Goal: Task Accomplishment & Management: Complete application form

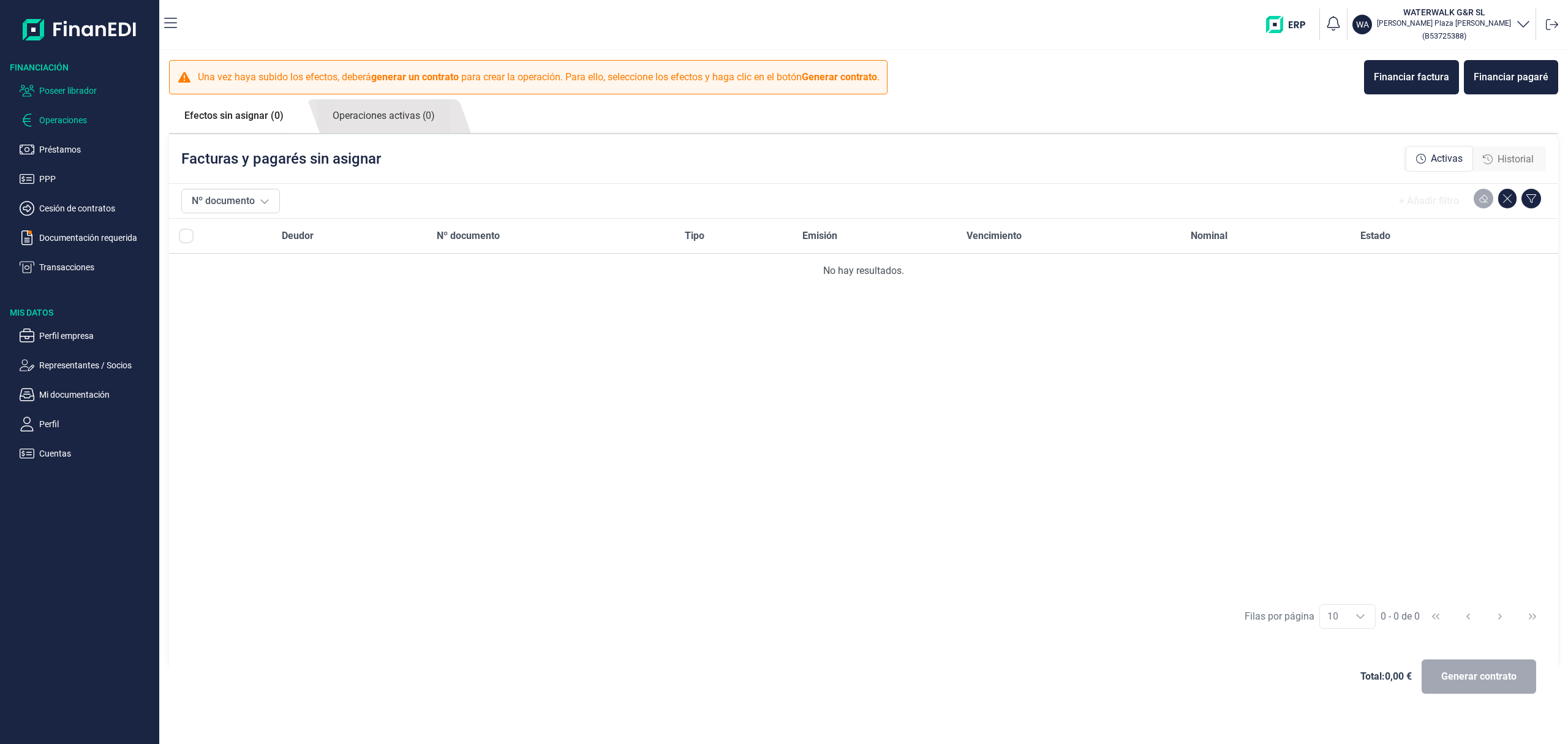
click at [84, 87] on p "Poseer librador" at bounding box center [96, 91] width 115 height 15
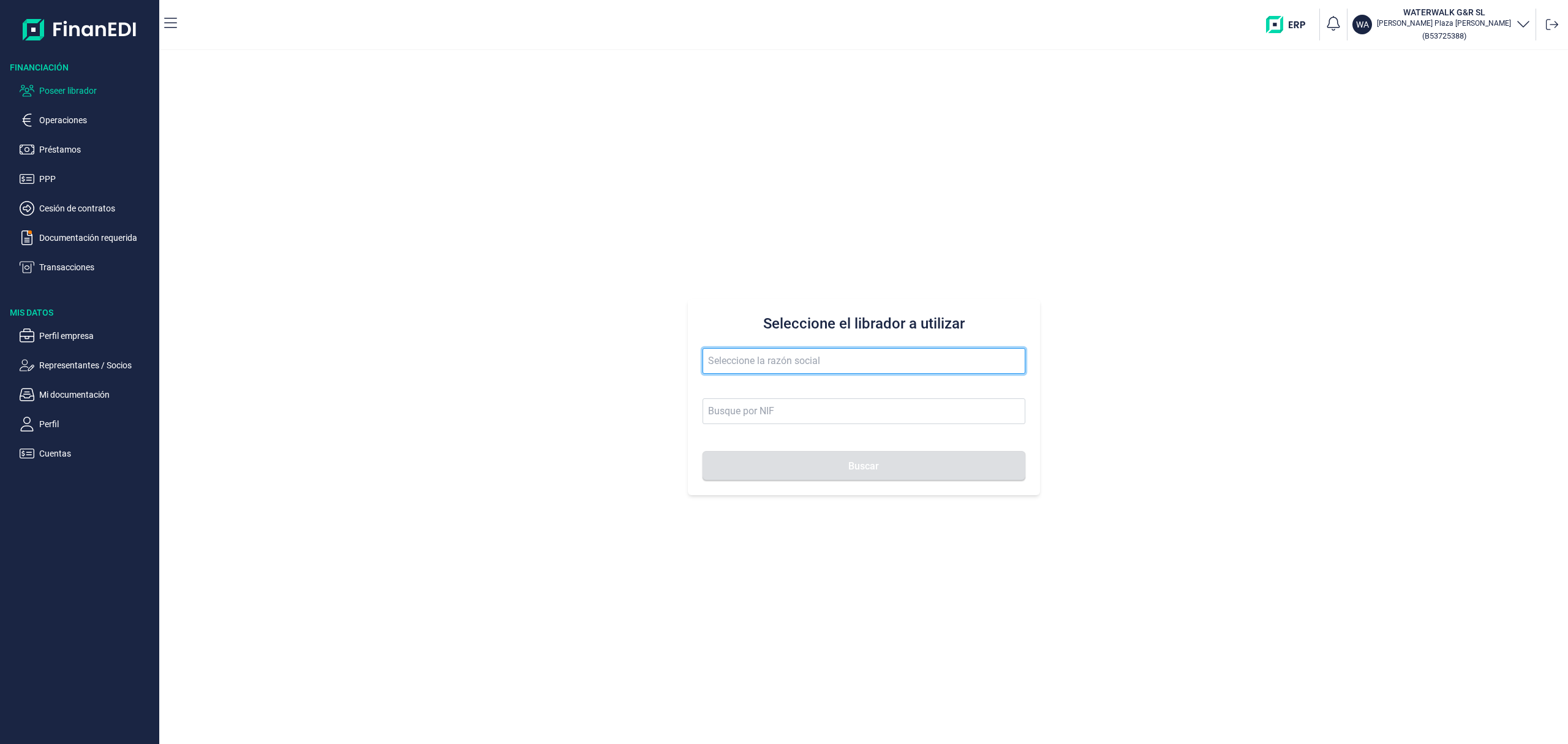
click at [711, 351] on input "text" at bounding box center [864, 361] width 323 height 26
click at [800, 361] on input "[PERSON_NAME]" at bounding box center [864, 361] width 323 height 26
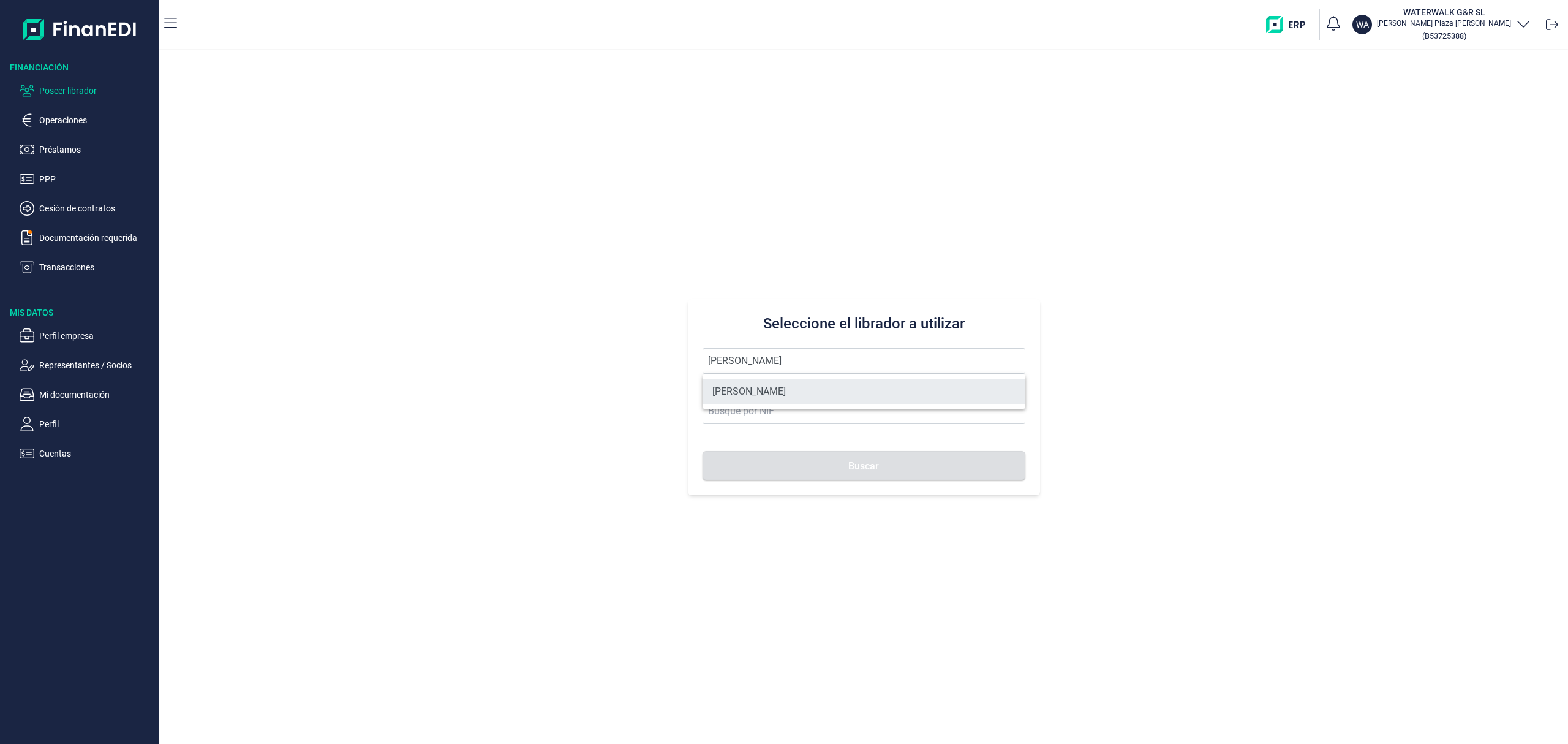
click at [836, 391] on li "[PERSON_NAME]" at bounding box center [864, 391] width 323 height 24
type input "[PERSON_NAME]"
type input "16555494W"
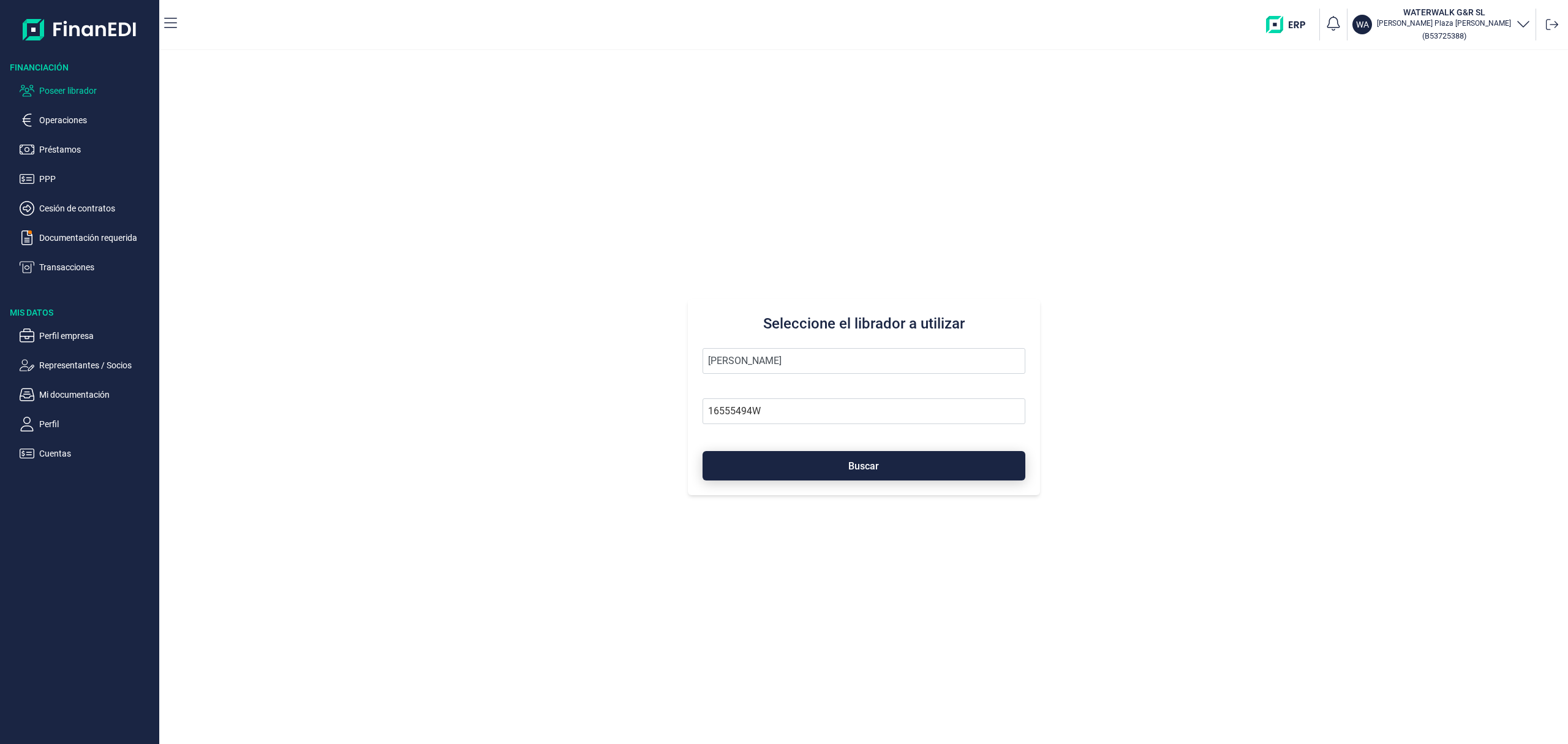
click at [872, 474] on button "Buscar" at bounding box center [864, 466] width 323 height 29
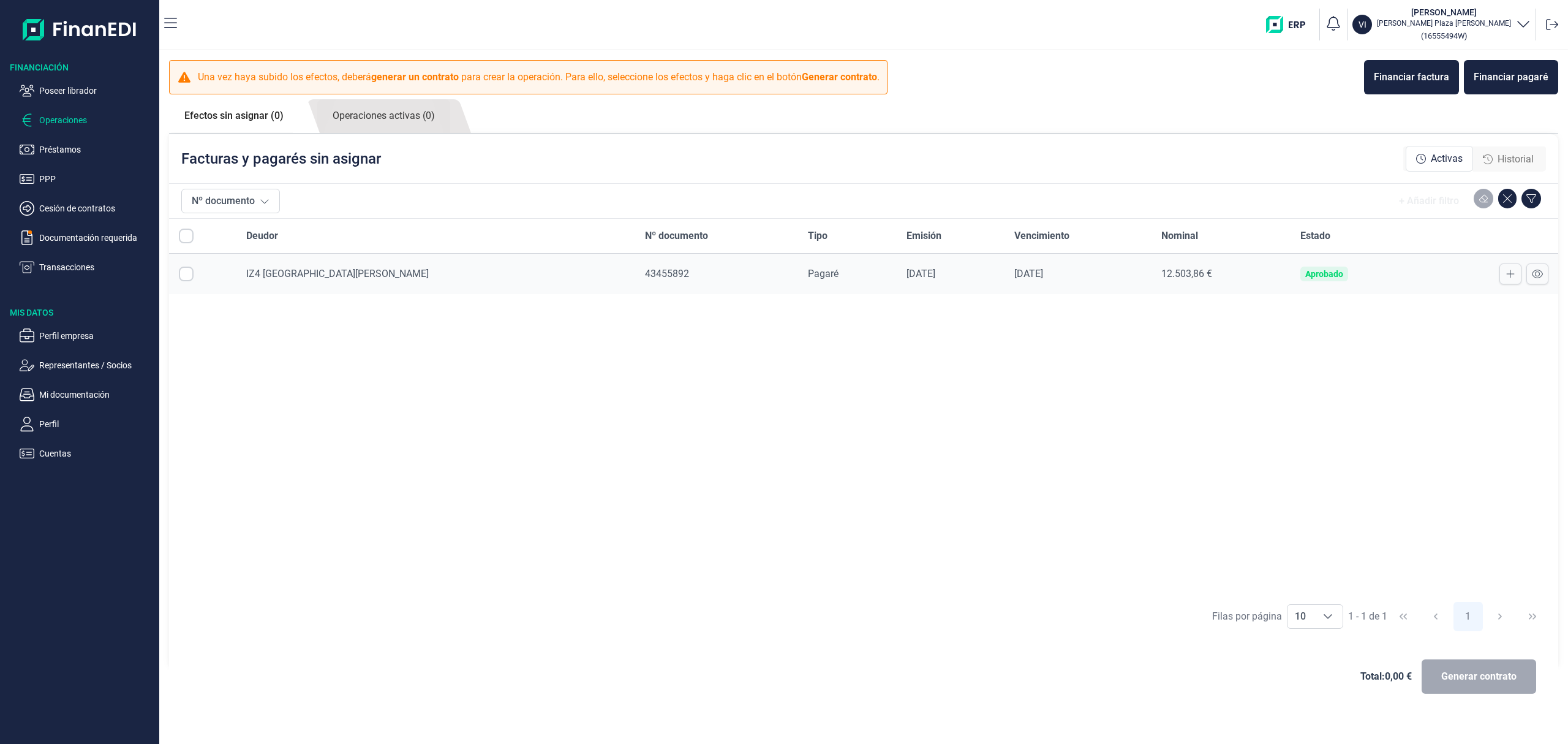
checkbox input "true"
click at [1490, 673] on span "Generar contrato" at bounding box center [1479, 676] width 76 height 15
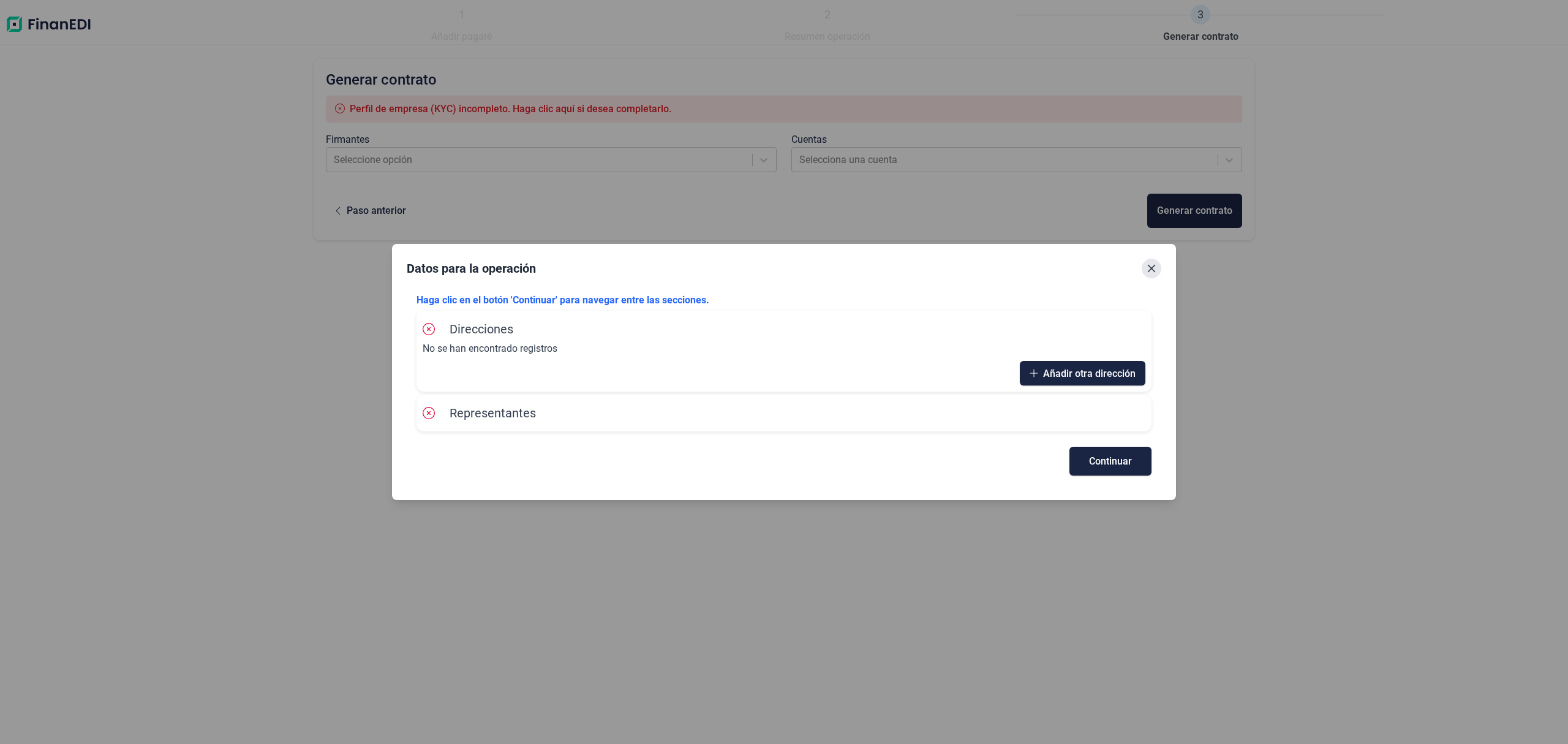
click at [1153, 273] on icon "Close" at bounding box center [1151, 268] width 10 height 10
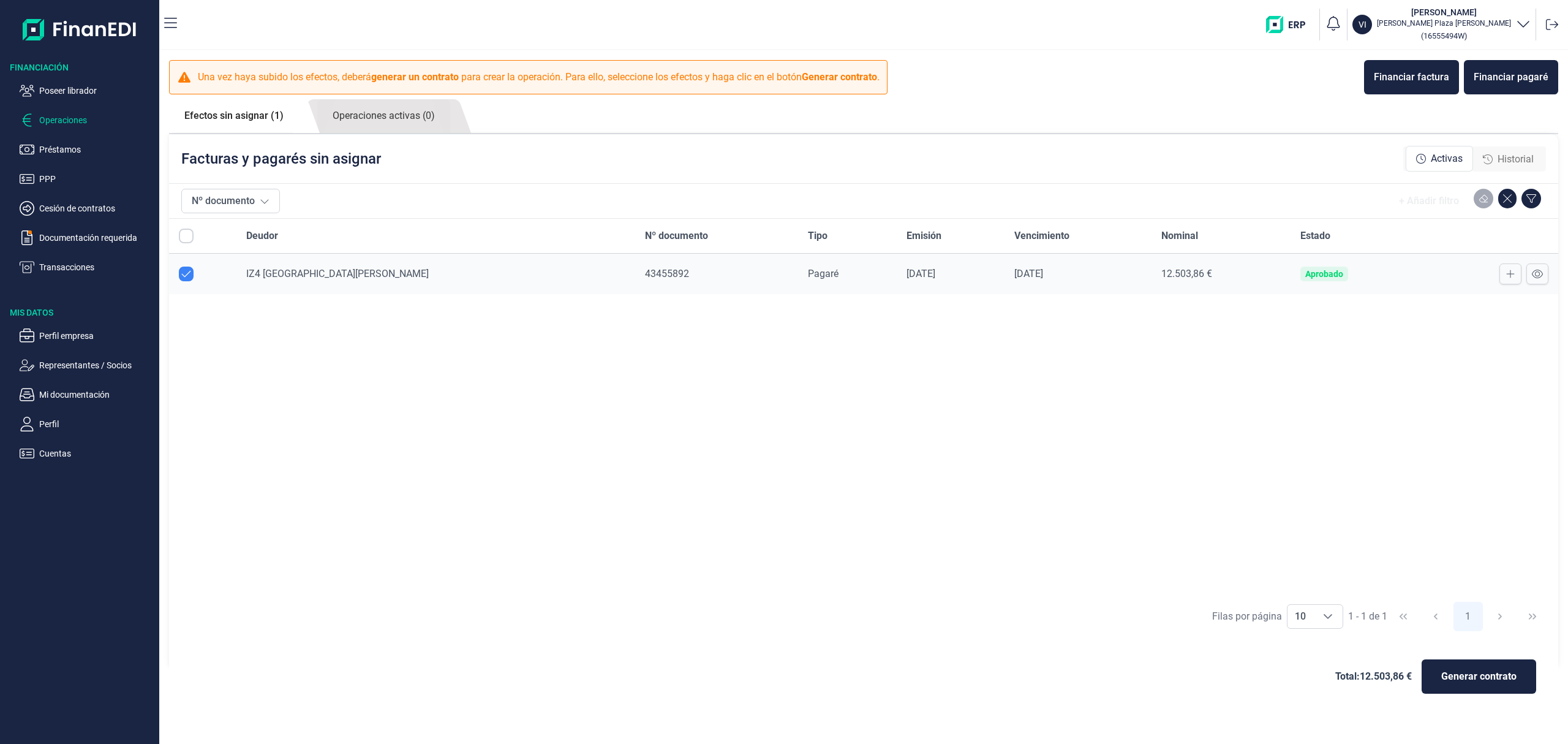
checkbox input "true"
click at [67, 455] on p "Cuentas" at bounding box center [96, 453] width 115 height 15
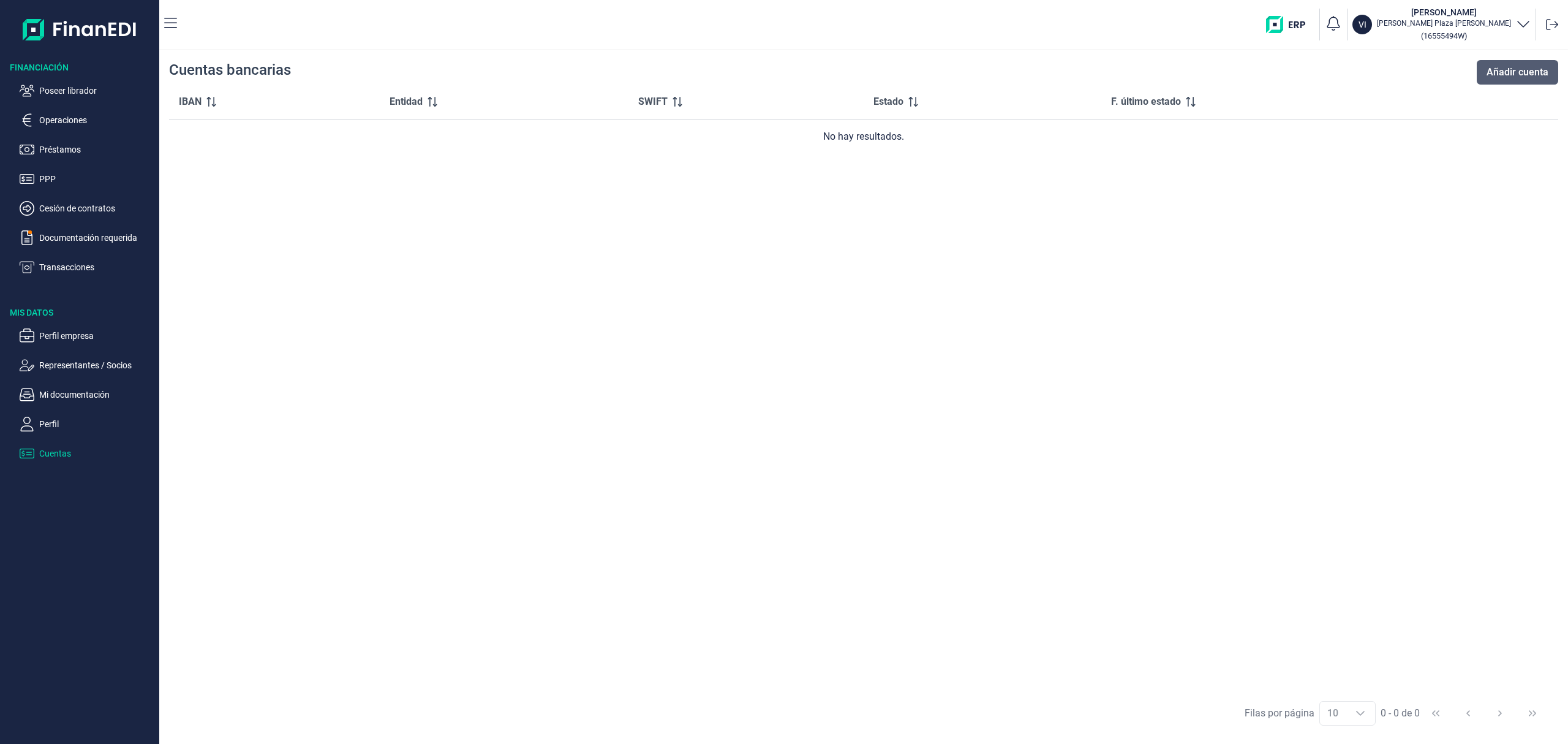
drag, startPoint x: 1515, startPoint y: 81, endPoint x: 1520, endPoint y: 76, distance: 7.1
click at [1519, 76] on button "Añadir cuenta" at bounding box center [1517, 72] width 81 height 24
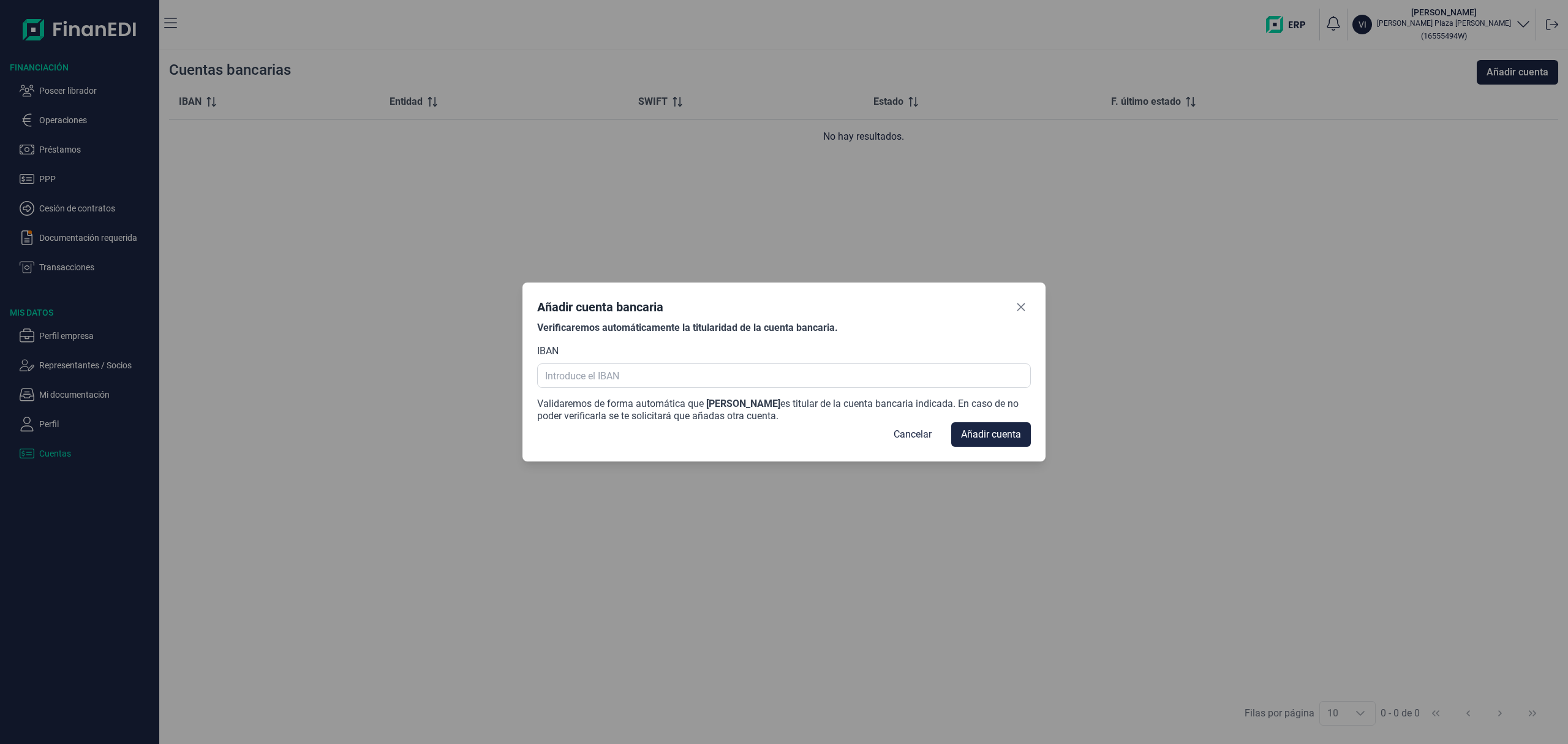
click at [915, 388] on div "Verificaremos automáticamente la titularidad de la cuenta bancaria. [PERSON_NAM…" at bounding box center [784, 372] width 493 height 101
click at [914, 376] on input "text" at bounding box center [784, 376] width 493 height 24
type input "[FINANCIAL_ID]"
click at [1021, 432] on button "Añadir cuenta" at bounding box center [991, 434] width 80 height 24
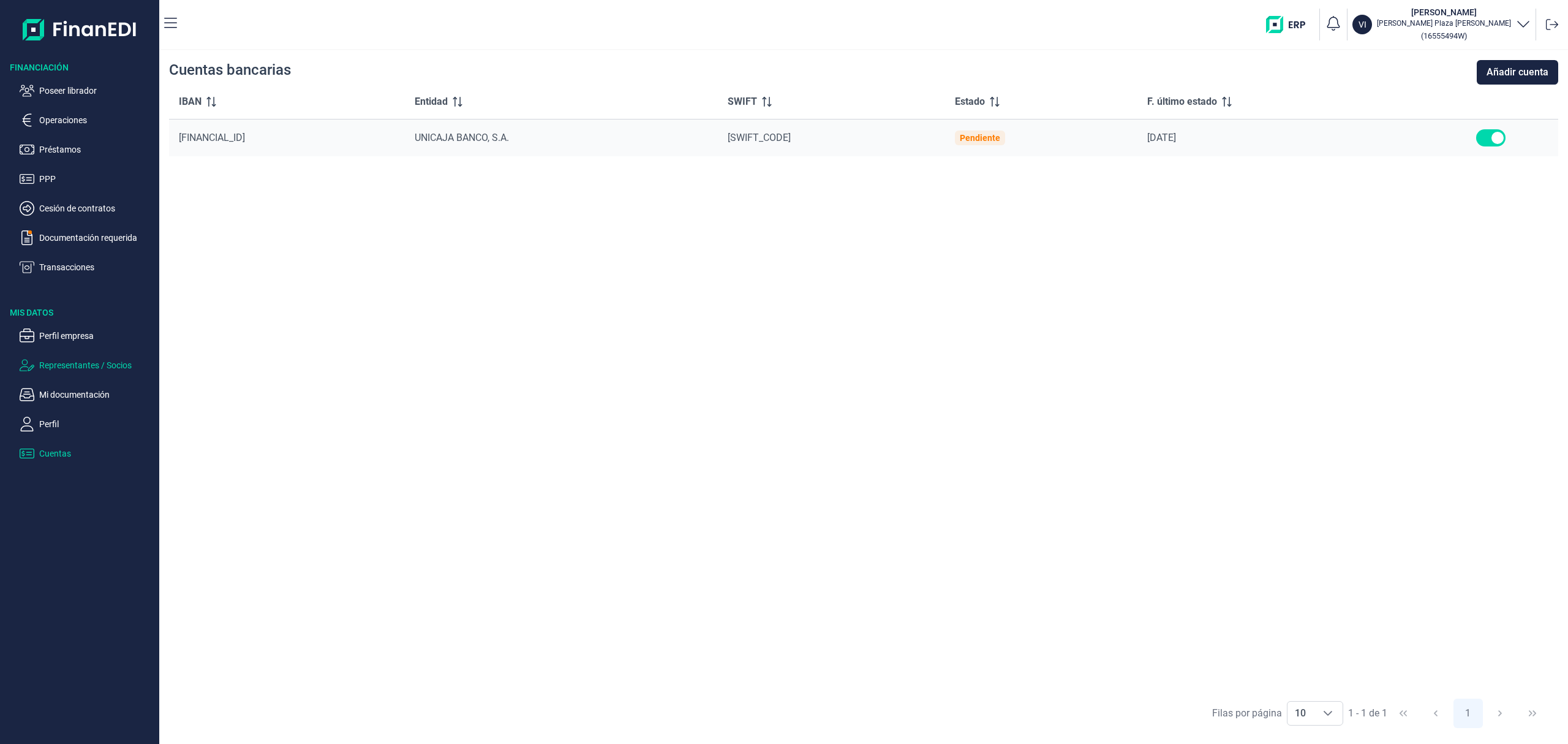
click at [86, 359] on p "Representantes / Socios" at bounding box center [96, 365] width 115 height 15
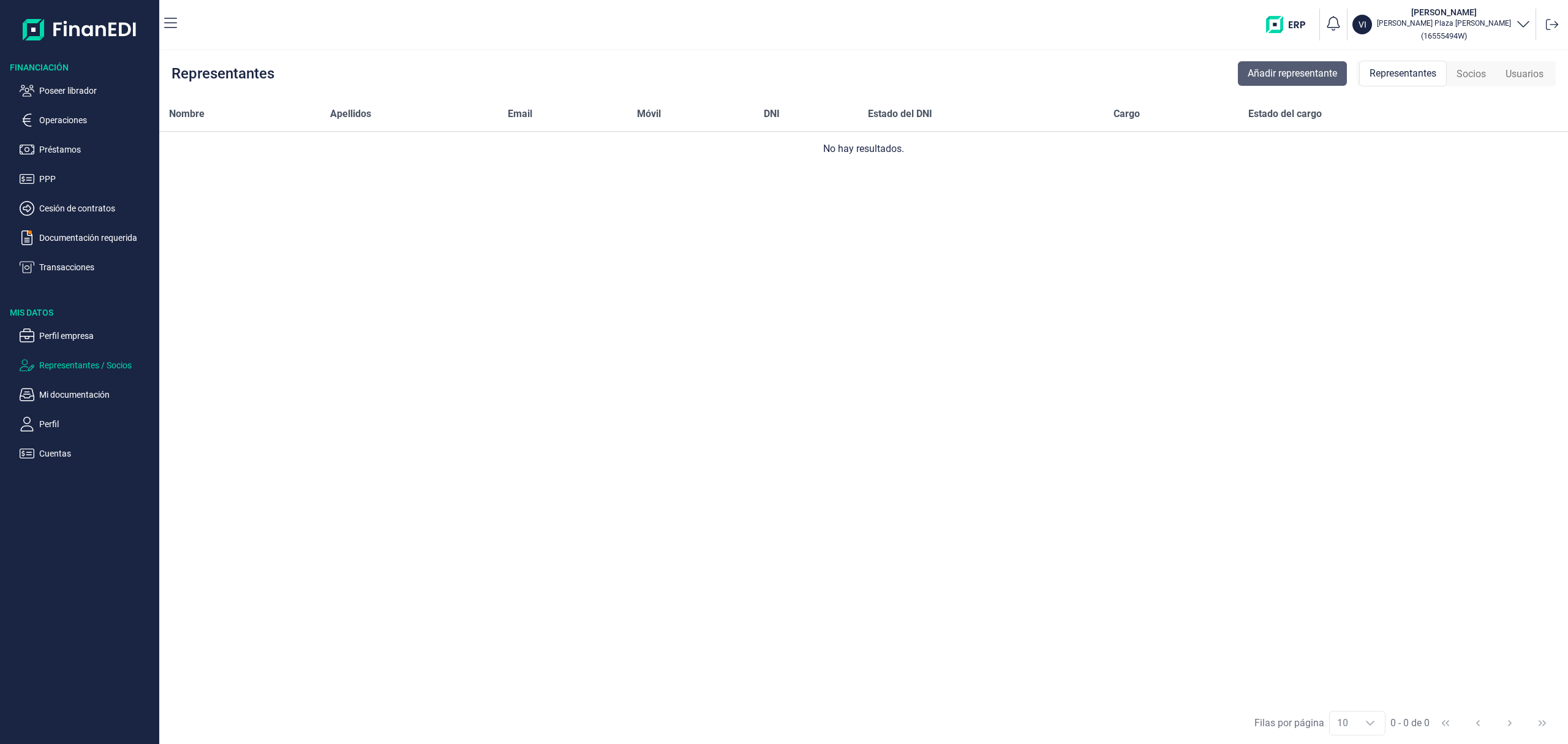
click at [1328, 76] on span "Añadir representante" at bounding box center [1292, 74] width 89 height 15
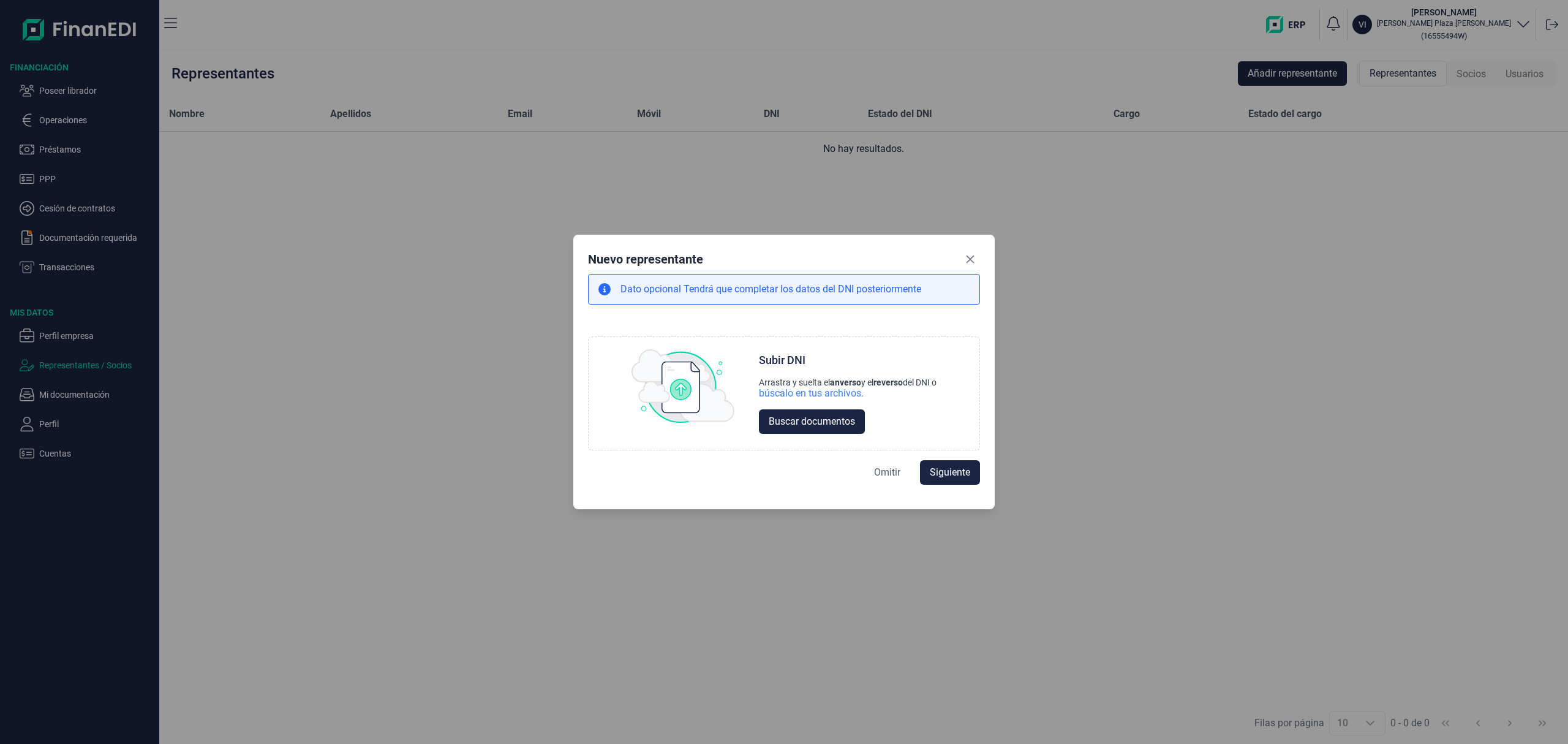
click at [887, 473] on span "Omitir" at bounding box center [887, 472] width 26 height 15
select select "ES"
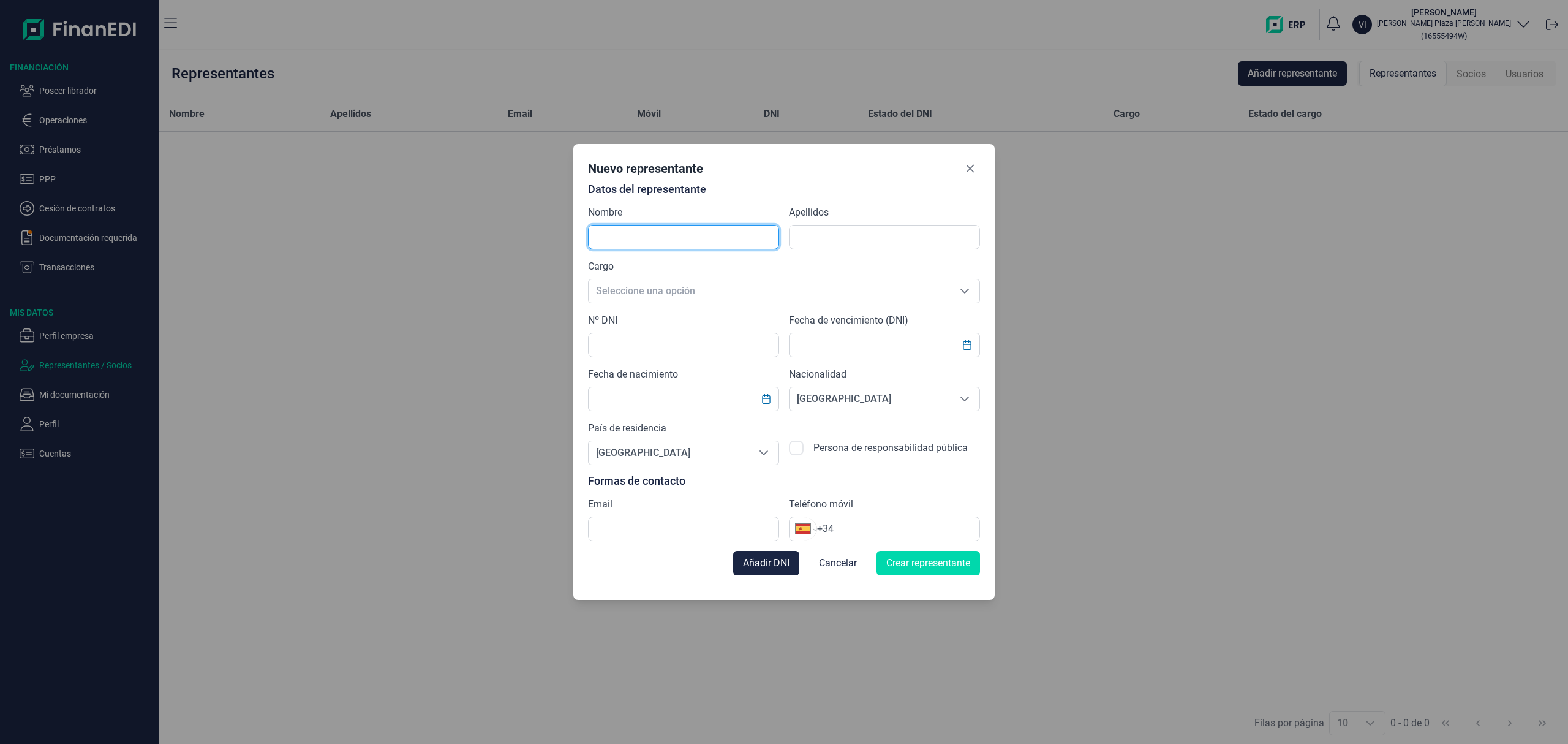
click at [684, 241] on input "text" at bounding box center [684, 237] width 191 height 24
type input "[PERSON_NAME]"
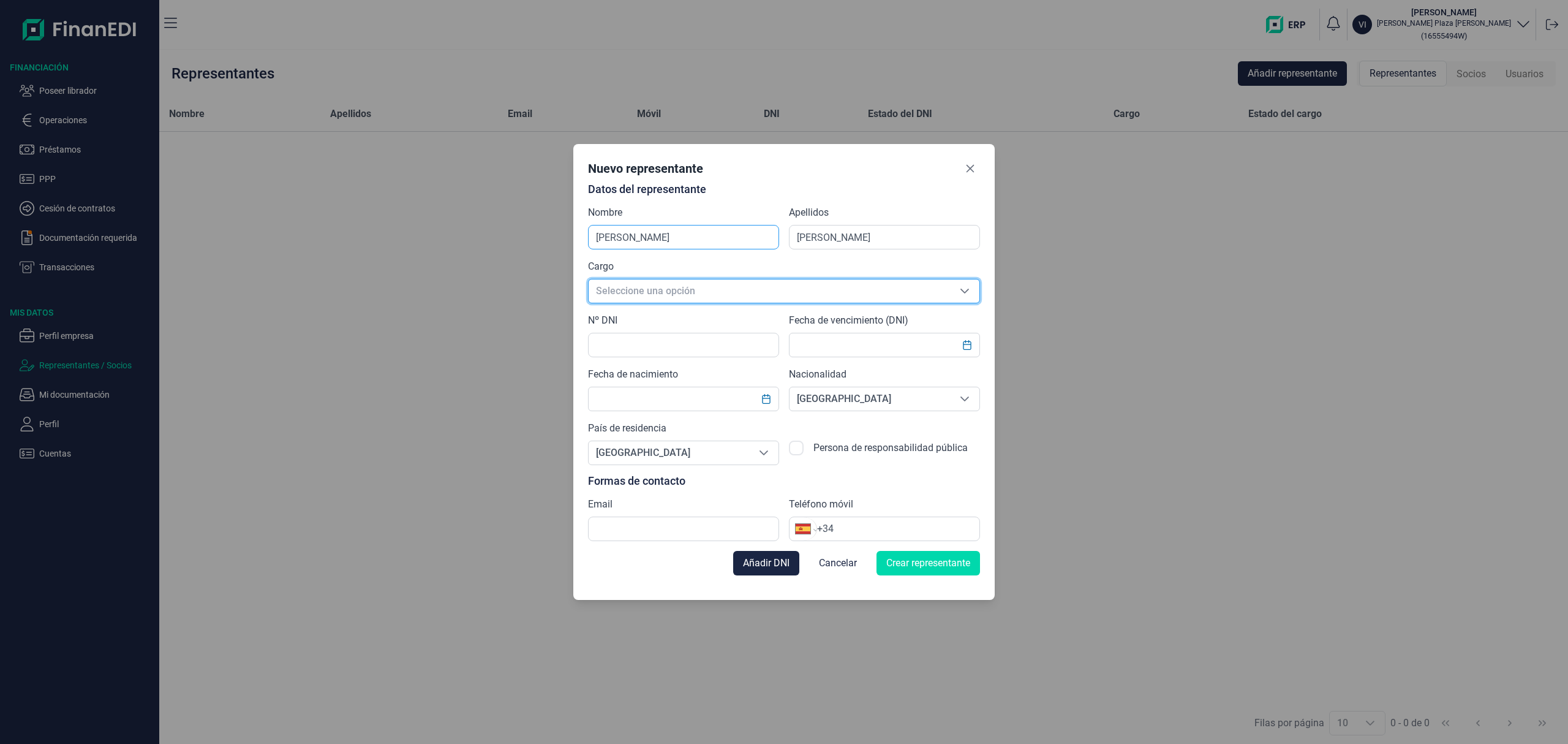
scroll to position [14, 8]
click at [659, 282] on span "Seleccione una opción" at bounding box center [769, 291] width 361 height 24
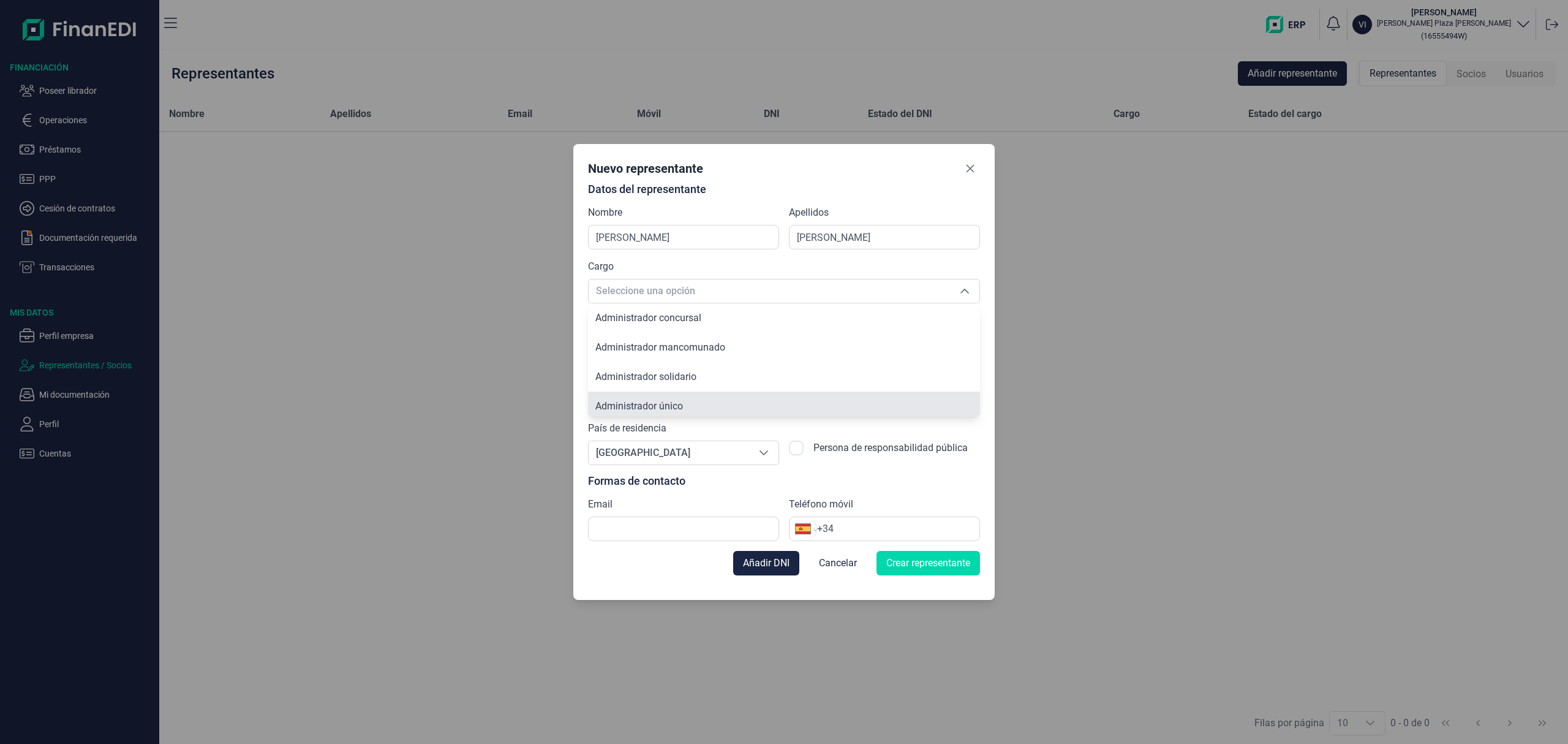
scroll to position [4, 0]
click at [682, 402] on span "Administrador único" at bounding box center [639, 402] width 88 height 11
type input "Administrador único"
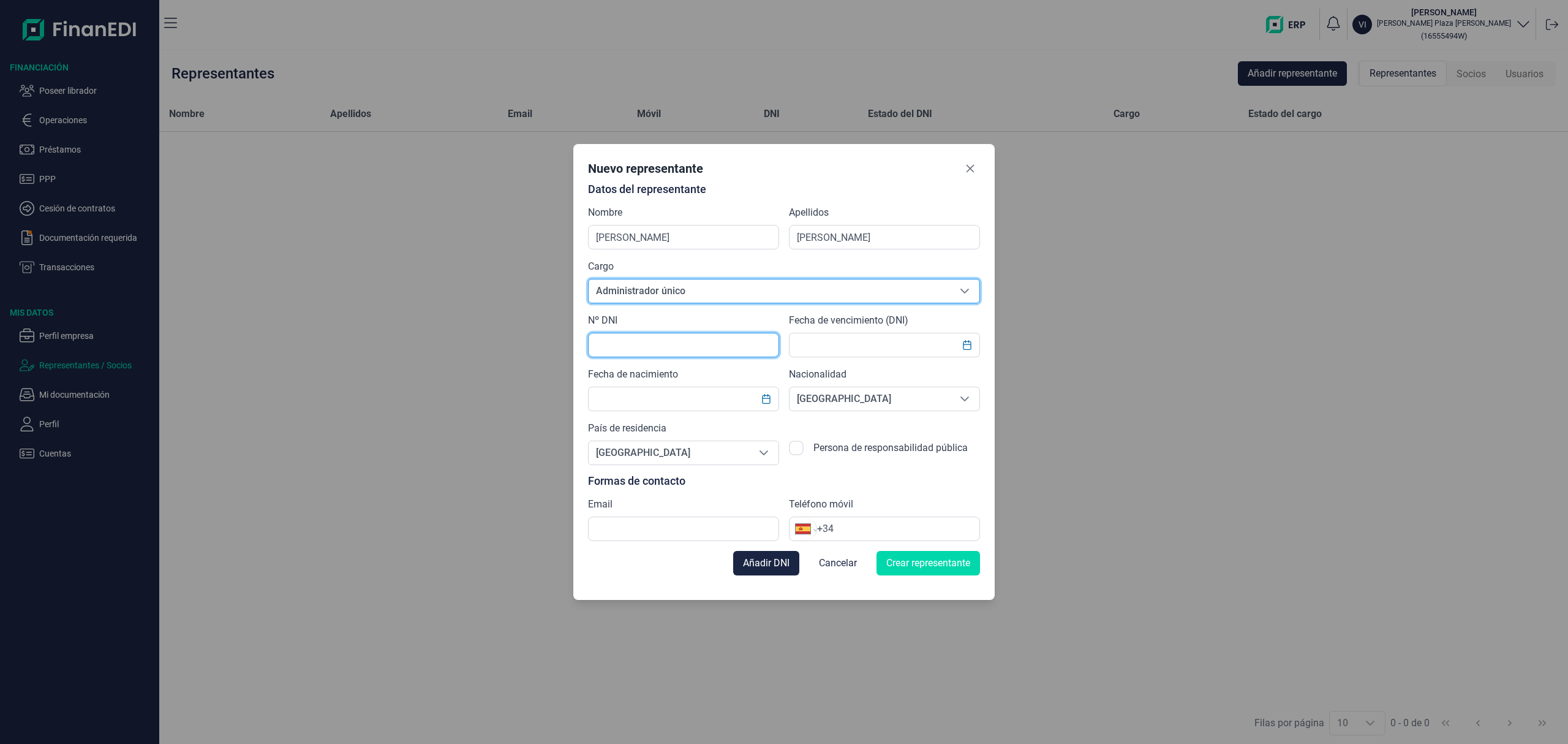
click at [660, 343] on input "text" at bounding box center [684, 345] width 191 height 24
type input "16555494W"
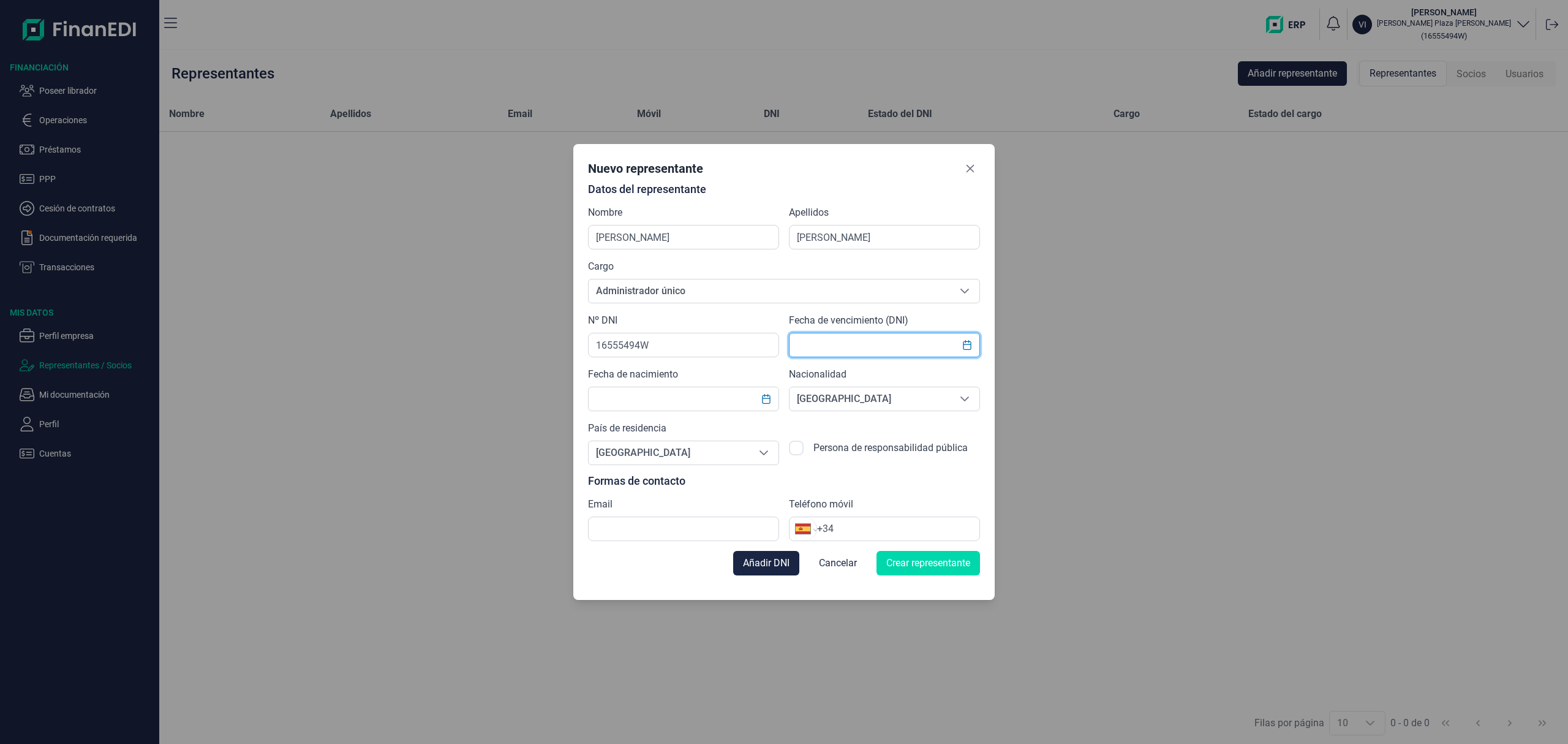
click at [858, 348] on input "text" at bounding box center [884, 345] width 191 height 24
type input "13701/2030"
click at [662, 402] on input "text" at bounding box center [684, 398] width 191 height 24
type input "[DATE]"
click at [657, 528] on input "text" at bounding box center [684, 528] width 191 height 24
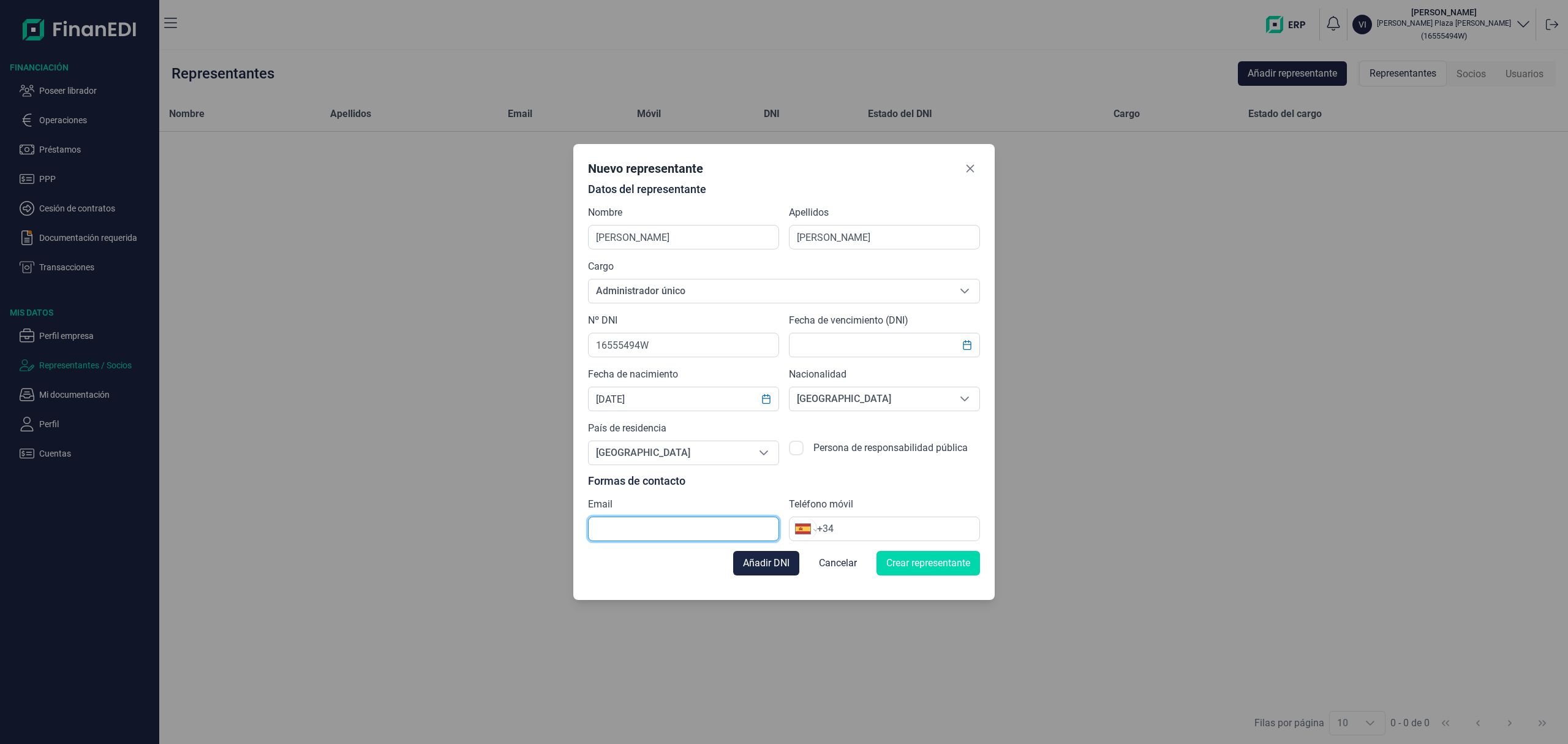
paste input "[EMAIL_ADDRESS][DOMAIN_NAME]"
type input "[EMAIL_ADDRESS][DOMAIN_NAME]"
click at [855, 535] on input "+34" at bounding box center [898, 528] width 162 height 15
paste input "613 73 20 87"
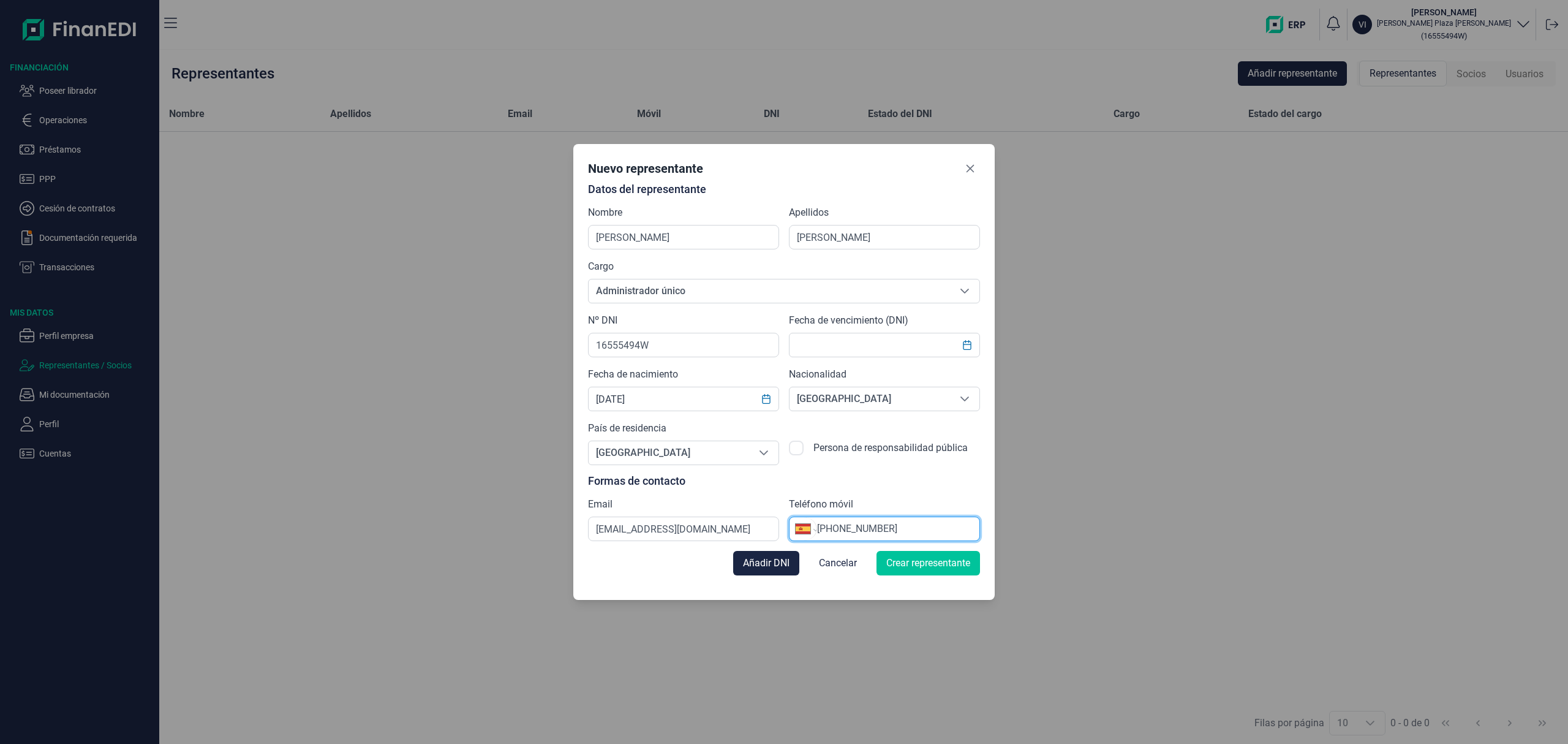
type input "[PHONE_NUMBER]"
click at [913, 561] on span "Crear representante" at bounding box center [929, 563] width 84 height 15
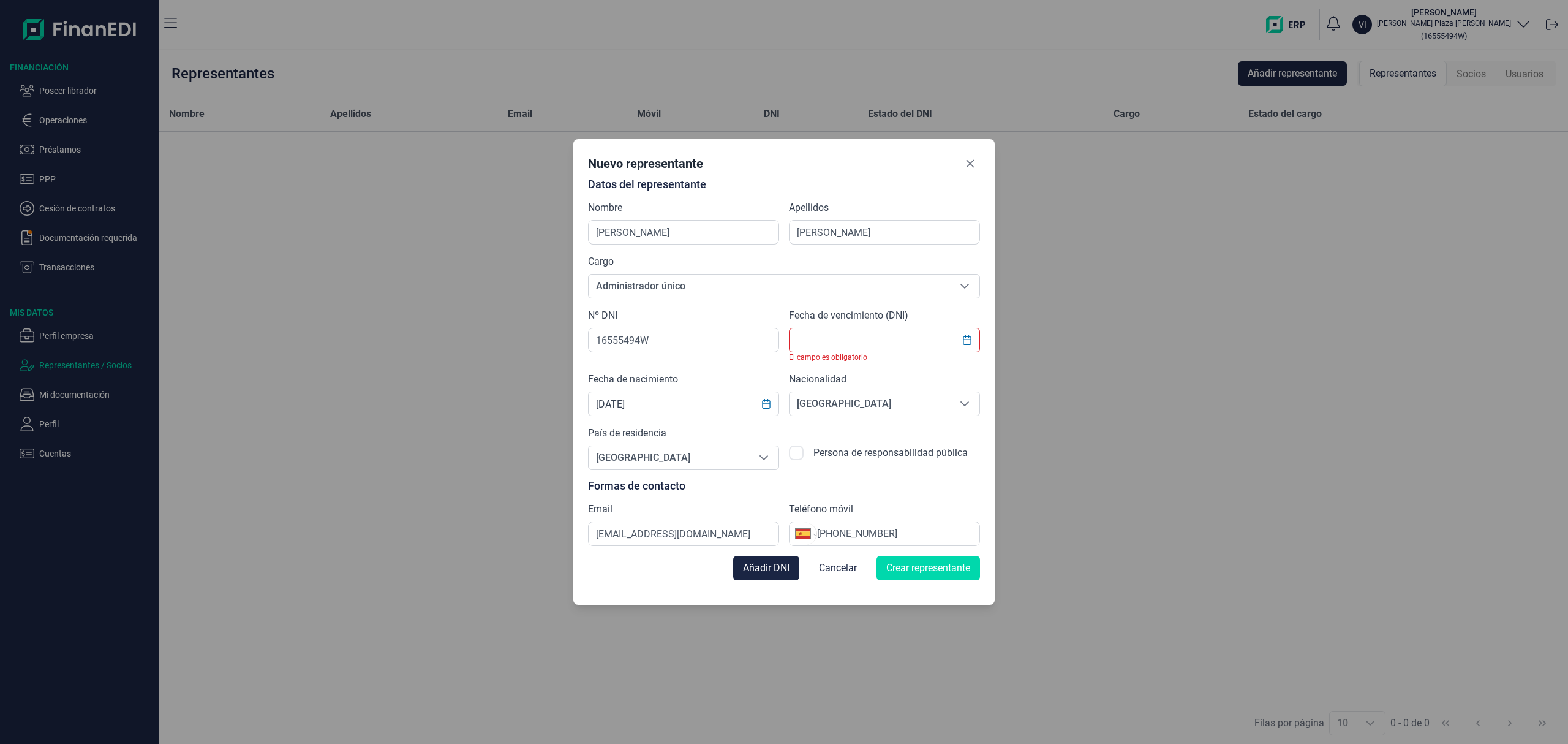
click at [853, 337] on input "text" at bounding box center [884, 340] width 191 height 24
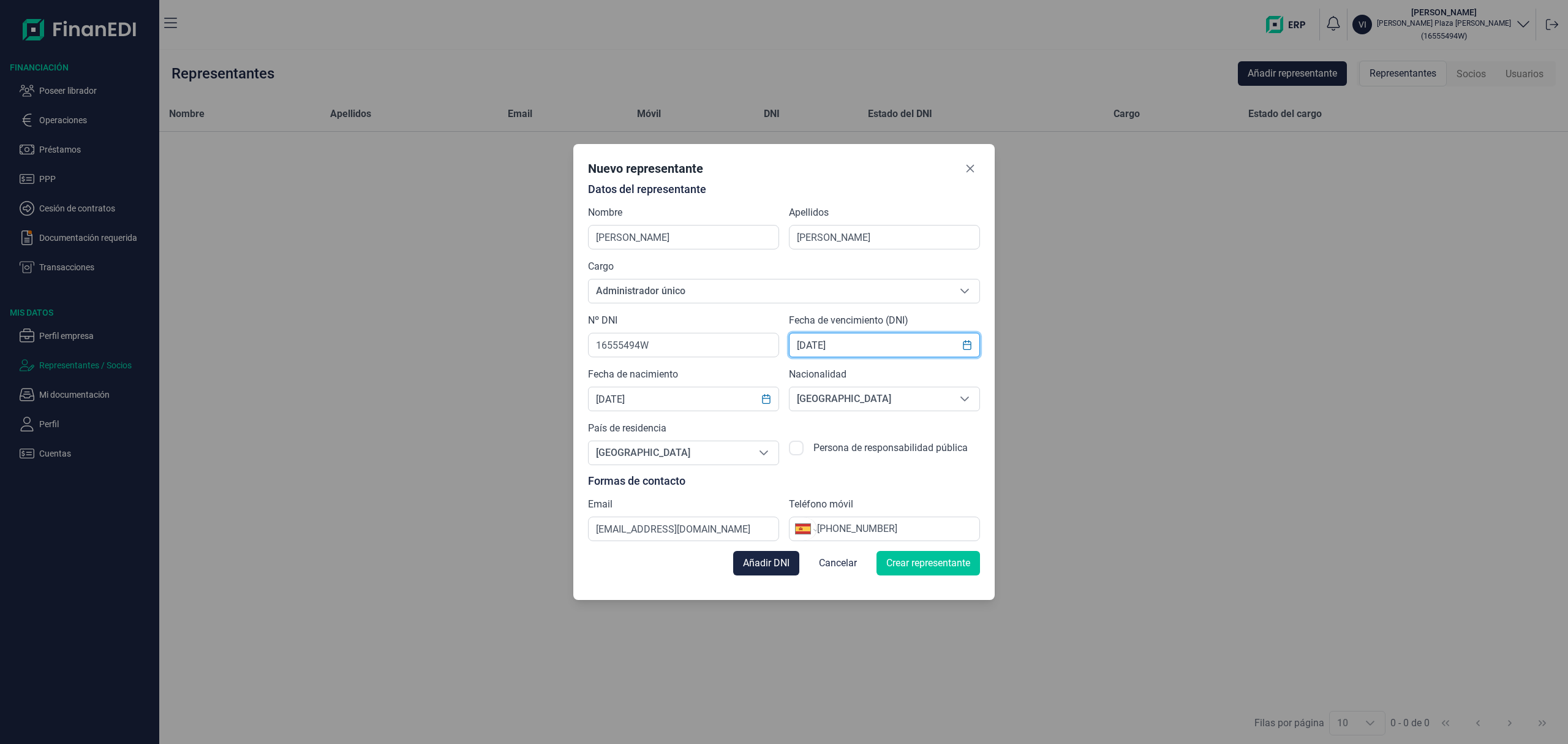
type input "[DATE]"
click at [926, 571] on button "Crear representante" at bounding box center [928, 563] width 103 height 24
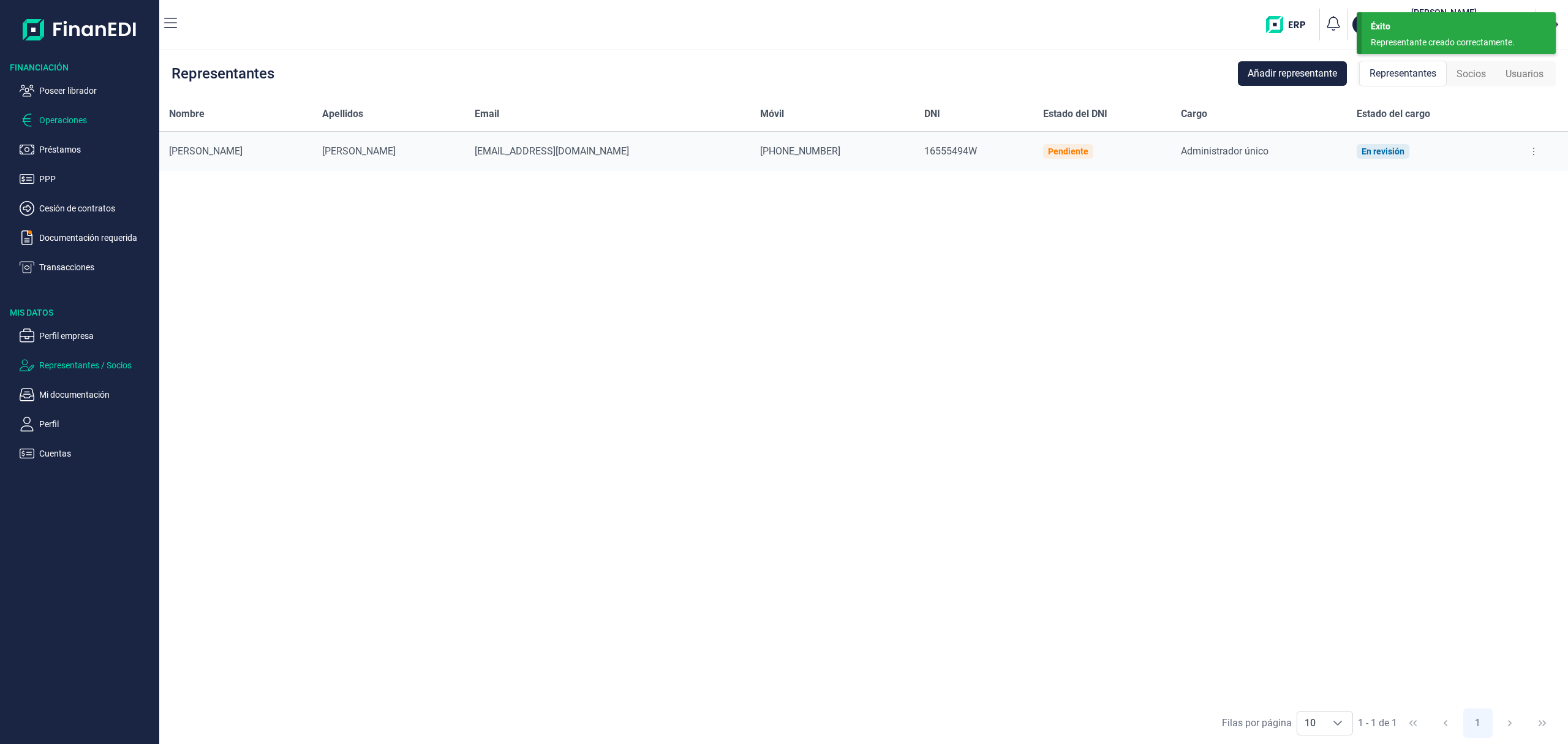
click at [69, 121] on p "Operaciones" at bounding box center [96, 120] width 115 height 15
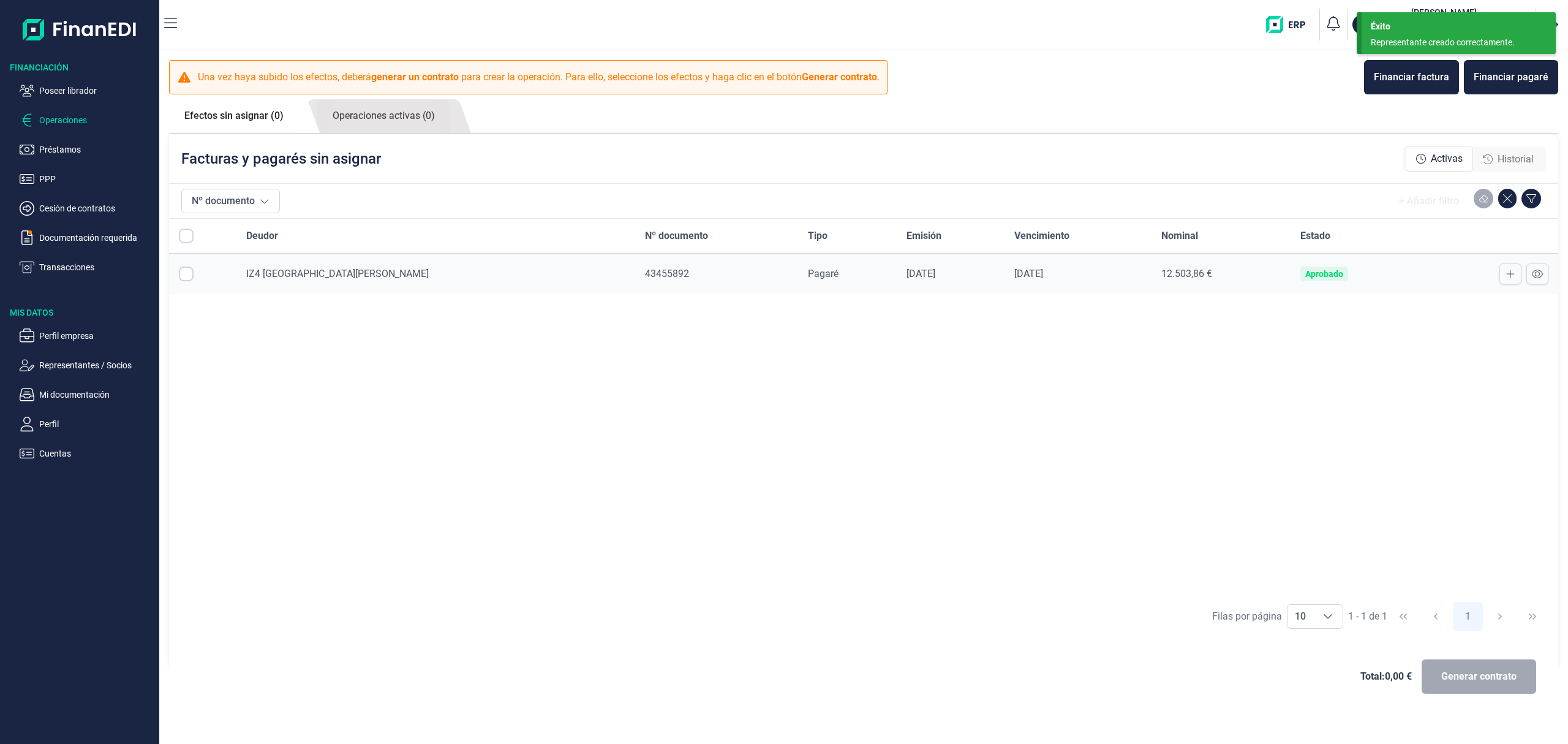
checkbox input "true"
click at [1440, 672] on button "Generar contrato" at bounding box center [1479, 676] width 114 height 34
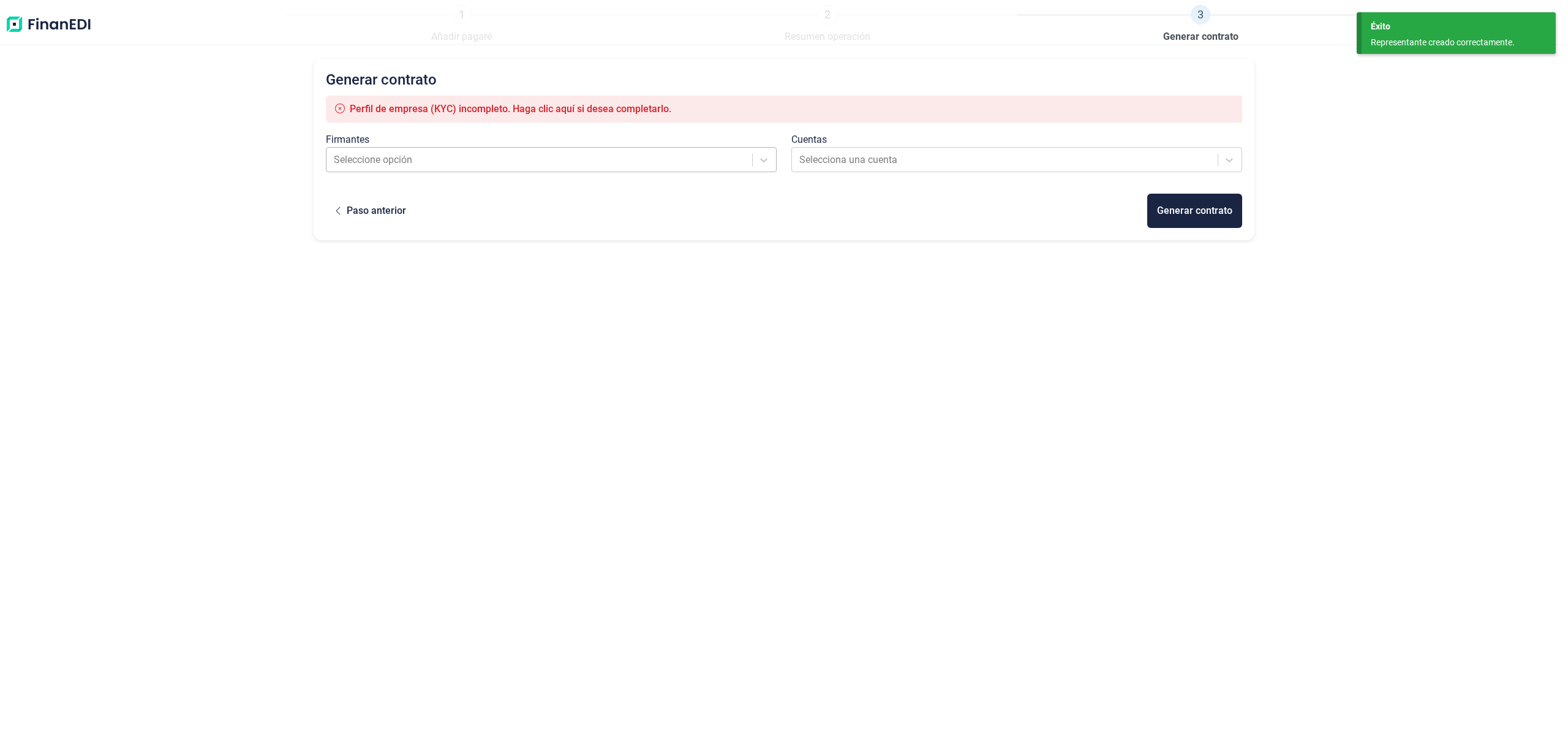
click at [591, 154] on div at bounding box center [540, 160] width 413 height 17
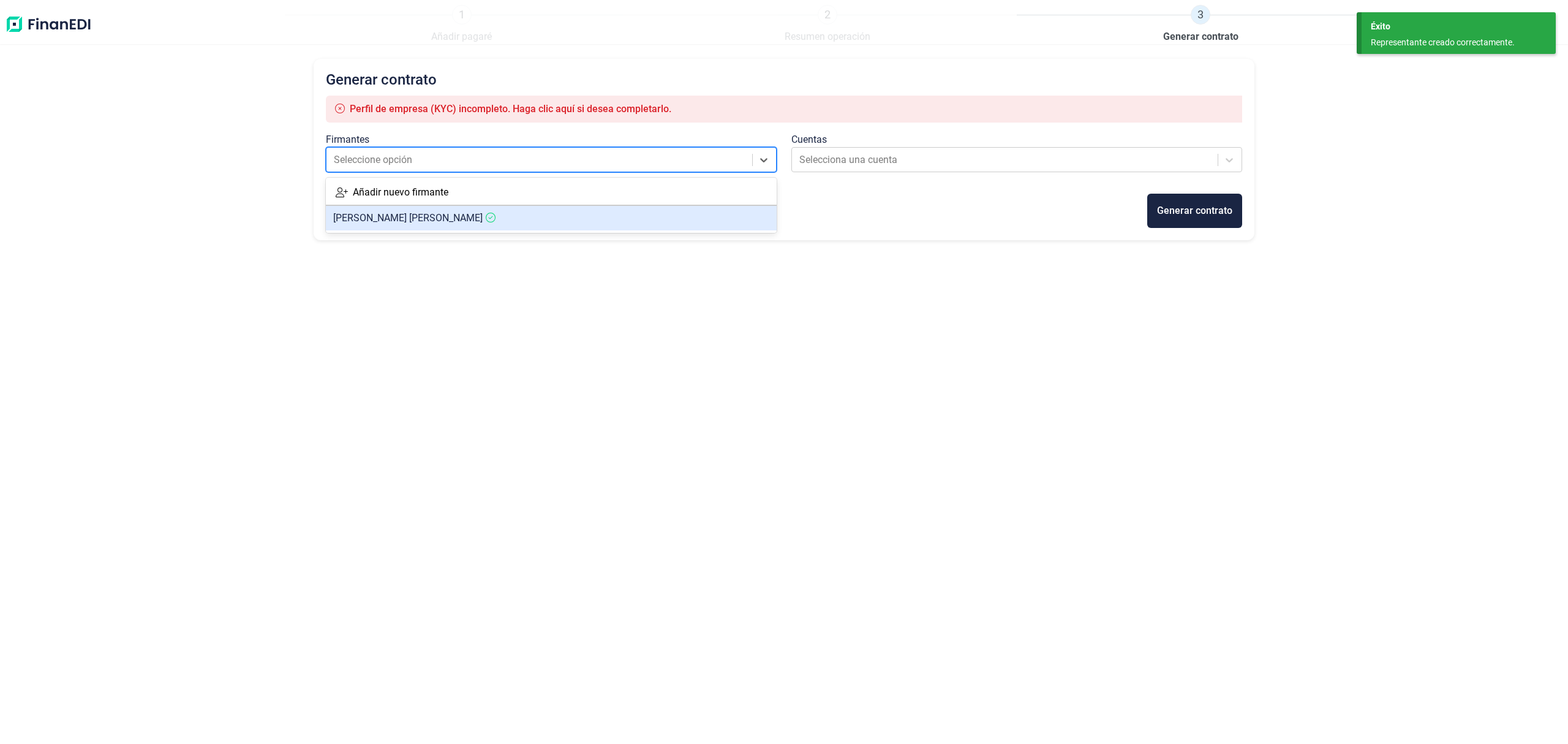
click at [530, 219] on article "[PERSON_NAME]" at bounding box center [552, 218] width 451 height 24
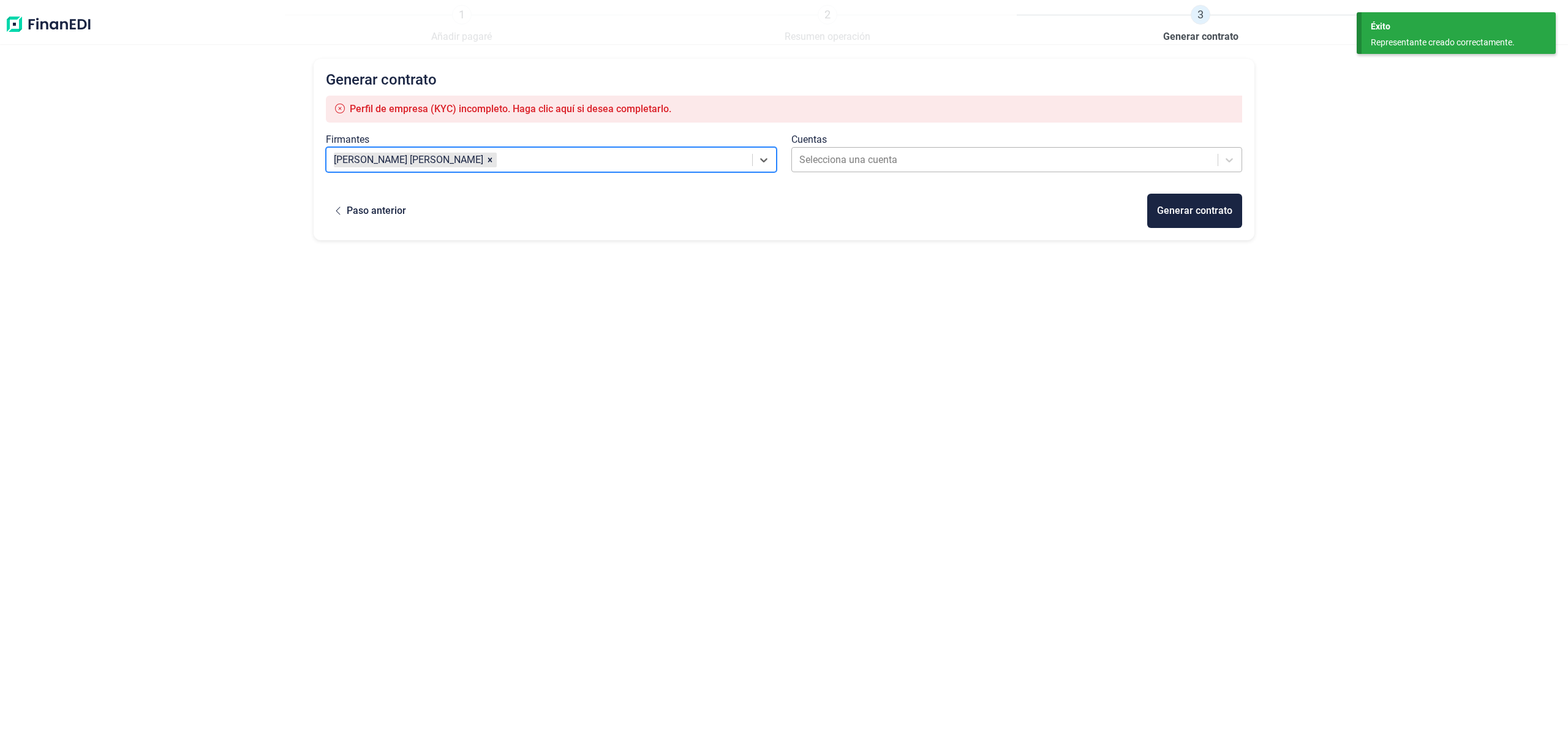
click at [824, 154] on div at bounding box center [1006, 160] width 413 height 17
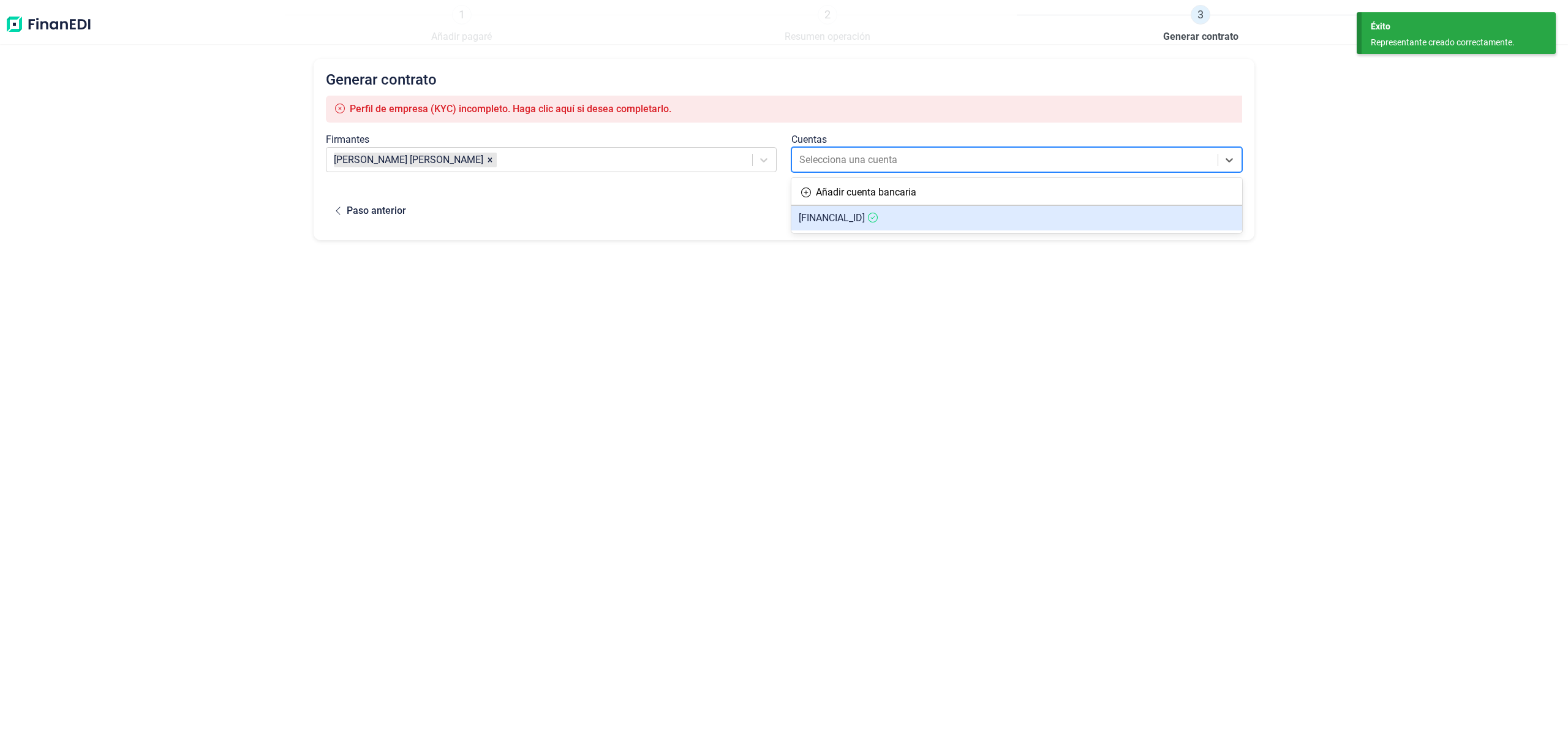
click at [854, 214] on span "[FINANCIAL_ID]" at bounding box center [831, 218] width 66 height 11
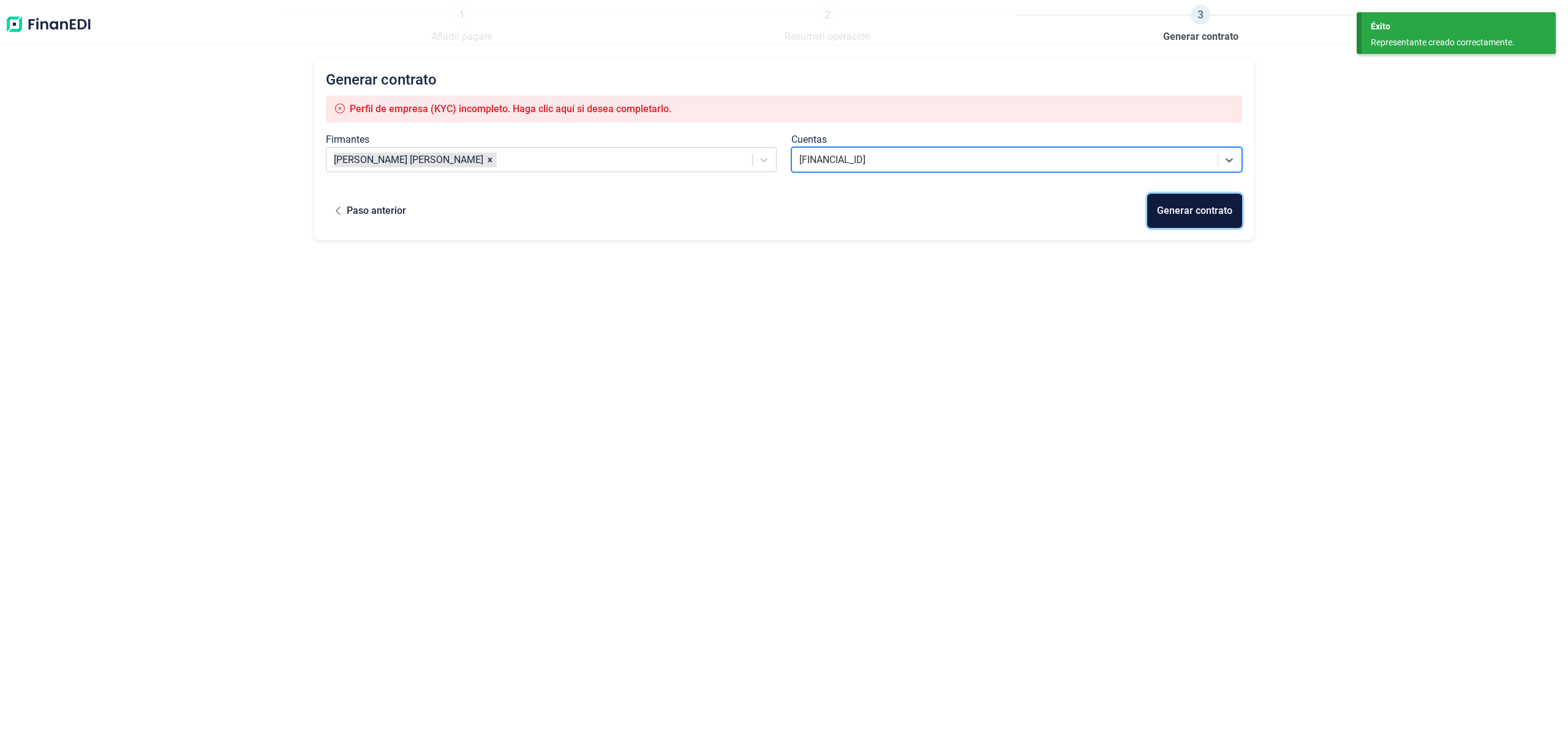
click at [1189, 209] on div "Generar contrato" at bounding box center [1195, 211] width 76 height 15
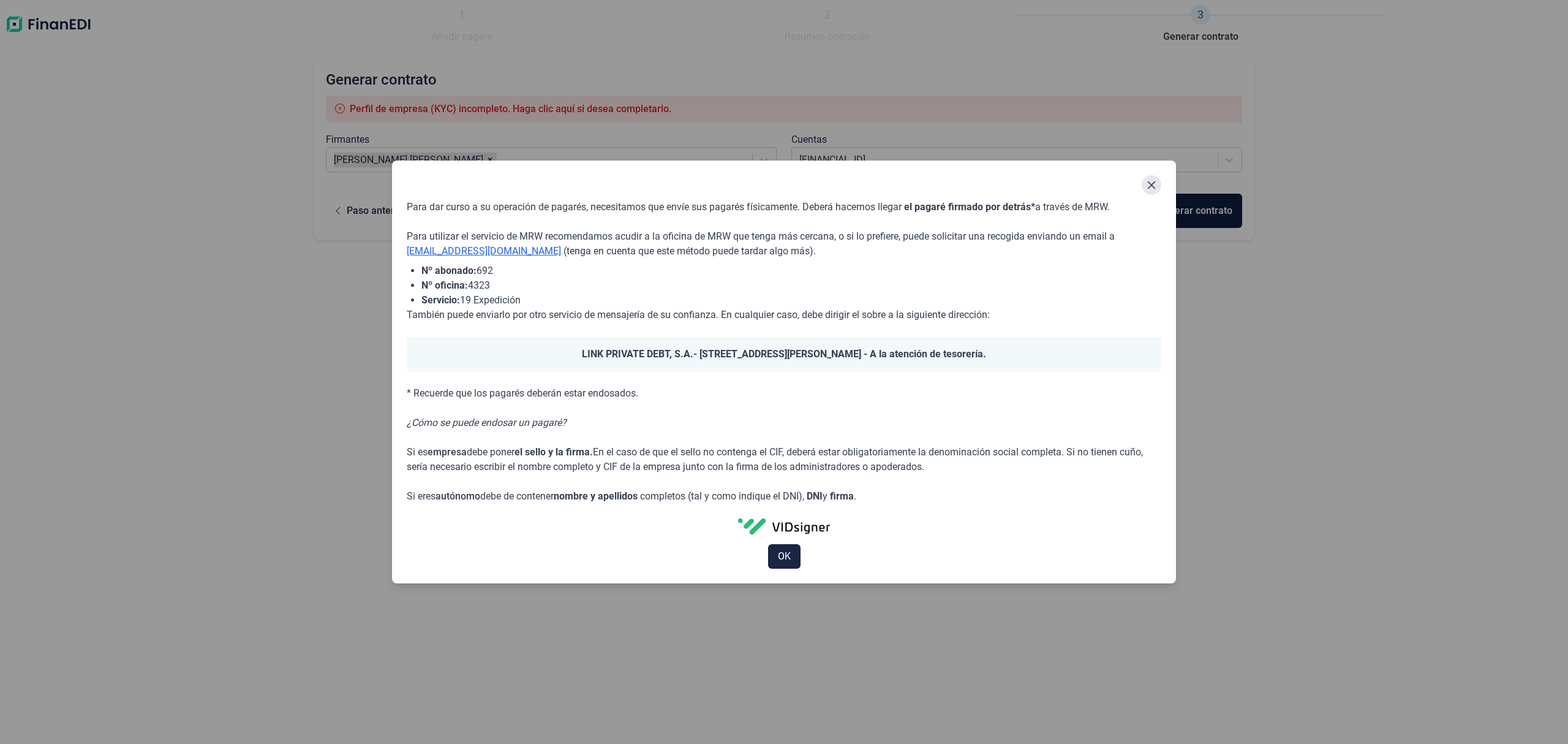
click at [1150, 189] on icon "Close" at bounding box center [1151, 185] width 10 height 10
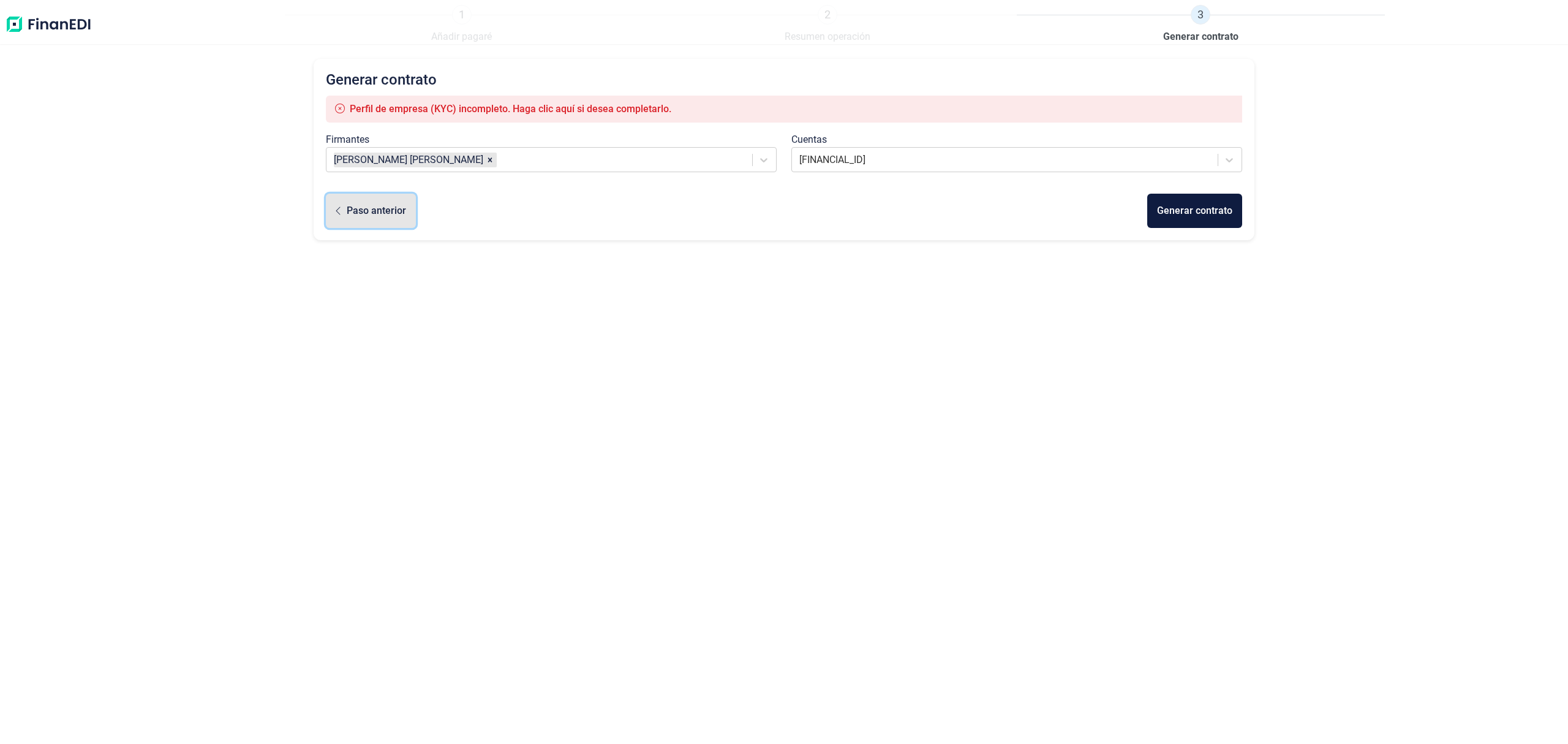
click at [380, 213] on div "Paso anterior" at bounding box center [376, 211] width 59 height 15
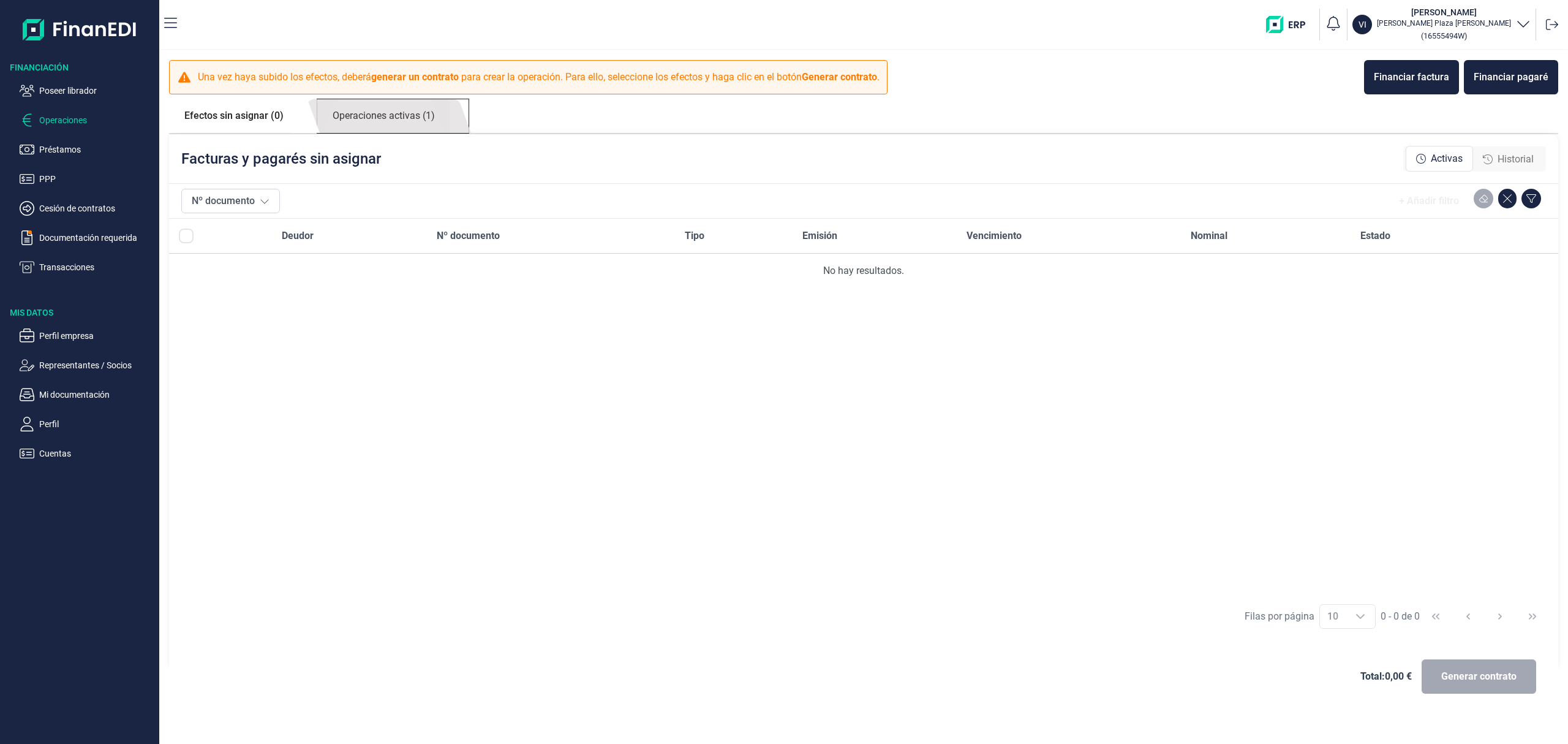
click at [418, 115] on link "Operaciones activas (1)" at bounding box center [384, 116] width 133 height 34
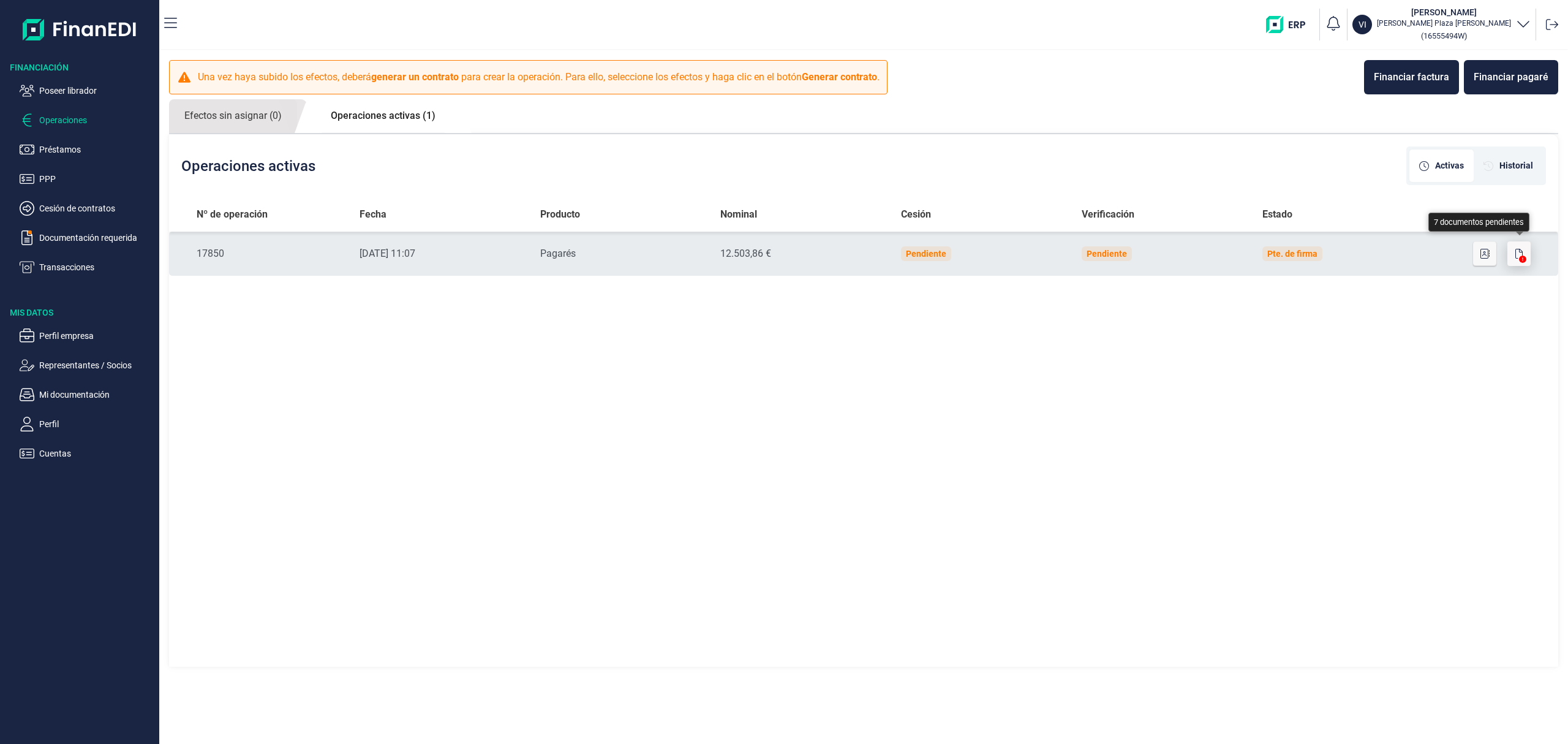
click at [1515, 251] on icon "button" at bounding box center [1519, 253] width 7 height 10
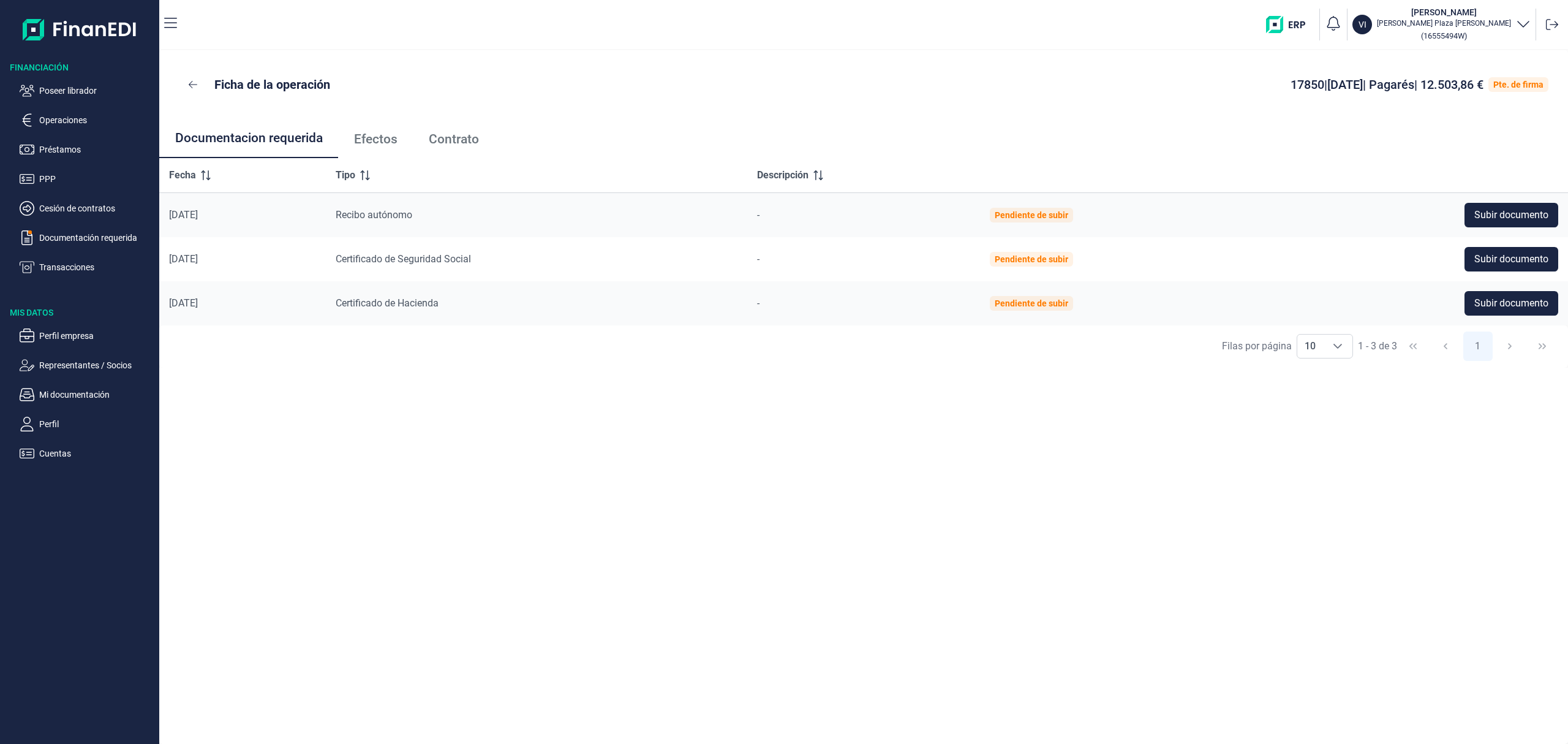
click at [366, 136] on span "Efectos" at bounding box center [375, 139] width 44 height 13
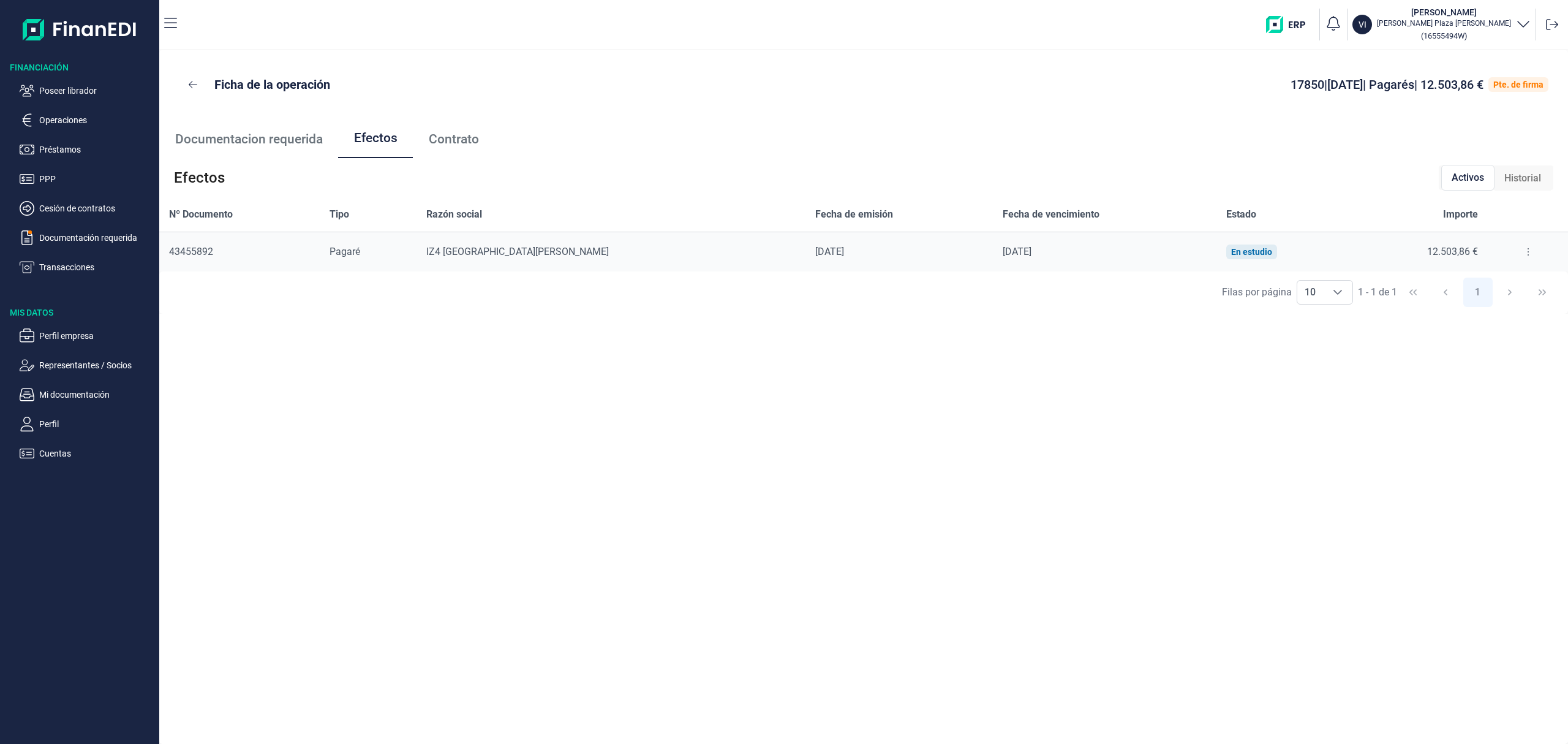
click at [1517, 251] on button at bounding box center [1528, 251] width 22 height 19
click at [1499, 278] on span "Detalles efecto" at bounding box center [1481, 282] width 56 height 12
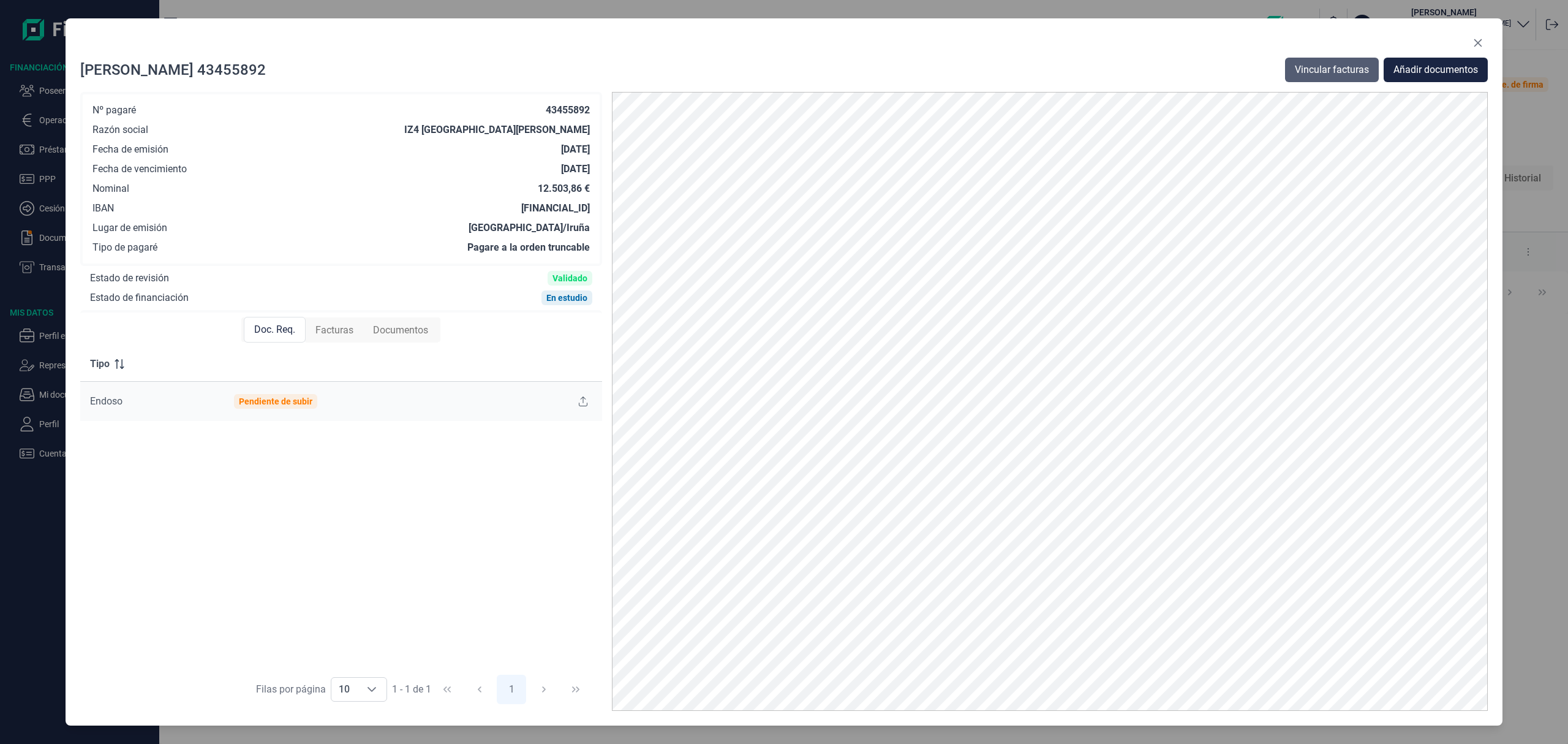
click at [1325, 69] on span "Vincular facturas" at bounding box center [1332, 70] width 74 height 15
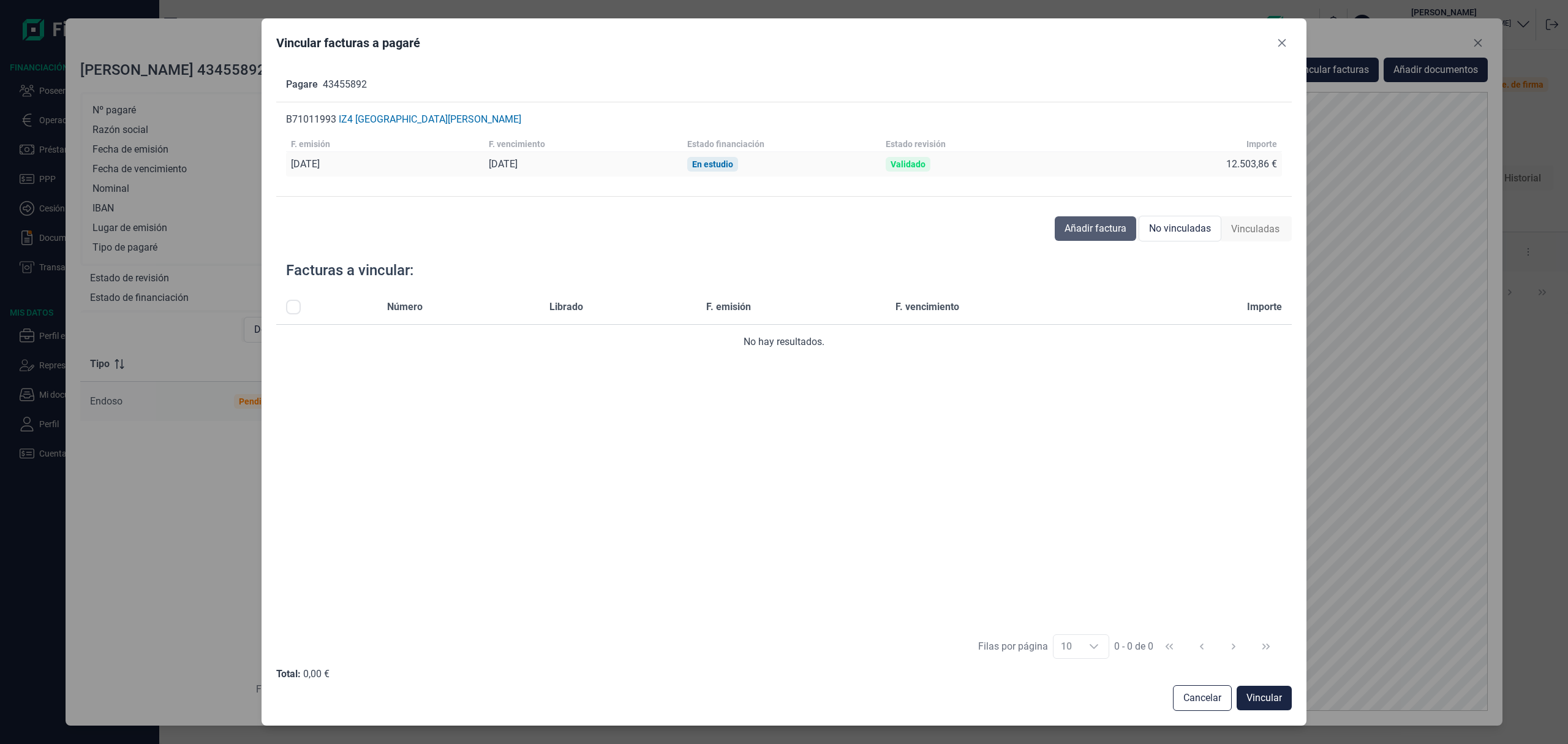
click at [1068, 224] on span "Añadir factura" at bounding box center [1095, 228] width 62 height 15
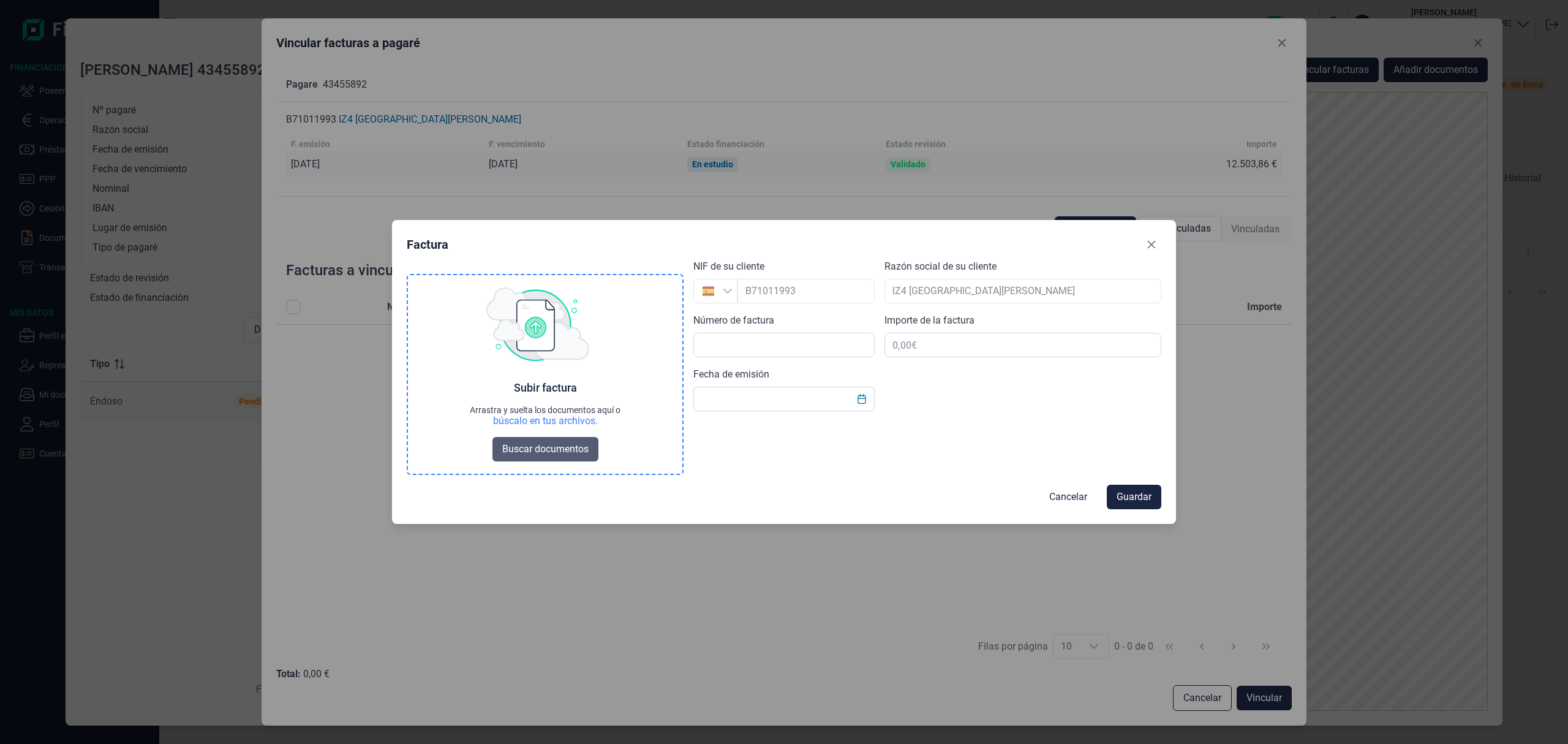
click at [568, 451] on span "Buscar documentos" at bounding box center [545, 449] width 86 height 15
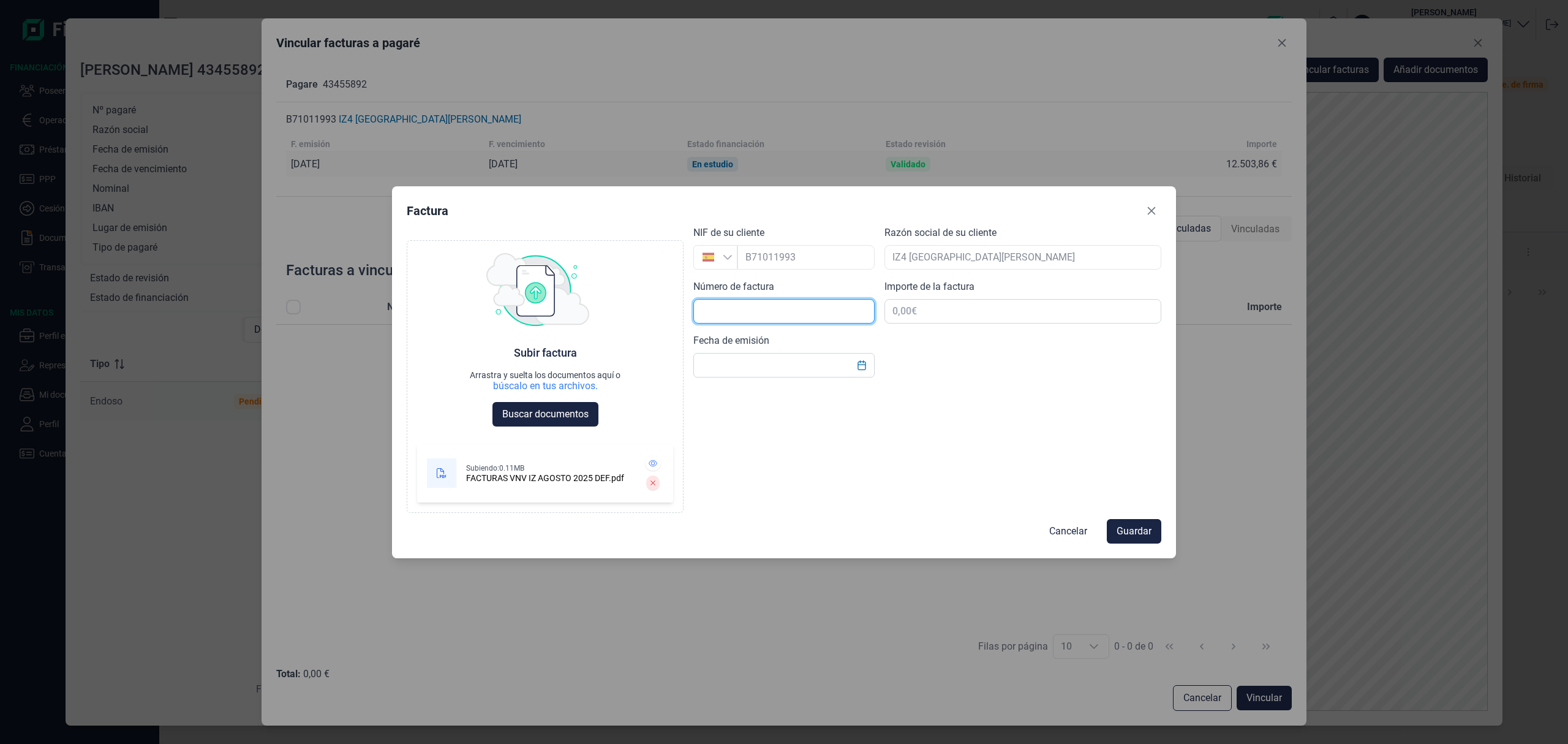
click at [754, 310] on input "text" at bounding box center [784, 311] width 181 height 24
type input "031/2025"
click at [723, 366] on input "text" at bounding box center [784, 365] width 181 height 24
click at [862, 366] on icon "Choose Date" at bounding box center [862, 366] width 10 height 10
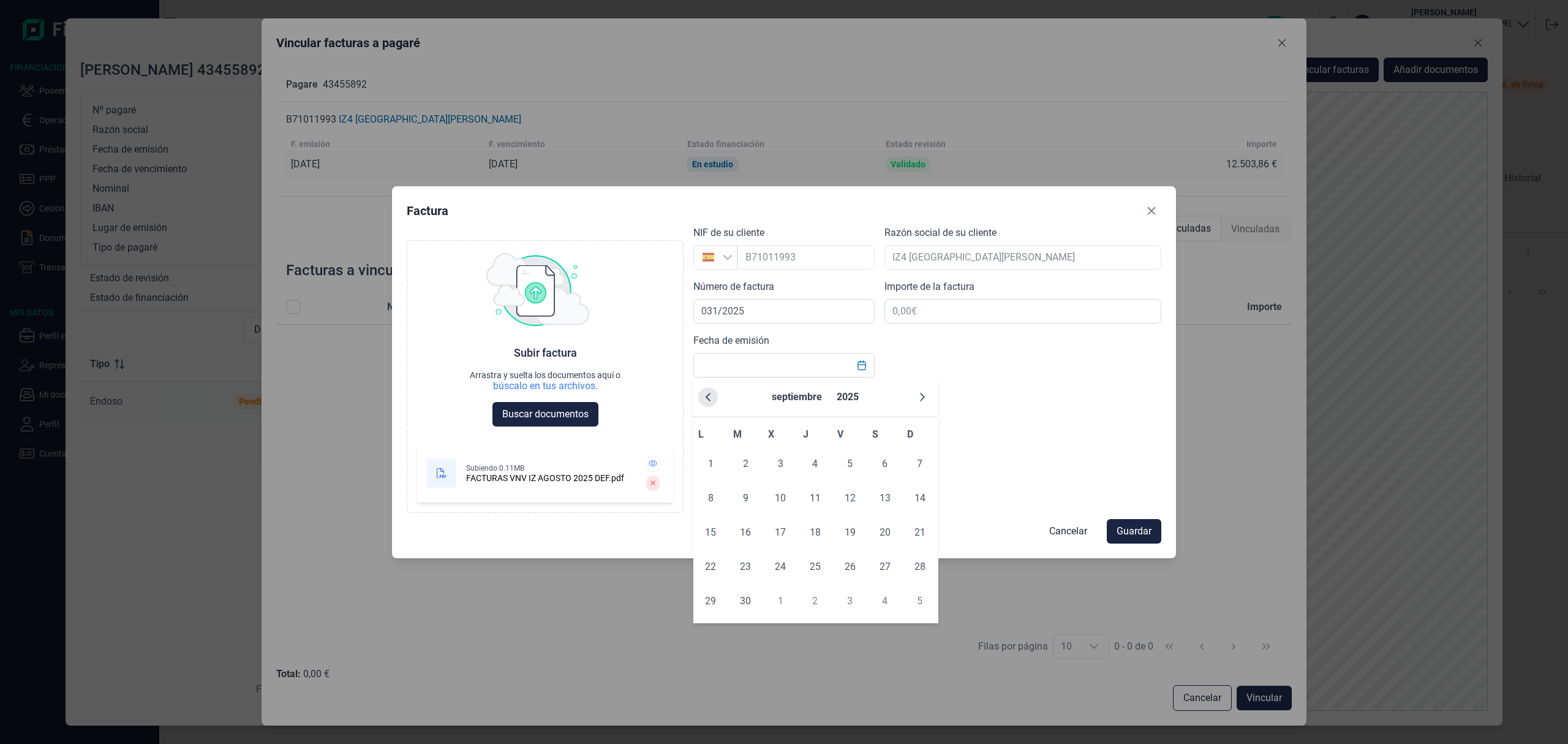
click at [706, 398] on icon "Previous Month" at bounding box center [708, 397] width 10 height 10
click at [806, 595] on span "31" at bounding box center [815, 601] width 24 height 24
type input "[DATE]"
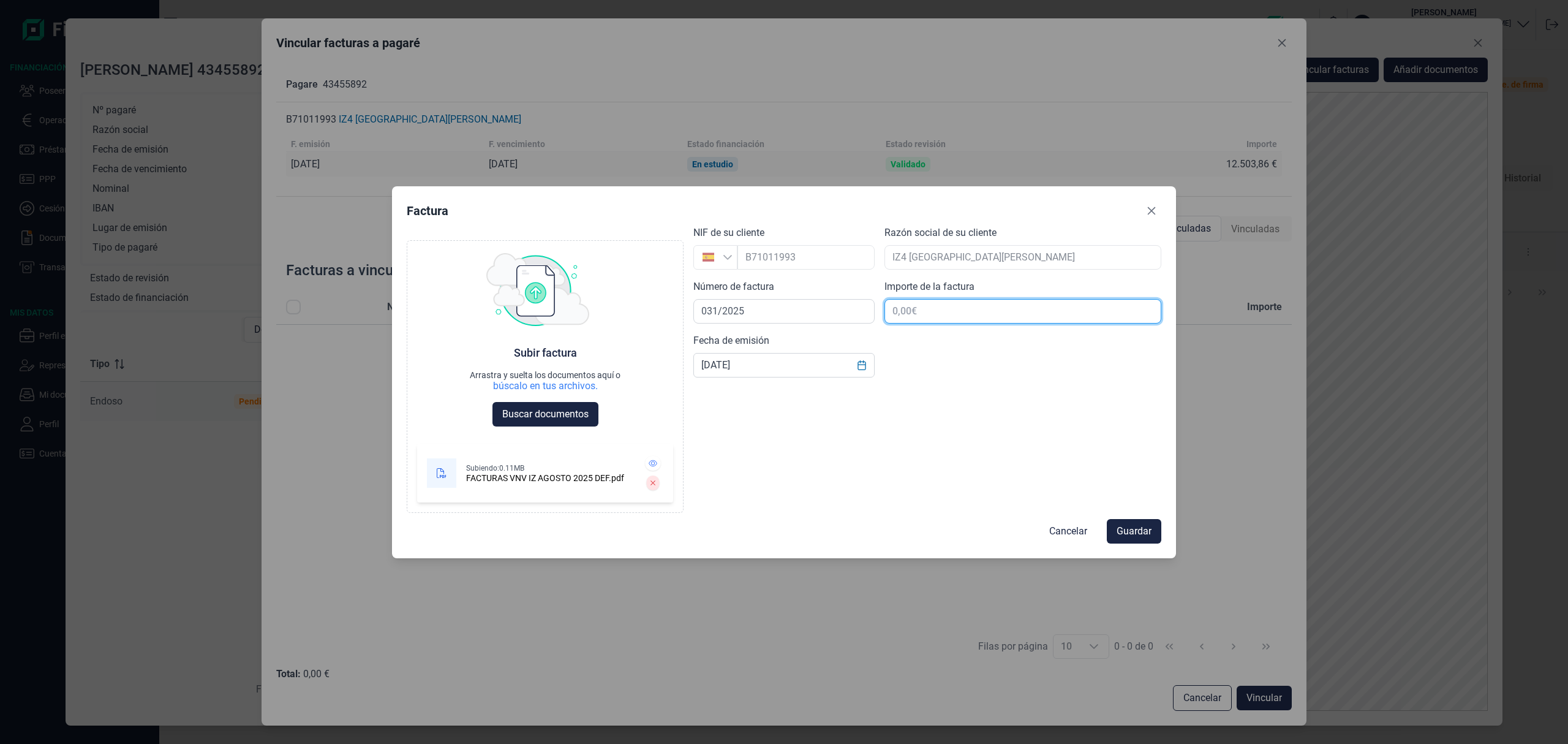
click at [909, 313] on input "text" at bounding box center [1023, 311] width 277 height 24
click at [1120, 318] on input "220,20 €" at bounding box center [1023, 311] width 277 height 24
click at [1129, 311] on input "220,20 €" at bounding box center [1023, 311] width 277 height 24
click at [1130, 311] on input "220,20 €" at bounding box center [1023, 311] width 277 height 24
type input "2.202,20 €"
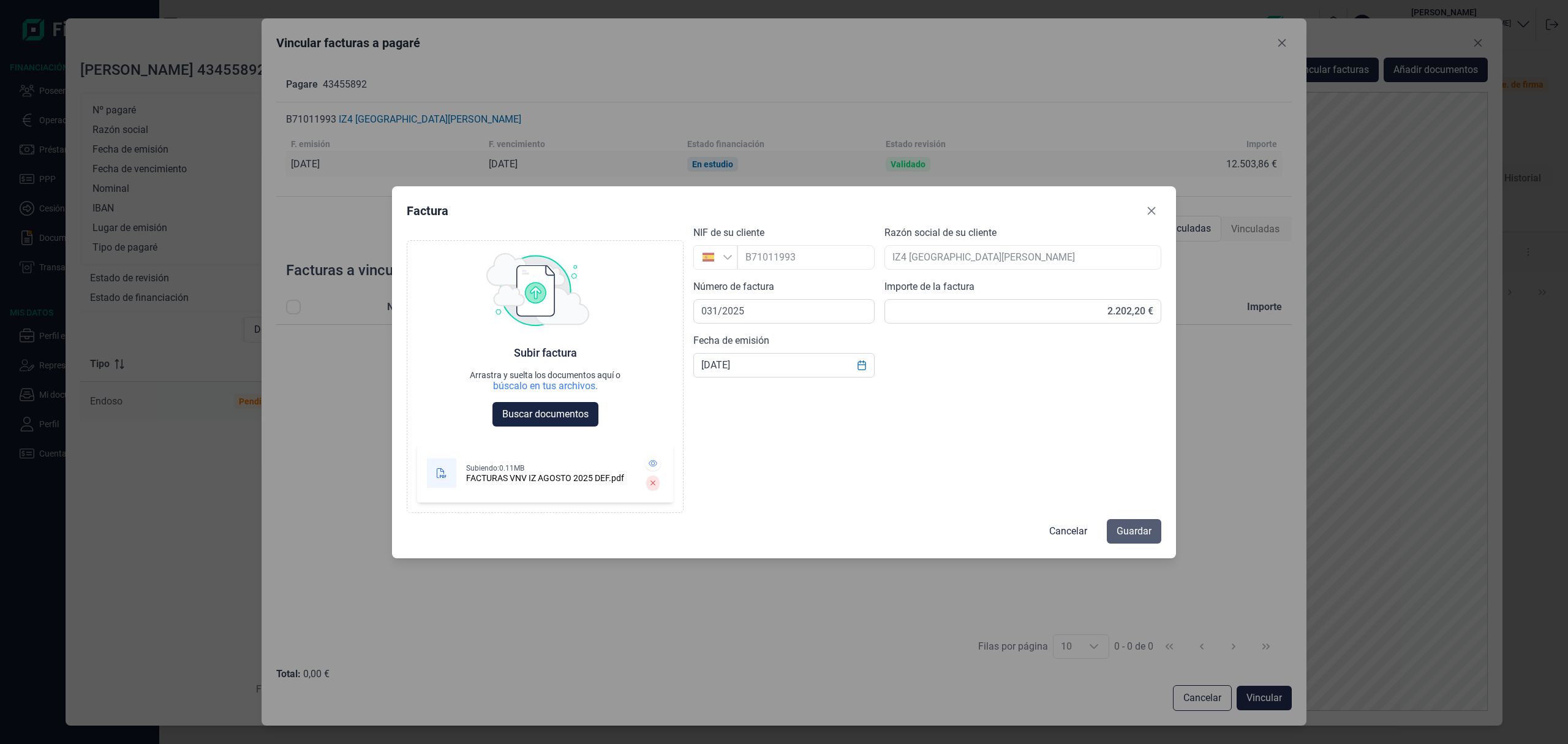
click at [1127, 526] on span "Guardar" at bounding box center [1133, 531] width 35 height 15
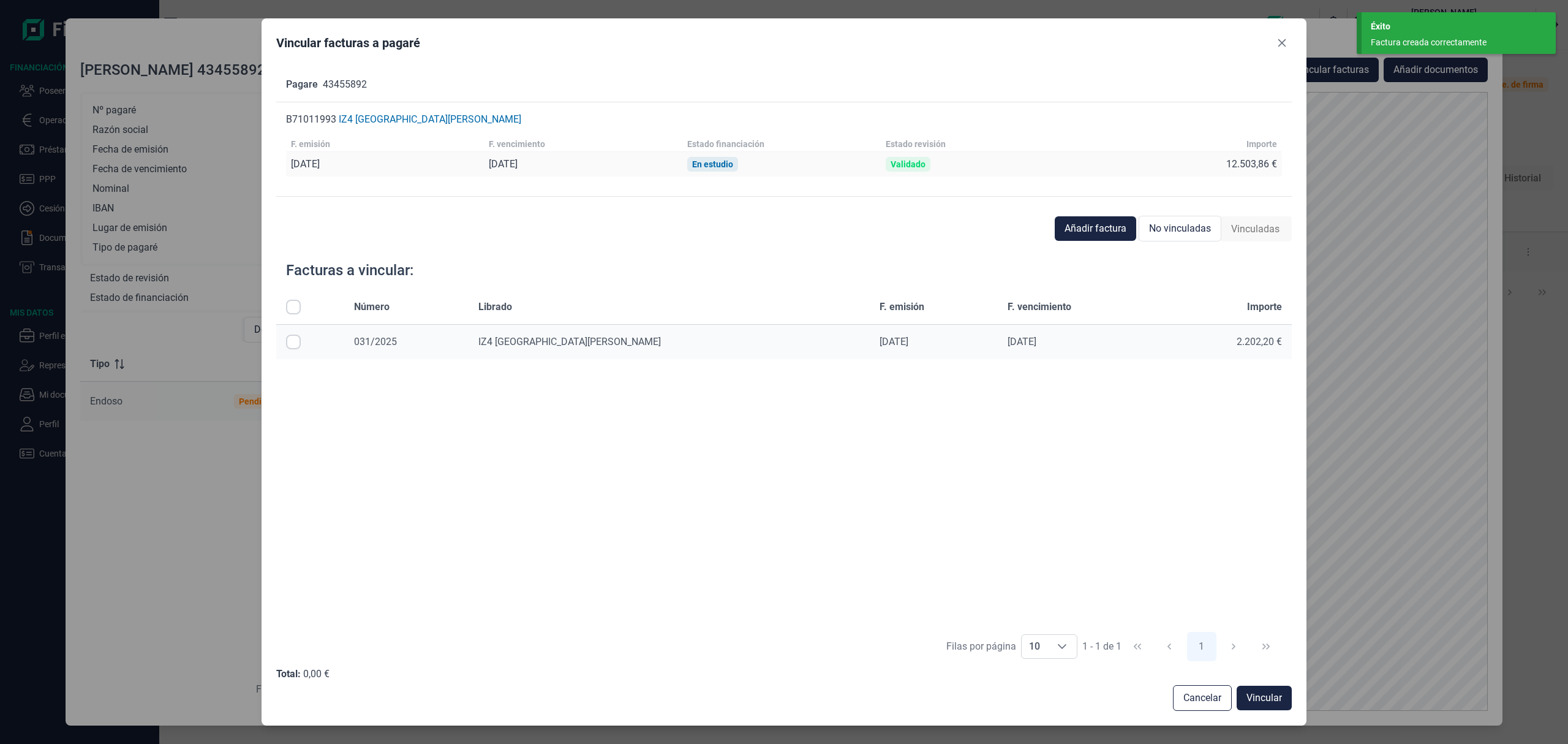
click at [295, 306] on input "All items unselected" at bounding box center [293, 307] width 15 height 15
checkbox input "true"
click at [1250, 694] on span "Vincular" at bounding box center [1264, 698] width 36 height 15
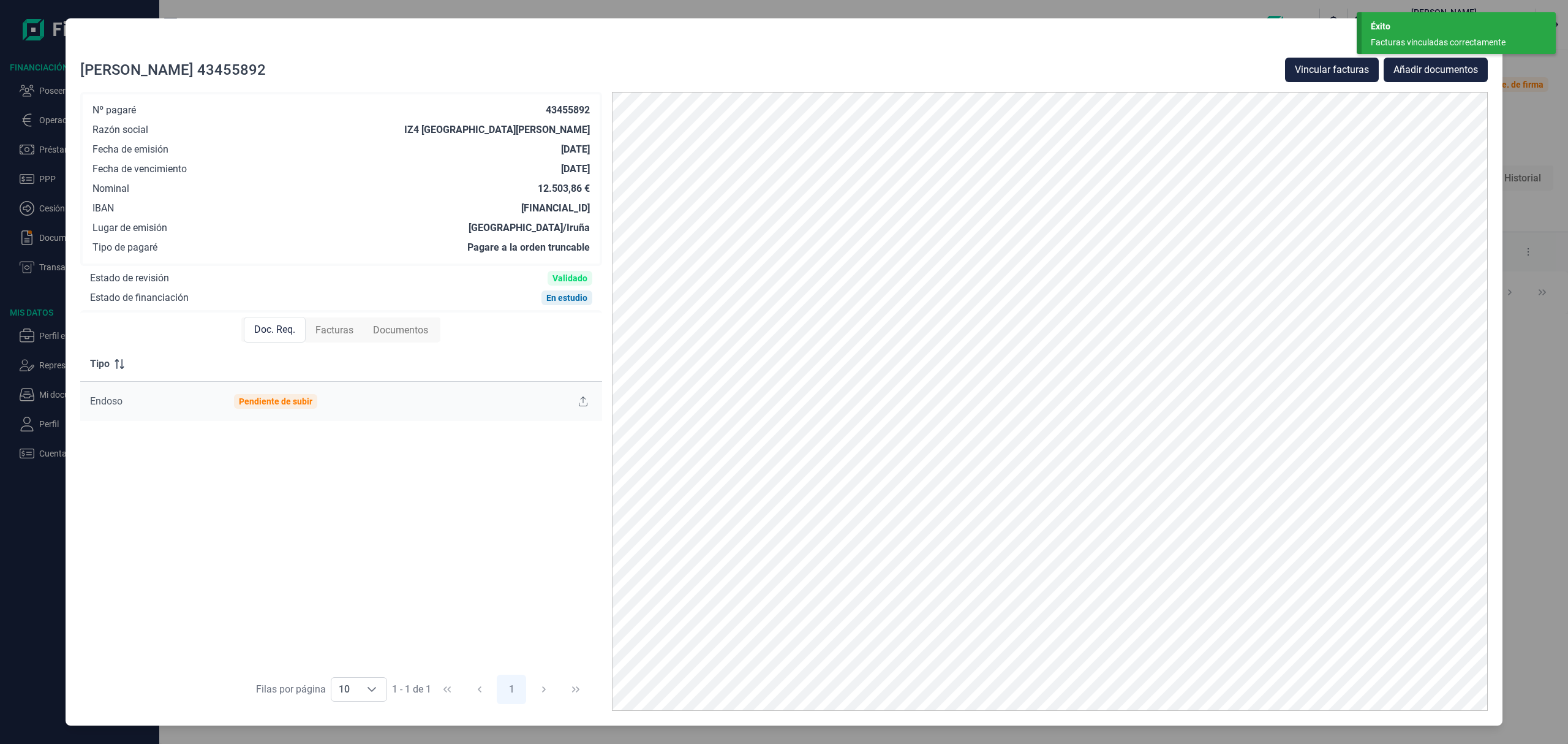
click at [1384, 22] on div "Éxito" at bounding box center [1459, 26] width 176 height 13
click at [1480, 39] on icon "Close" at bounding box center [1478, 43] width 10 height 10
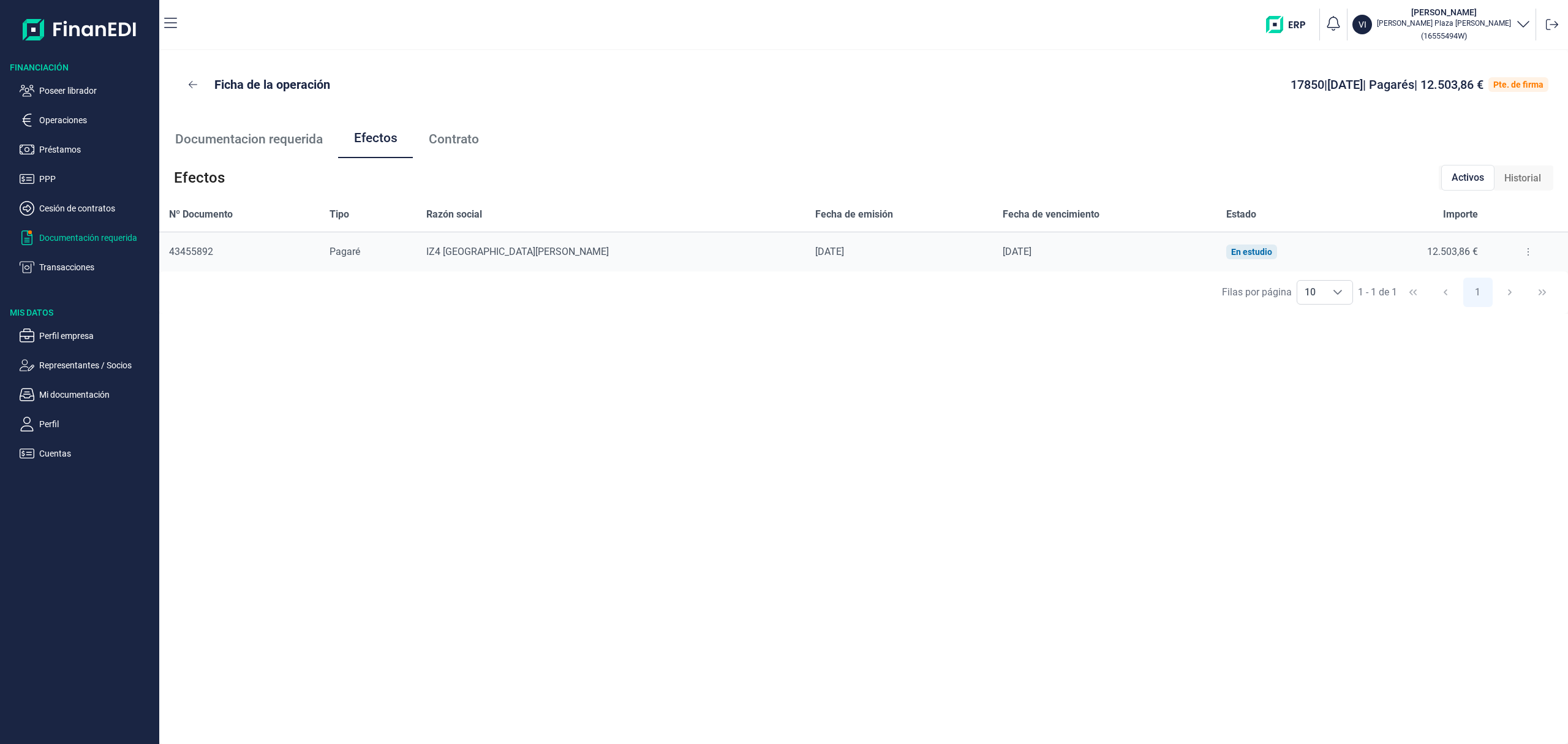
click at [81, 240] on p "Documentación requerida" at bounding box center [96, 238] width 115 height 15
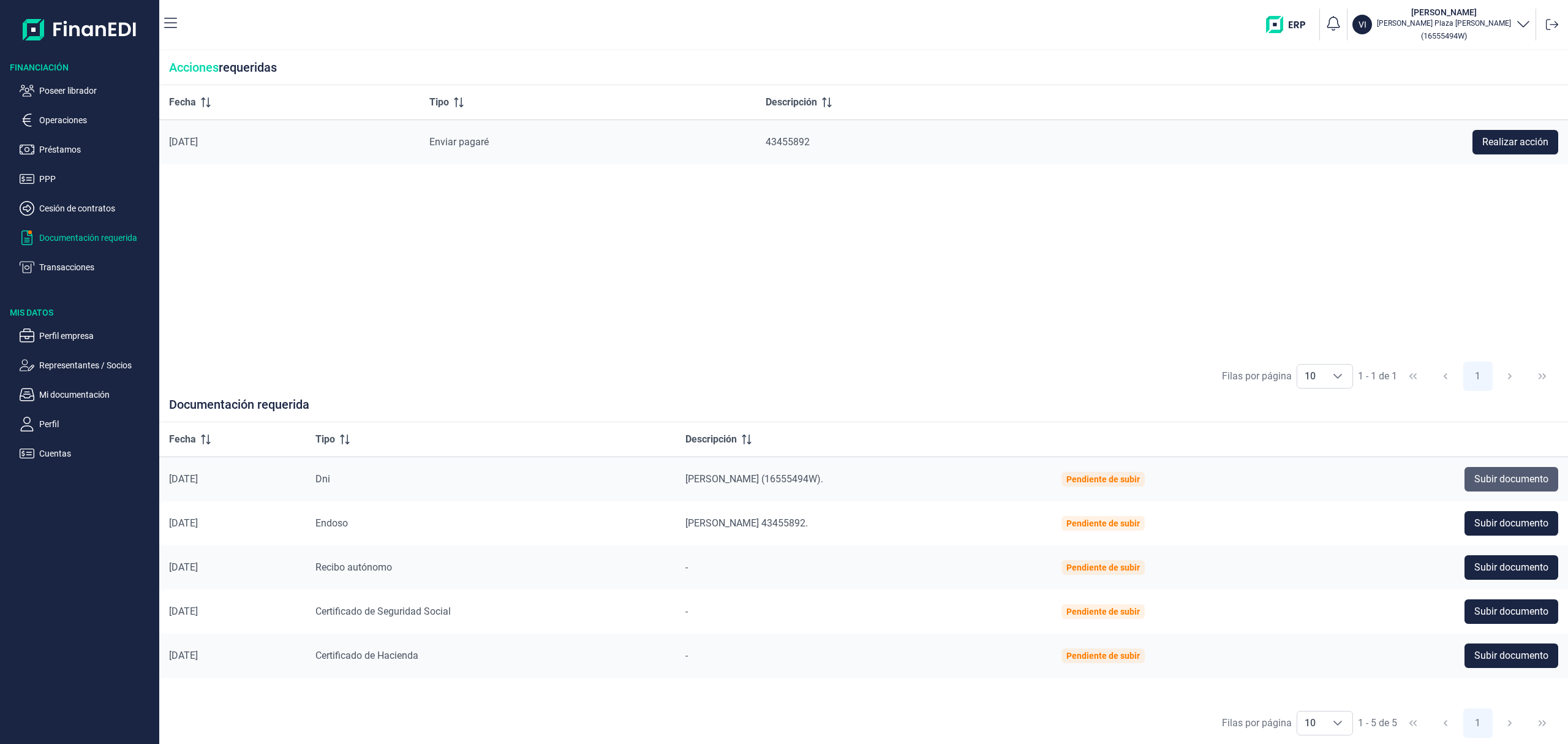
click at [1537, 481] on span "Subir documento" at bounding box center [1512, 479] width 74 height 15
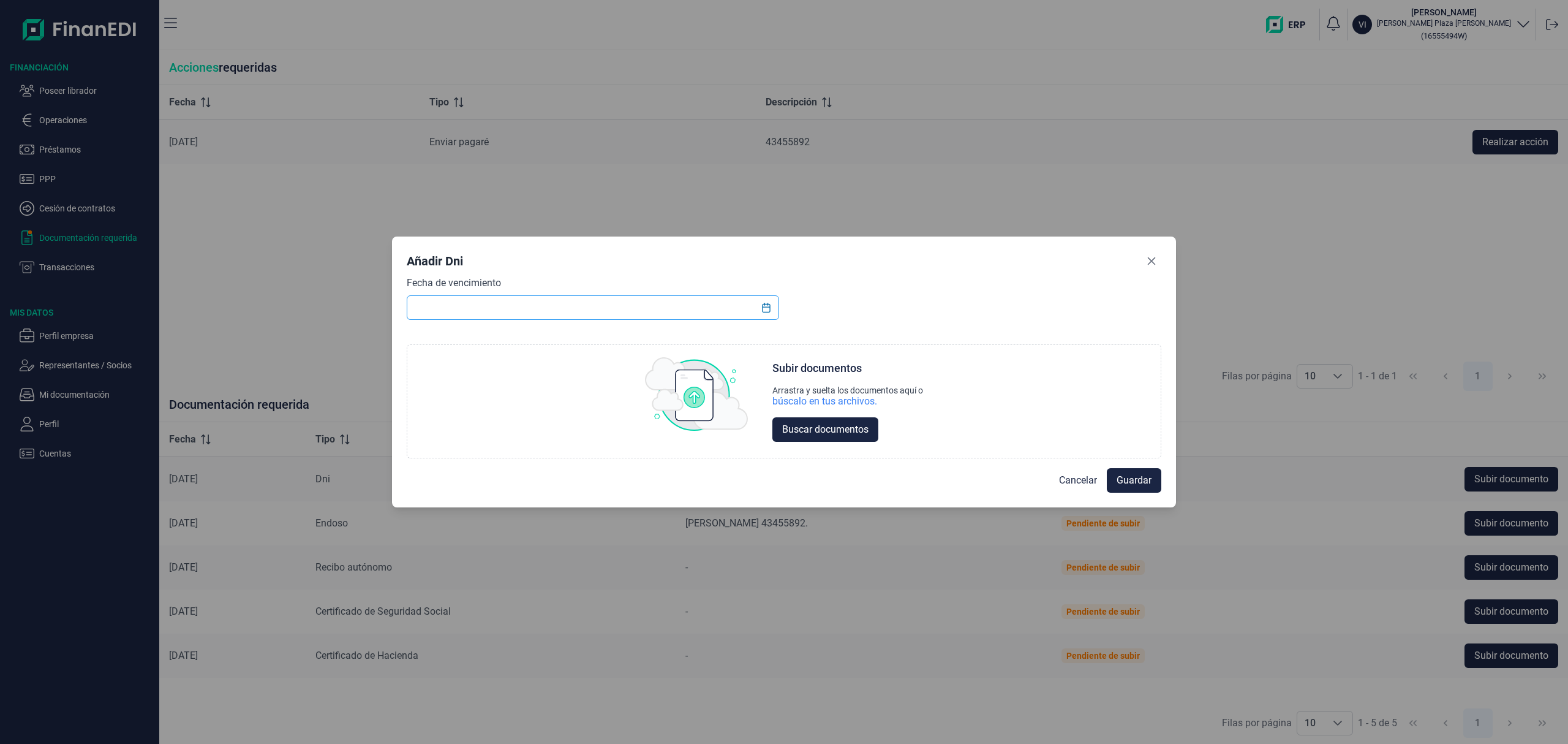
click at [580, 302] on input "text" at bounding box center [593, 308] width 373 height 24
type input "[DATE]"
click at [809, 428] on span "Buscar documentos" at bounding box center [825, 429] width 86 height 15
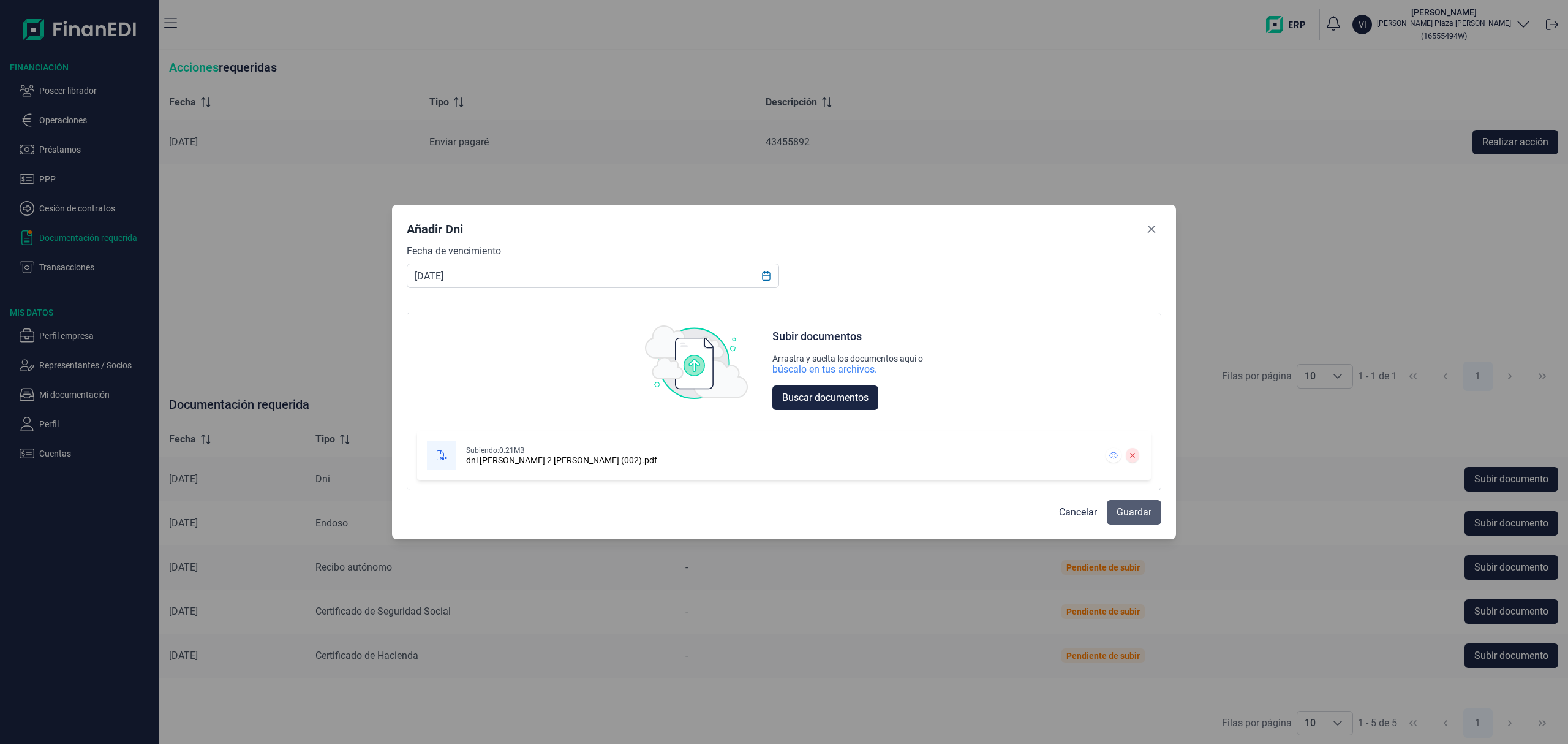
click at [1123, 513] on span "Guardar" at bounding box center [1133, 512] width 35 height 15
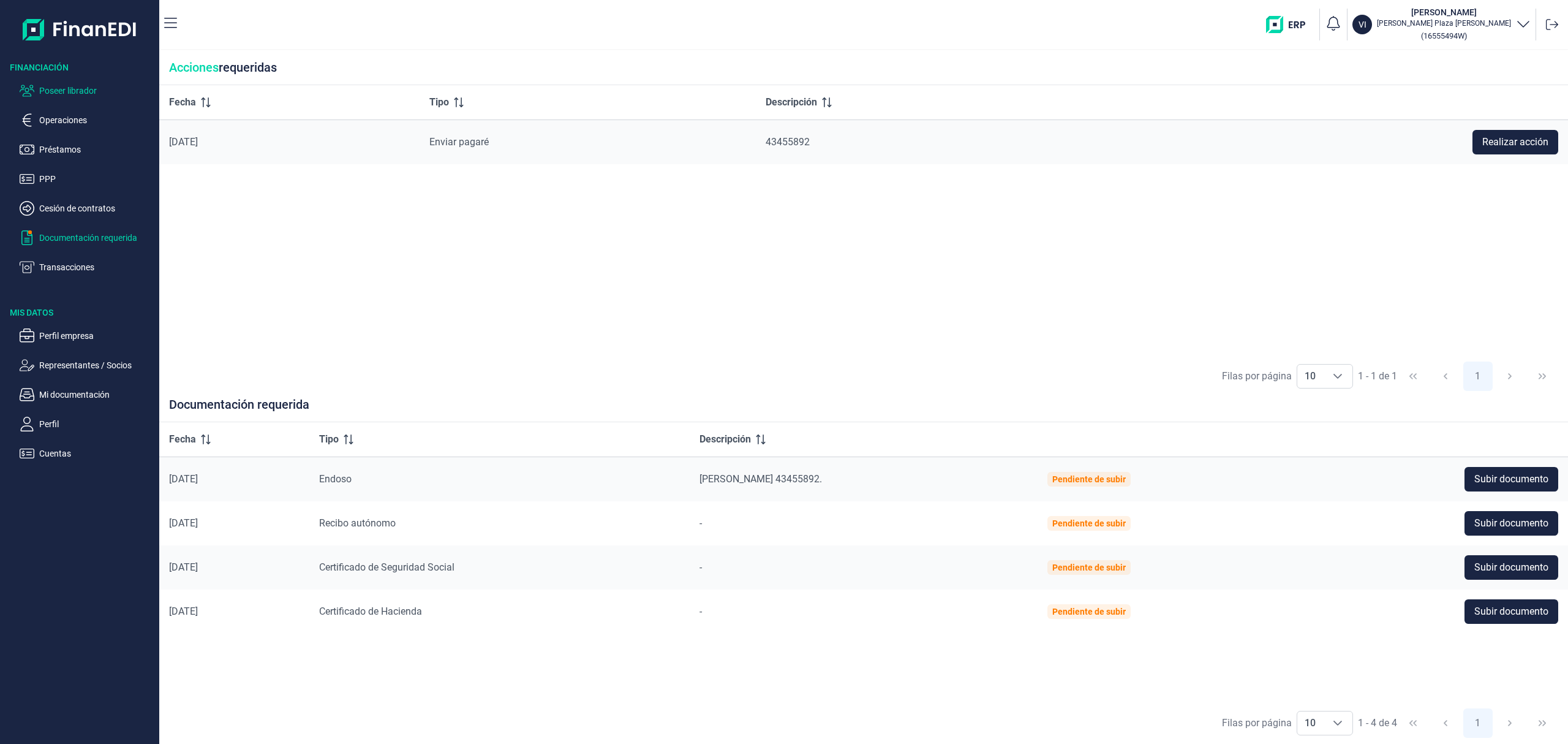
click at [89, 86] on p "Poseer librador" at bounding box center [96, 91] width 115 height 15
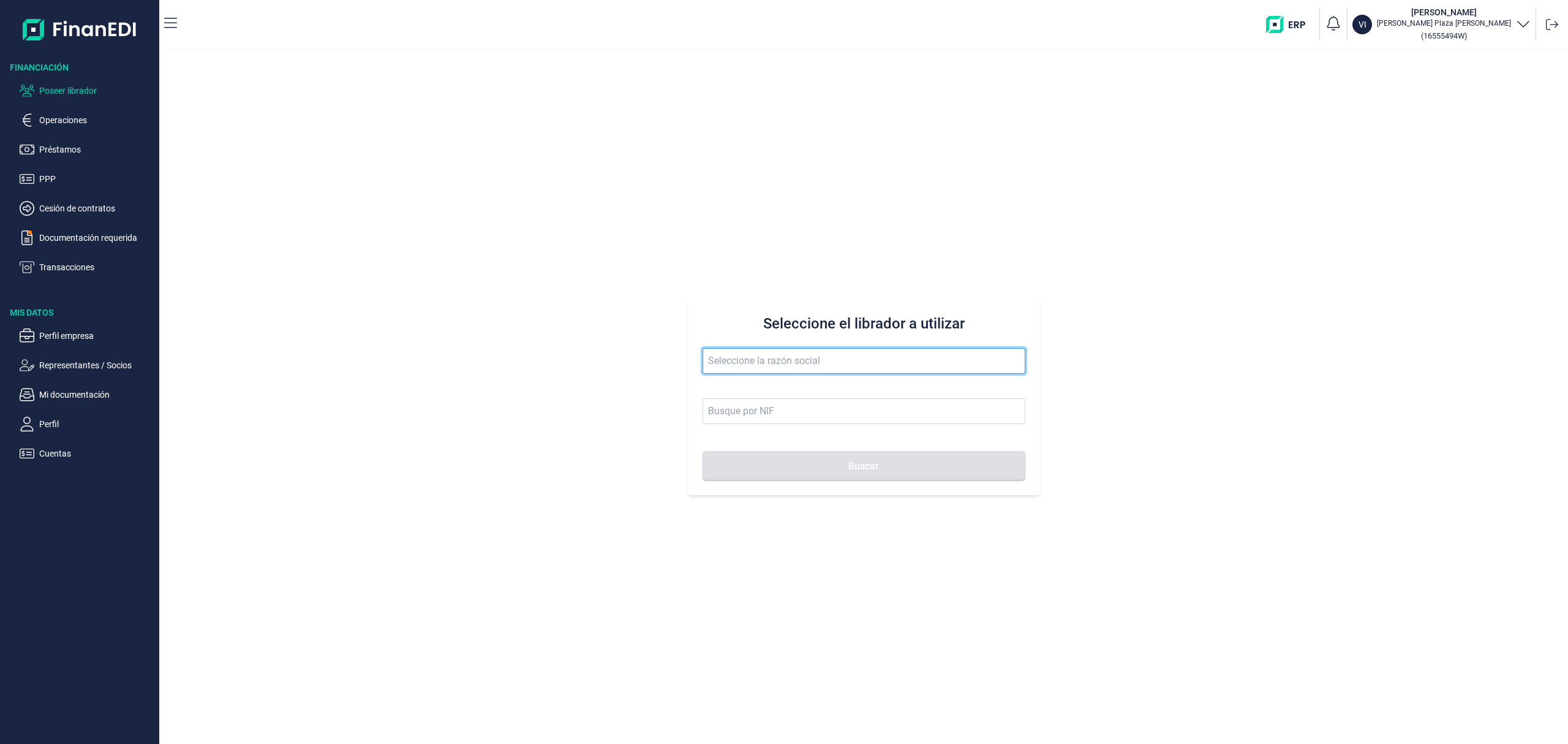
click at [743, 373] on input "text" at bounding box center [864, 361] width 323 height 26
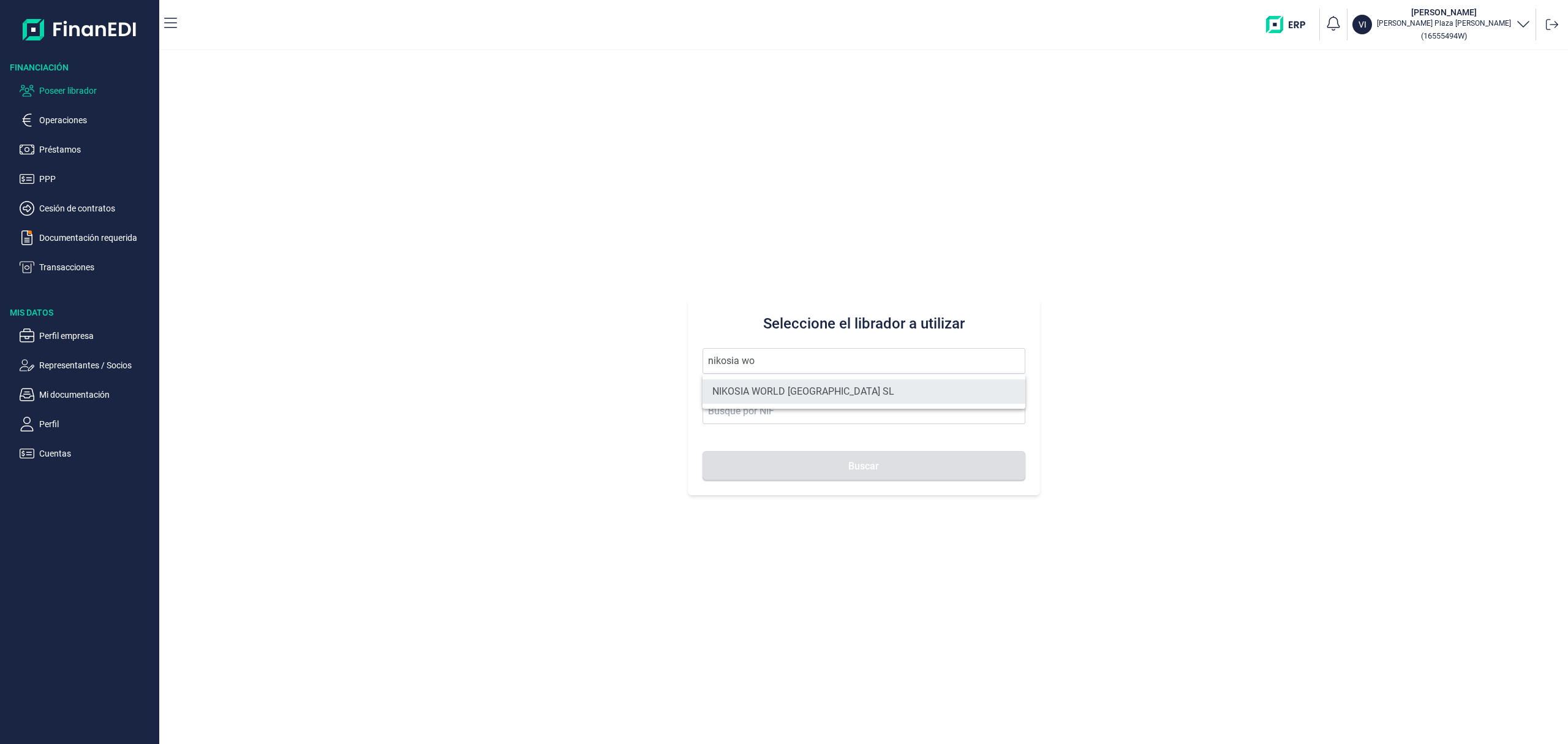
click at [771, 403] on li "NIKOSIA WORLD [GEOGRAPHIC_DATA] SL" at bounding box center [864, 391] width 323 height 24
type input "NIKOSIA WORLD [GEOGRAPHIC_DATA] SL"
type input "B12954491"
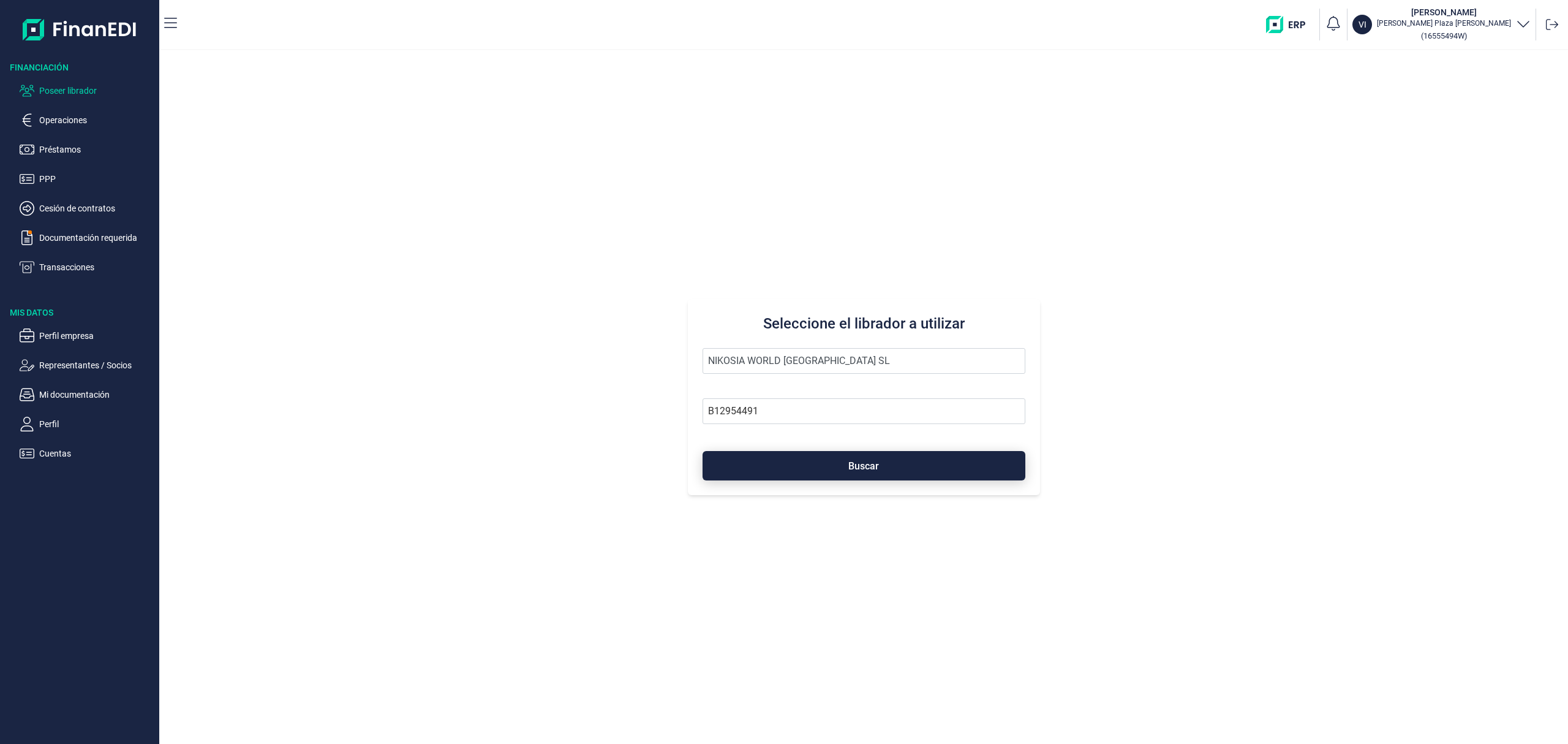
click at [797, 451] on button "Buscar" at bounding box center [864, 466] width 323 height 29
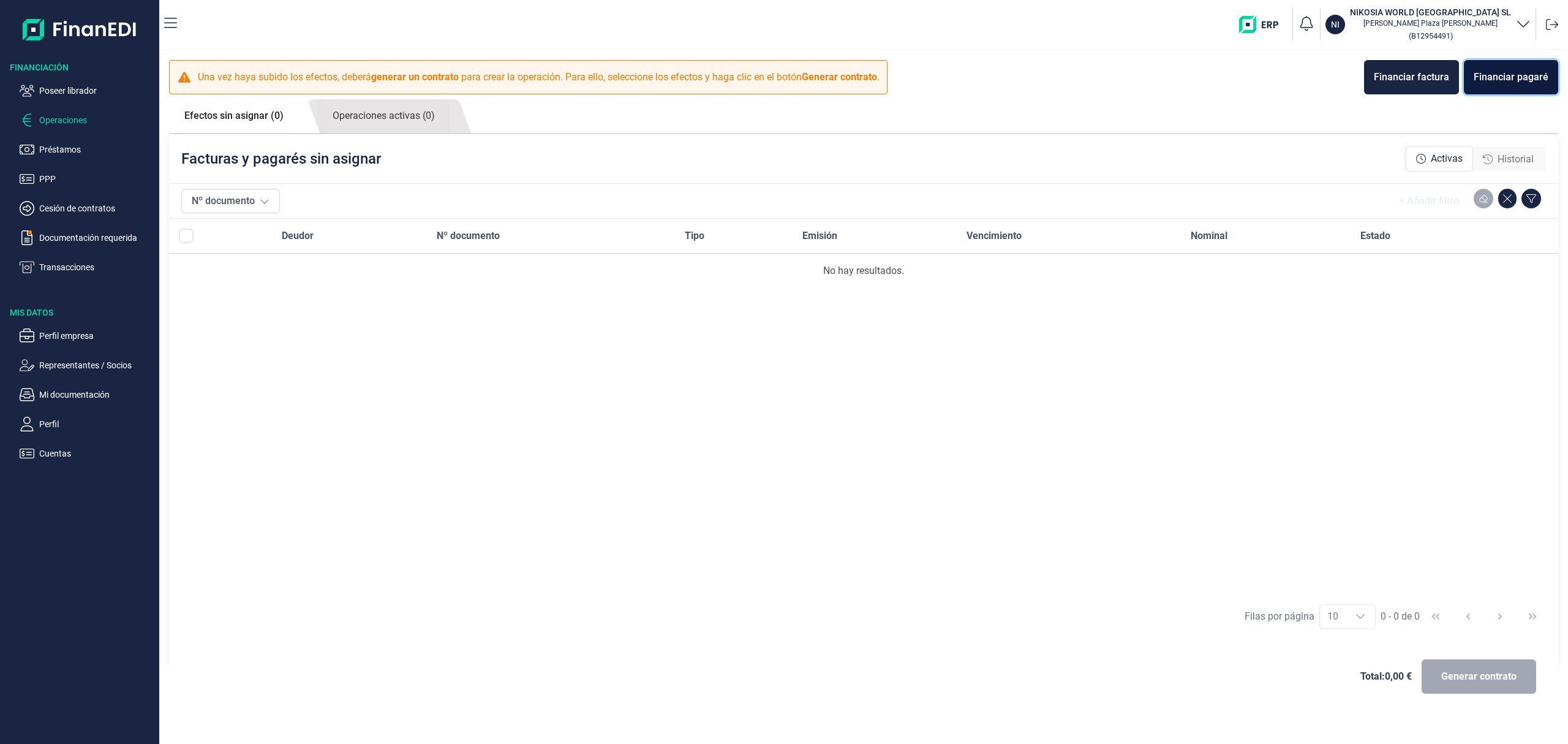
click at [1535, 72] on div "Financiar pagaré" at bounding box center [1511, 77] width 75 height 15
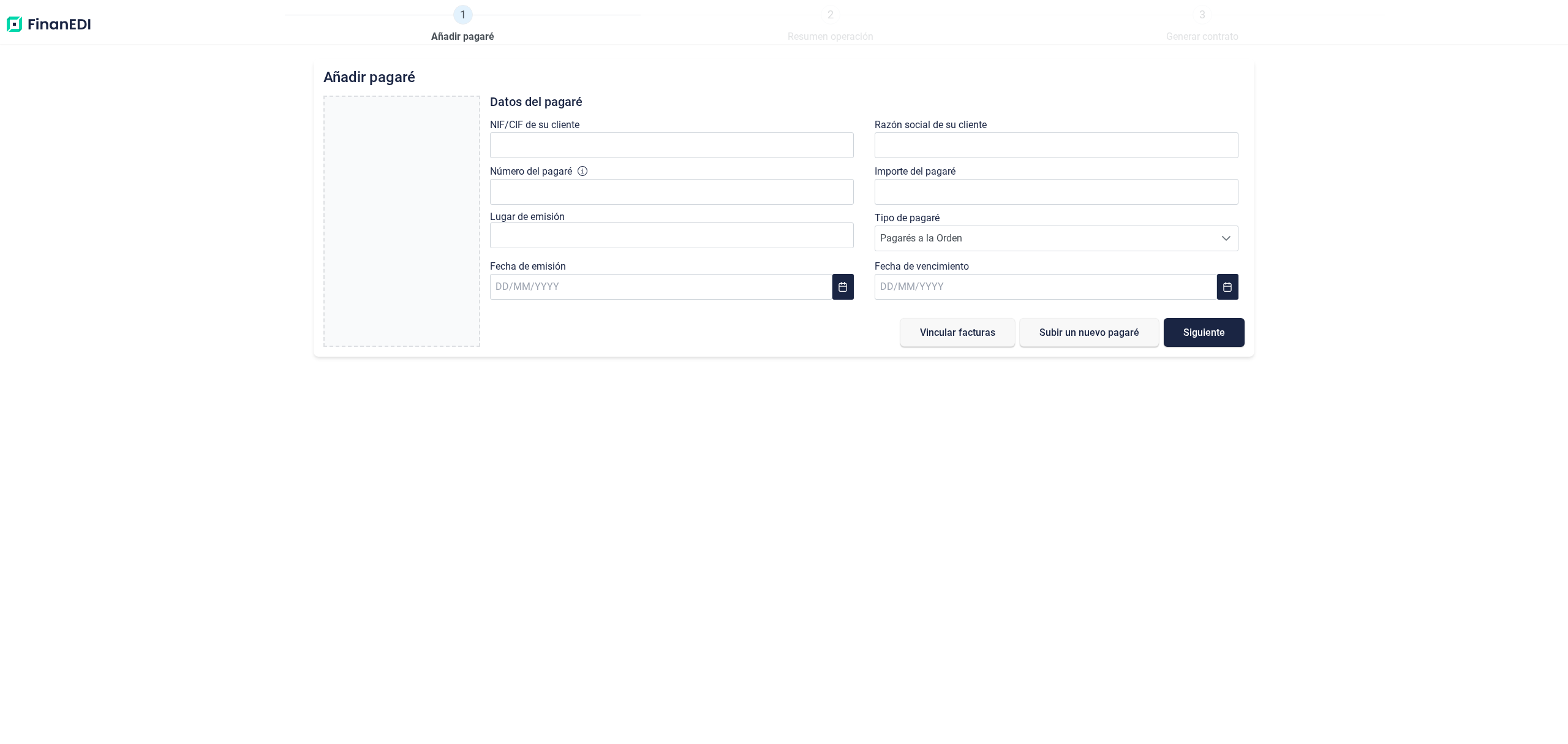
type input "0,00 €"
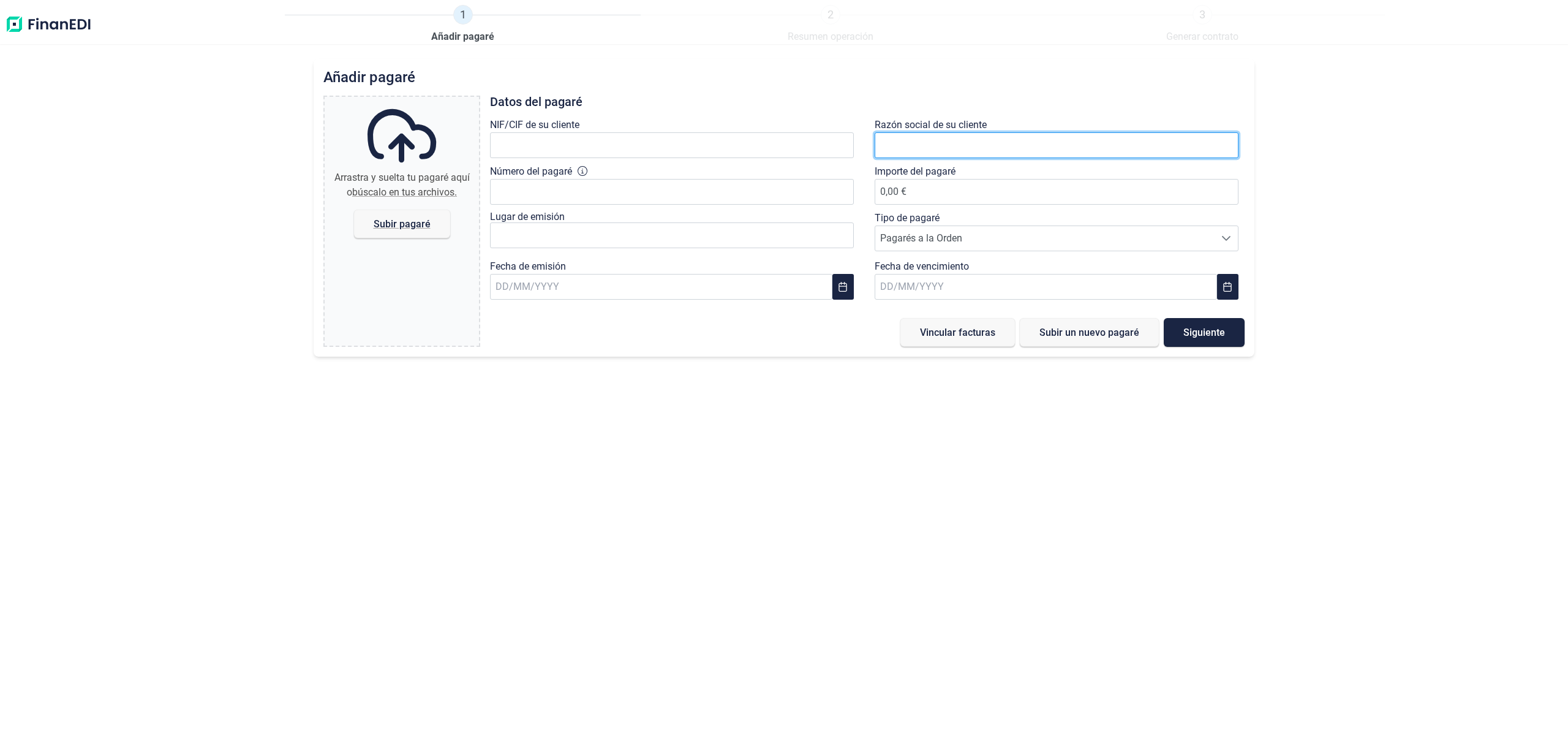
drag, startPoint x: 910, startPoint y: 138, endPoint x: 895, endPoint y: 99, distance: 41.8
click at [910, 136] on input "text" at bounding box center [1056, 145] width 364 height 26
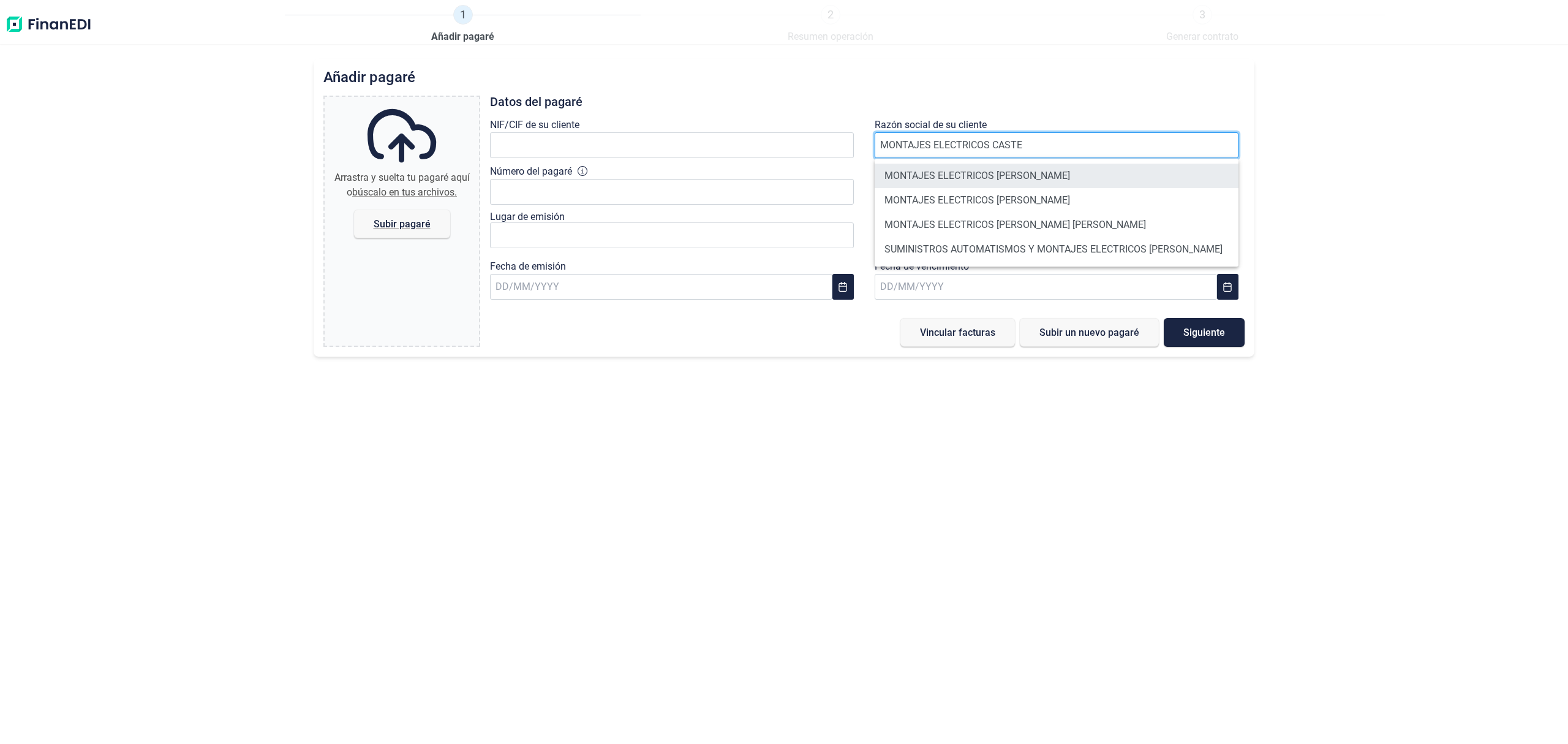
type input "MONTAJES ELECTRICOS CASTE"
click at [1086, 182] on li "MONTAJES ELECTRICOS [PERSON_NAME]" at bounding box center [1056, 176] width 364 height 24
type input "B12028478"
type input "MONTAJES ELECTRICOS [PERSON_NAME]"
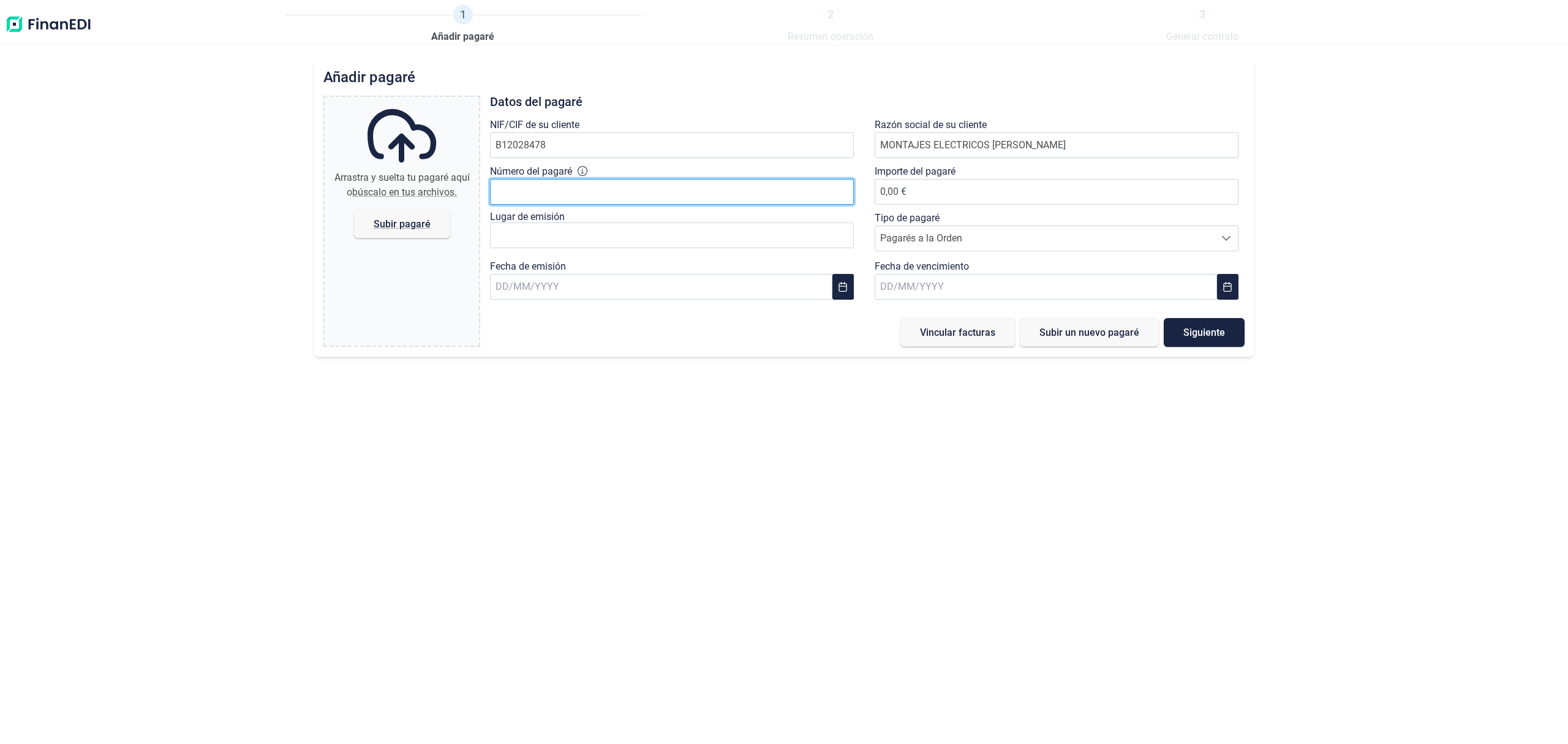
click at [547, 192] on input "Número del pagaré" at bounding box center [672, 192] width 364 height 26
type input "64523614"
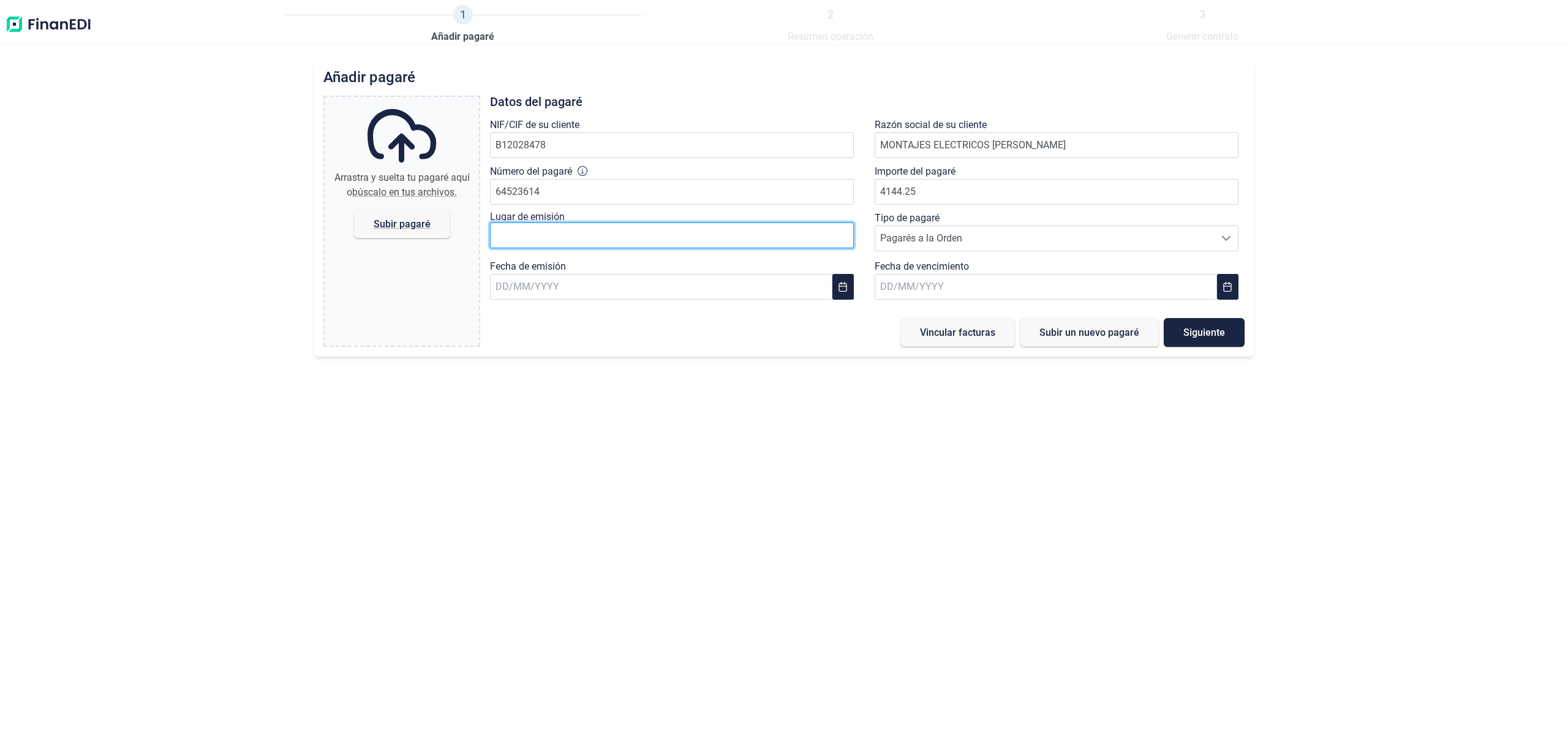
type input "4.144,25 €"
click at [537, 223] on input "text" at bounding box center [672, 236] width 364 height 26
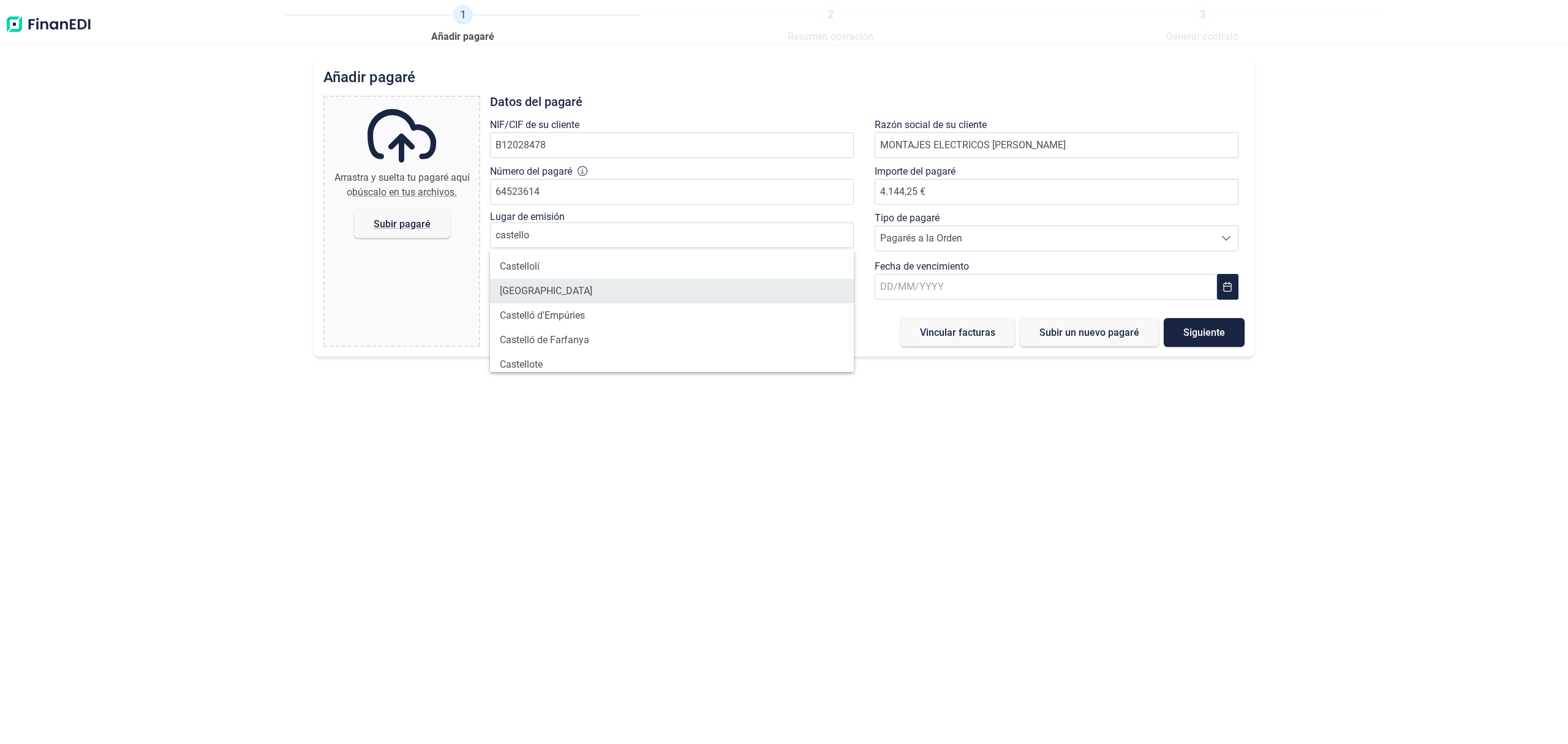
click at [573, 297] on li "[GEOGRAPHIC_DATA]" at bounding box center [672, 291] width 364 height 24
type input "[GEOGRAPHIC_DATA]"
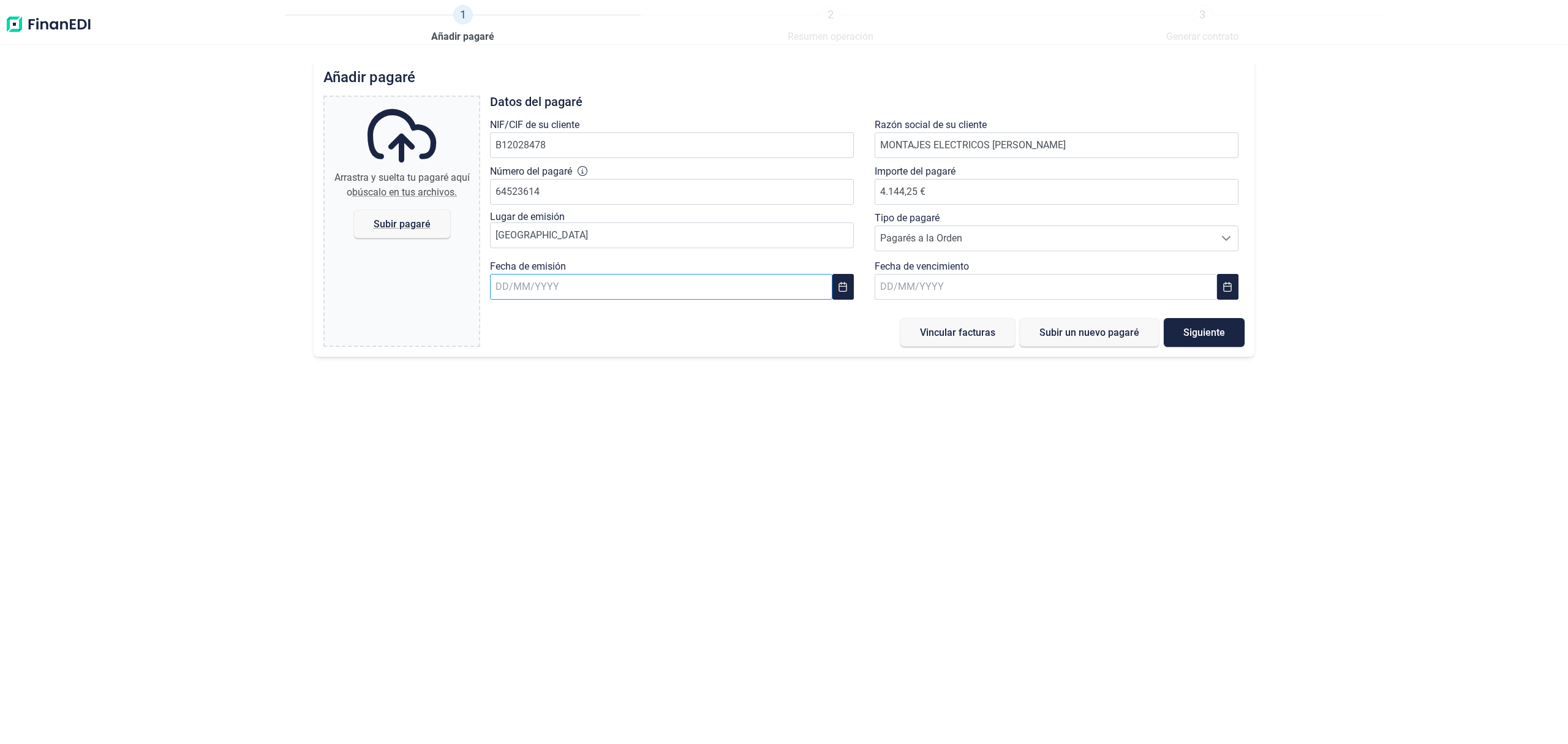
click at [672, 285] on input "text" at bounding box center [662, 287] width 343 height 26
click at [520, 414] on span "8" at bounding box center [519, 417] width 24 height 24
type input "[DATE]"
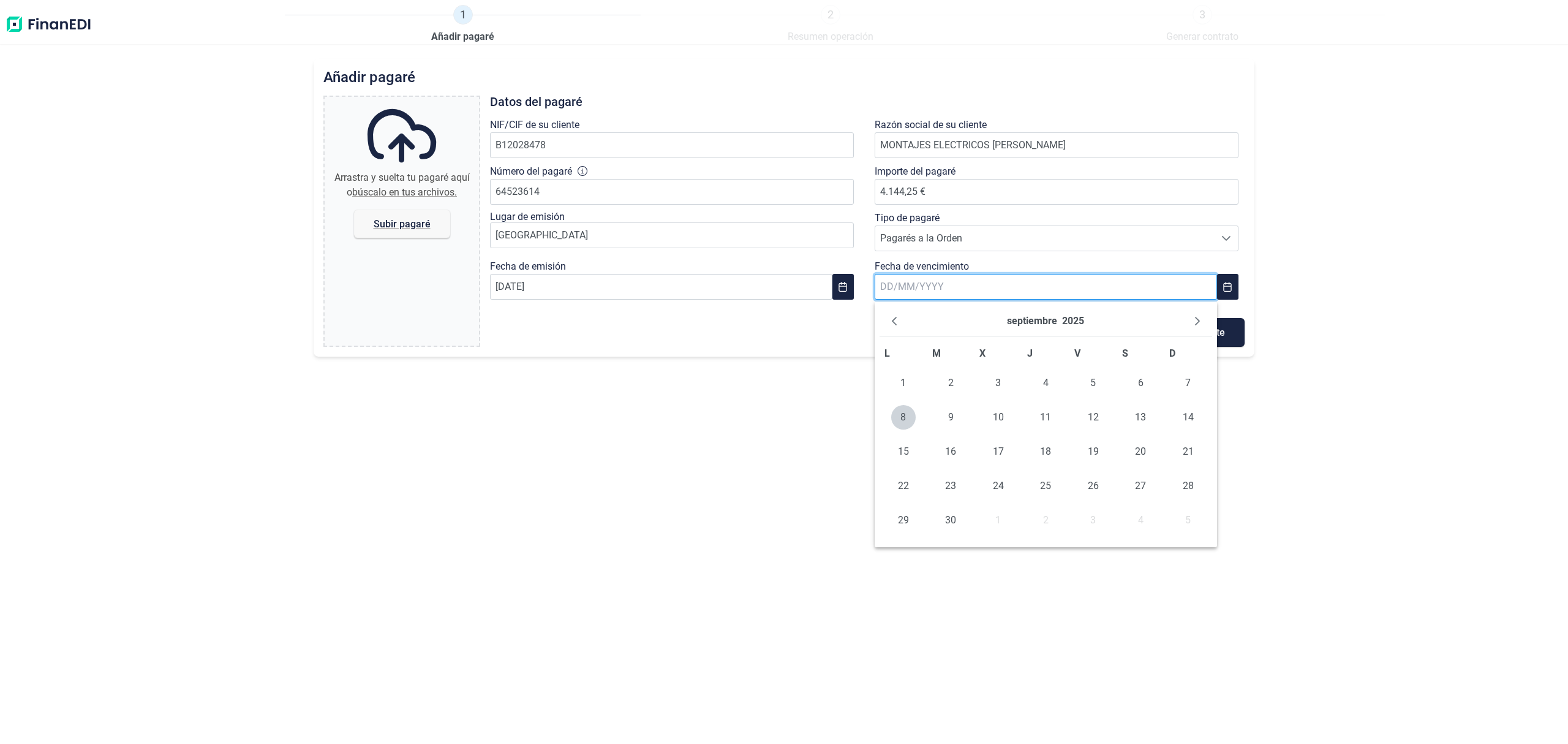
click at [971, 286] on input "text" at bounding box center [1046, 287] width 343 height 26
click at [1189, 323] on button "Next Month" at bounding box center [1197, 321] width 19 height 19
click at [1190, 381] on span "7" at bounding box center [1188, 383] width 24 height 24
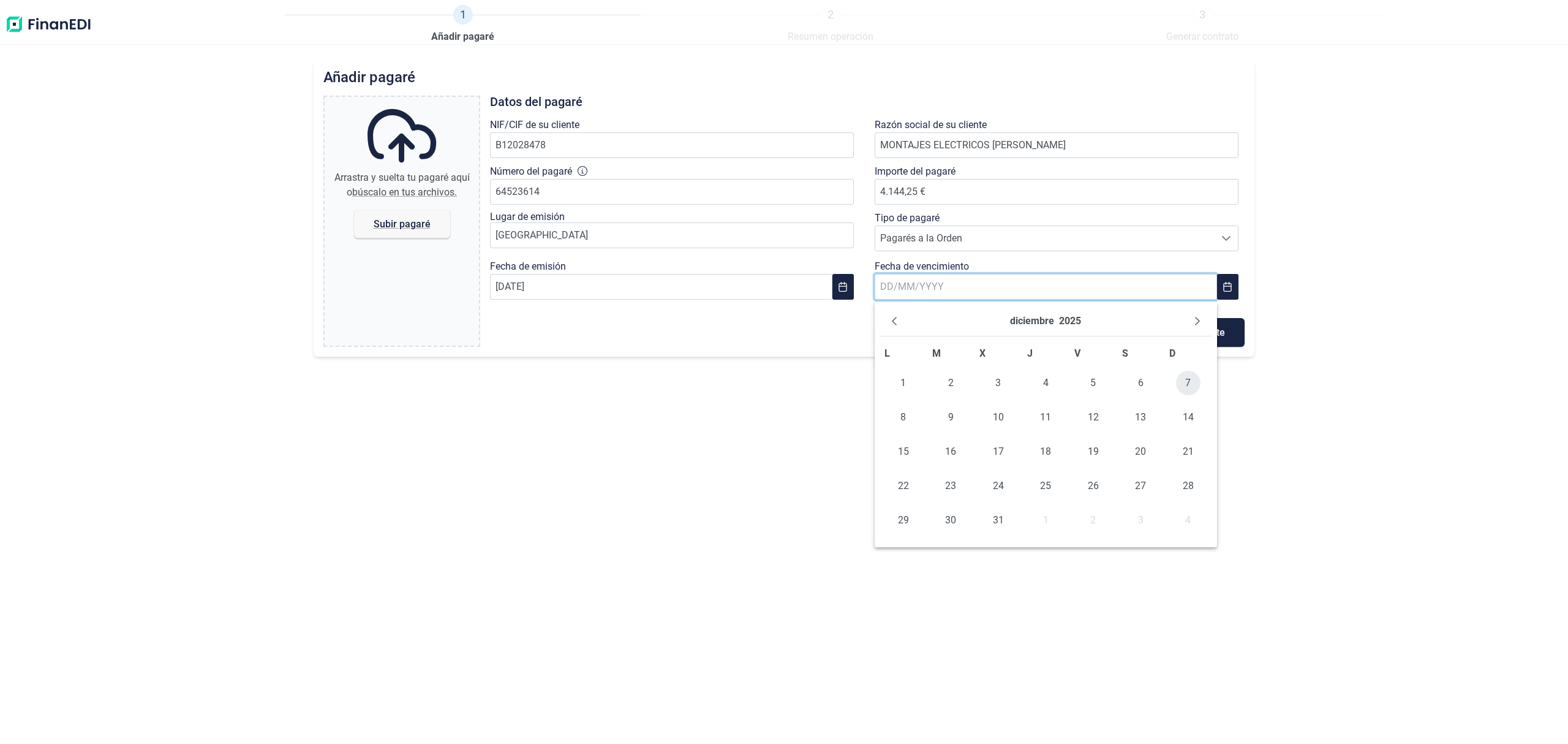
type input "[DATE]"
click at [378, 236] on span "Subir pagaré" at bounding box center [402, 223] width 96 height 29
click at [378, 101] on input "Arrastra y suelta tu pagaré aquí o búscalo en tus archivos. Subir pagaré" at bounding box center [402, 99] width 154 height 4
type input "C:\fakepath\[EMAIL_ADDRESS][DOMAIN_NAME]_20250904_064709 (2).pdf"
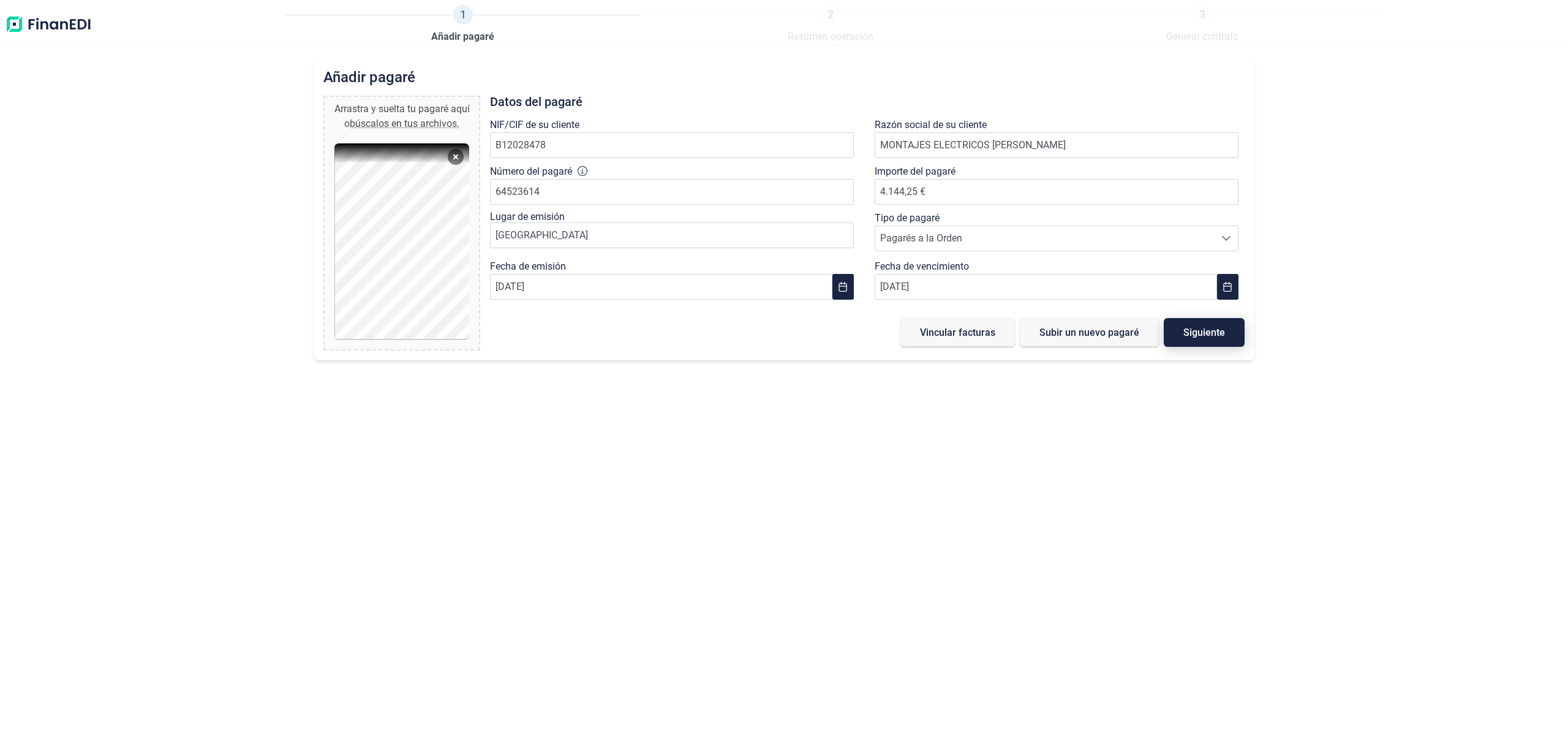
click at [1191, 334] on span "Siguiente" at bounding box center [1204, 332] width 41 height 9
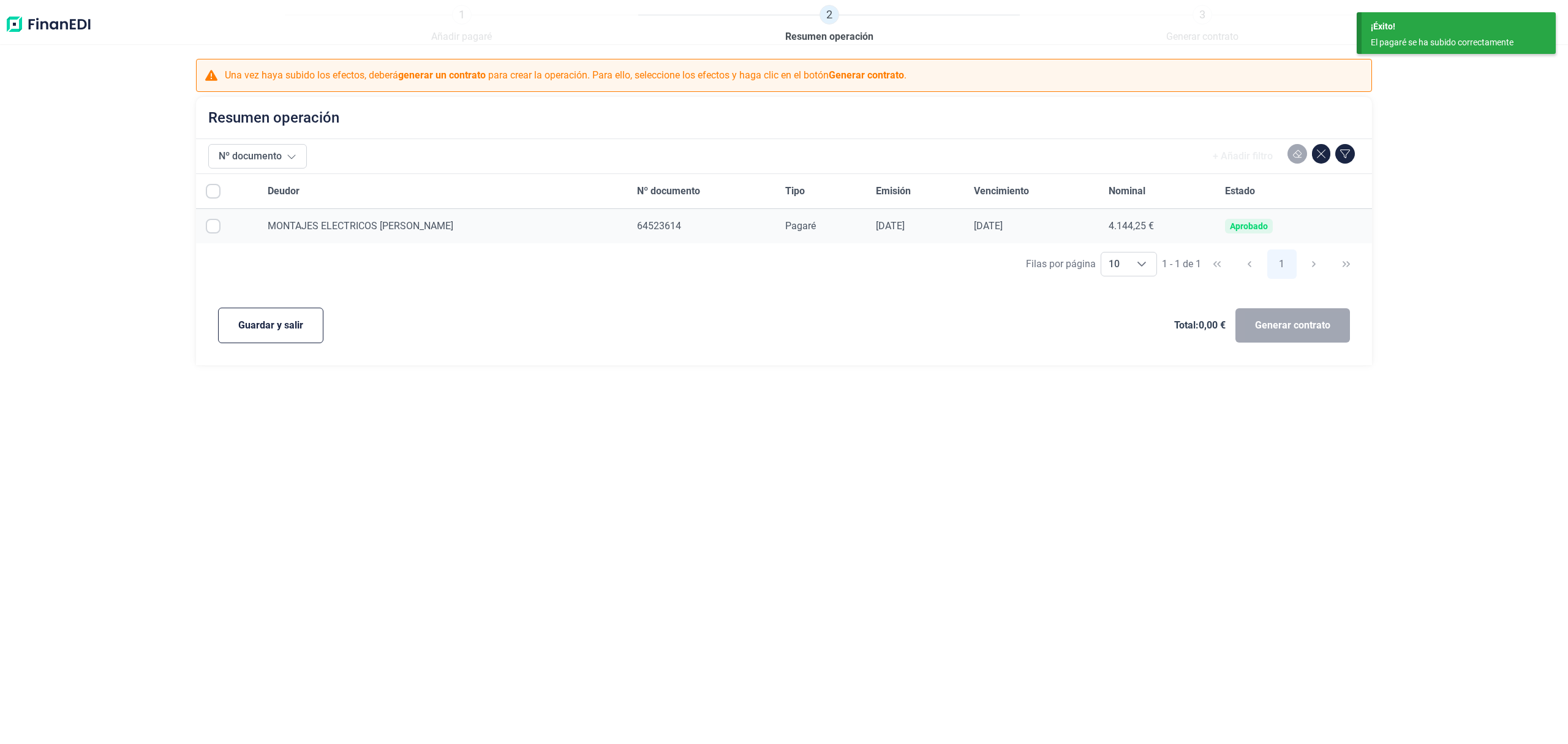
checkbox input "true"
click at [261, 317] on button "Guardar y salir" at bounding box center [270, 326] width 106 height 36
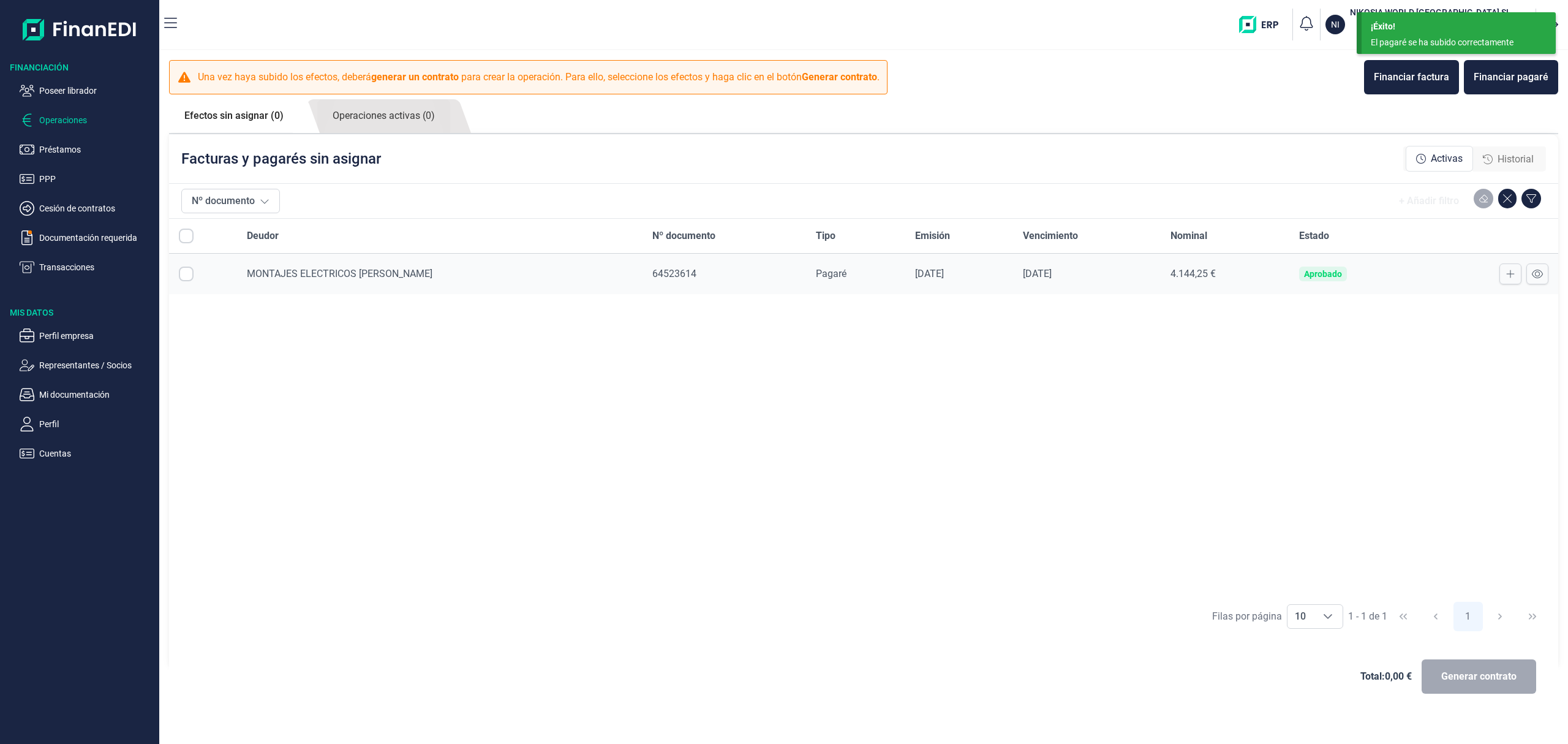
checkbox input "true"
click at [98, 361] on p "Representantes / Socios" at bounding box center [96, 365] width 115 height 15
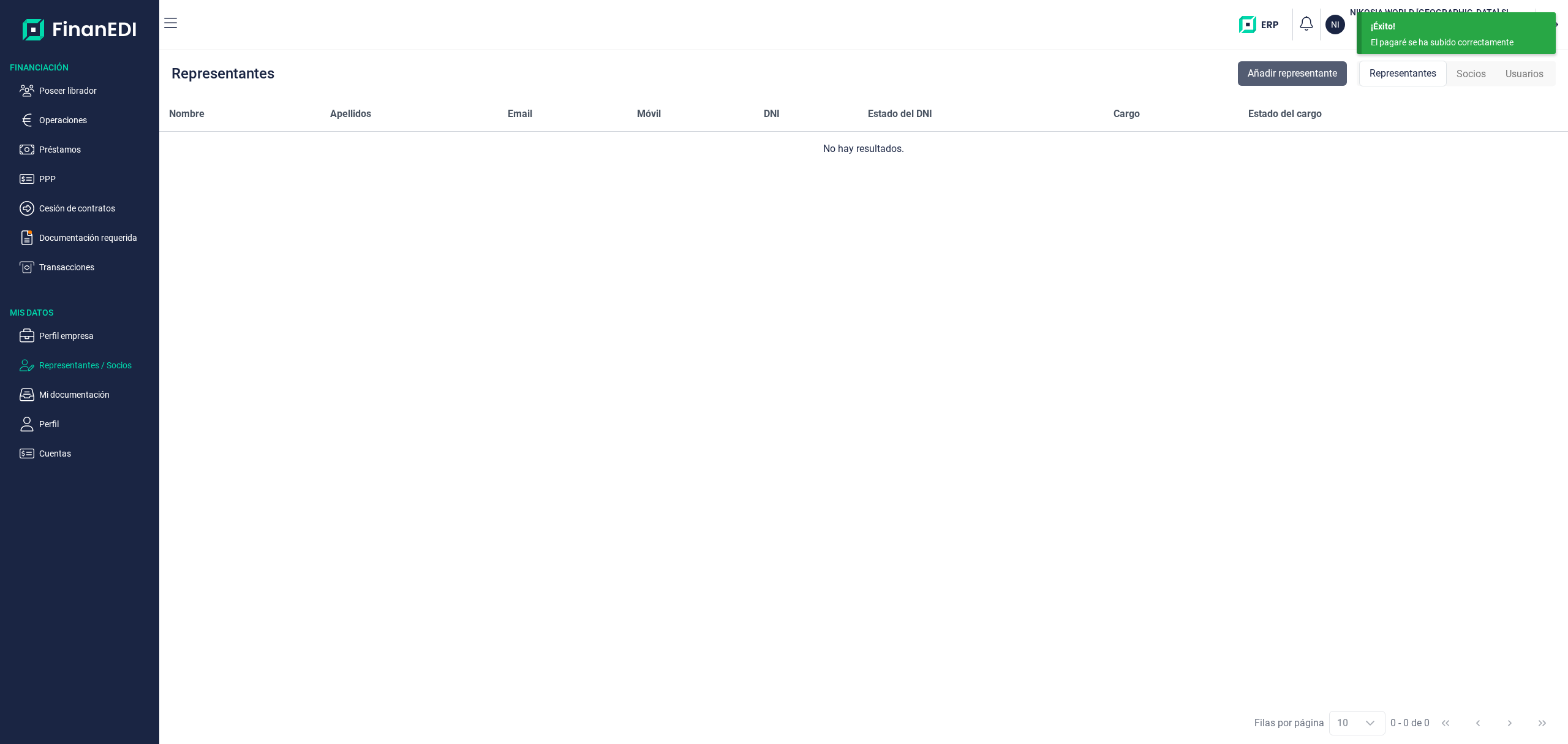
click at [1320, 66] on span "Añadir representante" at bounding box center [1292, 74] width 89 height 15
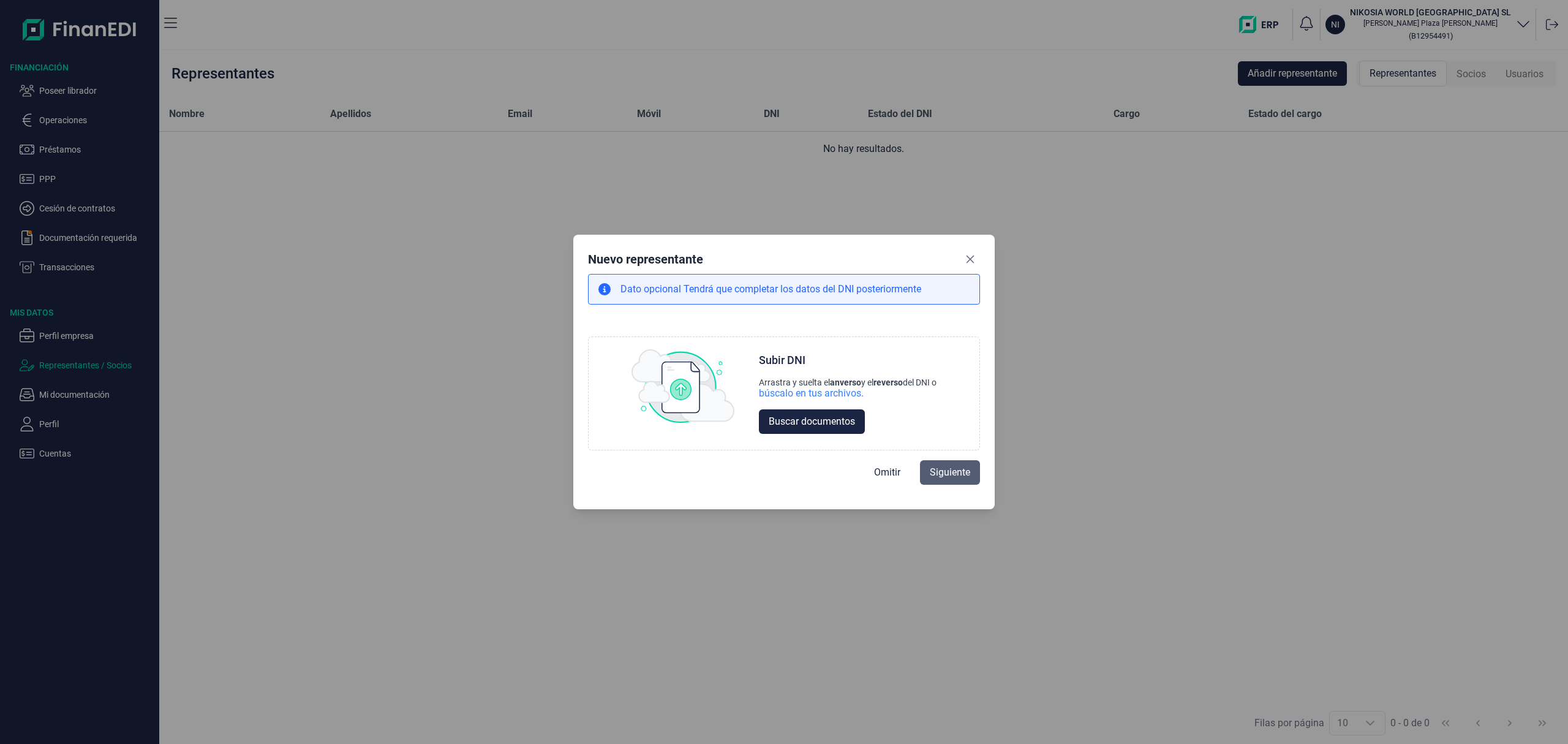
click at [939, 467] on span "Siguiente" at bounding box center [950, 472] width 41 height 15
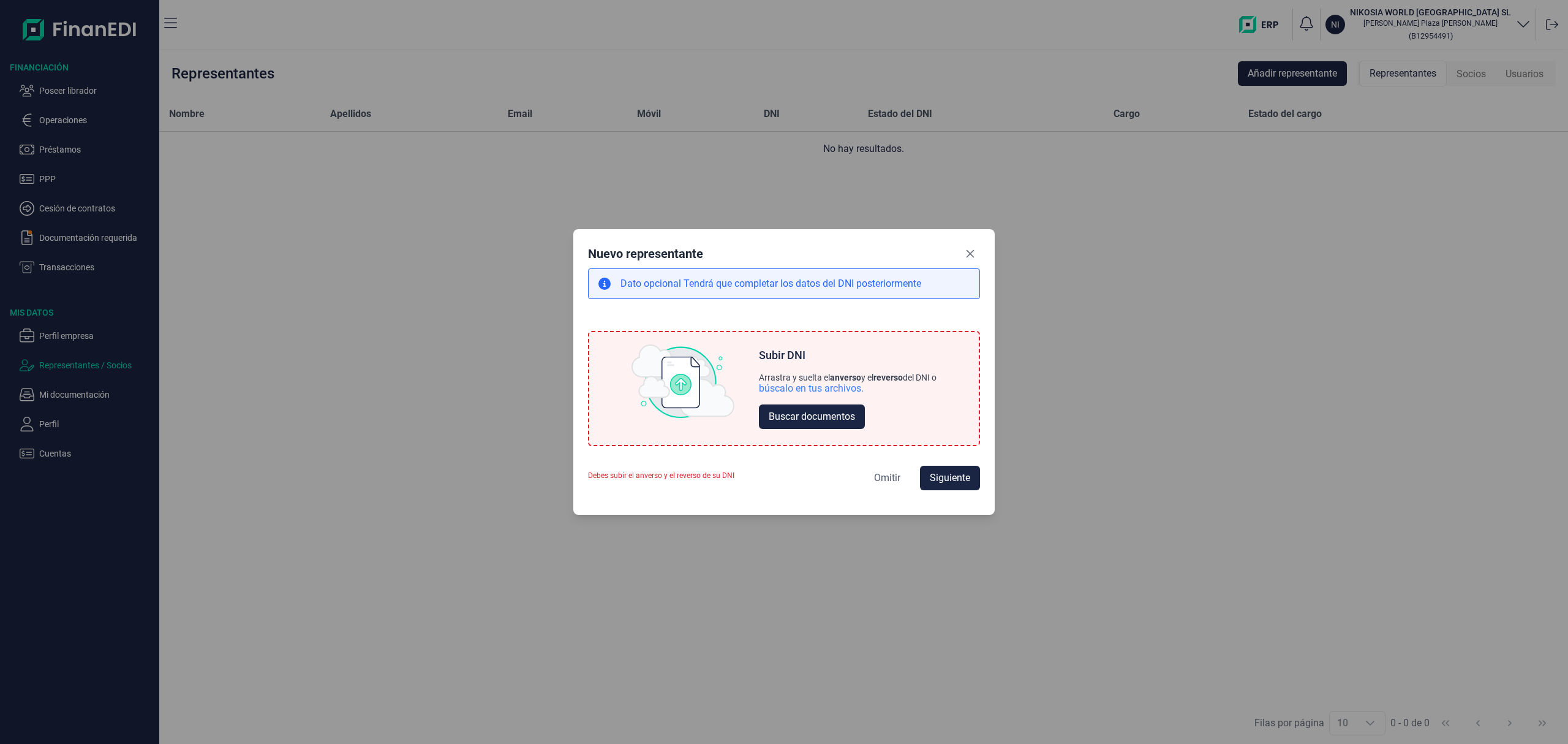
click at [881, 478] on span "Omitir" at bounding box center [887, 478] width 26 height 15
select select "ES"
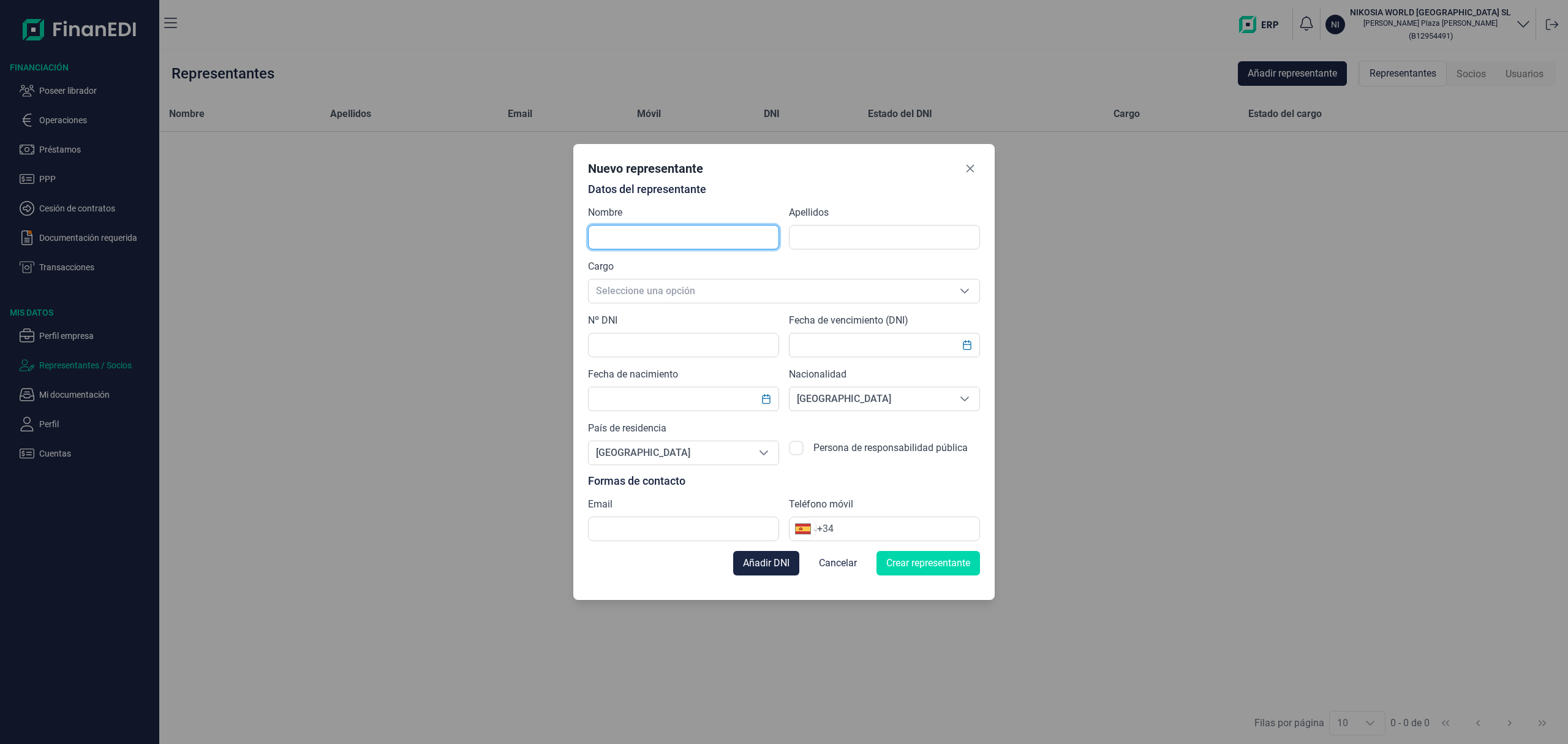
click at [638, 241] on input "text" at bounding box center [684, 237] width 191 height 24
drag, startPoint x: 556, startPoint y: 233, endPoint x: 542, endPoint y: 233, distance: 14.0
click at [542, 233] on div "Nuevo representante Datos del representante Nombre [PERSON_NAME] Apellidos Carg…" at bounding box center [784, 372] width 1568 height 744
type input "[PERSON_NAME]"
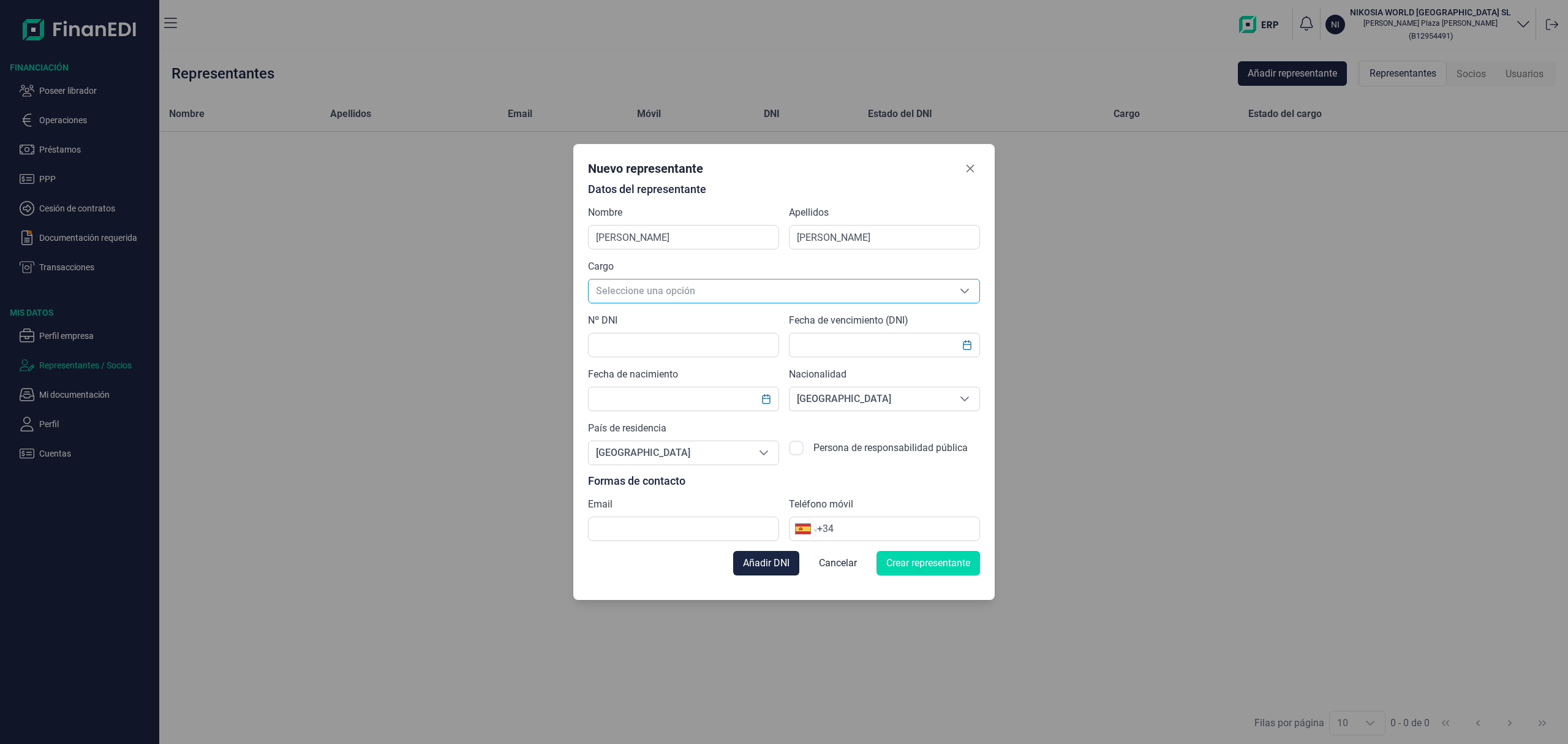
click at [672, 296] on span "Seleccione una opción" at bounding box center [769, 291] width 361 height 24
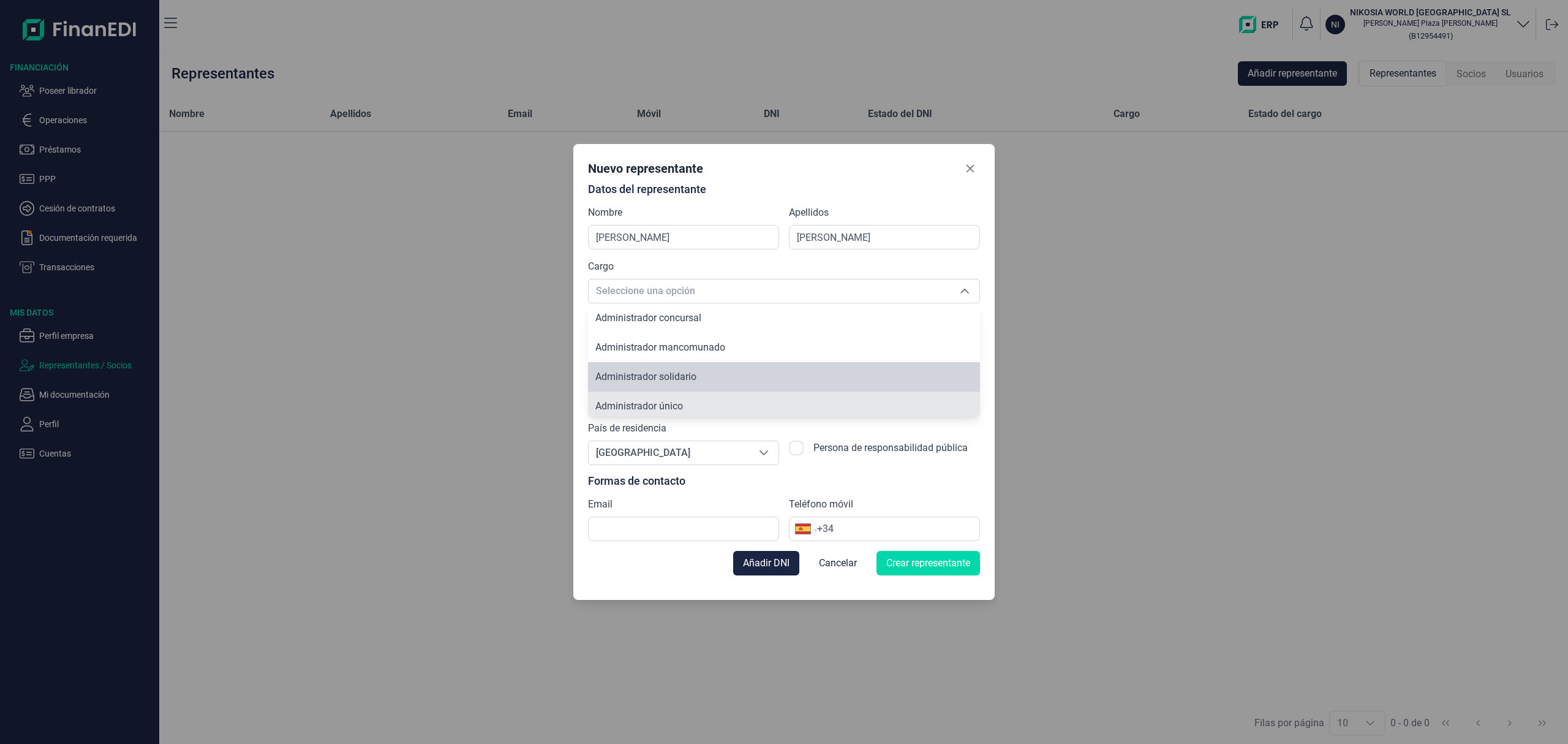
scroll to position [4, 0]
click at [676, 393] on li "Administrador único" at bounding box center [784, 402] width 392 height 29
type input "Administrador único"
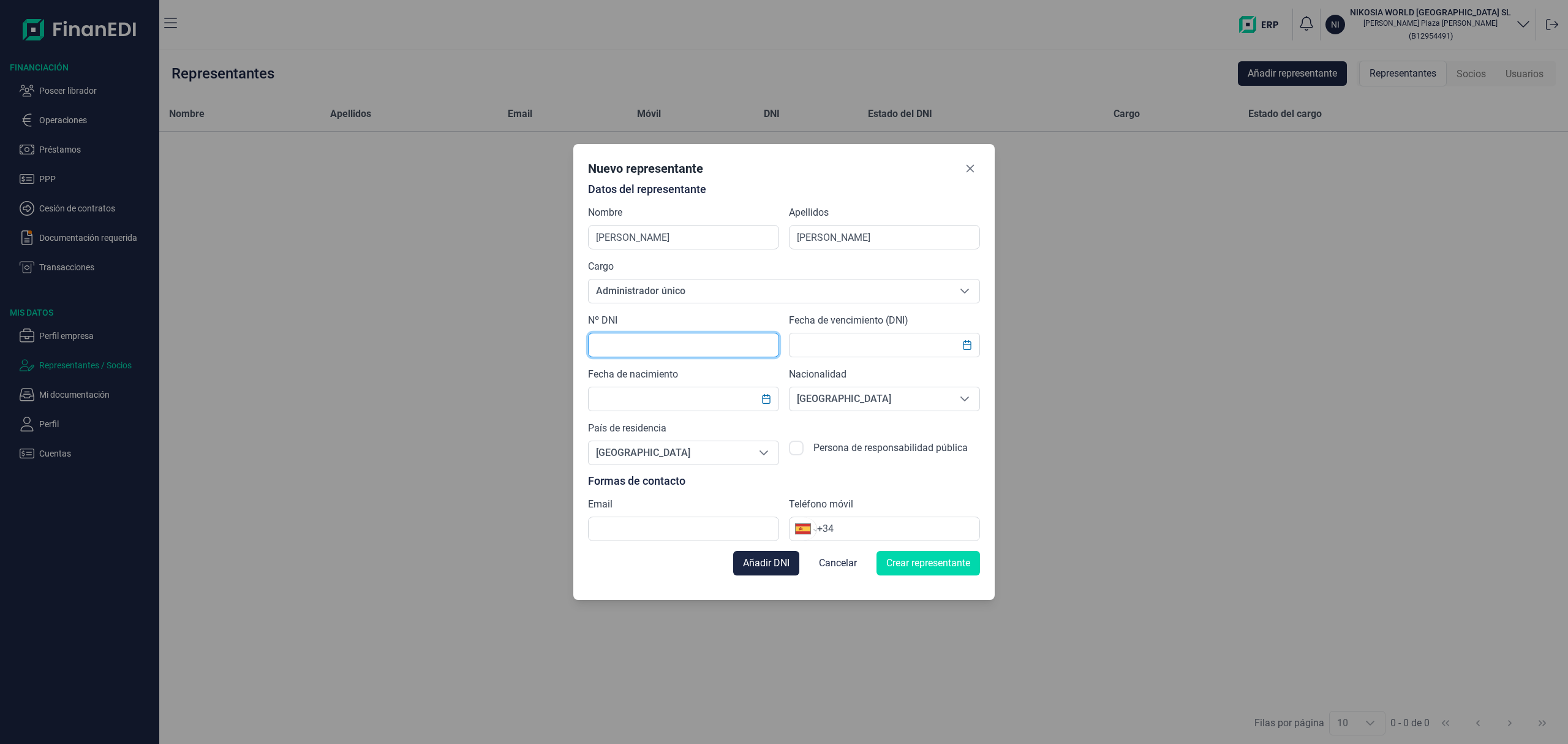
click at [652, 342] on input "text" at bounding box center [684, 345] width 191 height 24
type input "19006217Y"
click at [853, 343] on input "text" at bounding box center [884, 345] width 191 height 24
type input "04/01/"
type input "9"
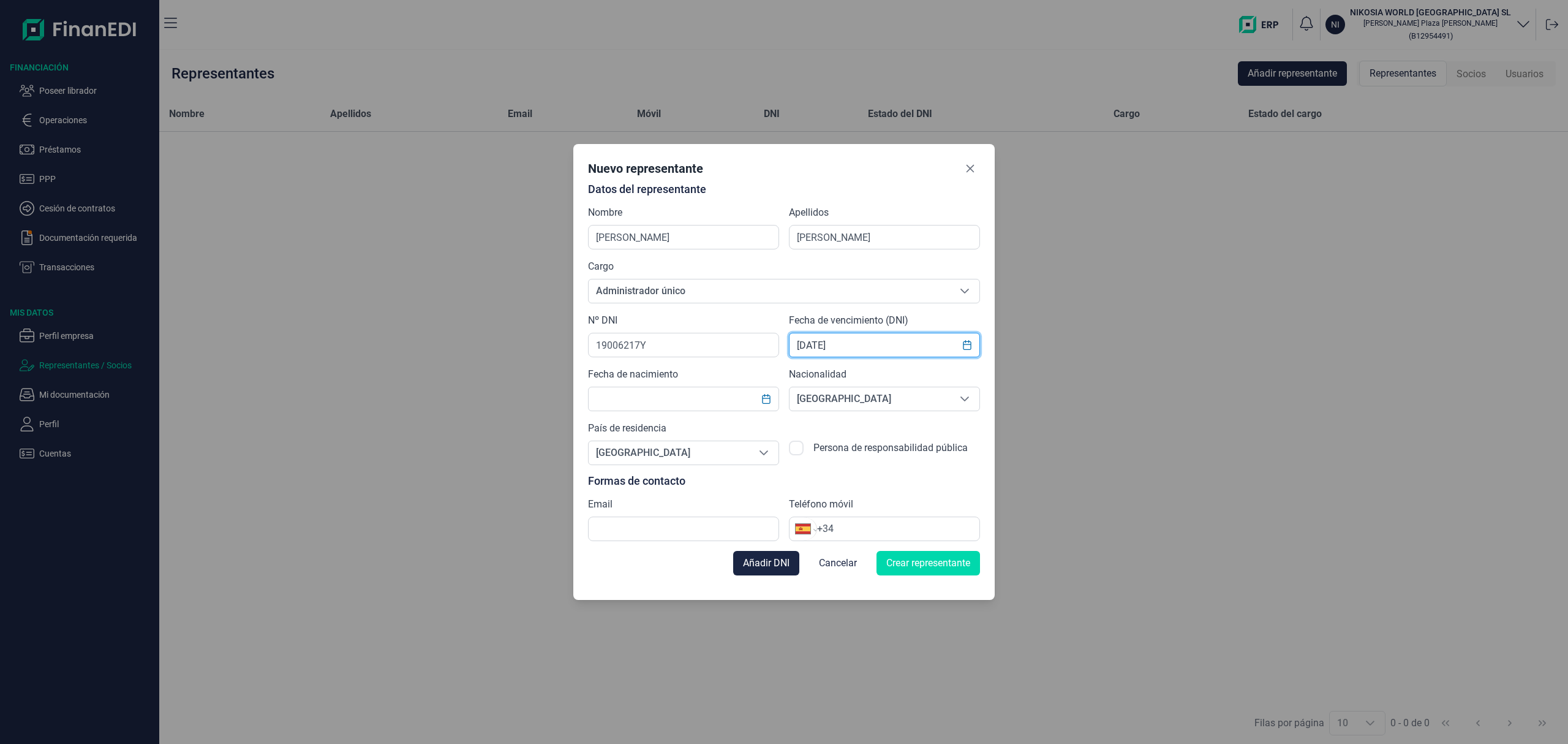
type input "[DATE]"
click at [723, 416] on div "Datos del representante Nombre [PERSON_NAME] Apellidos [PERSON_NAME] Cargo Admi…" at bounding box center [784, 362] width 392 height 358
type input "[DATE]"
click at [868, 525] on input "+34" at bounding box center [898, 528] width 162 height 15
paste input "647 00 39 78"
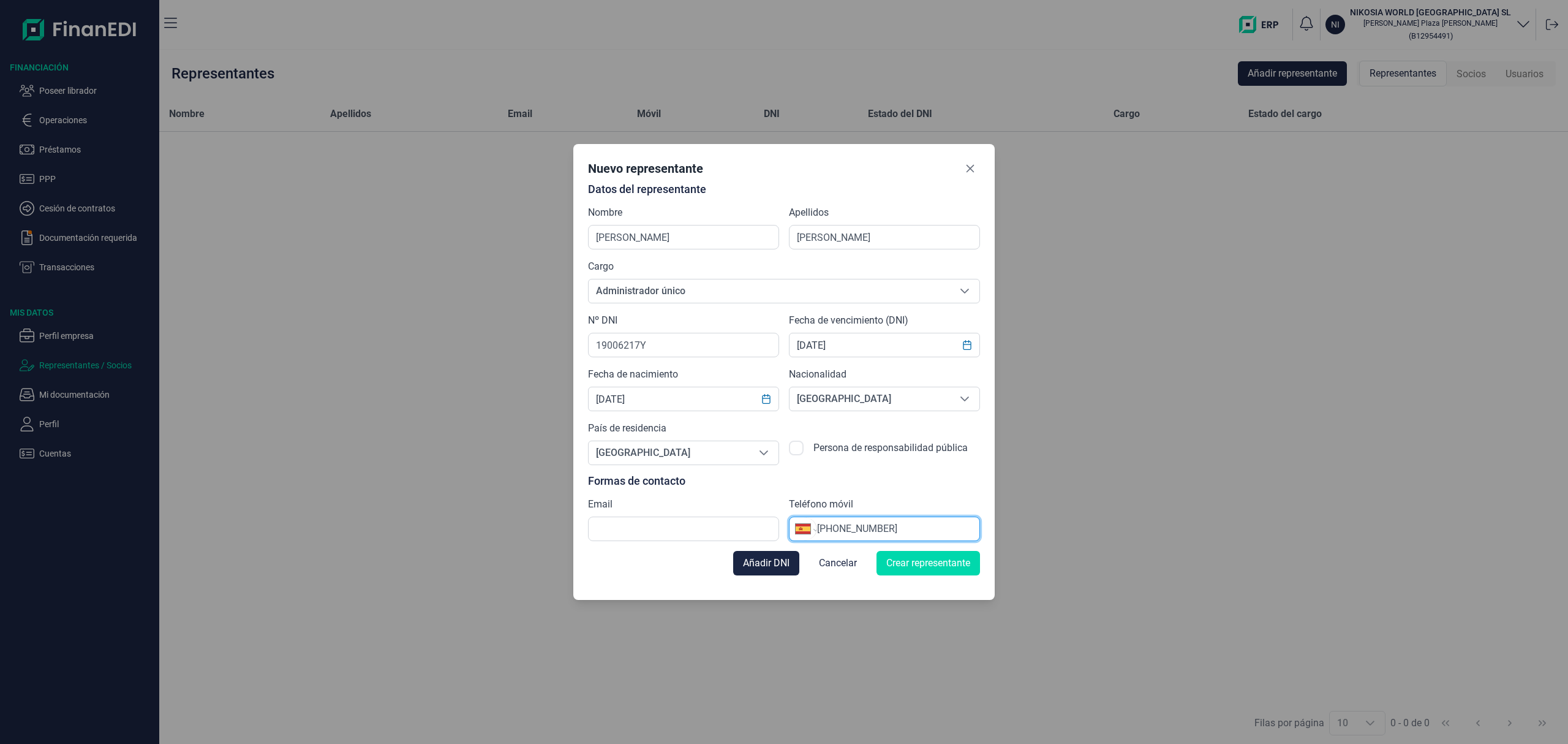
type input "[PHONE_NUMBER]"
click at [629, 525] on input "text" at bounding box center [684, 528] width 191 height 24
paste input "[EMAIL_ADDRESS][DOMAIN_NAME]"
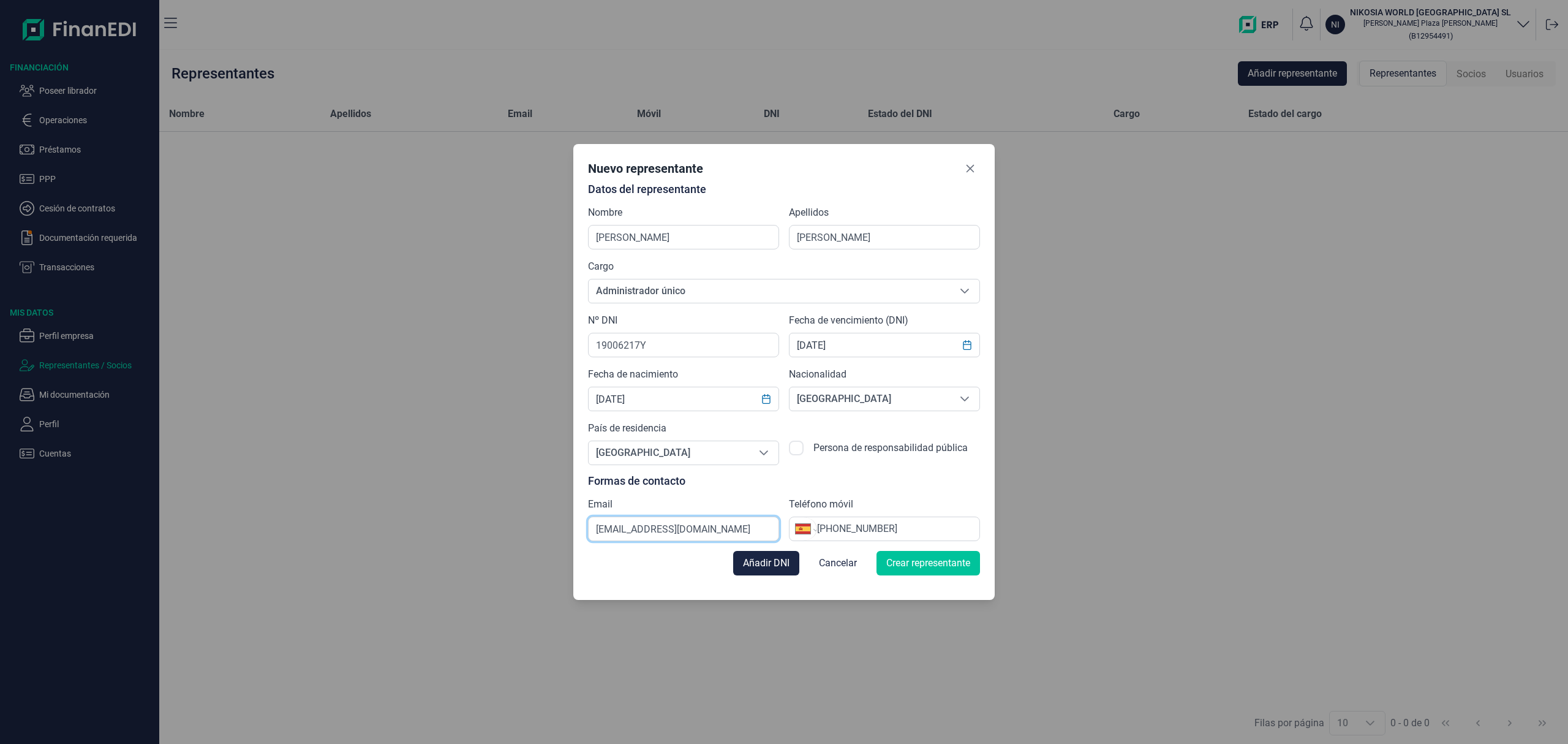
type input "[EMAIL_ADDRESS][DOMAIN_NAME]"
click at [898, 562] on span "Crear representante" at bounding box center [929, 563] width 84 height 15
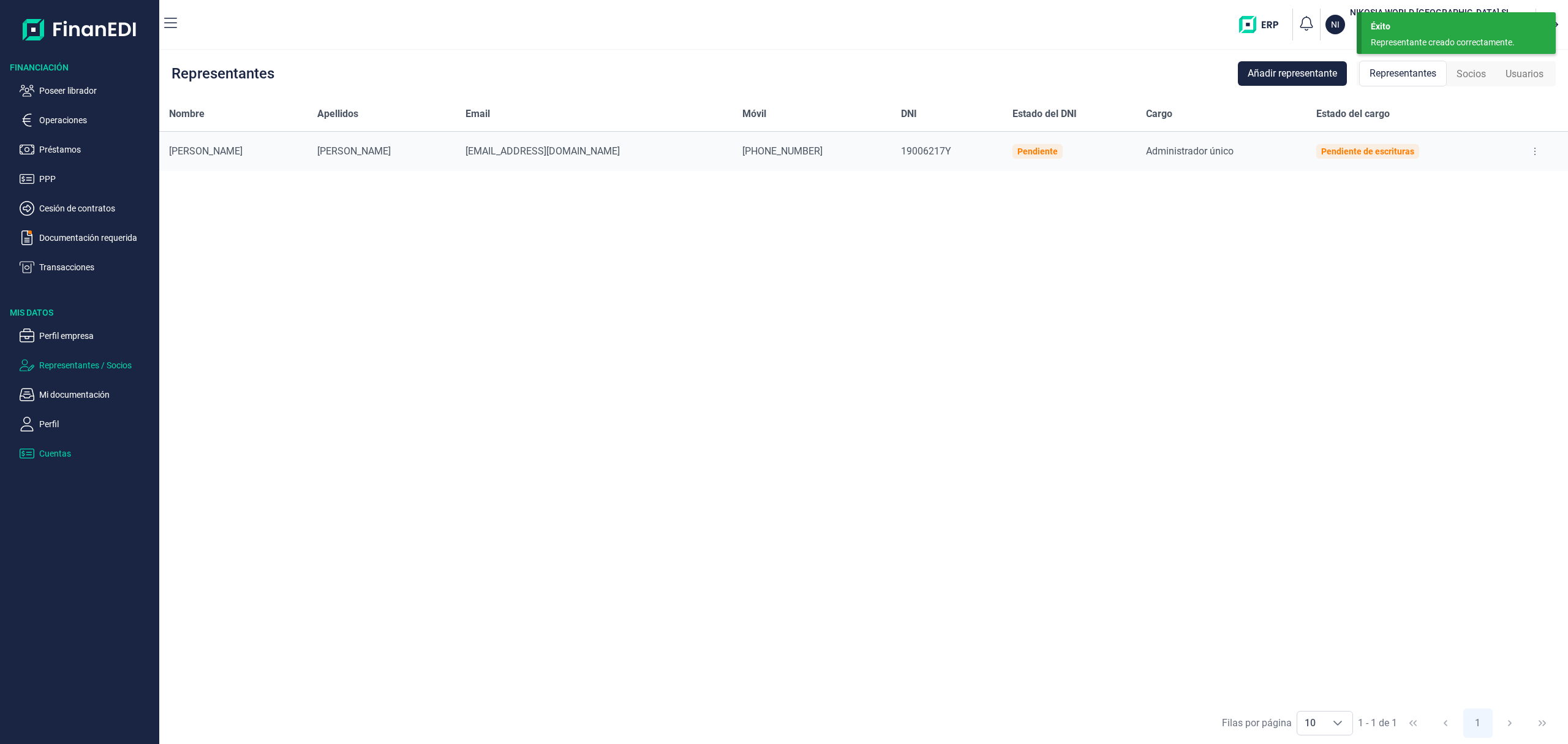
click at [67, 456] on p "Cuentas" at bounding box center [96, 453] width 115 height 15
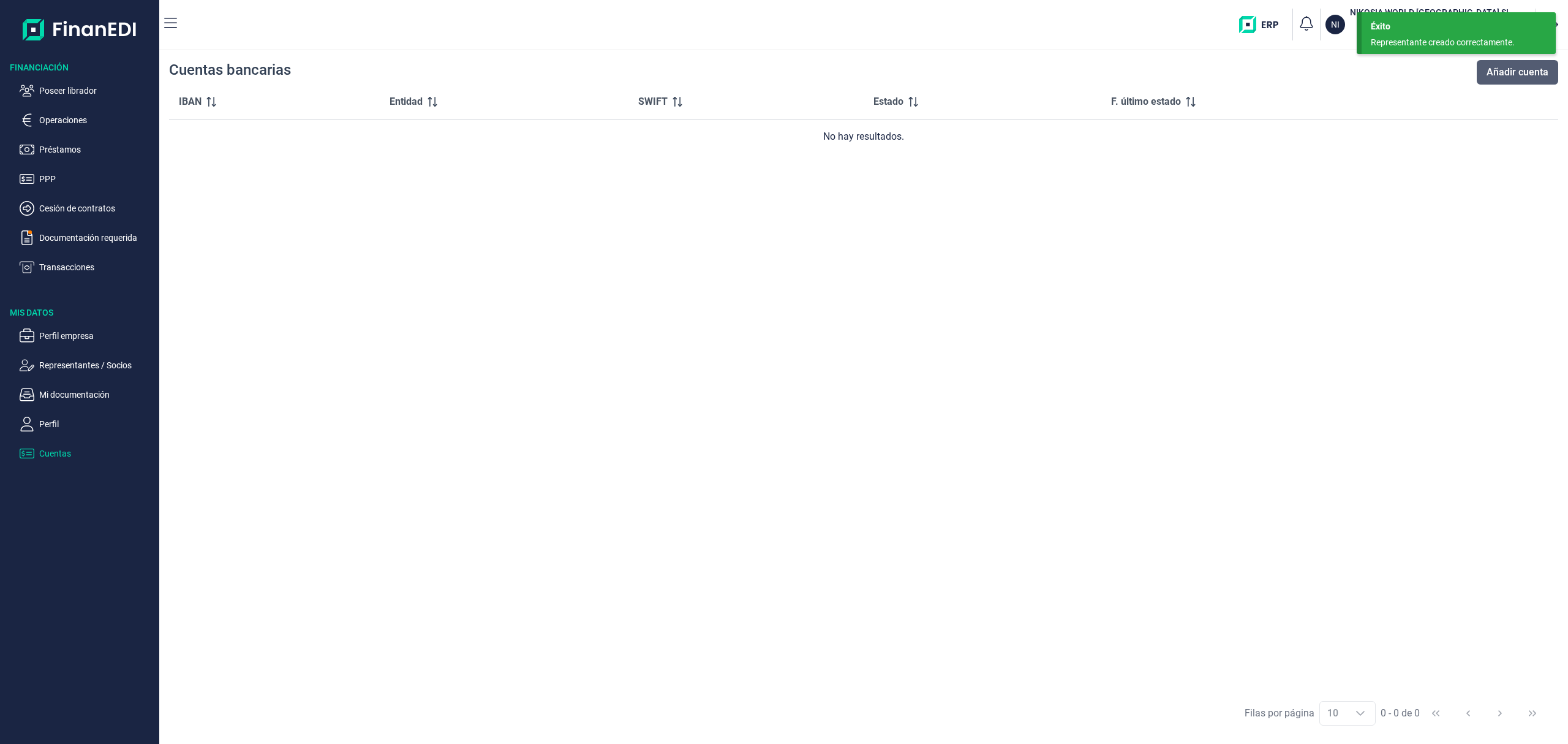
click at [1522, 72] on span "Añadir cuenta" at bounding box center [1517, 72] width 62 height 15
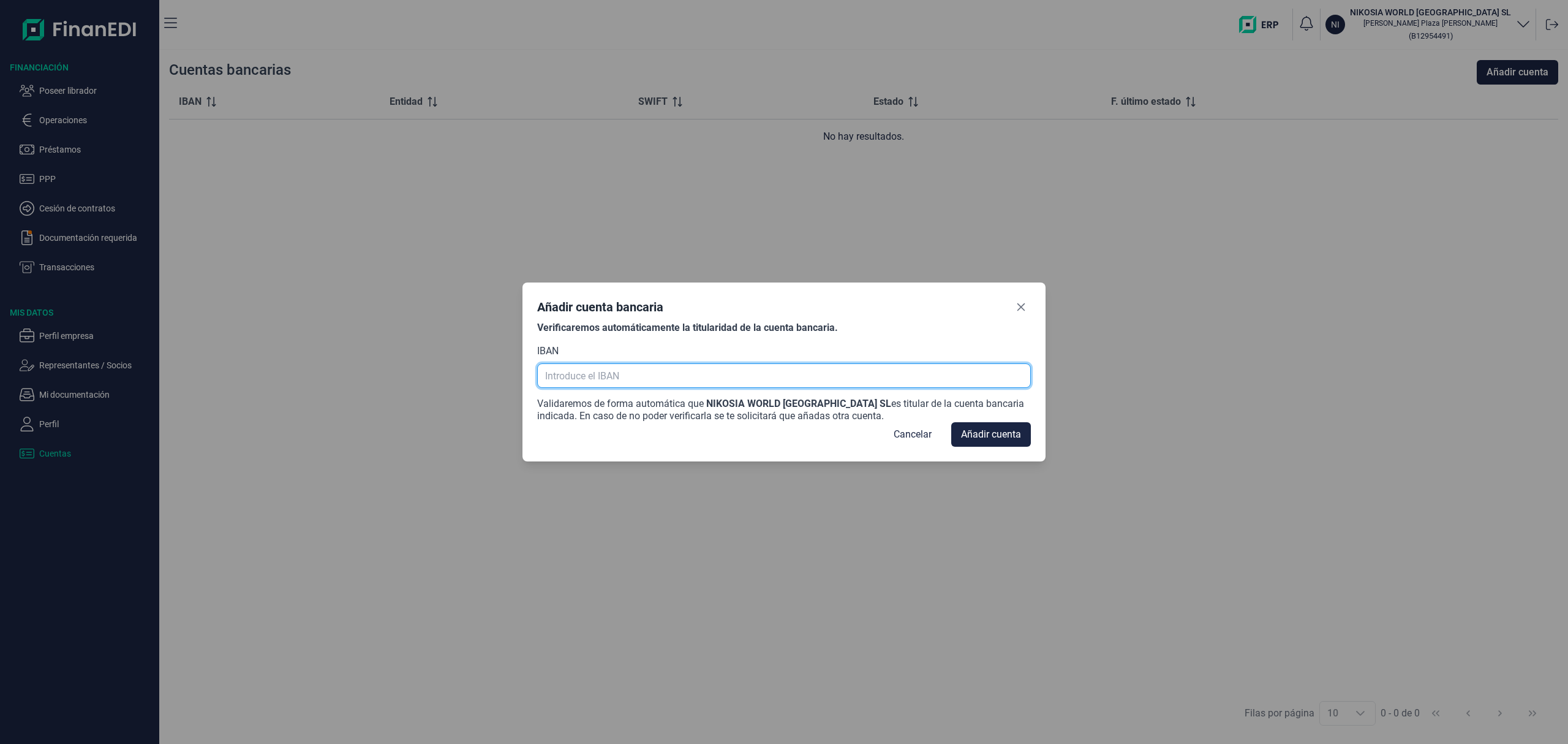
click at [594, 376] on input "text" at bounding box center [784, 376] width 493 height 24
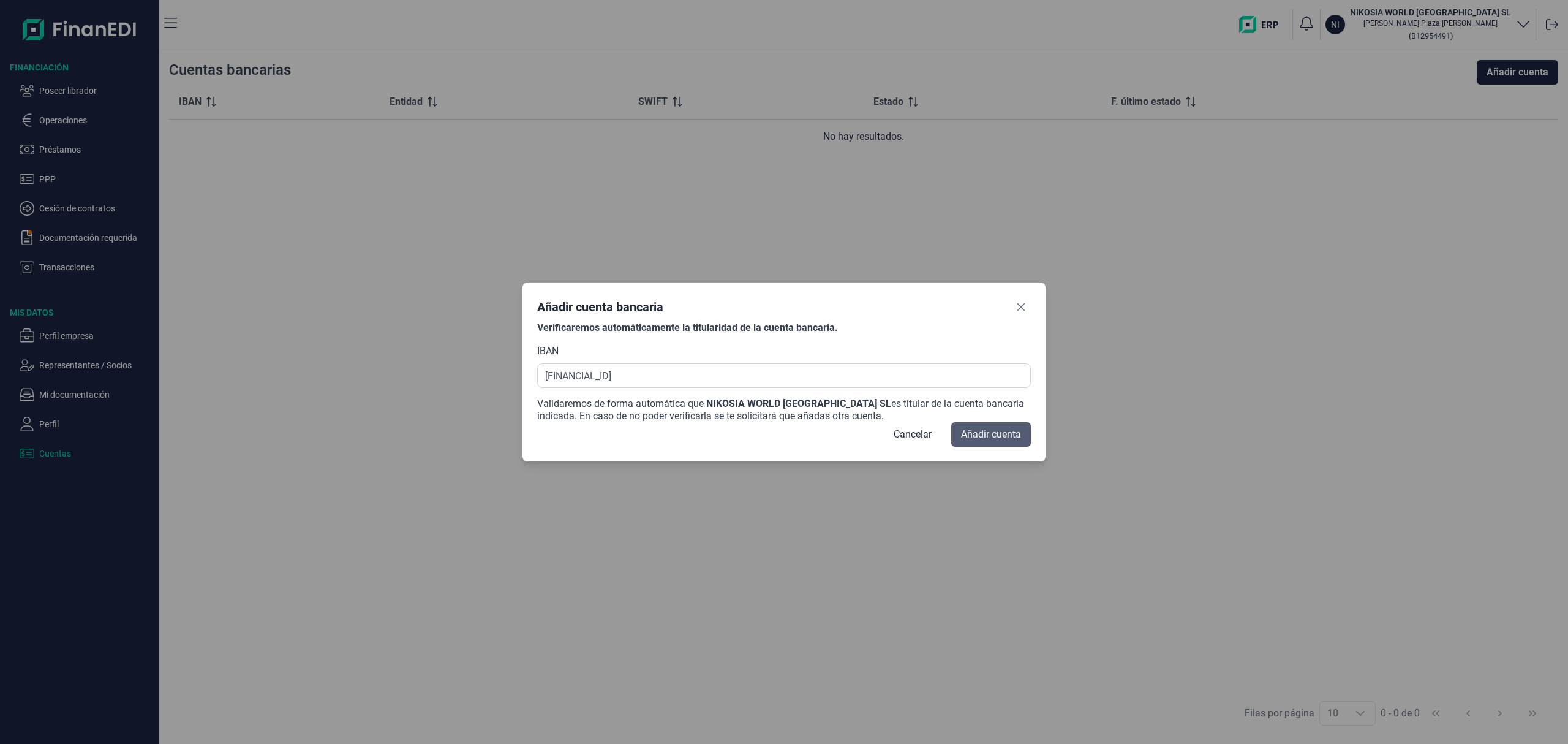
type input "[FINANCIAL_ID]"
click at [986, 429] on span "Añadir cuenta" at bounding box center [991, 434] width 60 height 15
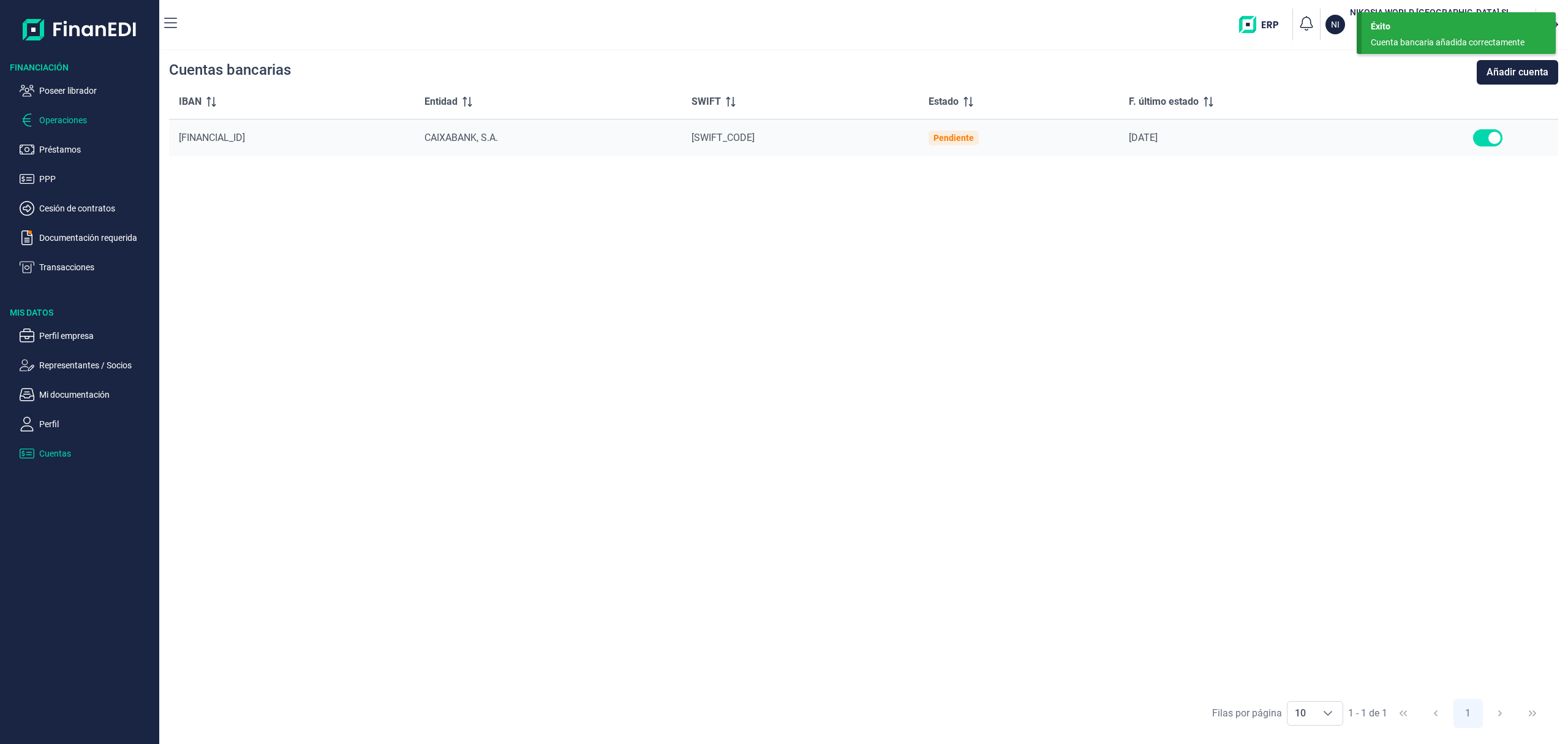
click at [70, 123] on p "Operaciones" at bounding box center [96, 120] width 115 height 15
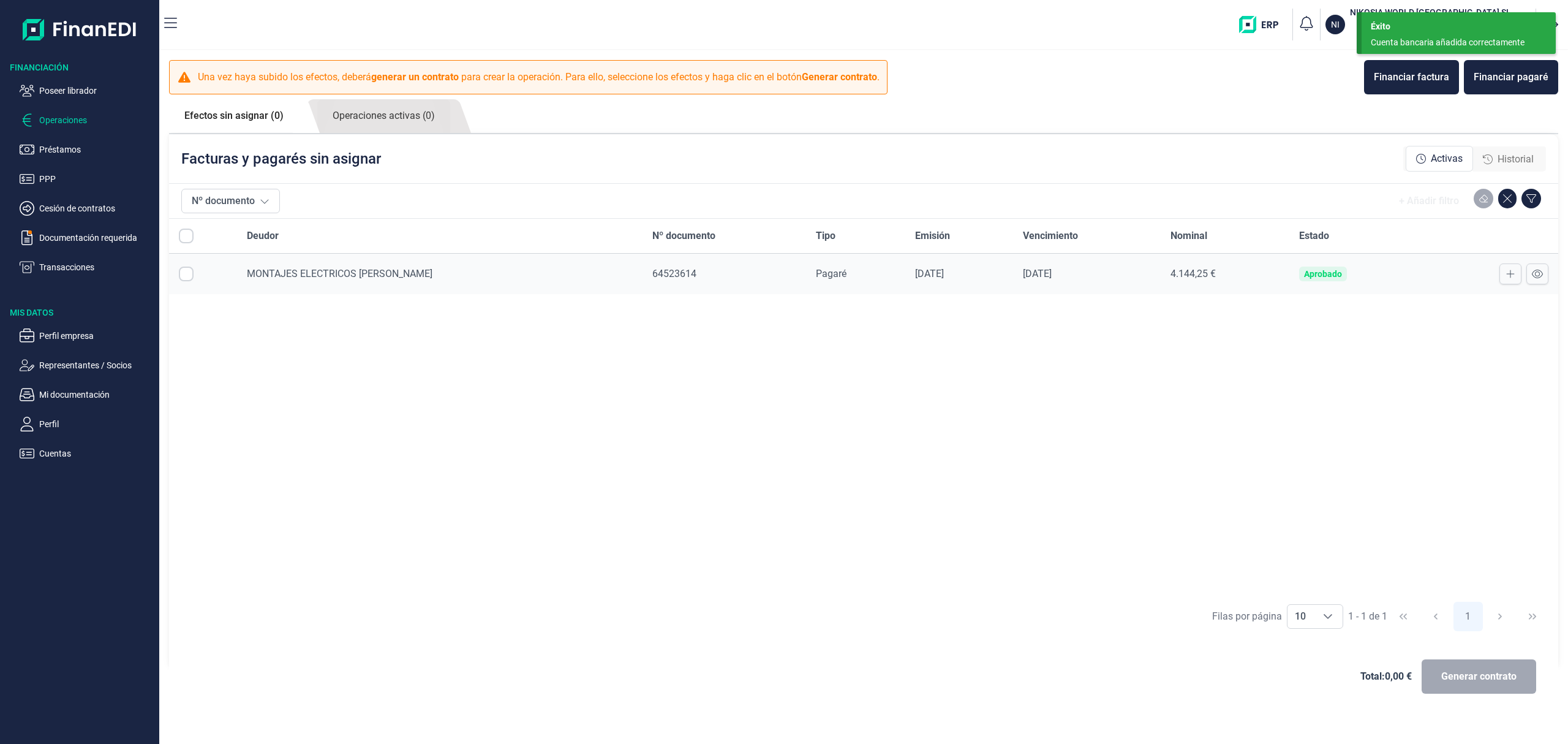
checkbox input "true"
click at [1482, 665] on button "Generar contrato" at bounding box center [1479, 676] width 114 height 34
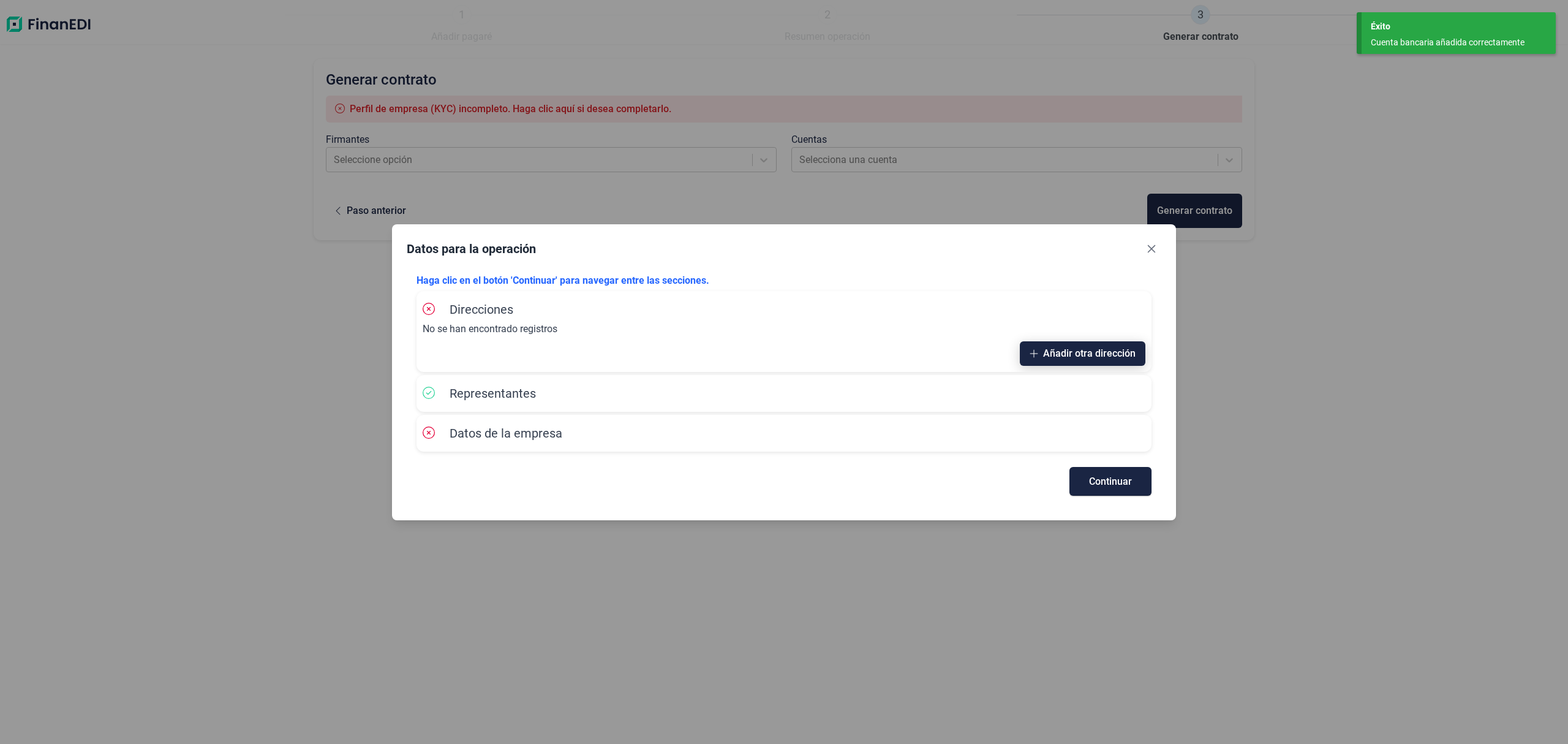
click at [1049, 351] on span "Añadir otra dirección" at bounding box center [1089, 353] width 93 height 9
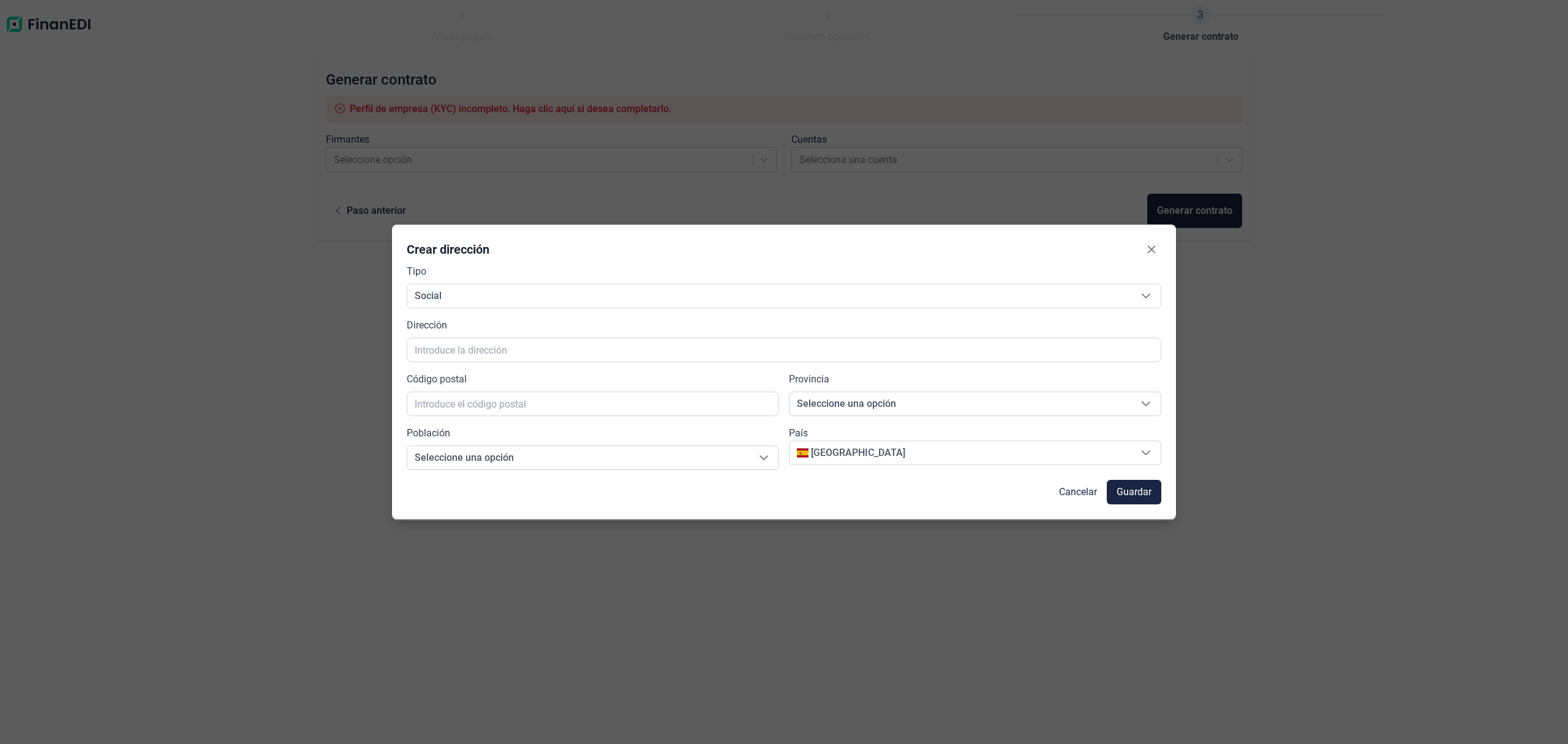
click at [1308, 333] on div "Crear dirección Tipo Social Social Dirección Código postal Provincia Seleccione…" at bounding box center [784, 372] width 1568 height 744
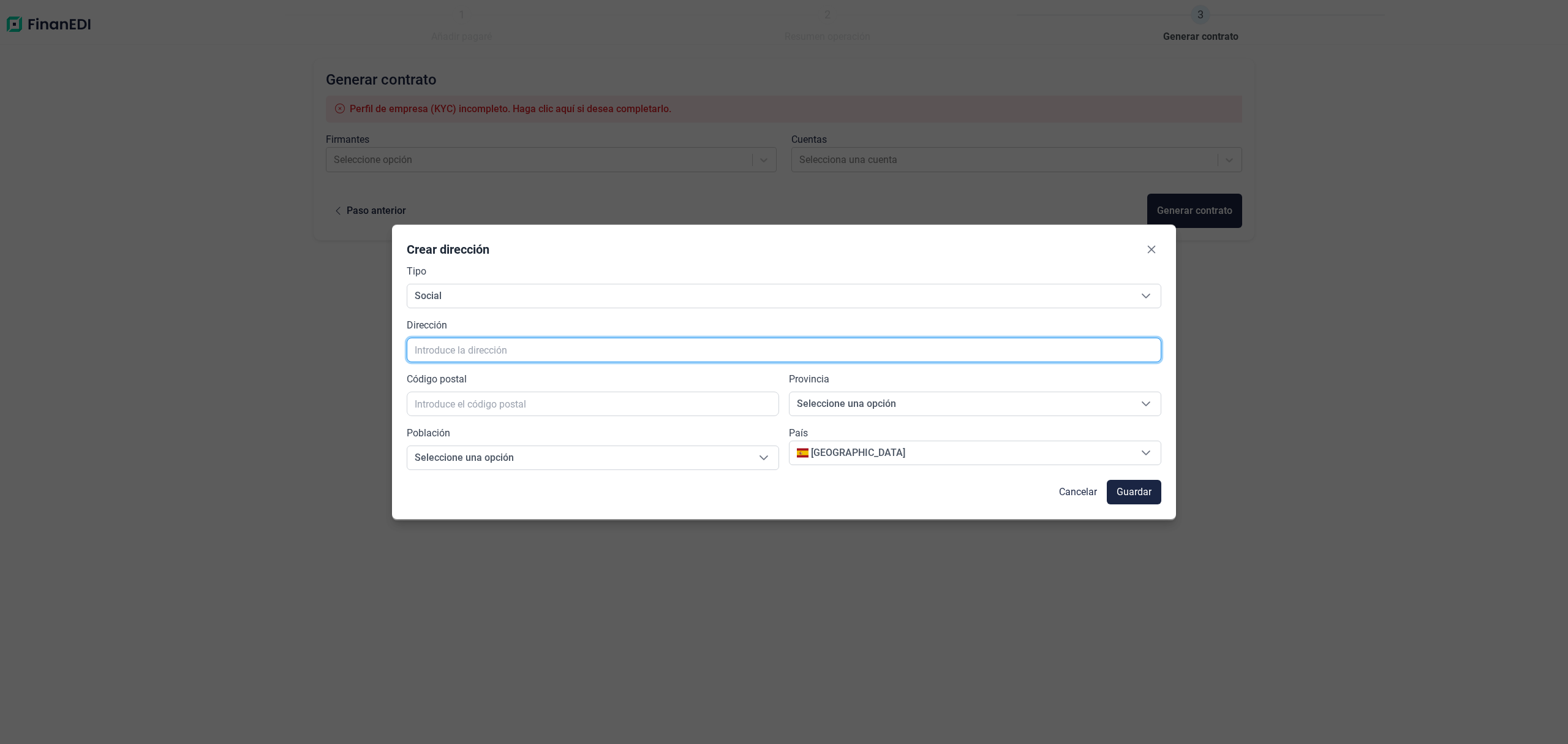
click at [468, 352] on input "text" at bounding box center [784, 350] width 754 height 24
paste input "[STREET_ADDRESS][PERSON_NAME]"
type input "[STREET_ADDRESS][PERSON_NAME]"
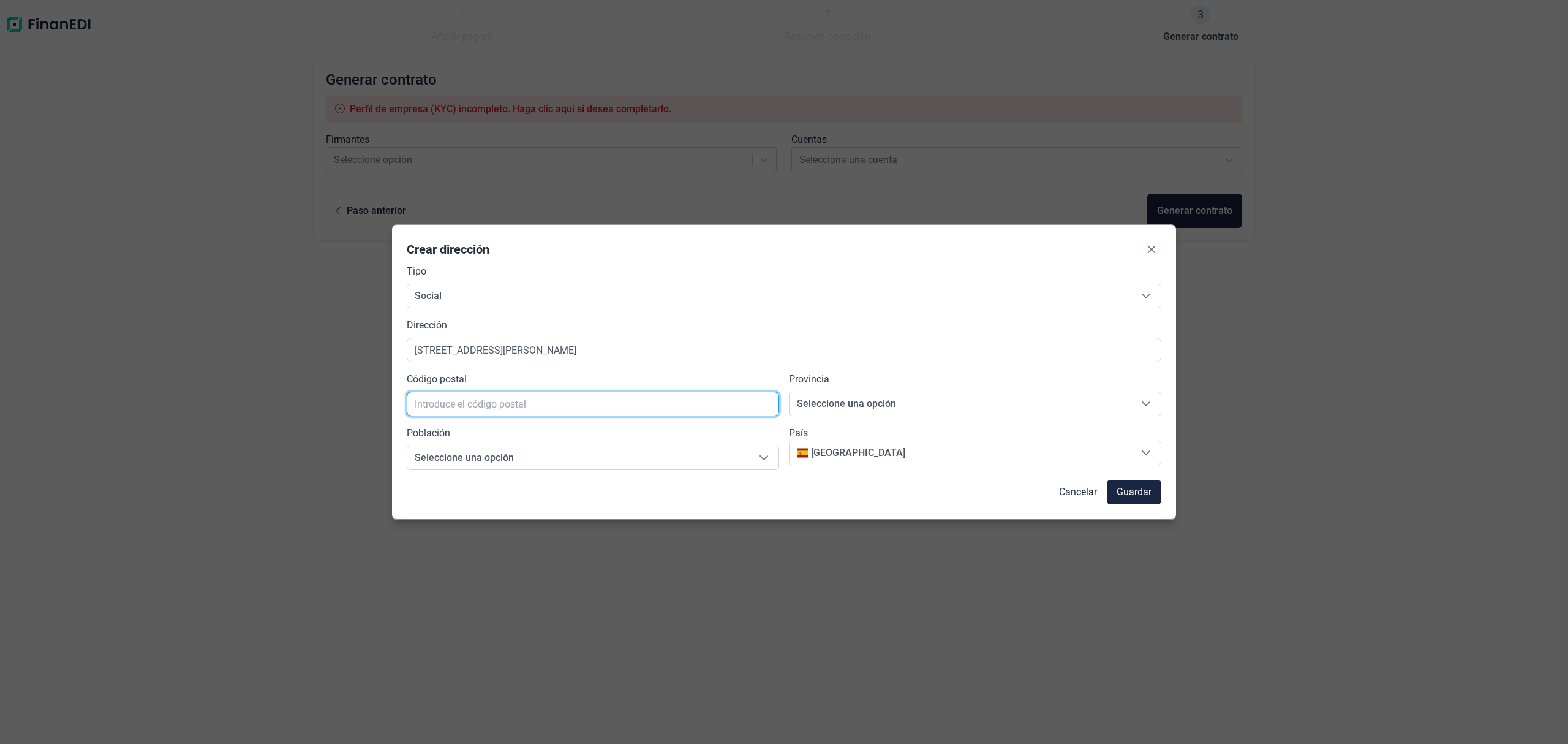
click at [490, 408] on input "text" at bounding box center [593, 403] width 373 height 24
type input "12006"
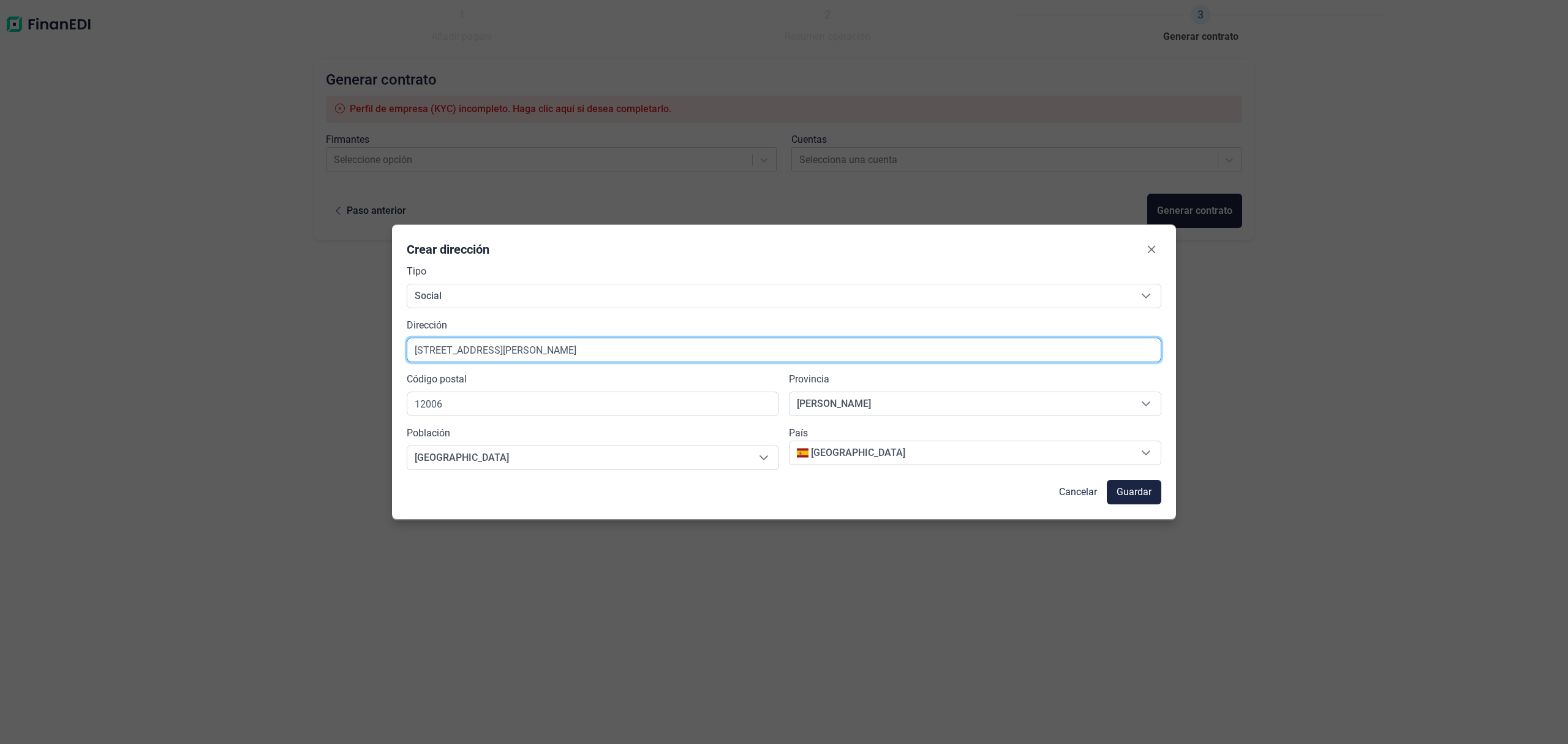
drag, startPoint x: 547, startPoint y: 343, endPoint x: 594, endPoint y: 347, distance: 47.2
click at [594, 347] on input "[STREET_ADDRESS][PERSON_NAME]" at bounding box center [784, 350] width 754 height 24
type input "[STREET_ADDRESS][PERSON_NAME]"
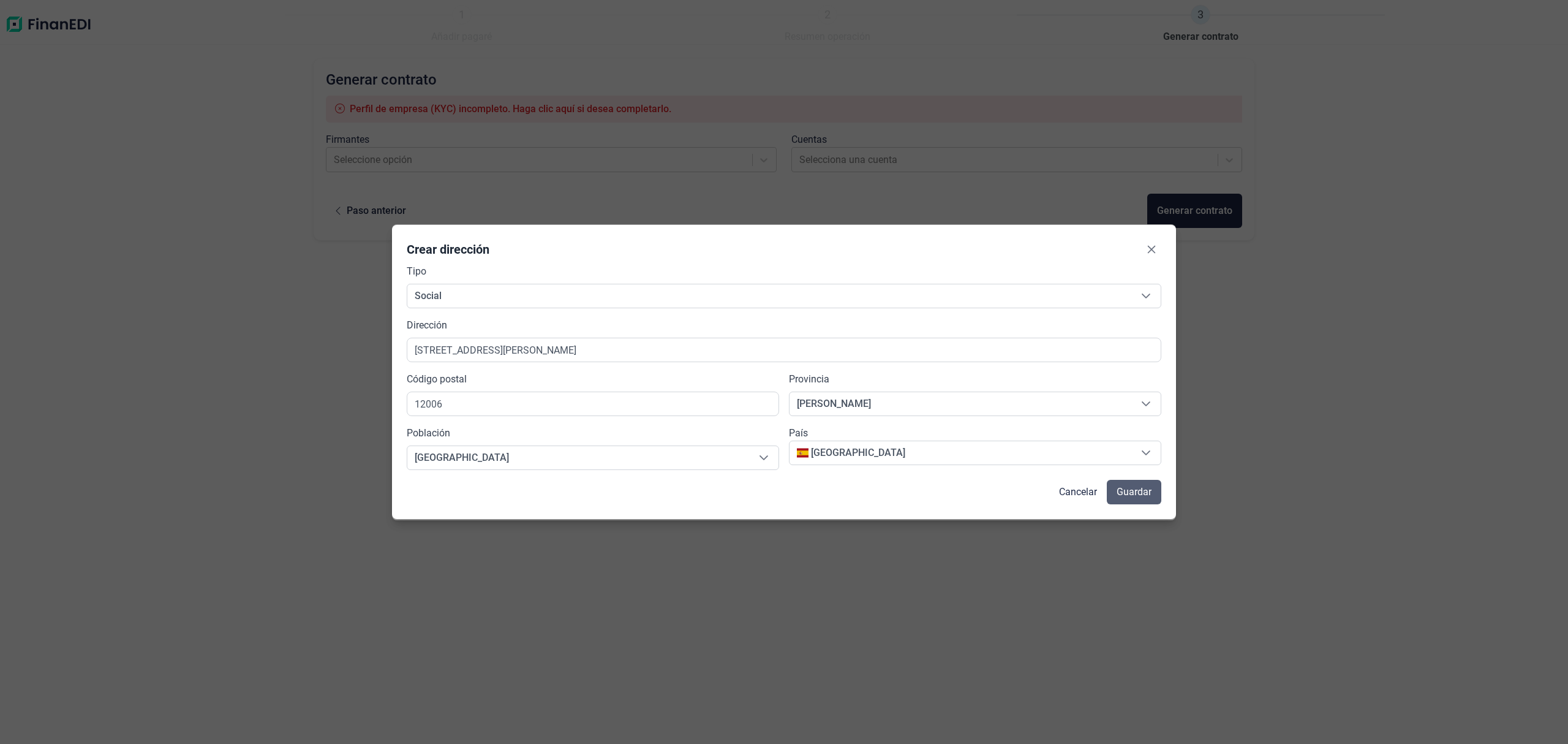
click at [1135, 491] on span "Guardar" at bounding box center [1133, 492] width 35 height 15
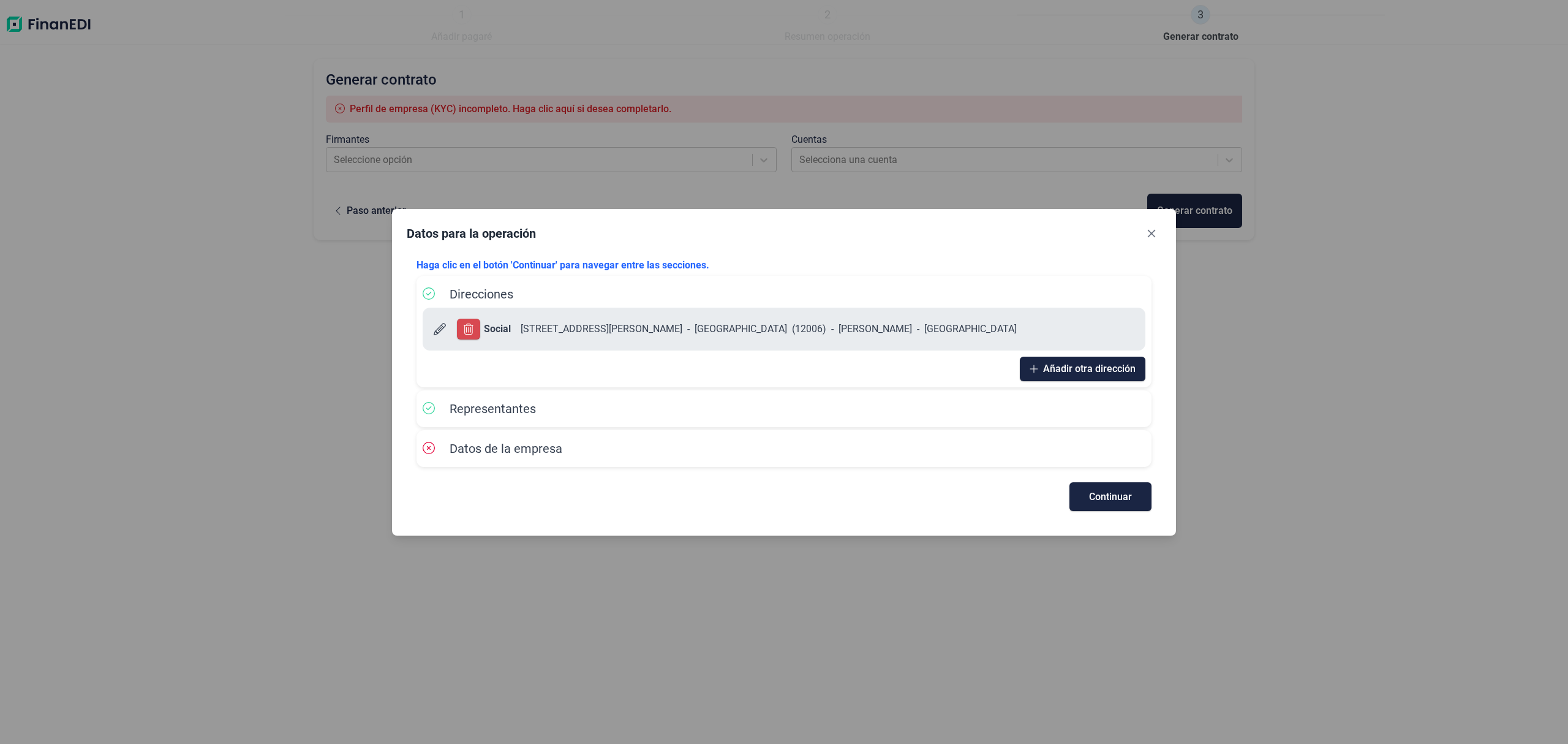
click at [1135, 491] on button "Continuar" at bounding box center [1110, 496] width 82 height 29
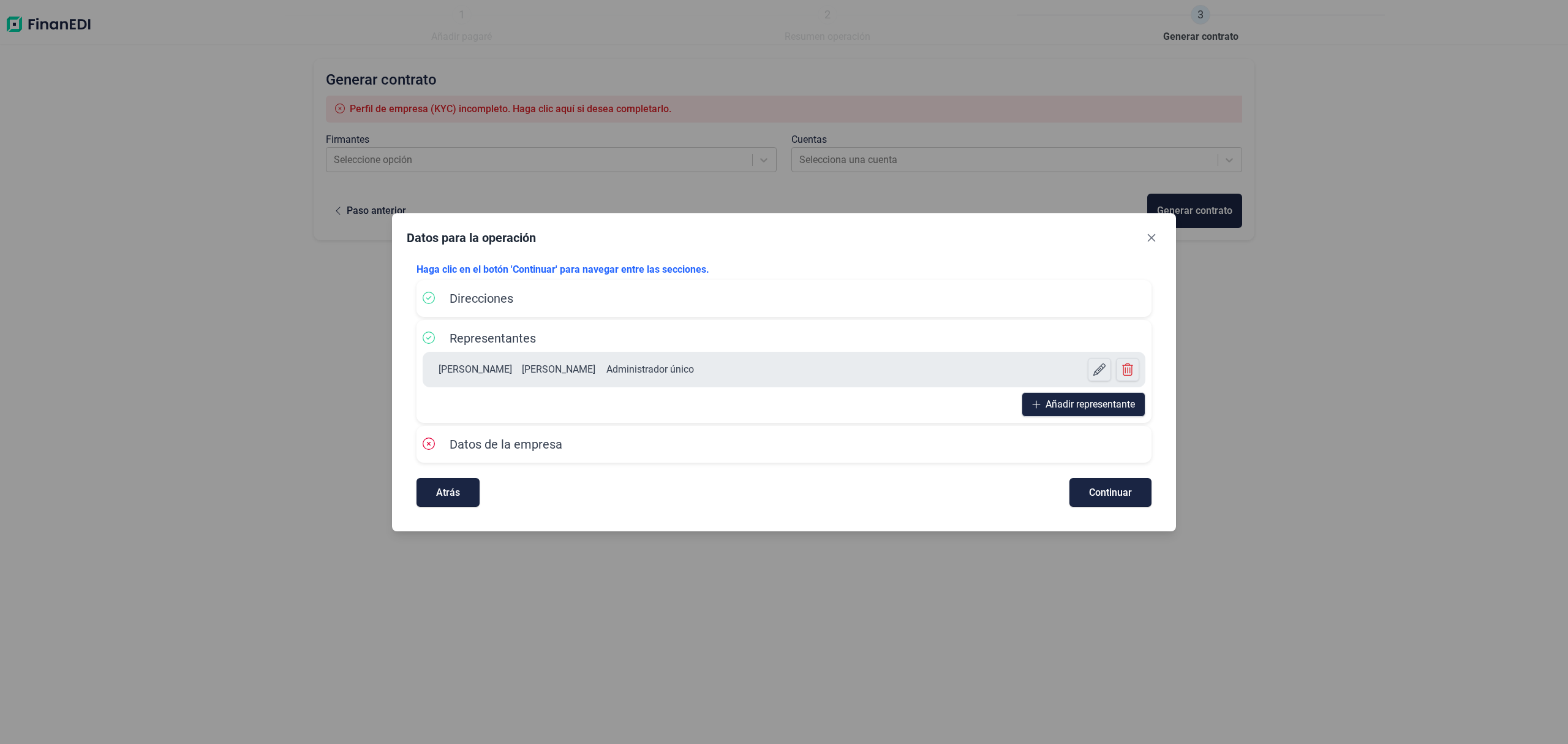
click at [1135, 491] on button "Continuar" at bounding box center [1110, 492] width 82 height 29
select select "ES"
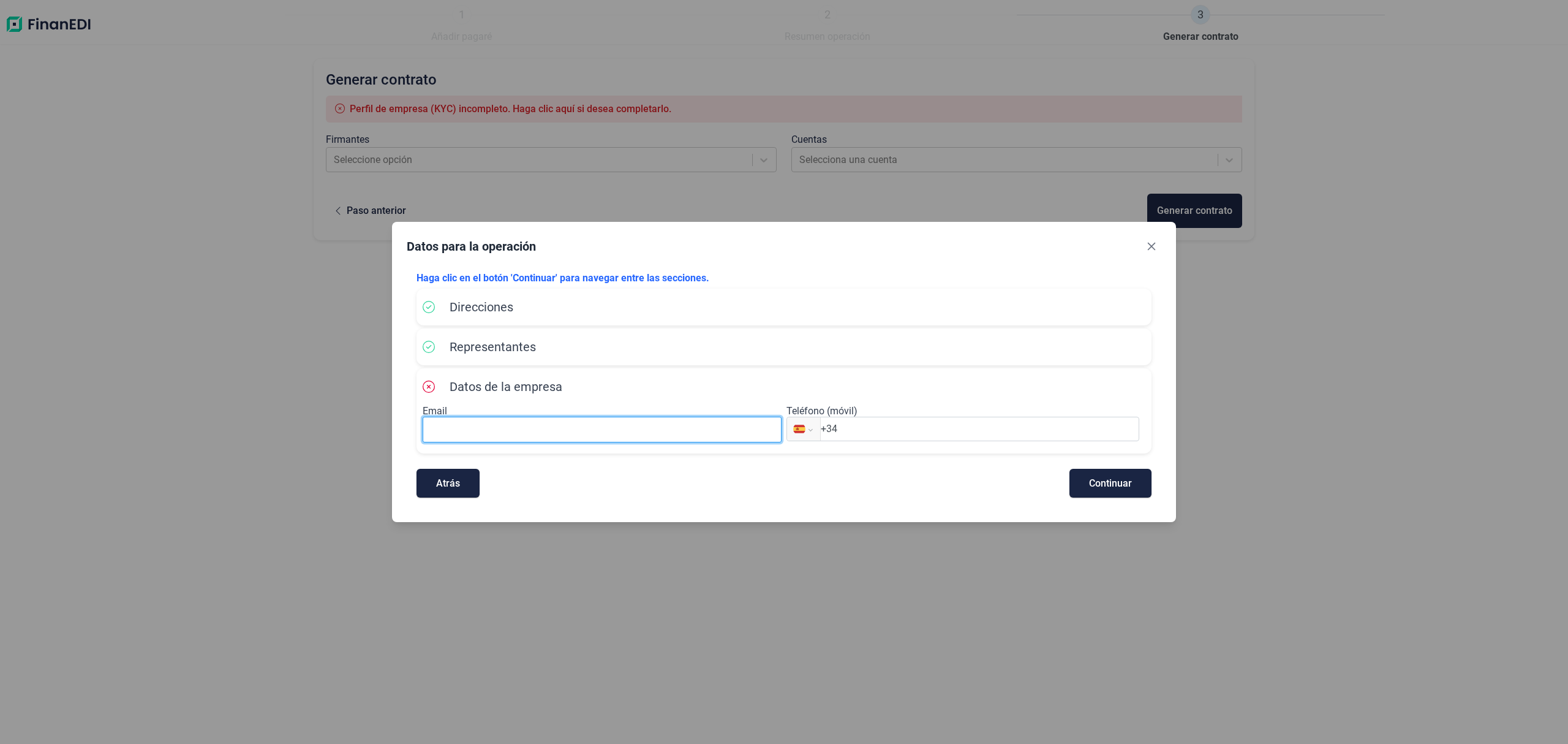
click at [481, 423] on input at bounding box center [602, 430] width 359 height 26
paste input "[STREET_ADDRESS][PERSON_NAME]"
type input "[STREET_ADDRESS][PERSON_NAME]"
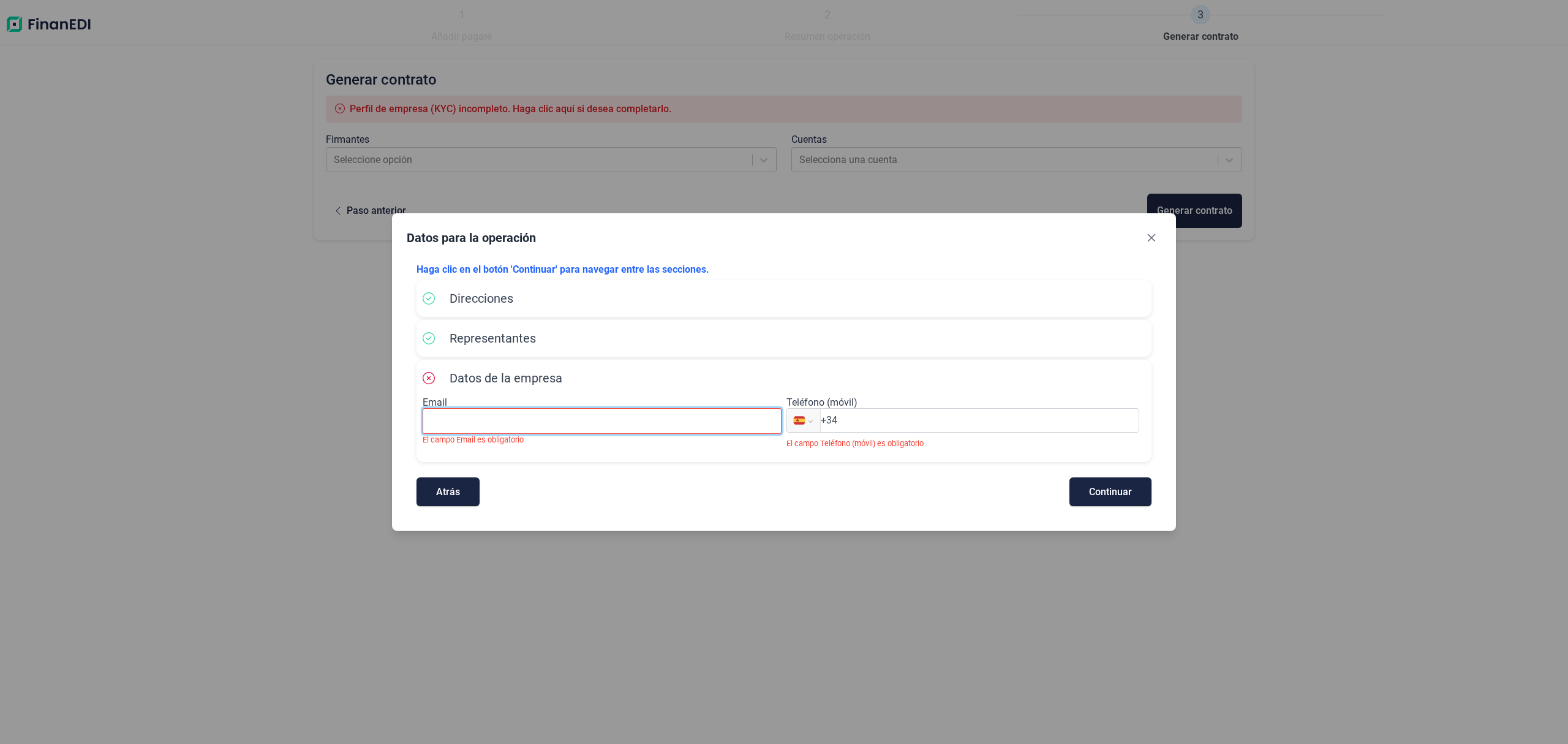
paste input "[EMAIL_ADDRESS][DOMAIN_NAME]"
type input "[EMAIL_ADDRESS][DOMAIN_NAME]"
click at [875, 423] on input "+34" at bounding box center [979, 420] width 318 height 15
paste input "647 00 39 78"
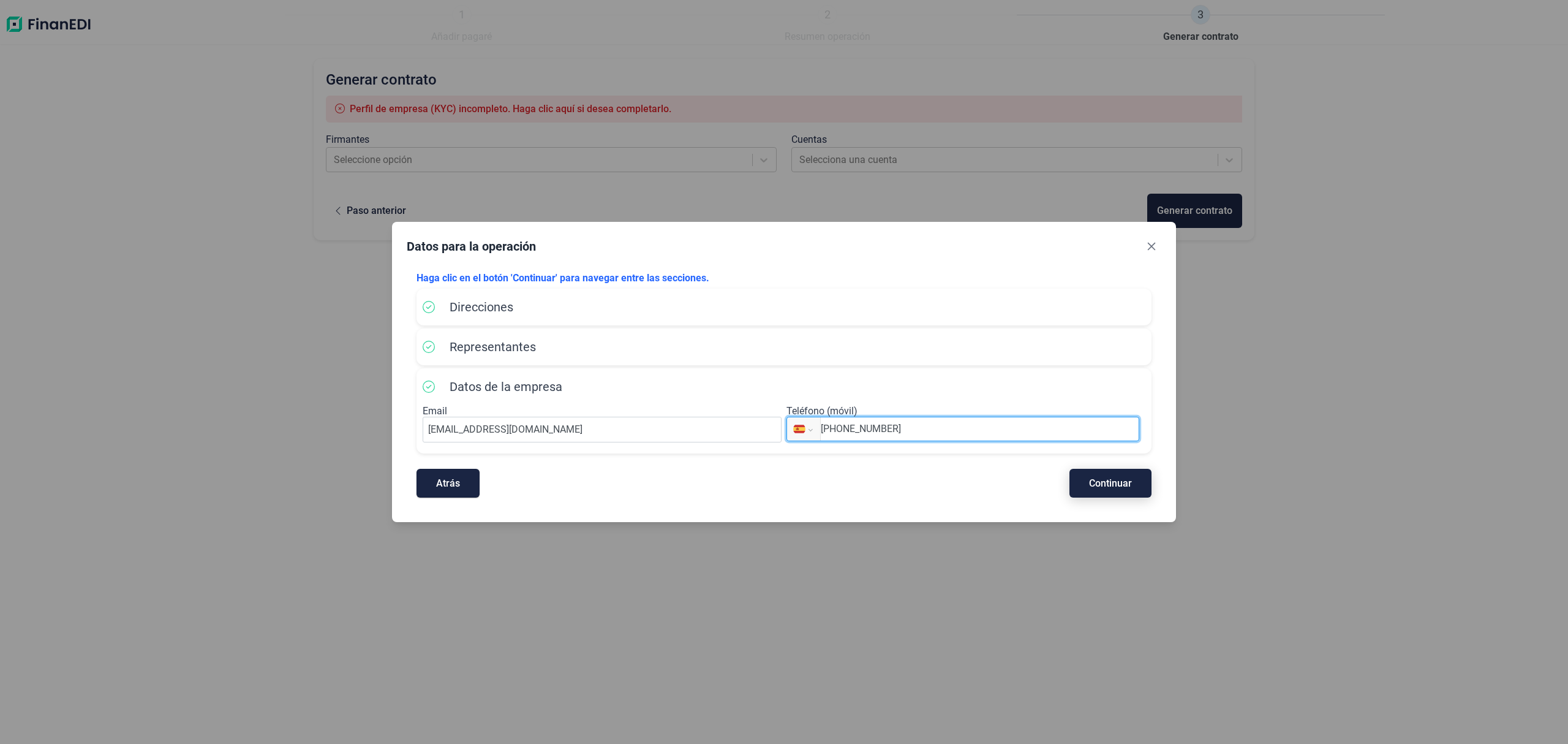
type input "[PHONE_NUMBER]"
click at [1113, 481] on span "Continuar" at bounding box center [1111, 483] width 43 height 9
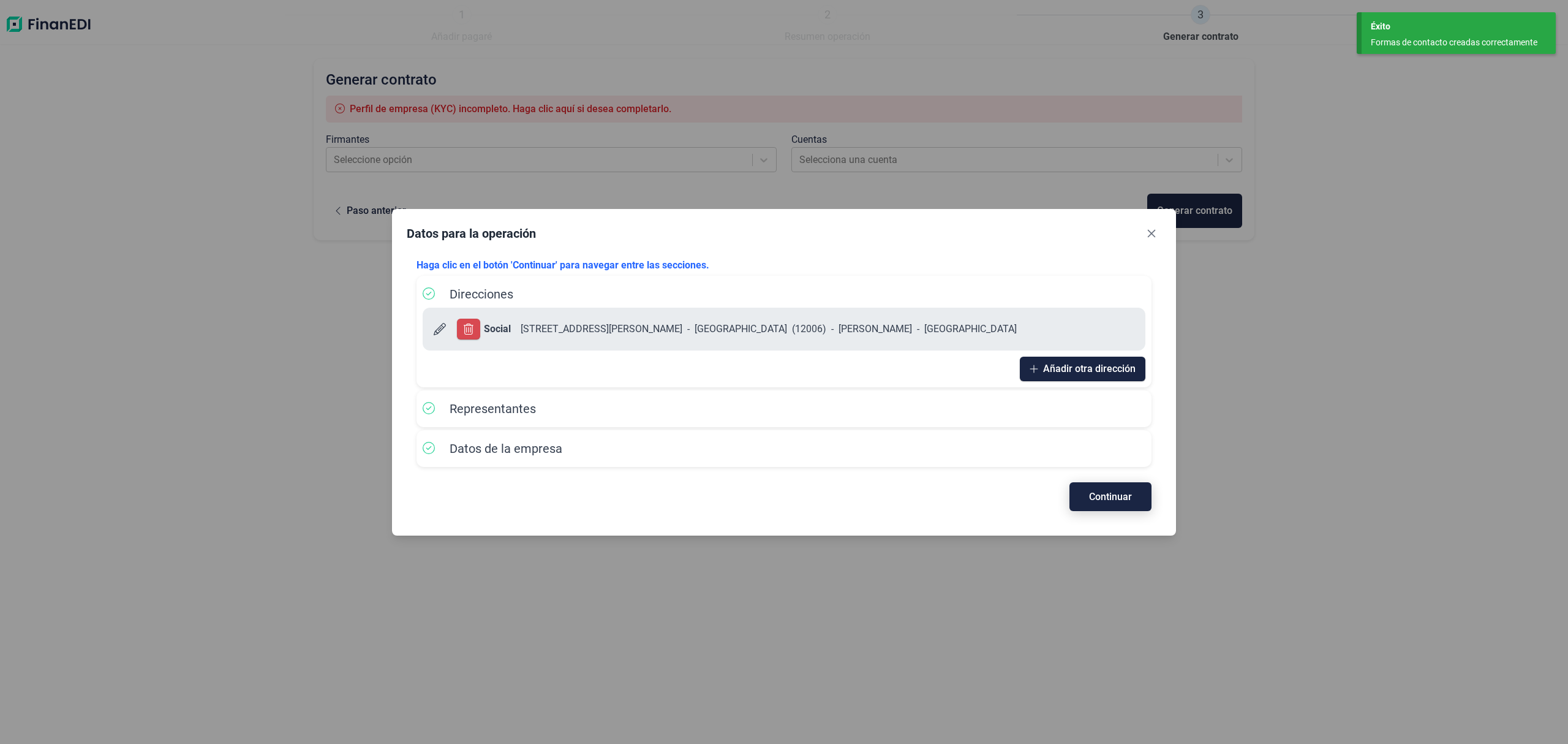
click at [1130, 501] on span "Continuar" at bounding box center [1111, 496] width 43 height 9
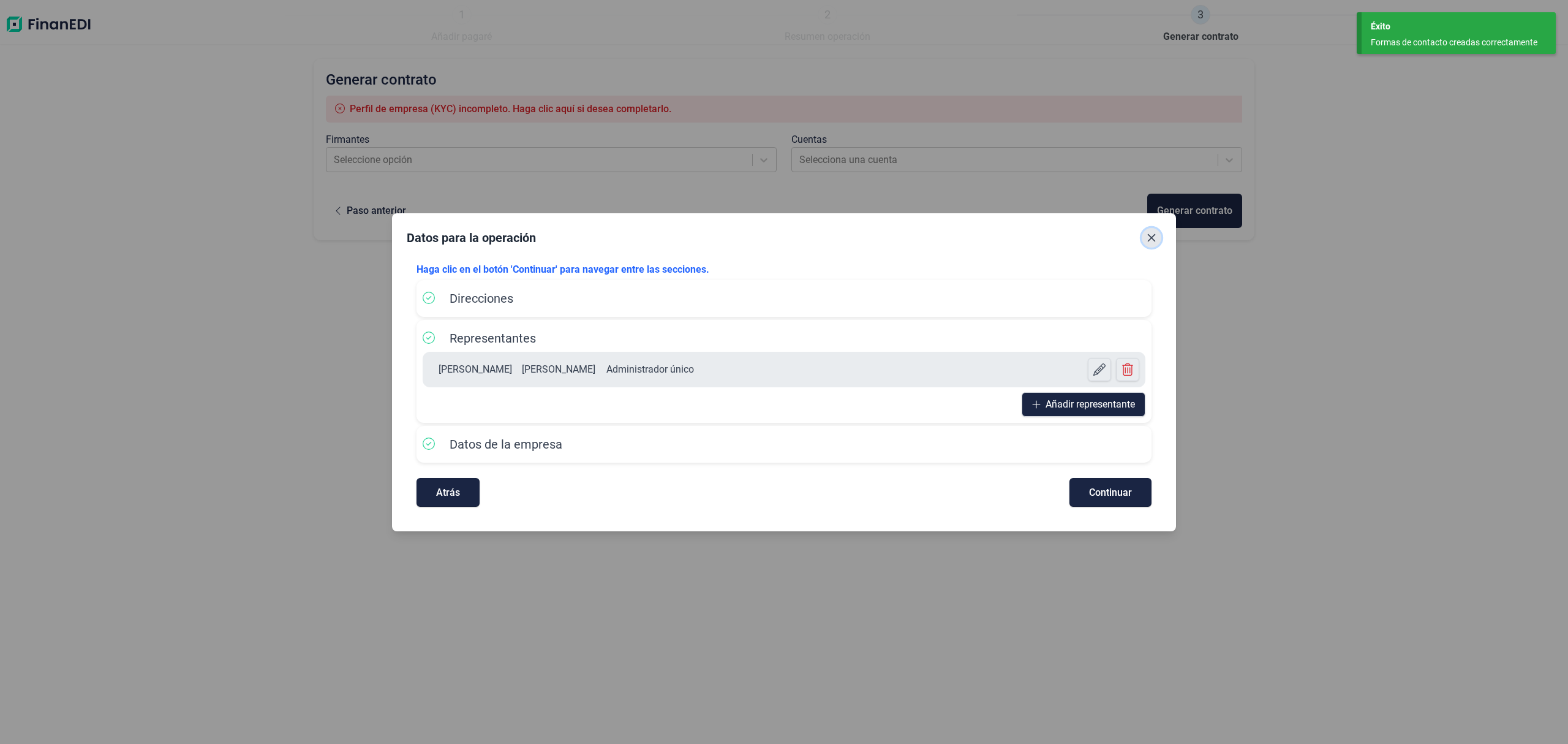
click at [1159, 234] on button "Close" at bounding box center [1151, 237] width 19 height 19
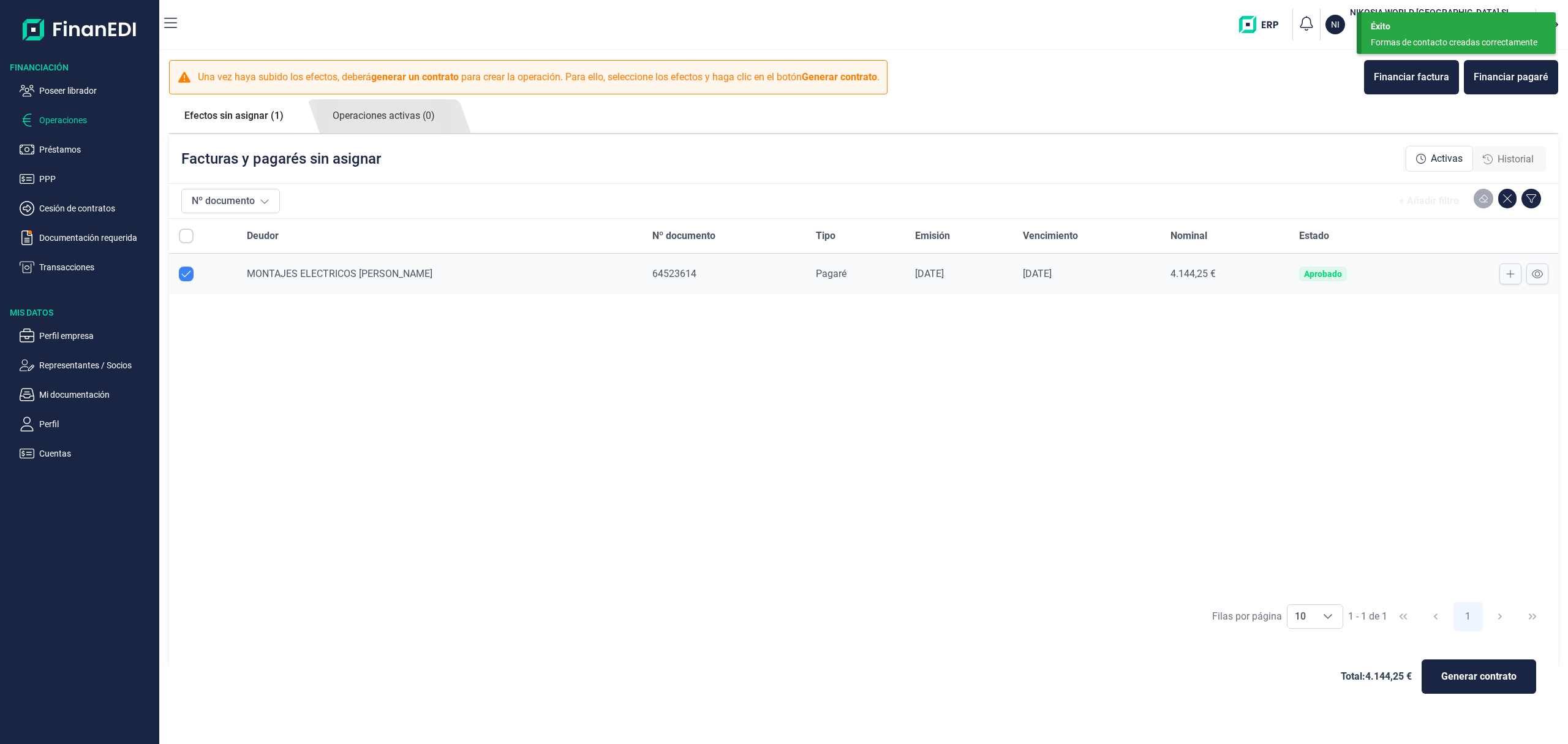
checkbox input "true"
click at [1493, 675] on button "Generar contrato" at bounding box center [1479, 676] width 114 height 34
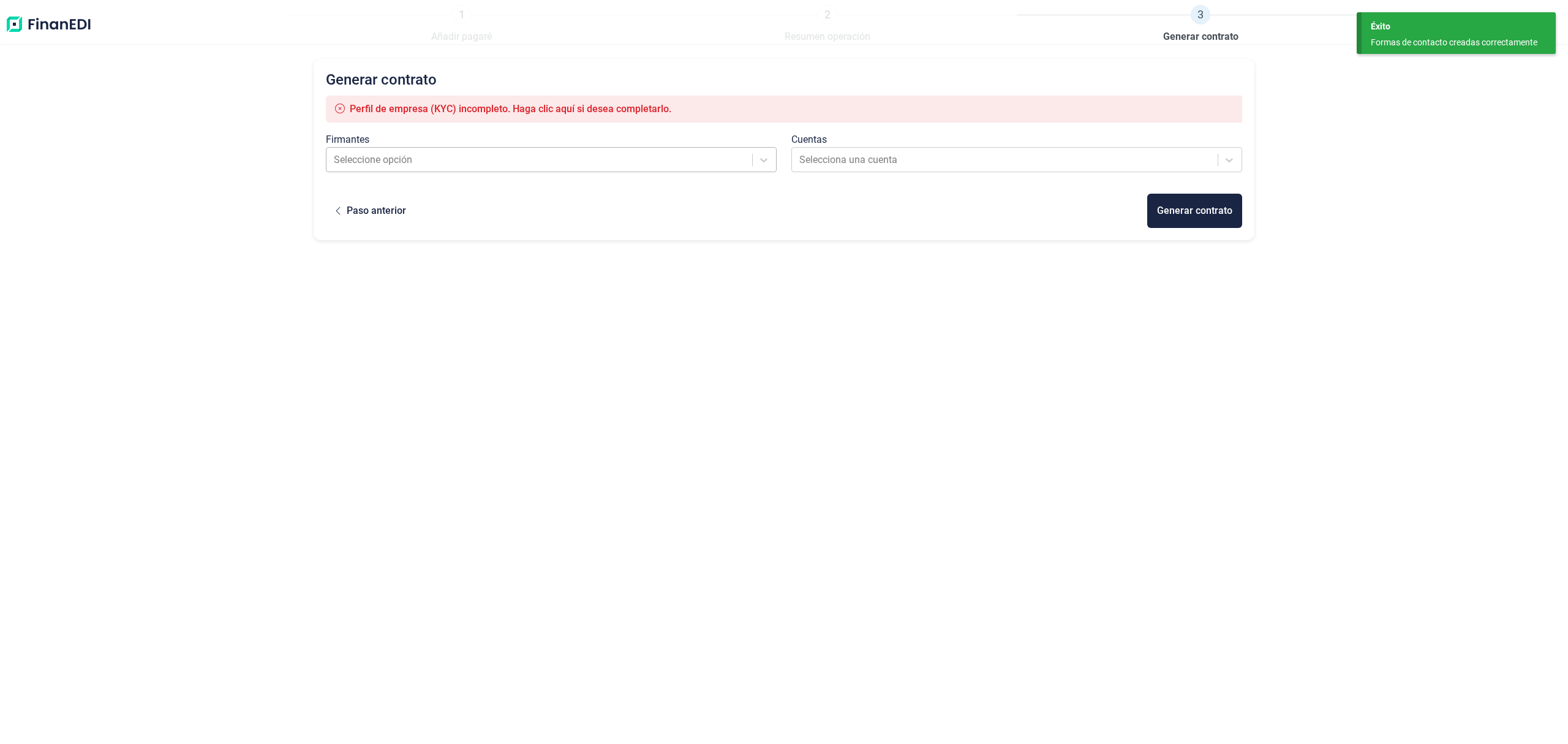
click at [449, 157] on div at bounding box center [540, 160] width 413 height 17
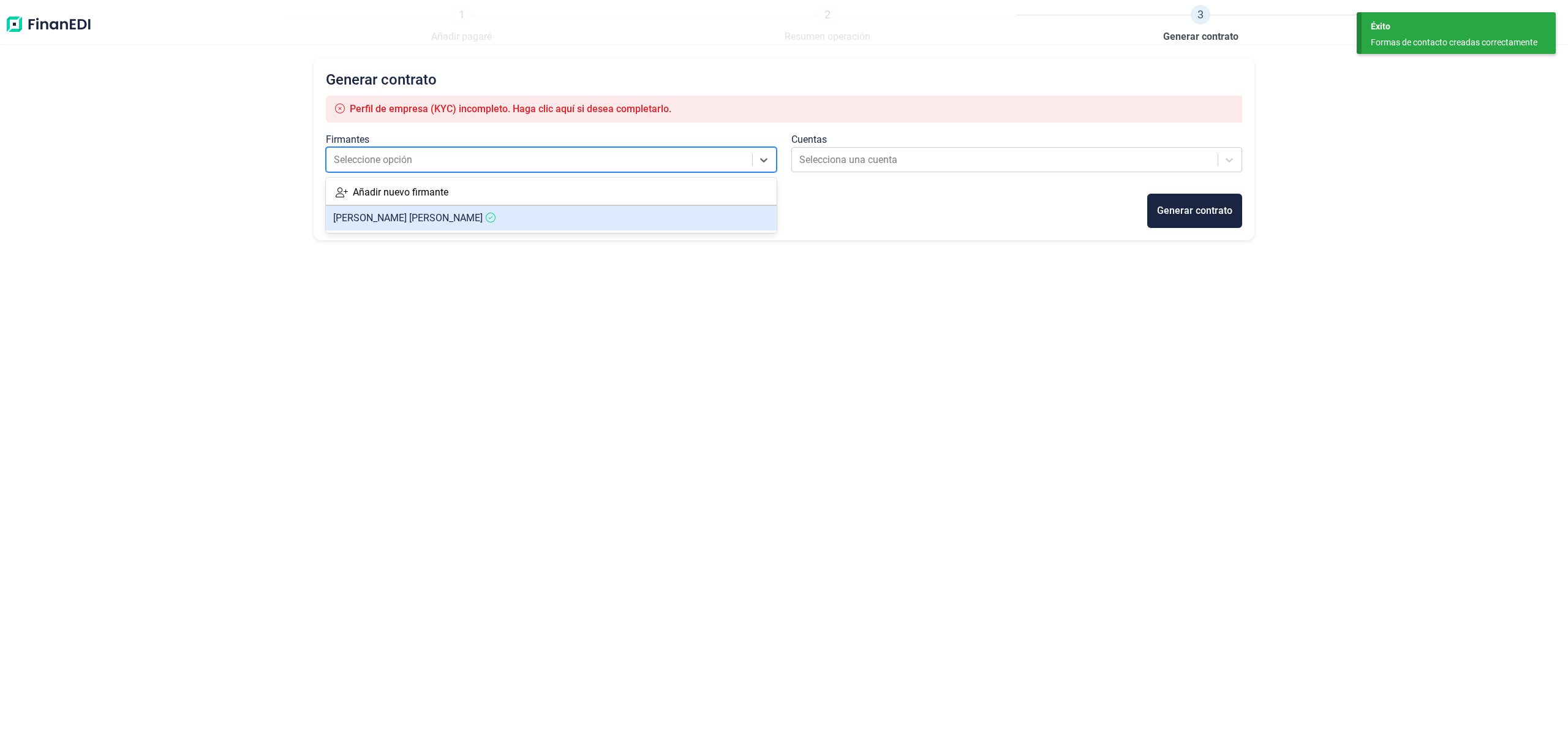
click at [424, 218] on span "[PERSON_NAME]" at bounding box center [408, 218] width 149 height 11
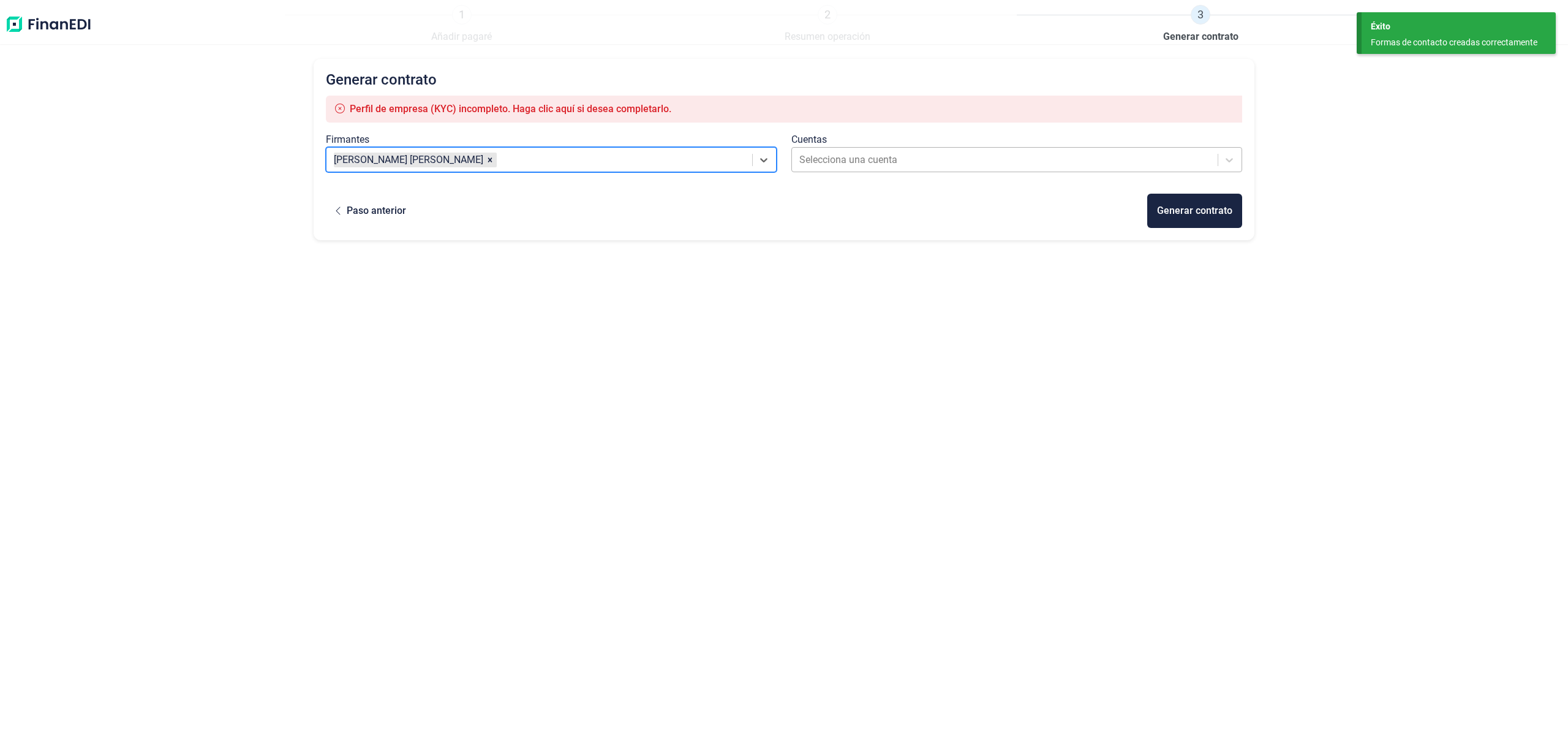
click at [864, 153] on div at bounding box center [1006, 160] width 413 height 17
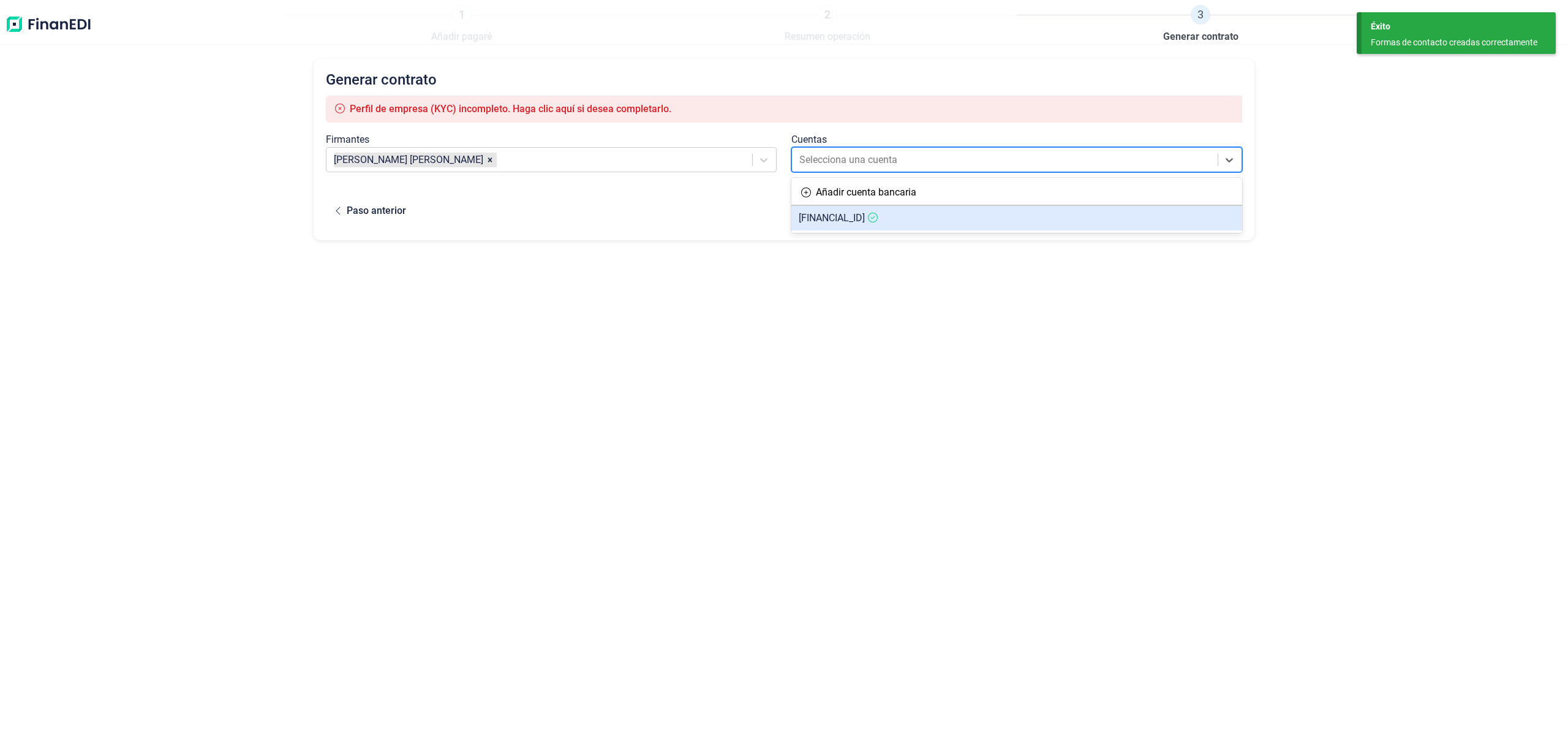
click at [865, 218] on span "[FINANCIAL_ID]" at bounding box center [831, 218] width 66 height 11
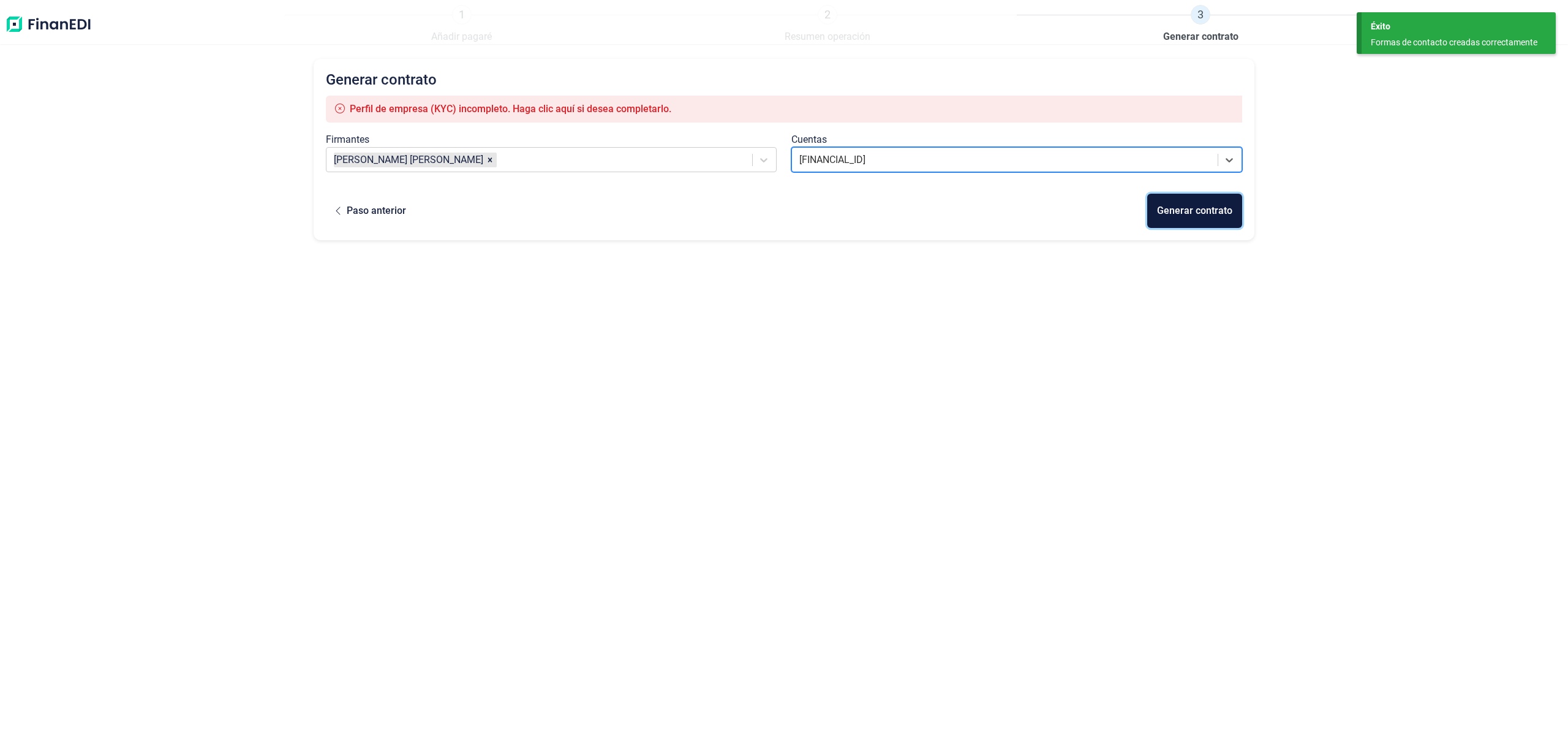
click at [1180, 212] on div "Generar contrato" at bounding box center [1195, 211] width 76 height 15
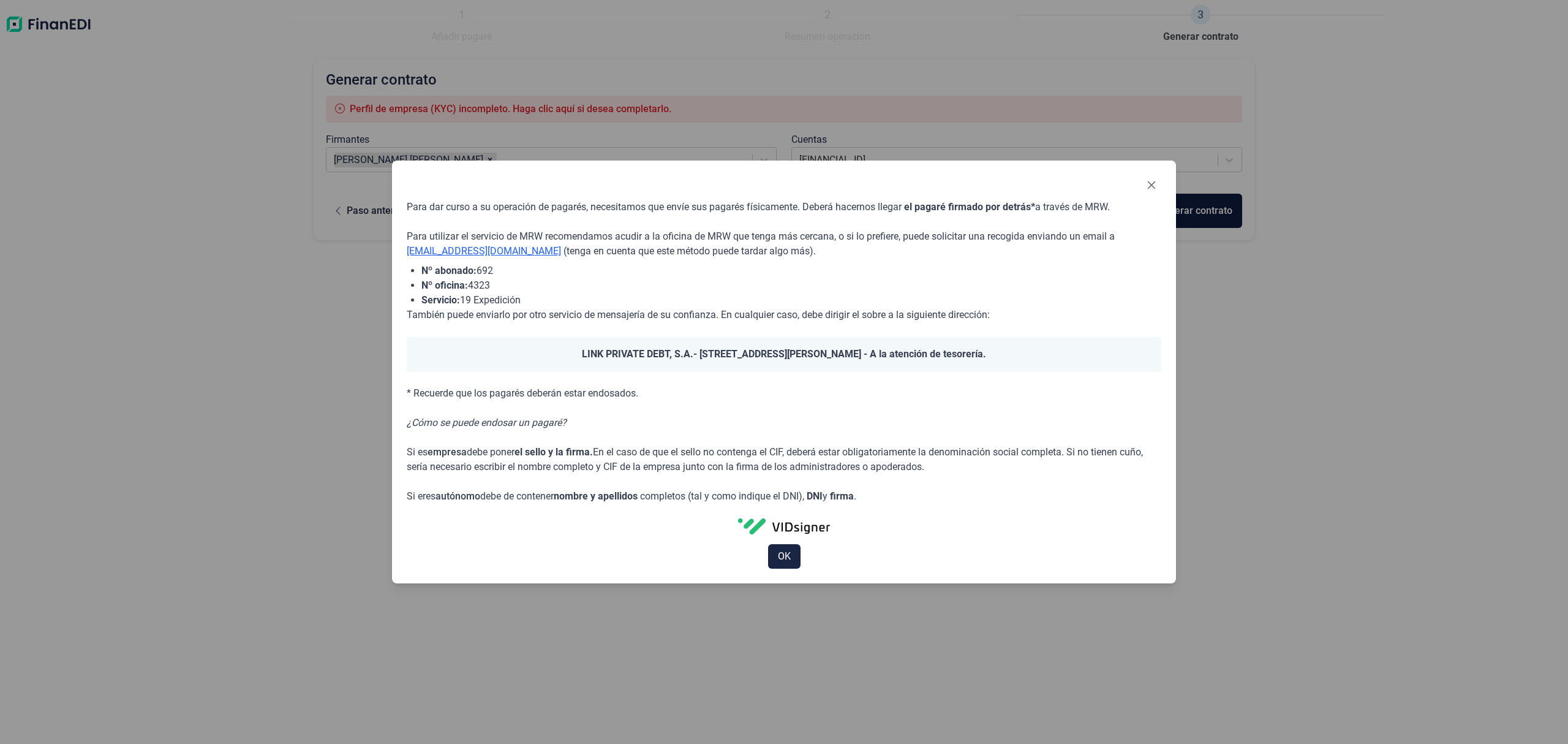
click at [763, 552] on div "OK" at bounding box center [784, 556] width 754 height 24
click at [779, 559] on span "OK" at bounding box center [784, 556] width 13 height 15
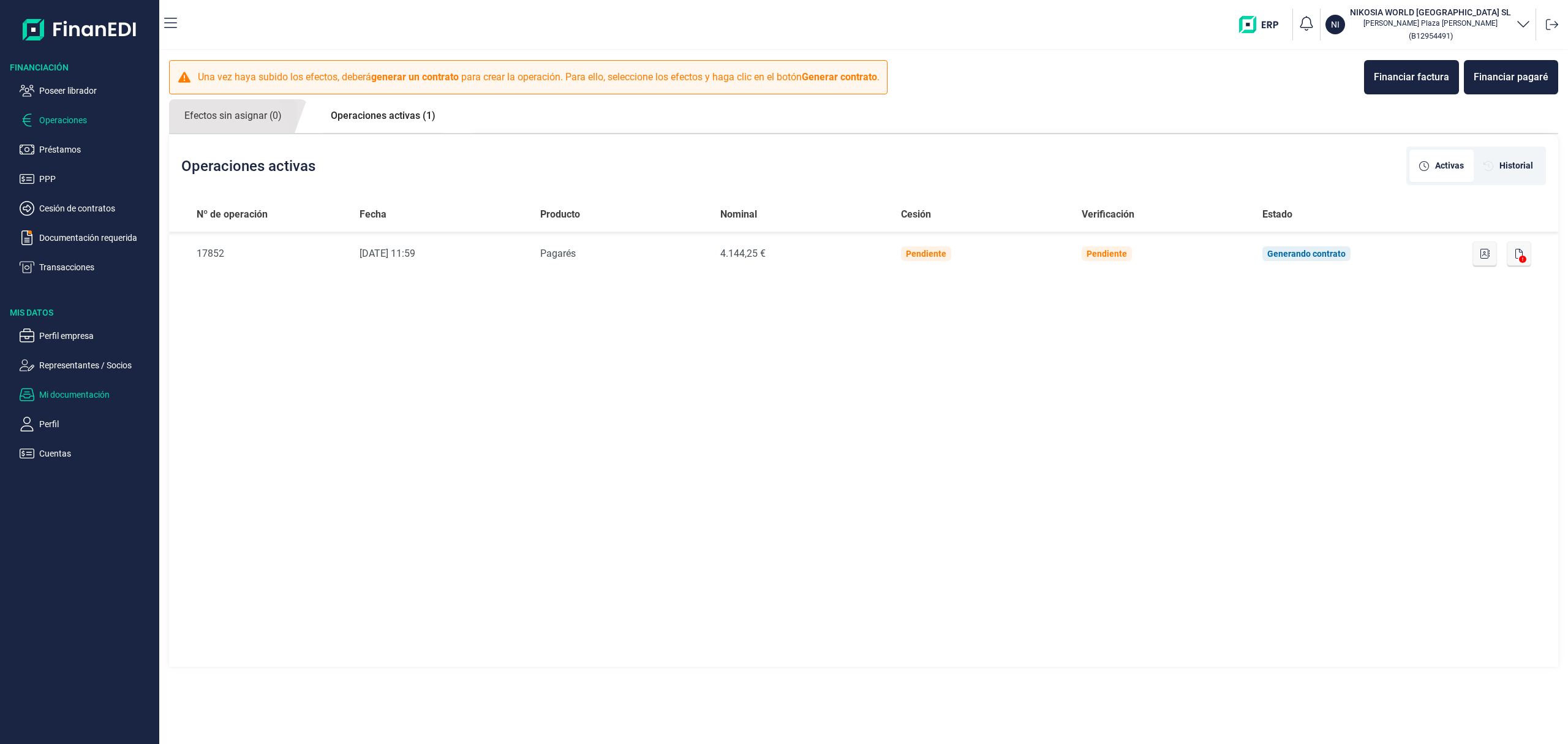
click at [77, 393] on p "Mi documentación" at bounding box center [96, 394] width 115 height 15
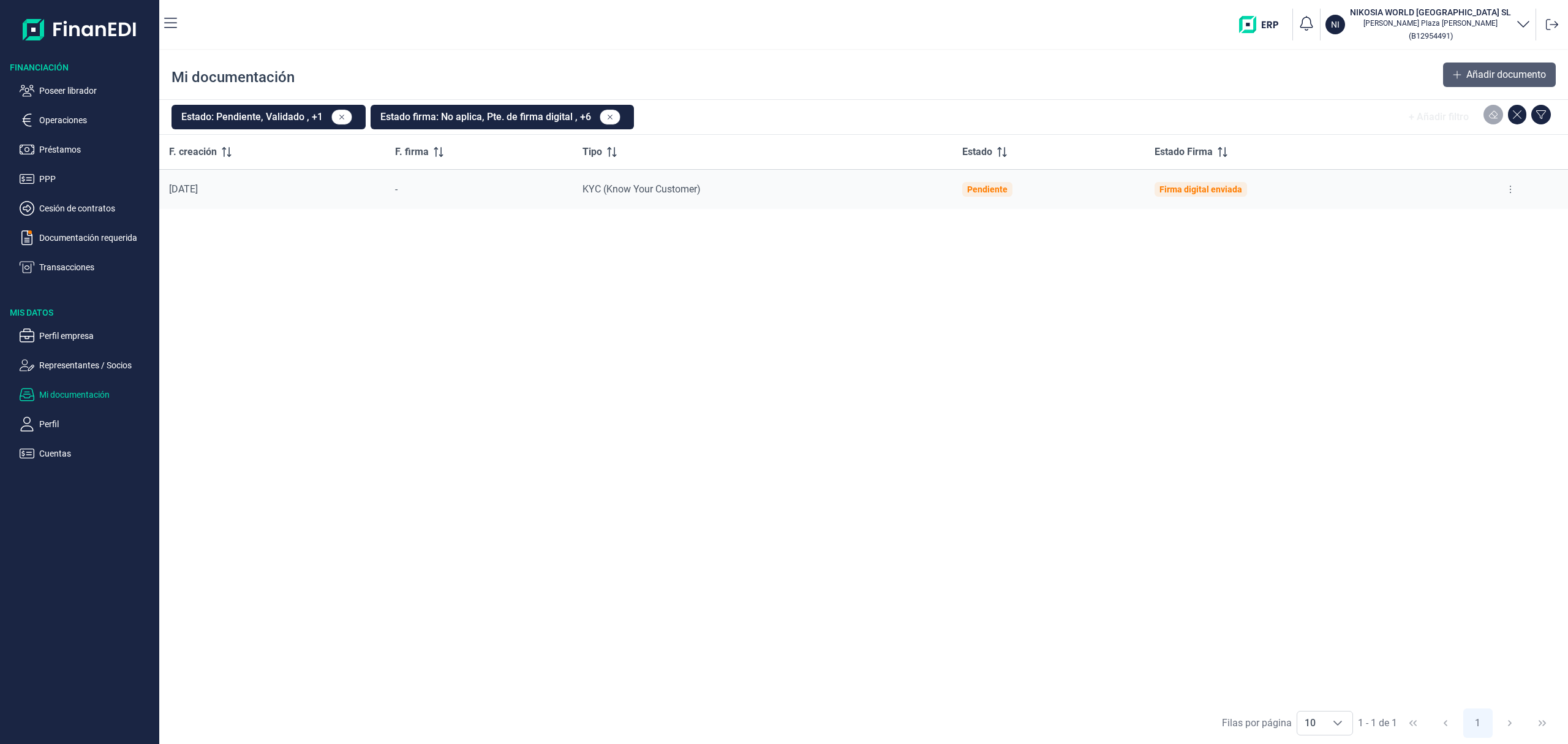
click at [1480, 74] on span "Añadir documento" at bounding box center [1506, 74] width 80 height 15
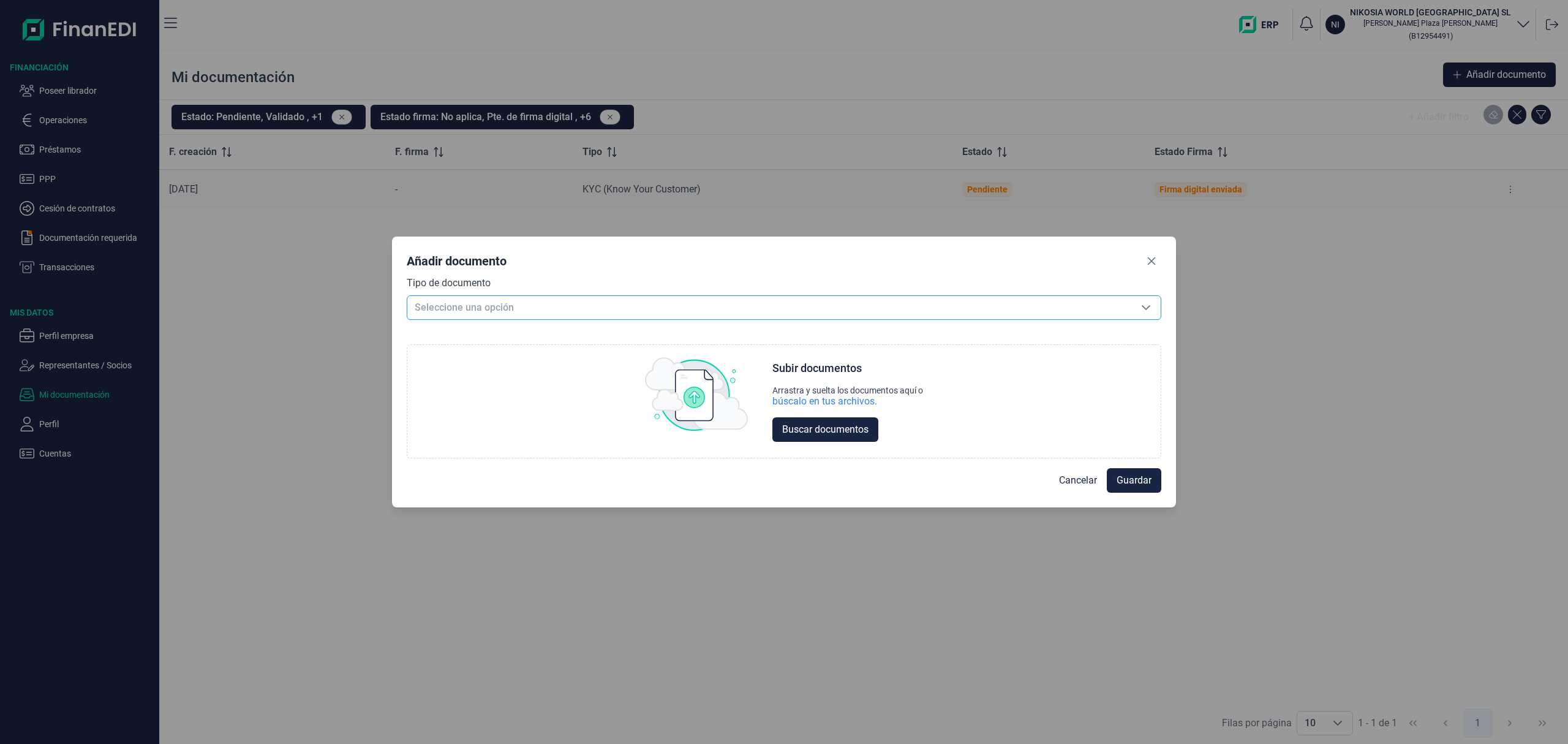
click at [497, 316] on span "Seleccione una opción" at bounding box center [769, 307] width 724 height 24
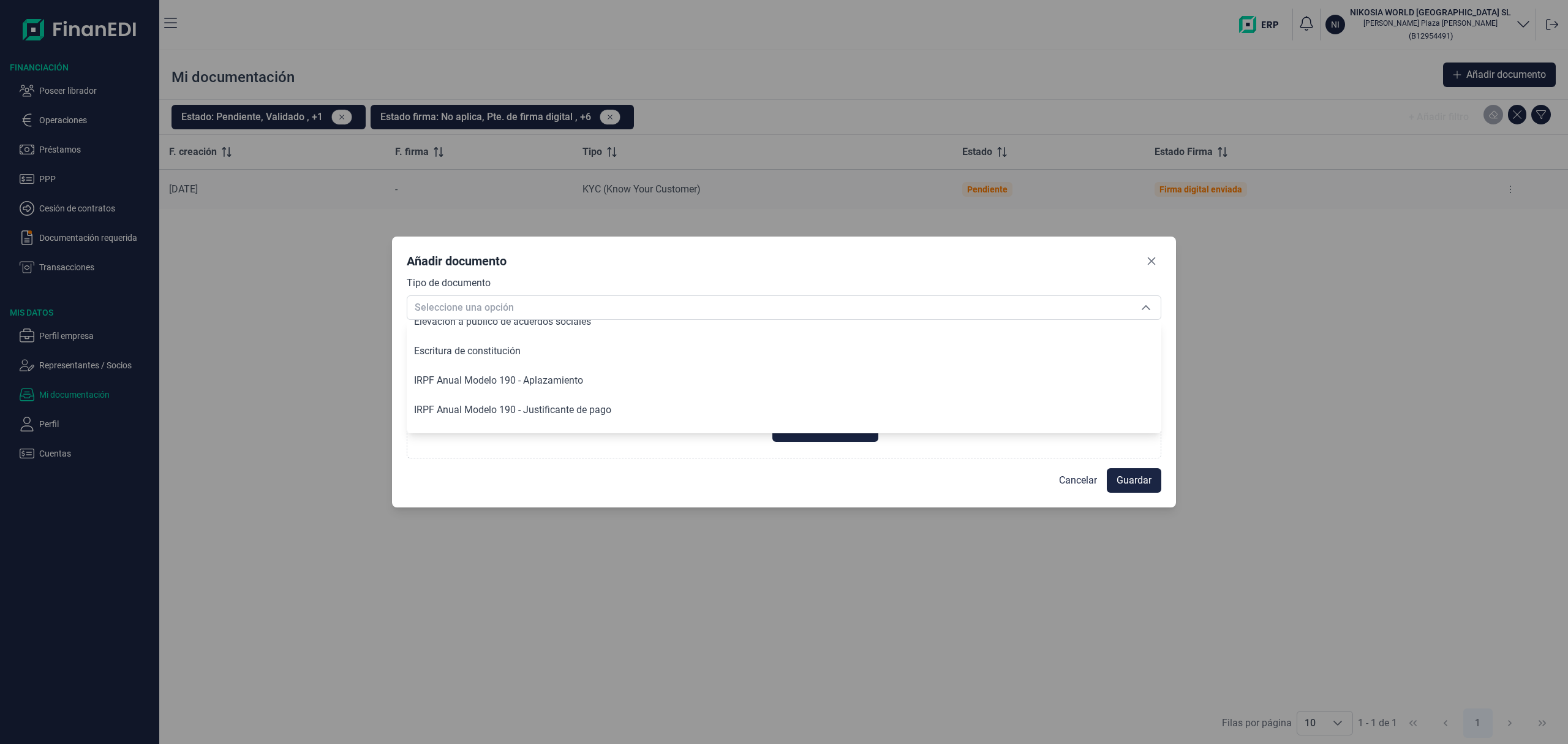
scroll to position [653, 0]
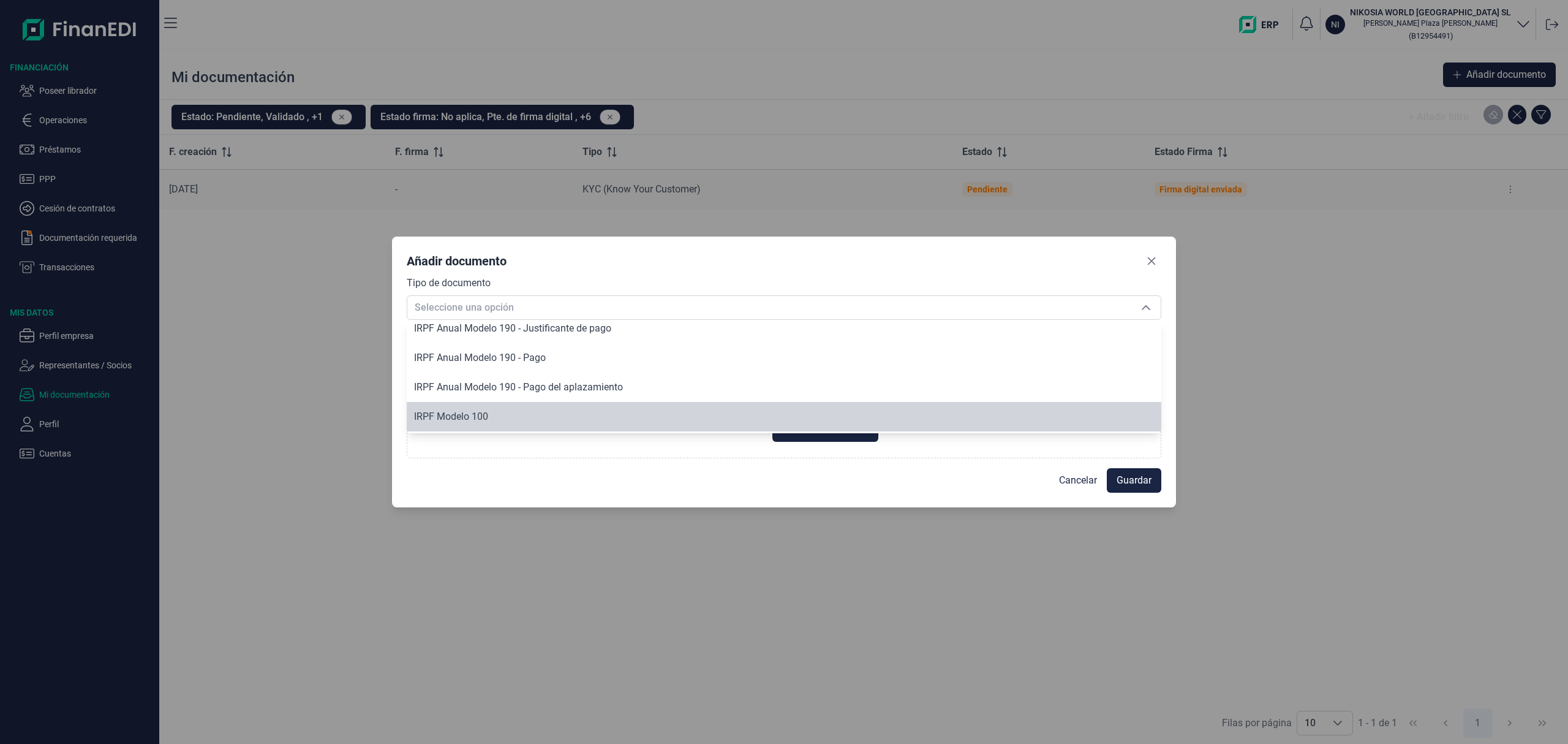
drag, startPoint x: 1063, startPoint y: 473, endPoint x: 1058, endPoint y: 478, distance: 7.1
click at [1063, 474] on span "Cancelar" at bounding box center [1078, 480] width 38 height 15
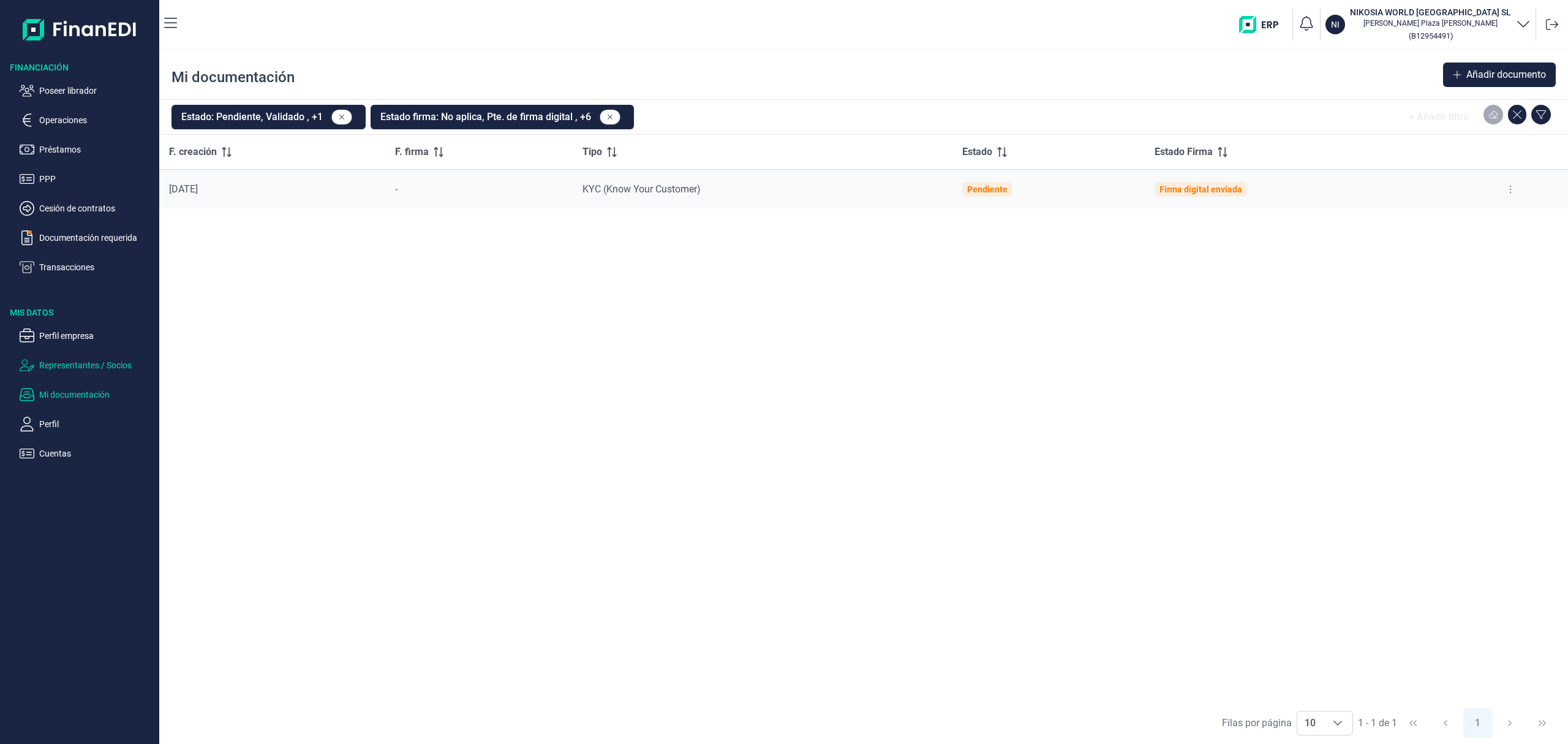
click at [76, 364] on p "Representantes / Socios" at bounding box center [96, 365] width 115 height 15
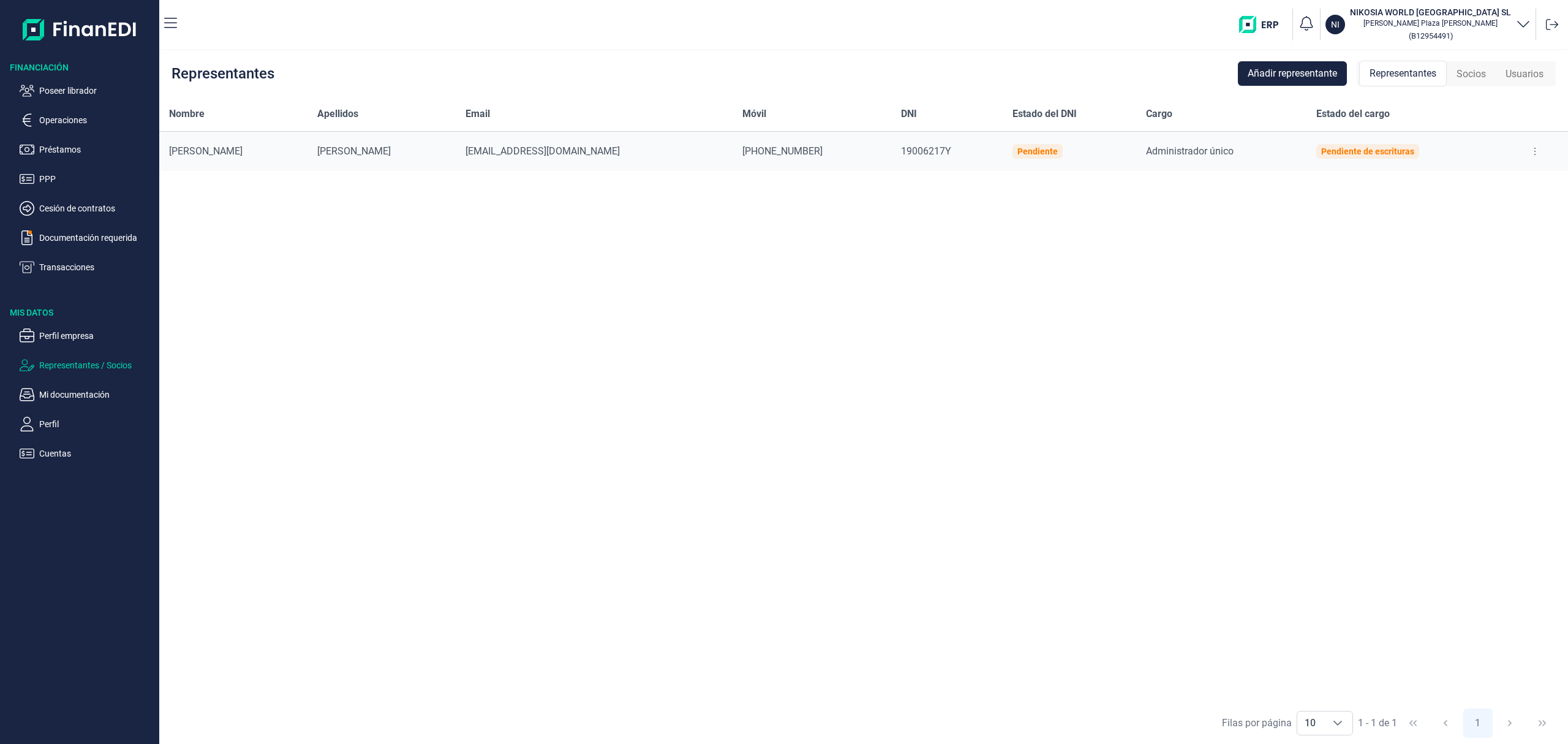
click at [1526, 151] on button at bounding box center [1534, 151] width 22 height 19
click at [1513, 179] on span "Editar representante" at bounding box center [1486, 181] width 78 height 12
select select "ES"
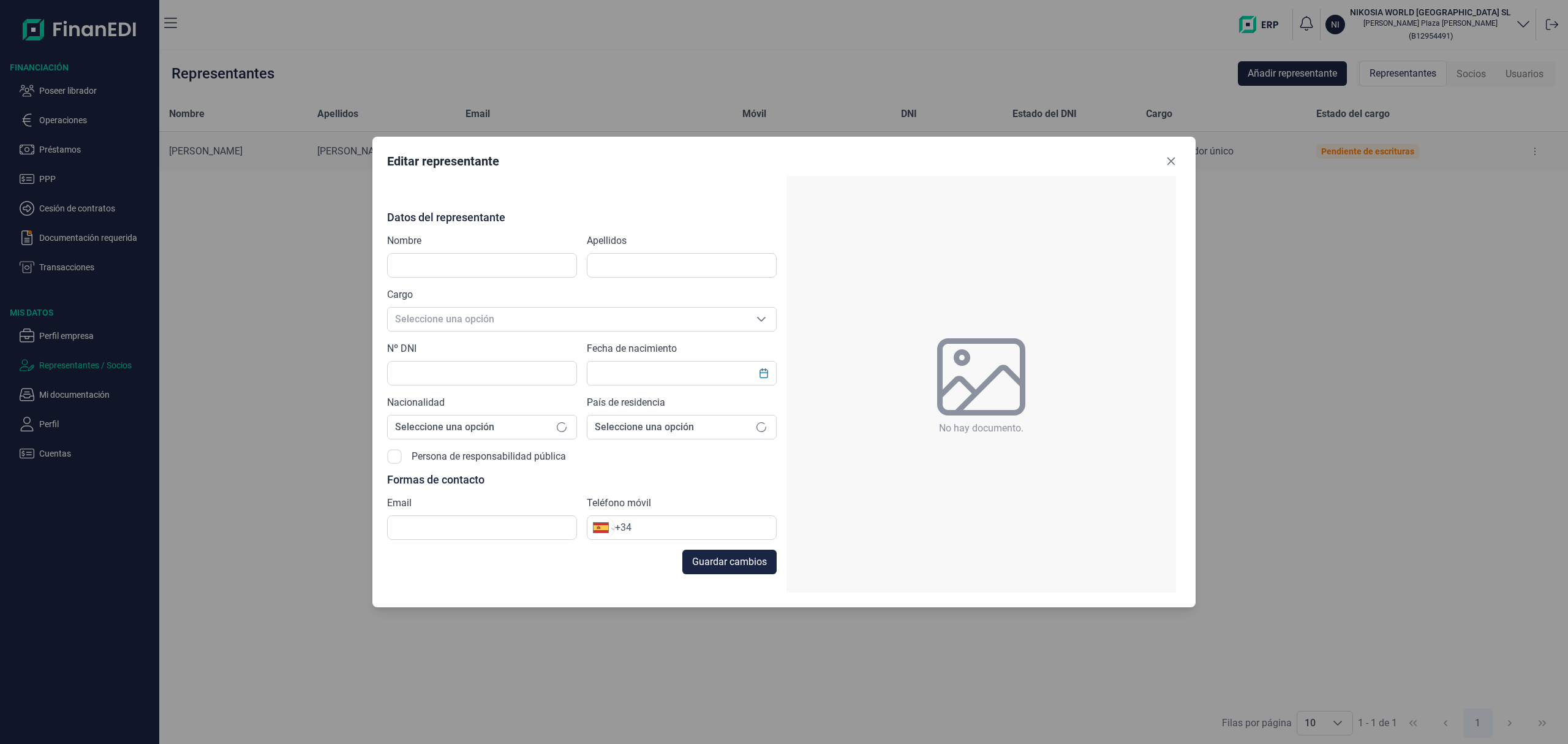
type input "[PERSON_NAME]"
type input "19006217Y"
type input "[EMAIL_ADDRESS][DOMAIN_NAME]"
type input "[PHONE_NUMBER]"
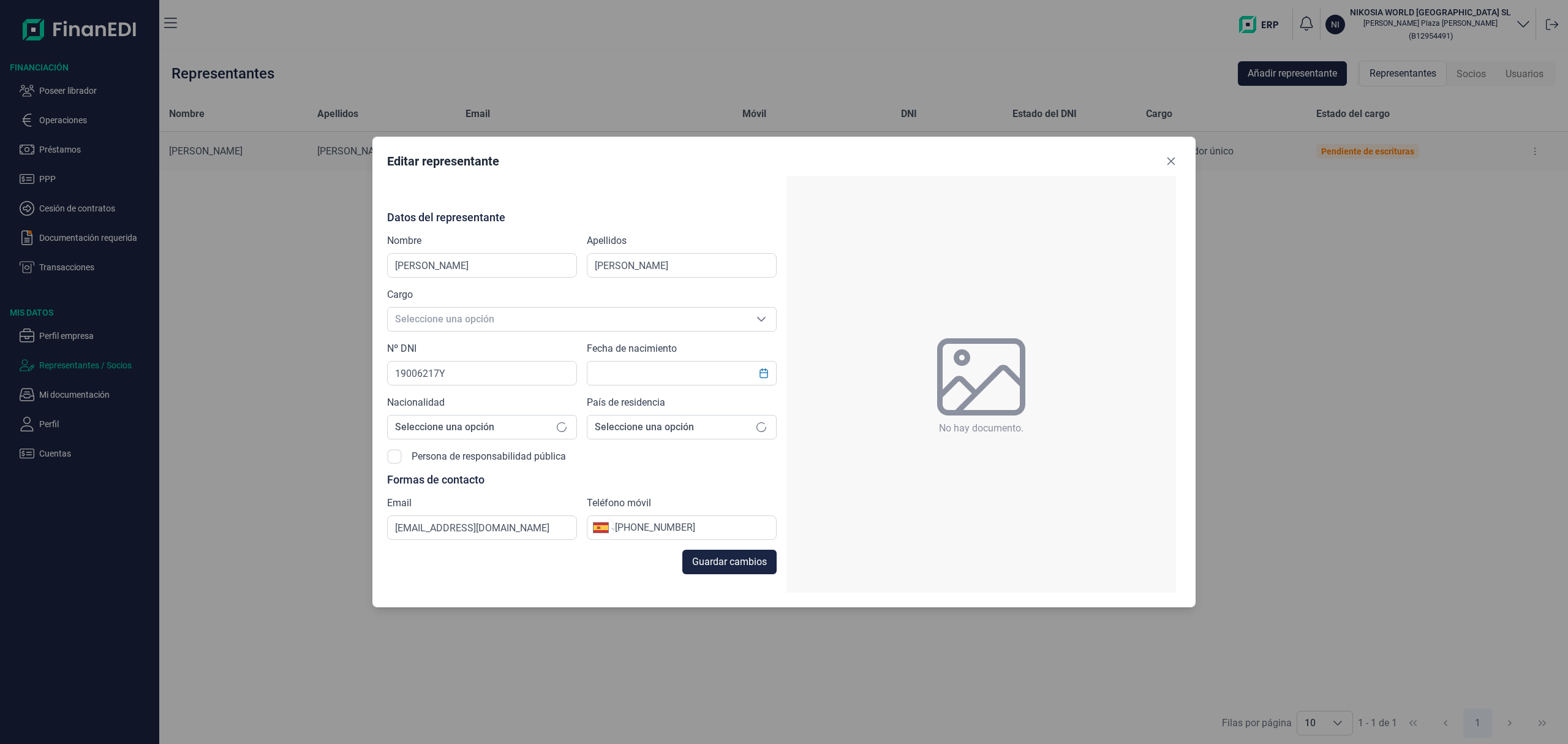
type input "[DATE]"
click at [732, 555] on span "Guardar cambios" at bounding box center [729, 562] width 75 height 15
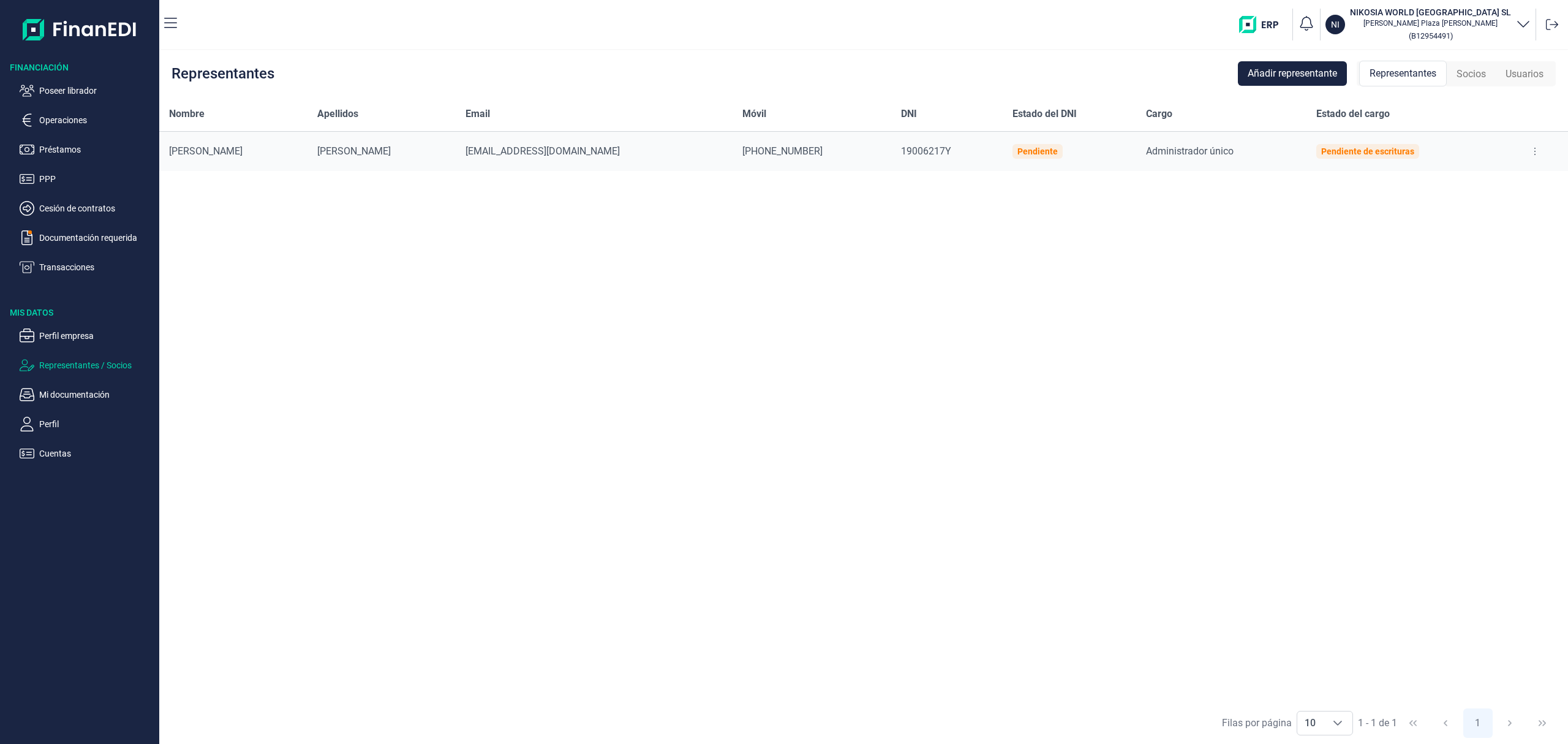
click at [1524, 154] on button at bounding box center [1534, 151] width 22 height 19
click at [1537, 152] on button at bounding box center [1534, 151] width 22 height 19
click at [1534, 152] on button at bounding box center [1534, 151] width 22 height 19
click at [1503, 182] on span "Editar representante" at bounding box center [1486, 181] width 78 height 12
select select "ES"
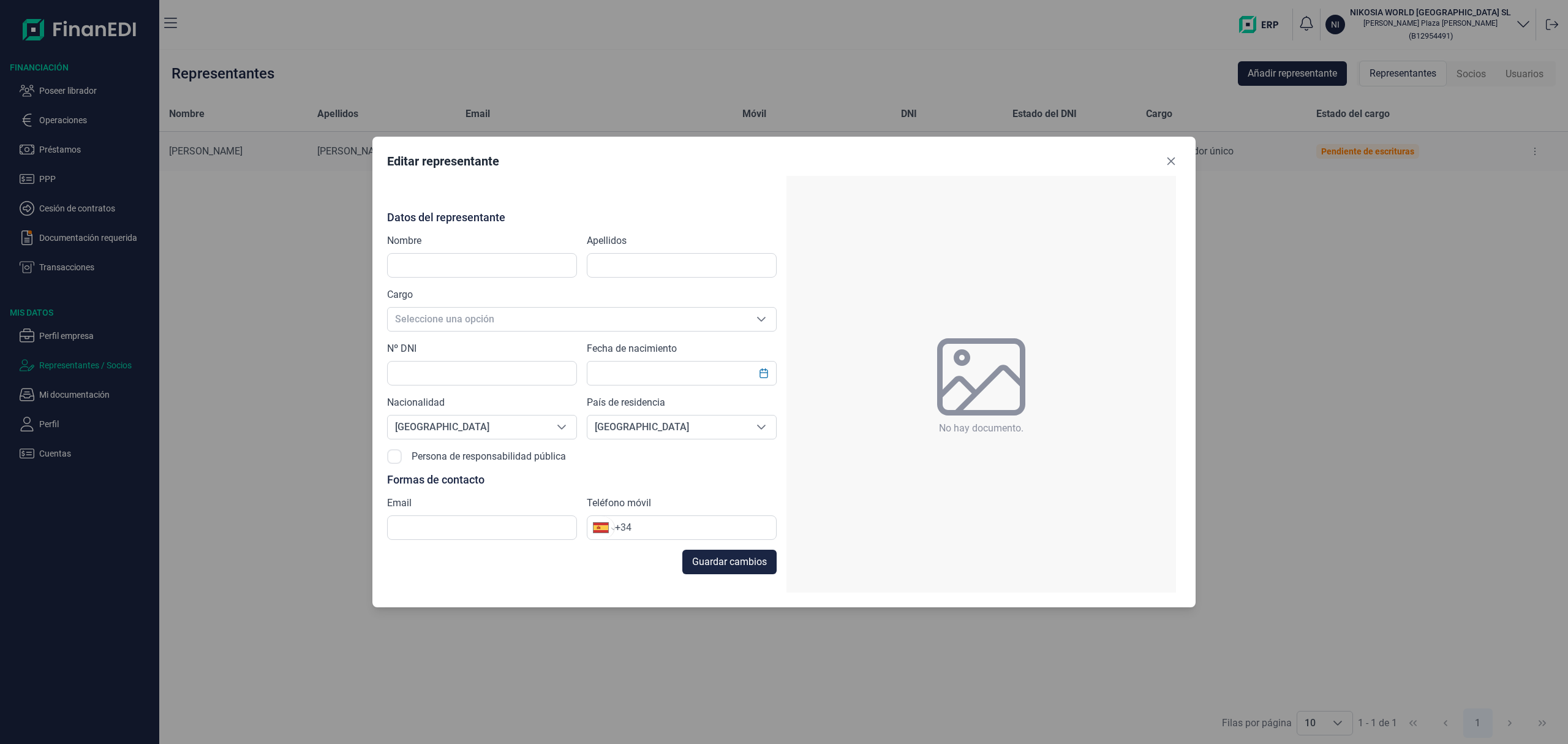
type input "[PERSON_NAME]"
type input "19006217Y"
type input "[EMAIL_ADDRESS][DOMAIN_NAME]"
type input "[PHONE_NUMBER]"
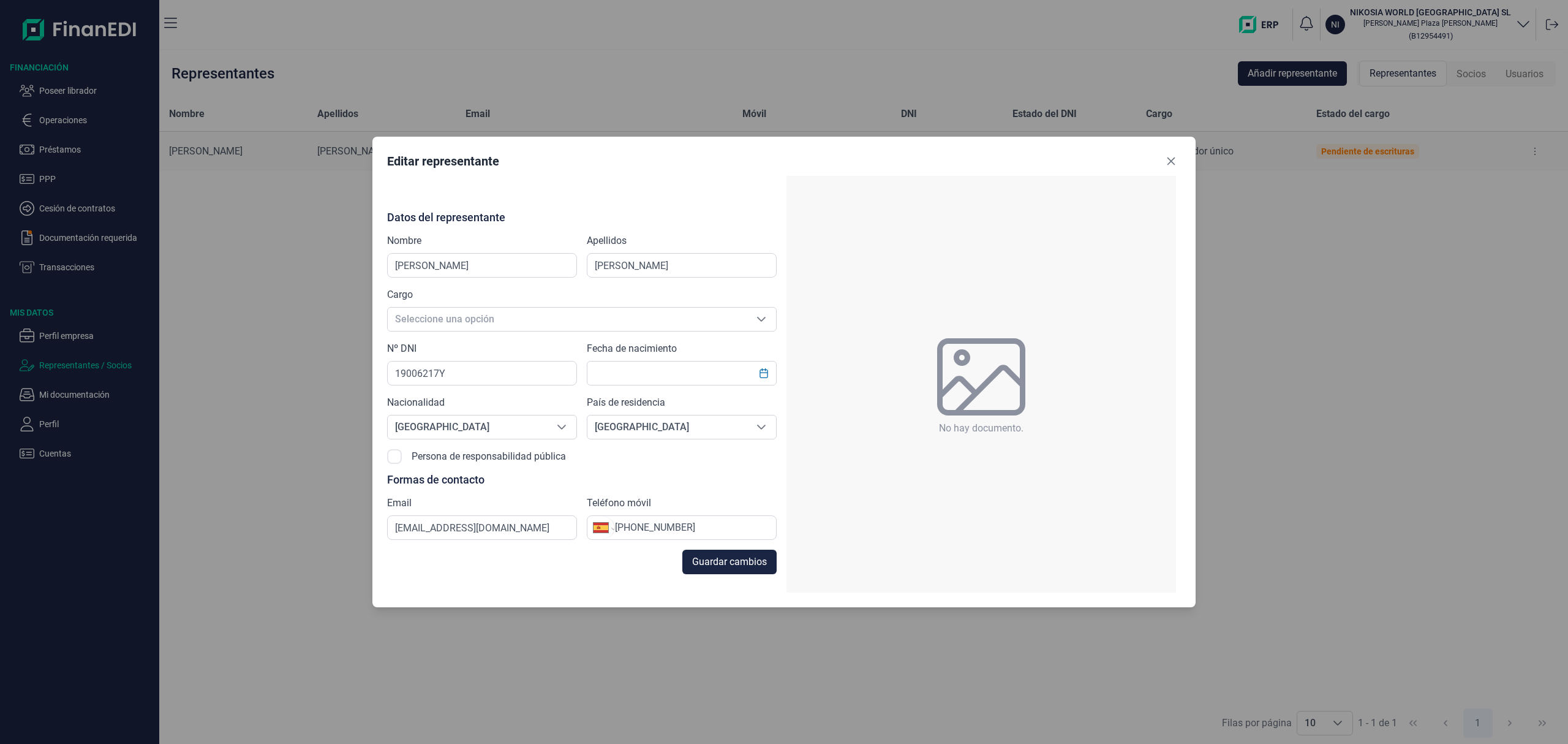
type input "[DATE]"
drag, startPoint x: 1169, startPoint y: 166, endPoint x: 280, endPoint y: 213, distance: 890.2
click at [1167, 166] on icon "Close" at bounding box center [1171, 161] width 10 height 10
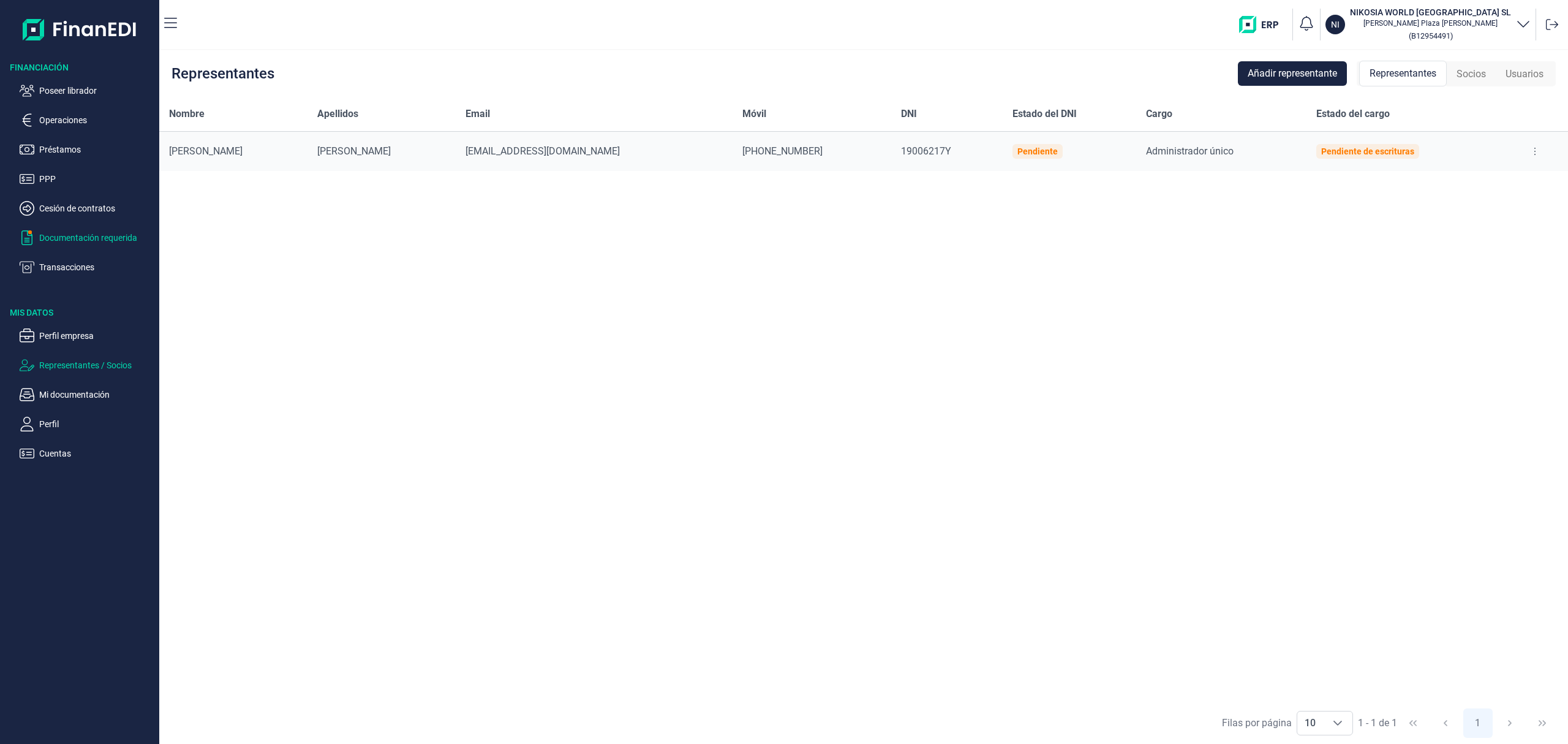
click at [93, 243] on p "Documentación requerida" at bounding box center [96, 238] width 115 height 15
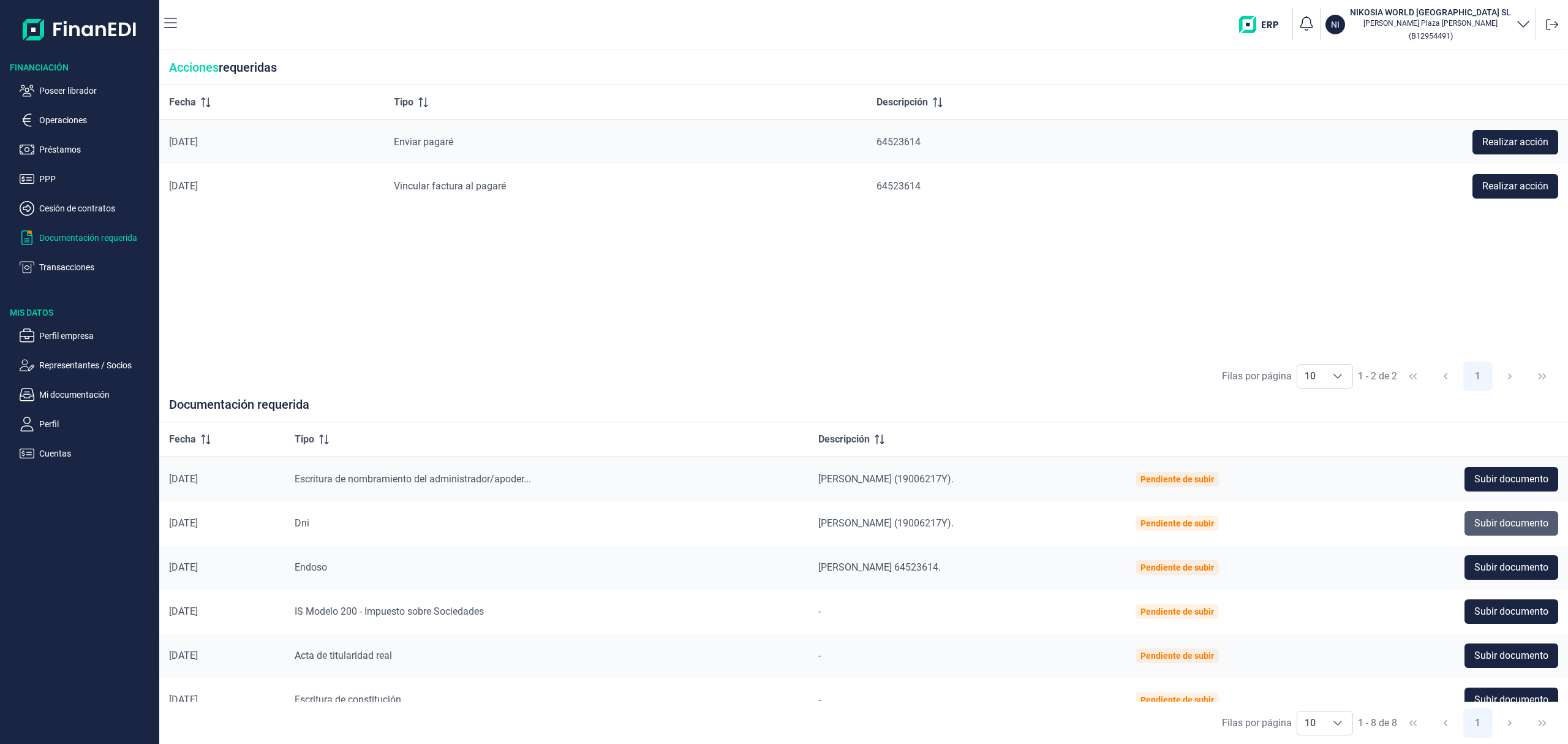
click at [1517, 522] on span "Subir documento" at bounding box center [1512, 523] width 74 height 15
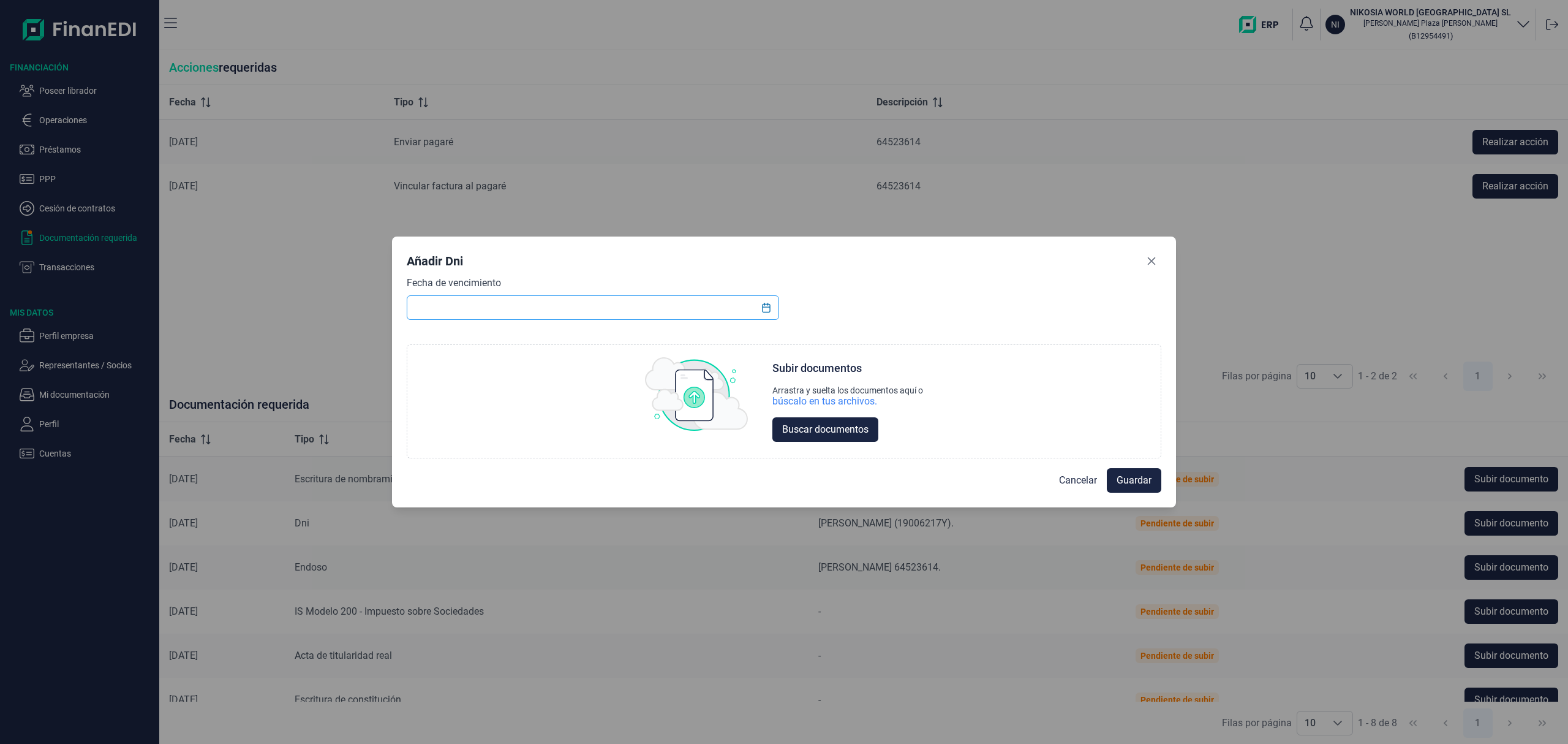
click at [513, 305] on input "text" at bounding box center [593, 308] width 373 height 24
type input "[DATE]"
click at [831, 425] on span "Buscar documentos" at bounding box center [825, 429] width 86 height 15
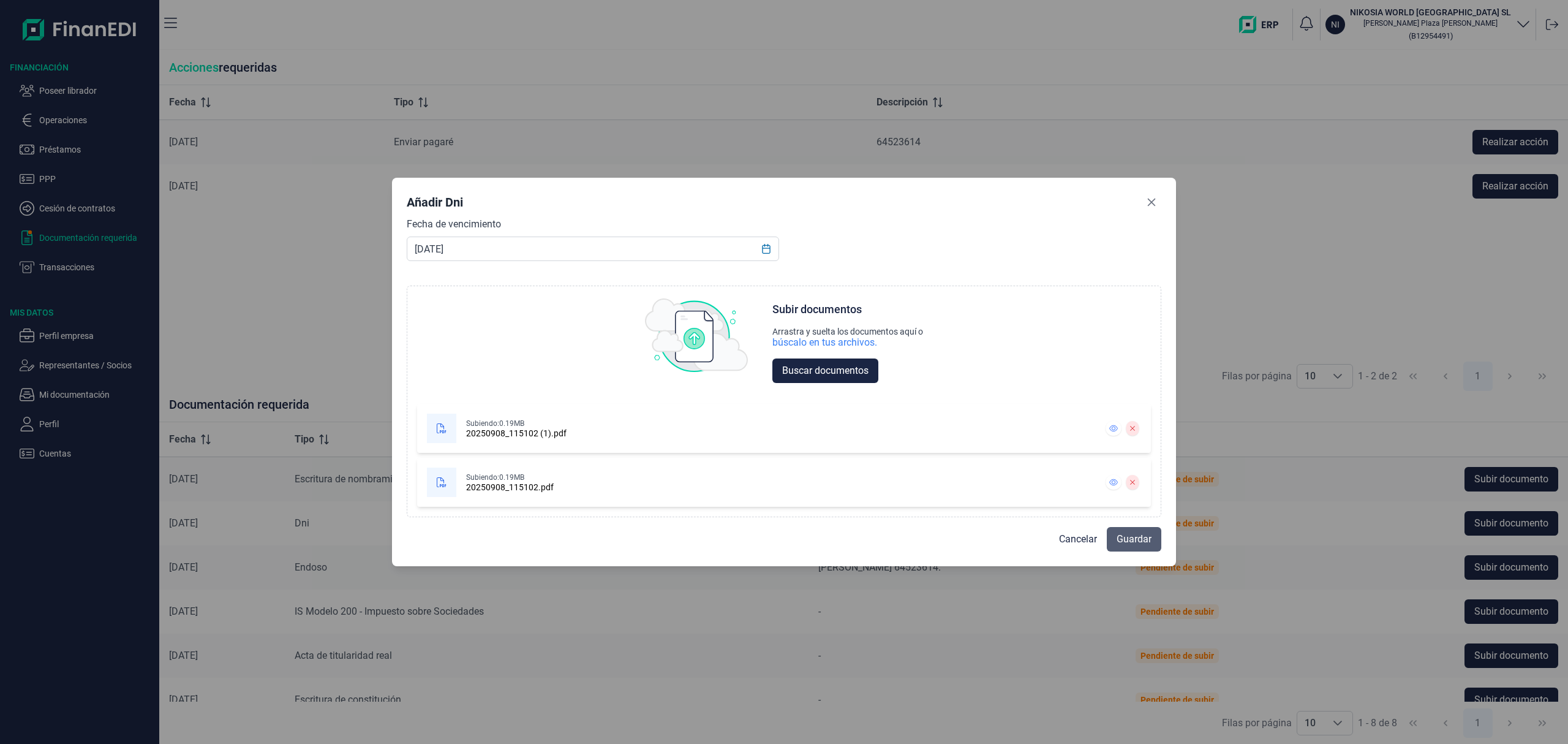
click at [1131, 533] on span "Guardar" at bounding box center [1133, 539] width 35 height 15
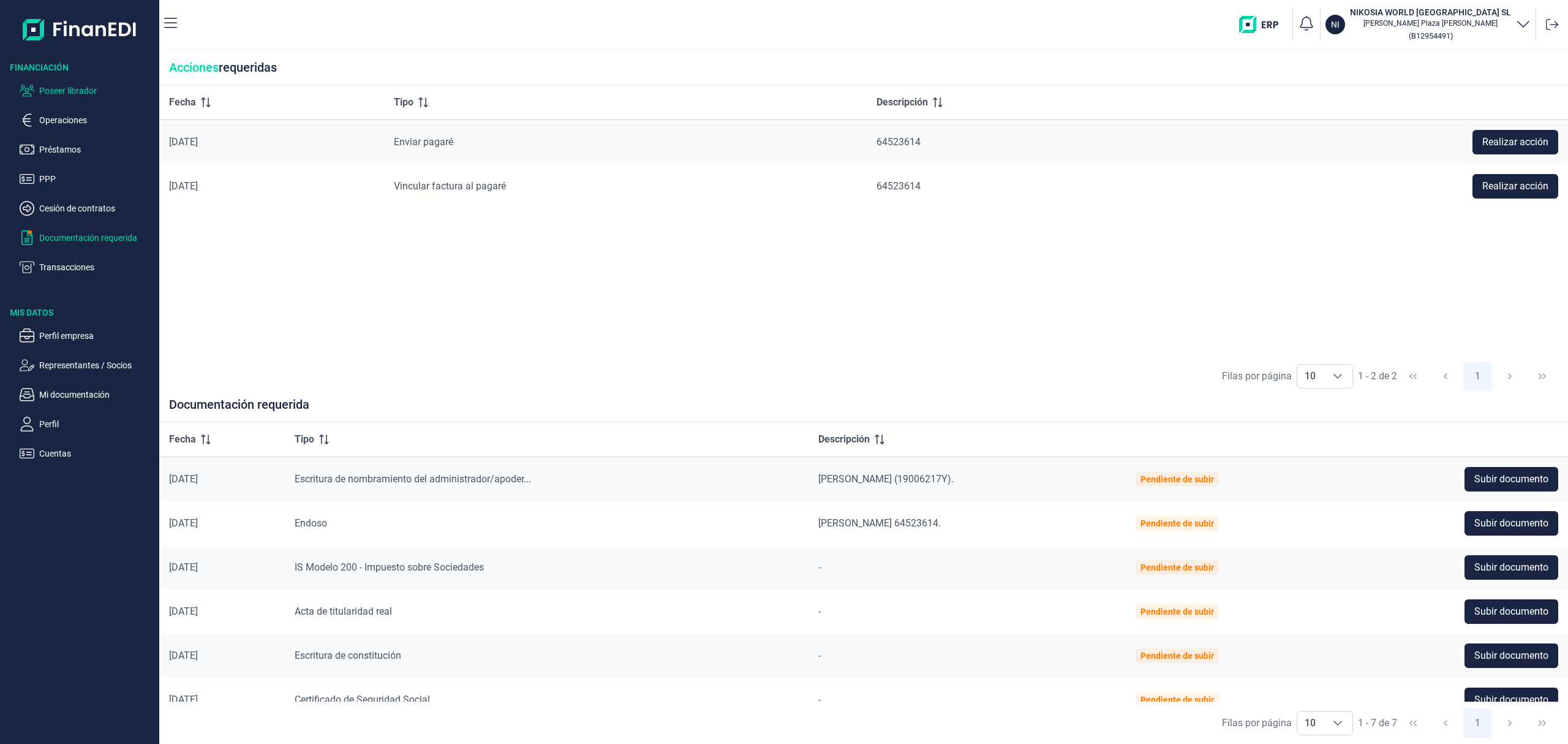
click at [63, 91] on p "Poseer librador" at bounding box center [96, 91] width 115 height 15
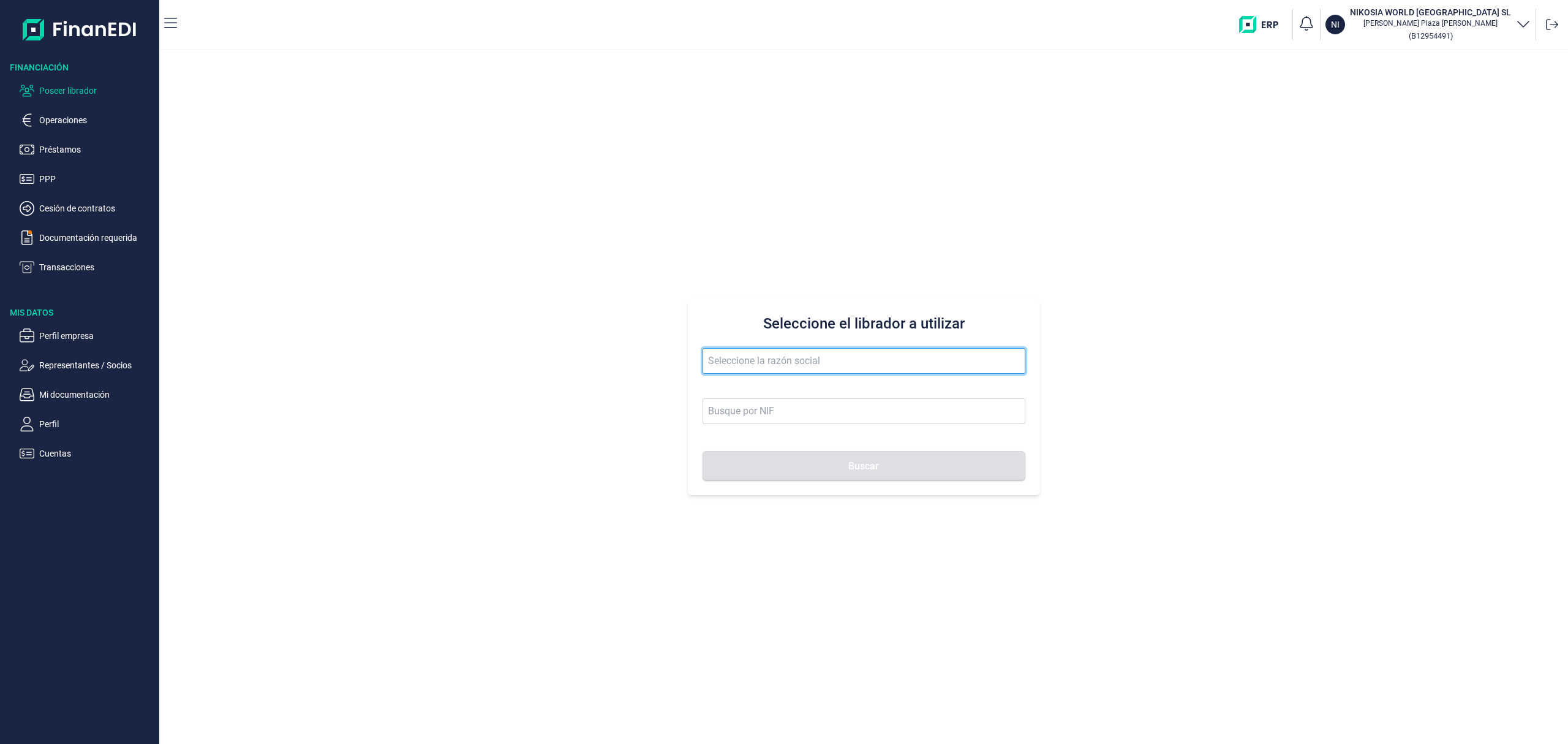
click at [753, 366] on input "text" at bounding box center [864, 361] width 323 height 26
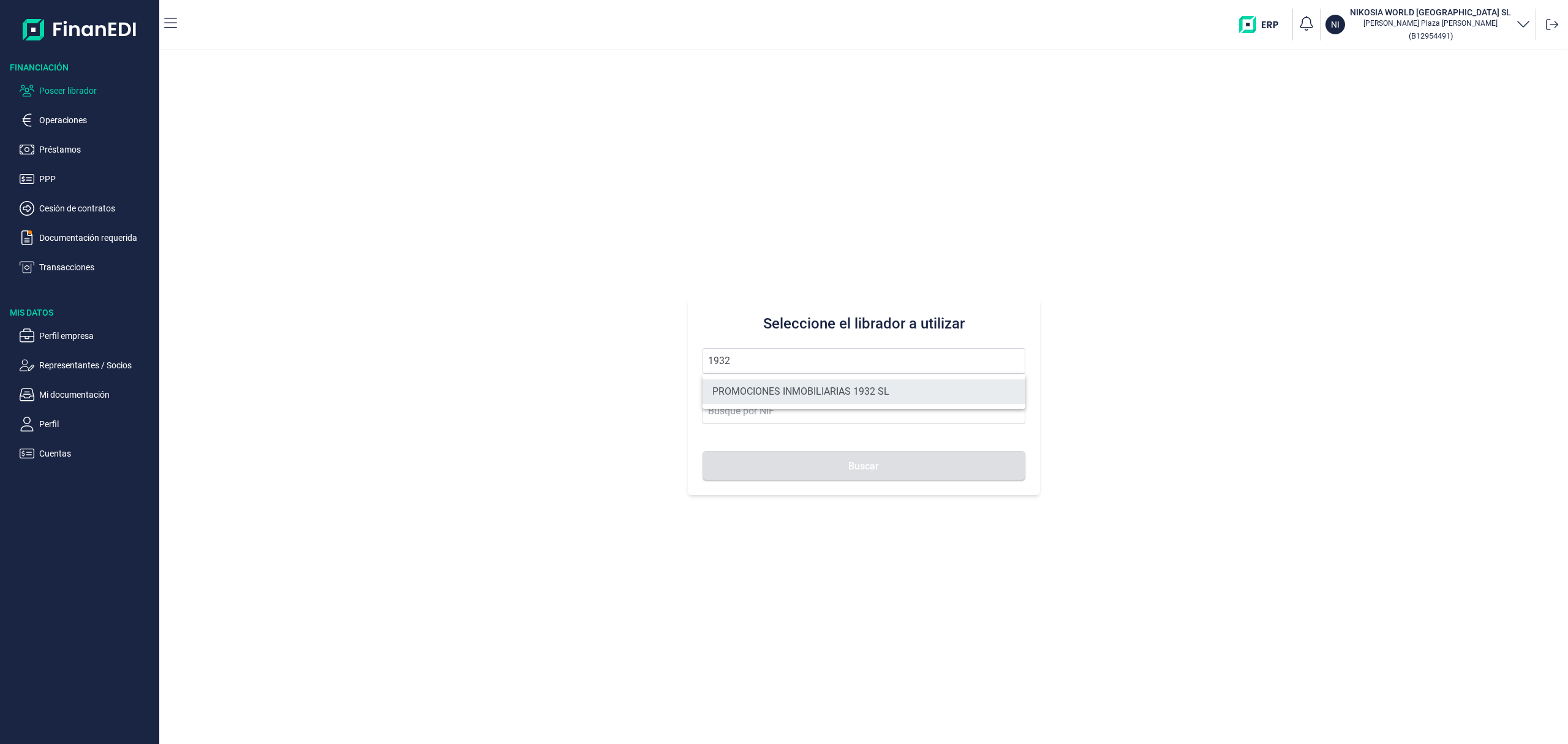
click at [791, 388] on li "PROMOCIONES INMOBILIARIAS 1932 SL" at bounding box center [864, 391] width 323 height 24
type input "PROMOCIONES INMOBILIARIAS 1932 SL"
type input "B06857874"
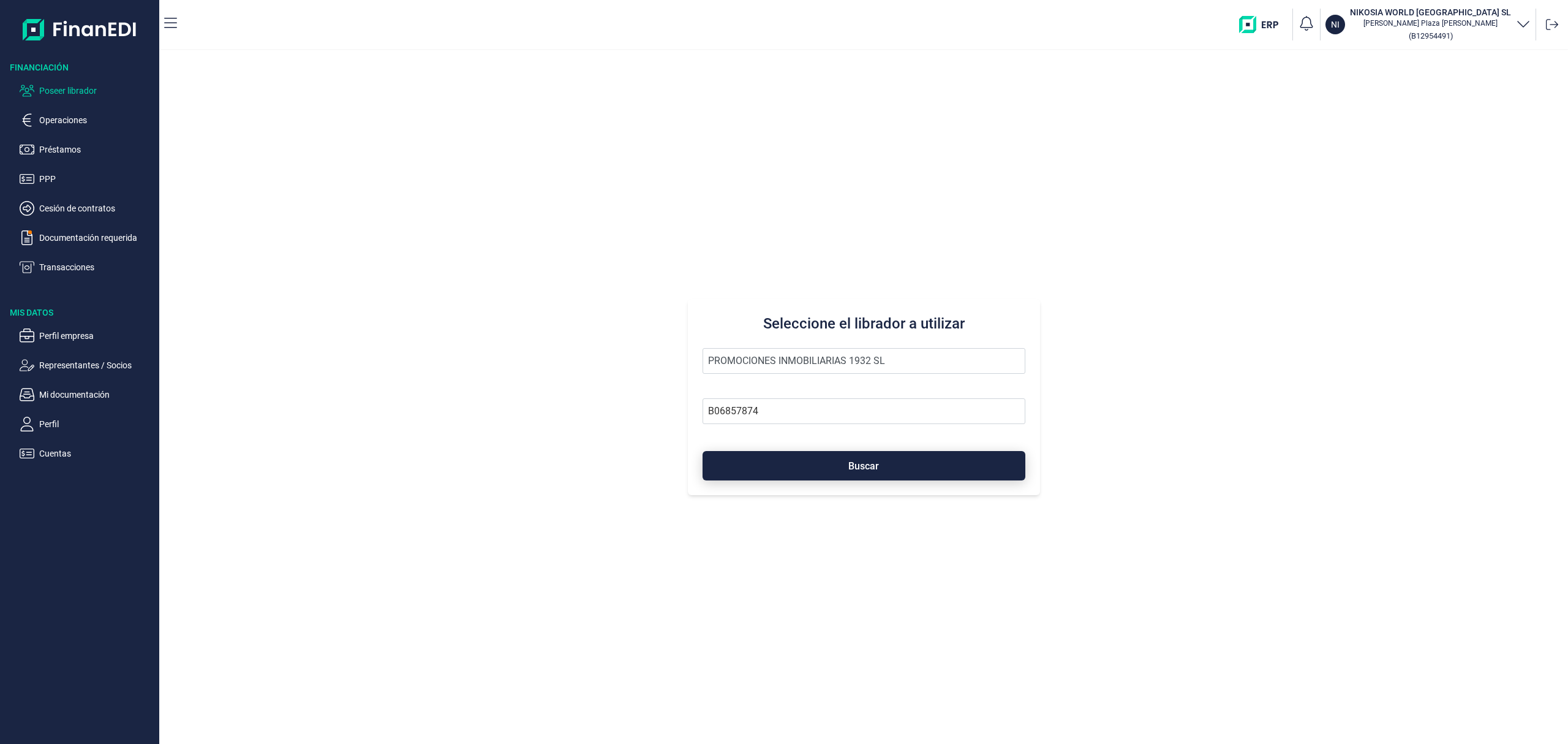
click at [807, 464] on button "Buscar" at bounding box center [864, 466] width 323 height 29
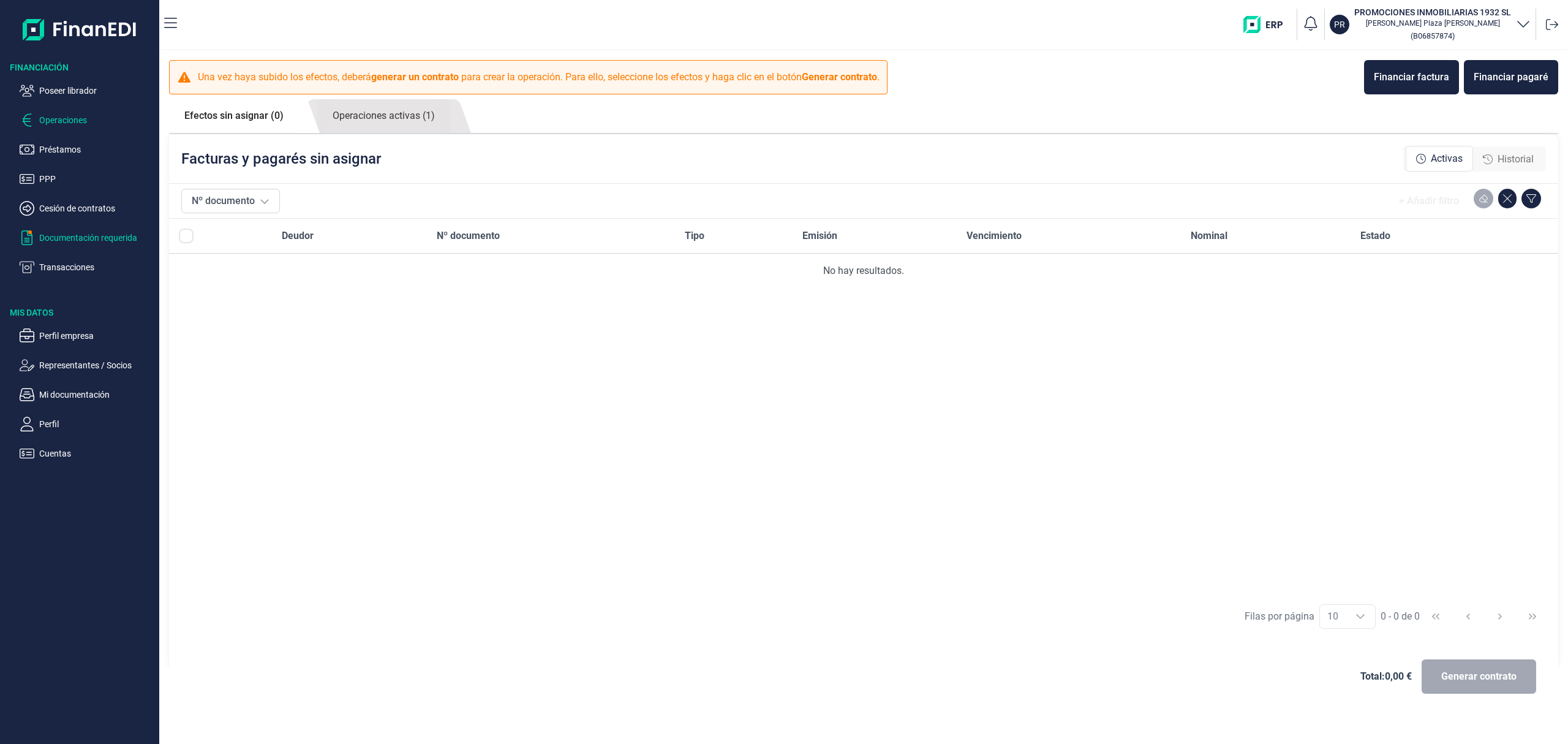
click at [114, 236] on p "Documentación requerida" at bounding box center [96, 238] width 115 height 15
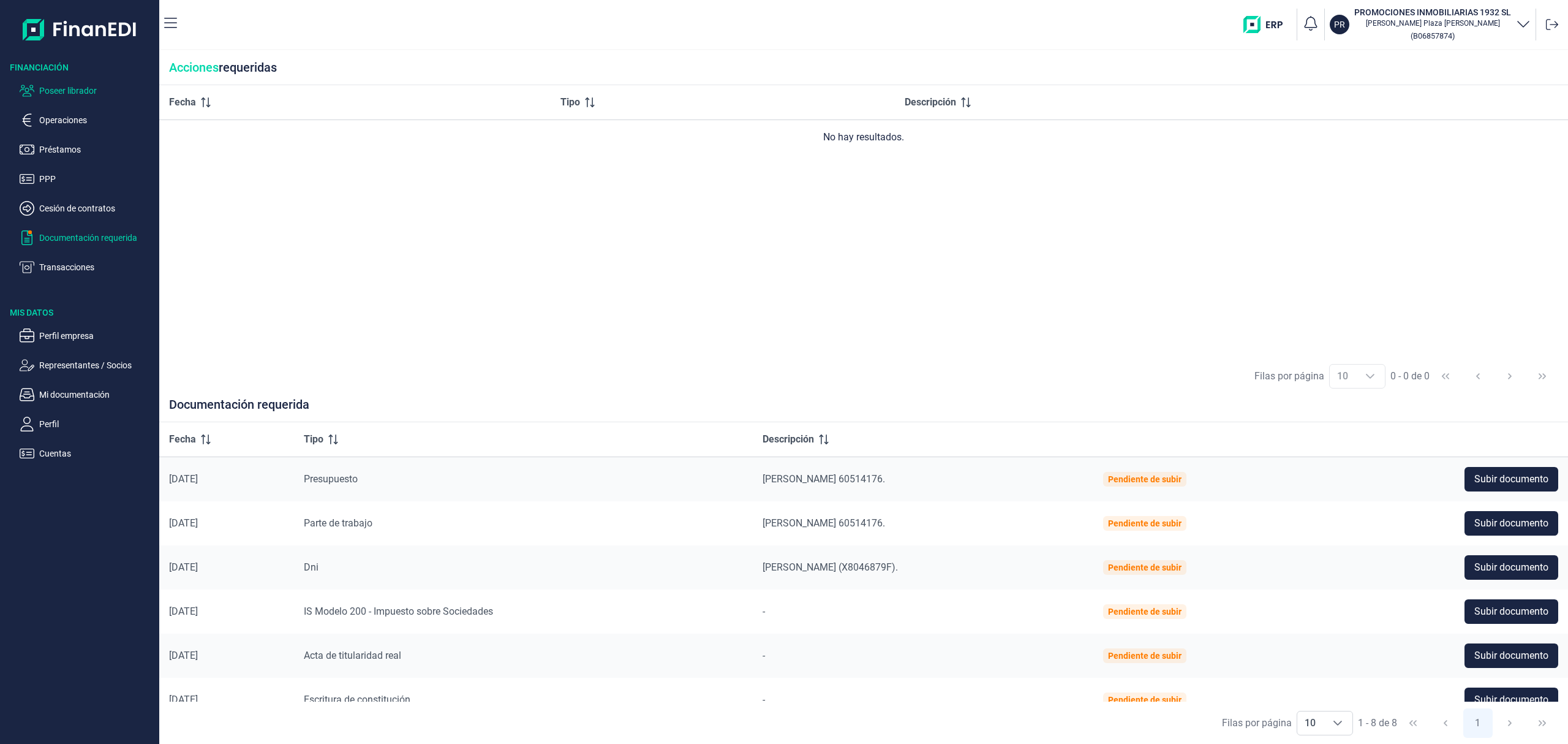
click at [123, 86] on p "Poseer librador" at bounding box center [96, 91] width 115 height 15
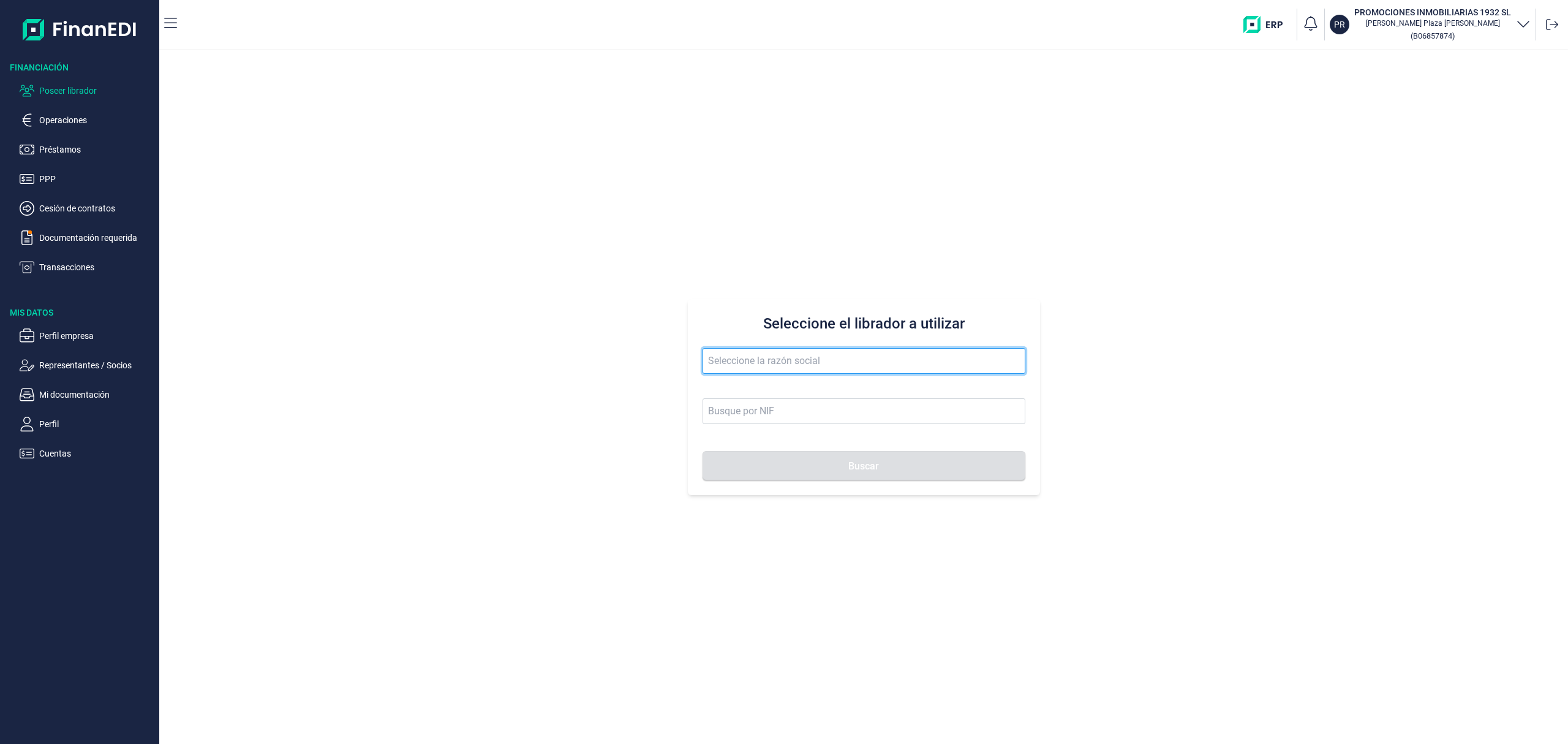
click at [811, 358] on input "text" at bounding box center [864, 361] width 323 height 26
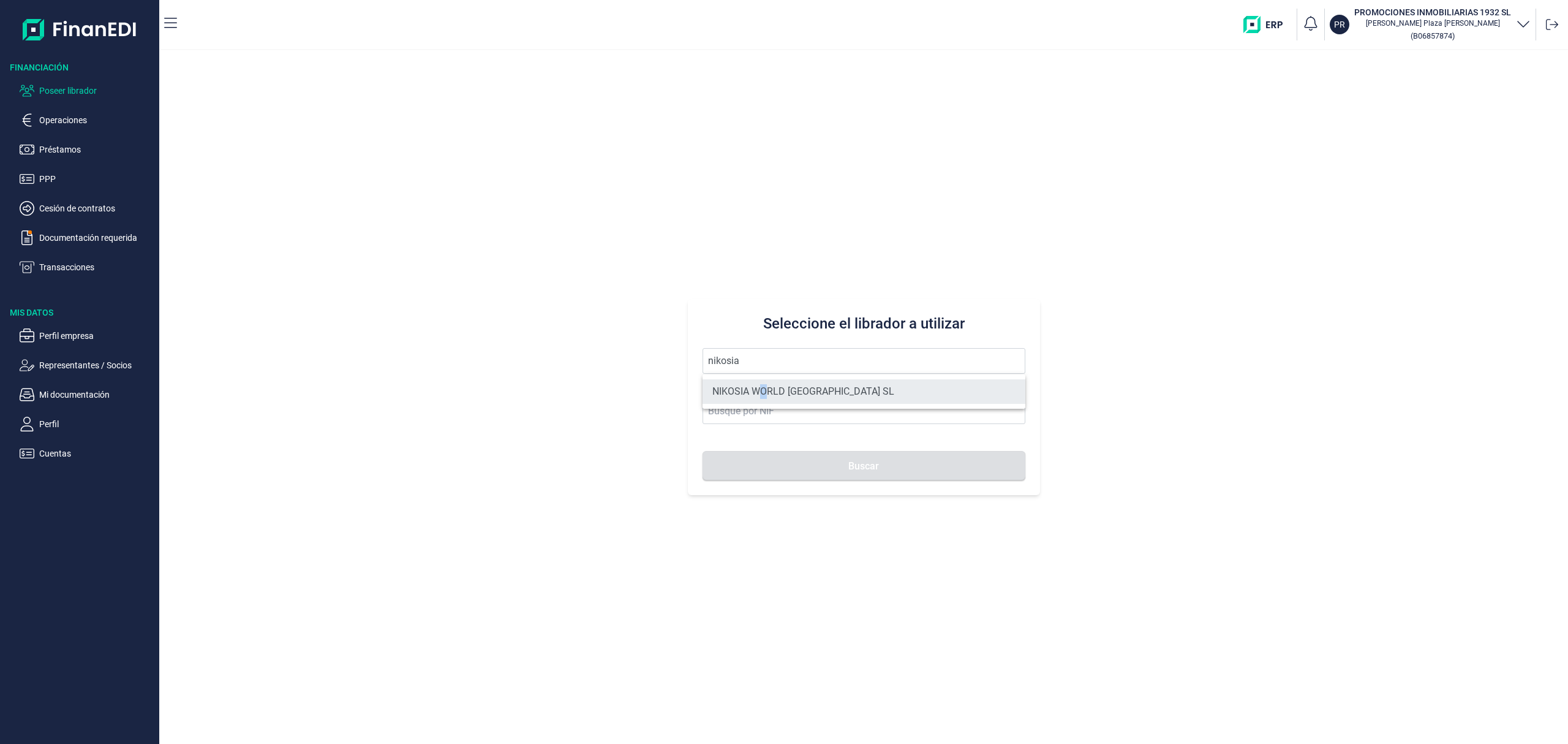
click at [763, 385] on li "NIKOSIA WORLD [GEOGRAPHIC_DATA] SL" at bounding box center [864, 391] width 323 height 24
type input "NIKOSIA WORLD [GEOGRAPHIC_DATA] SL"
type input "B12954491"
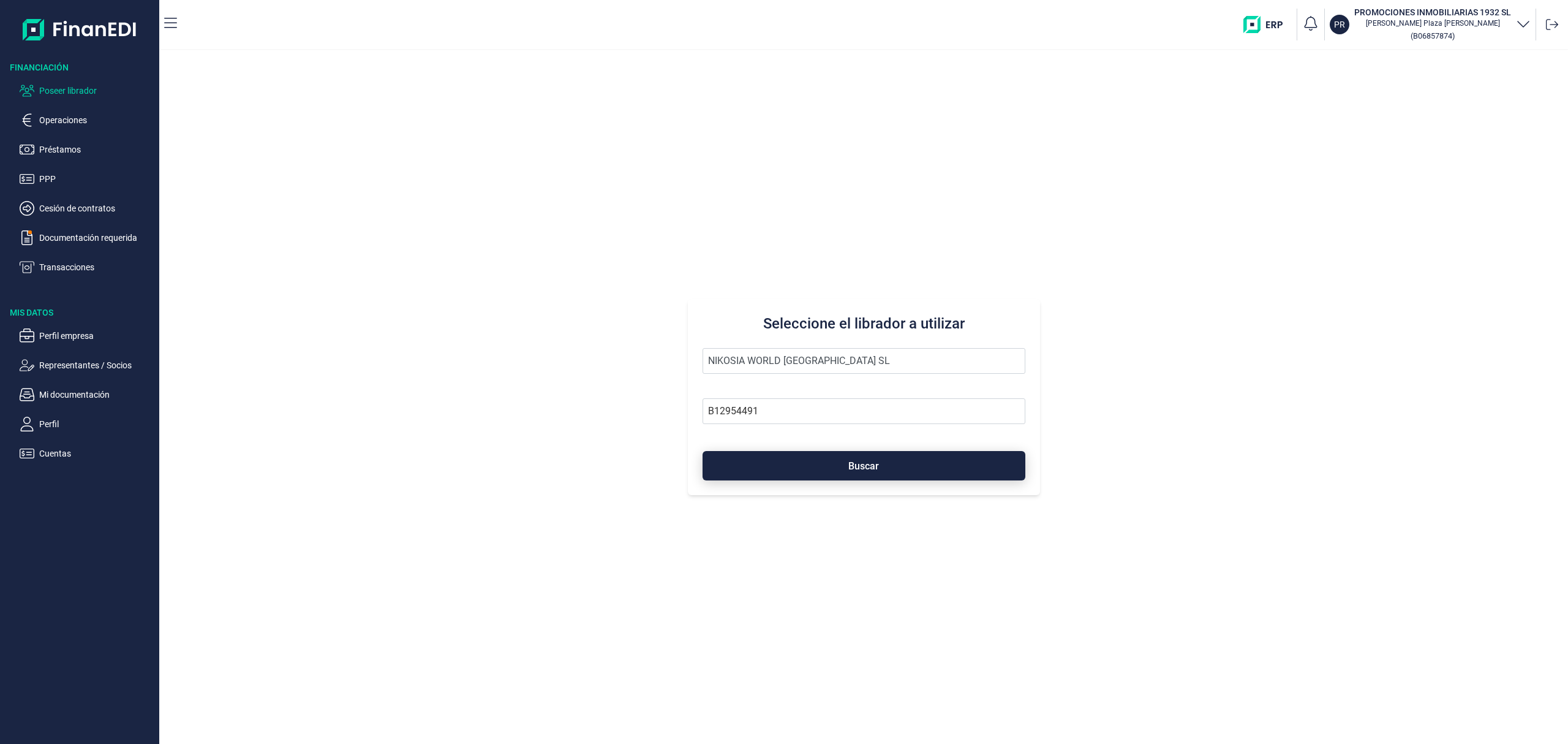
click at [801, 473] on button "Buscar" at bounding box center [864, 466] width 323 height 29
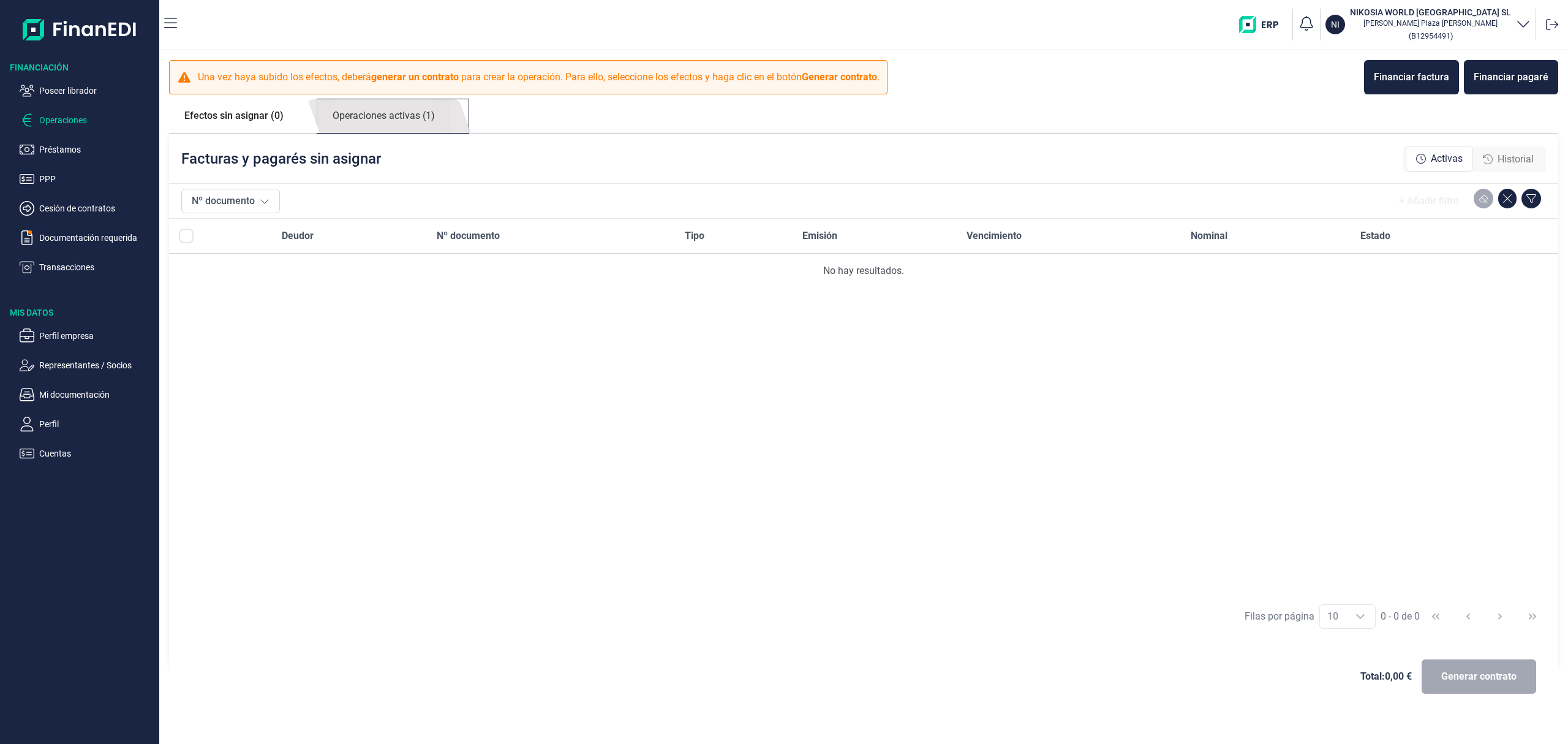
click at [405, 119] on link "Operaciones activas (1)" at bounding box center [384, 116] width 133 height 34
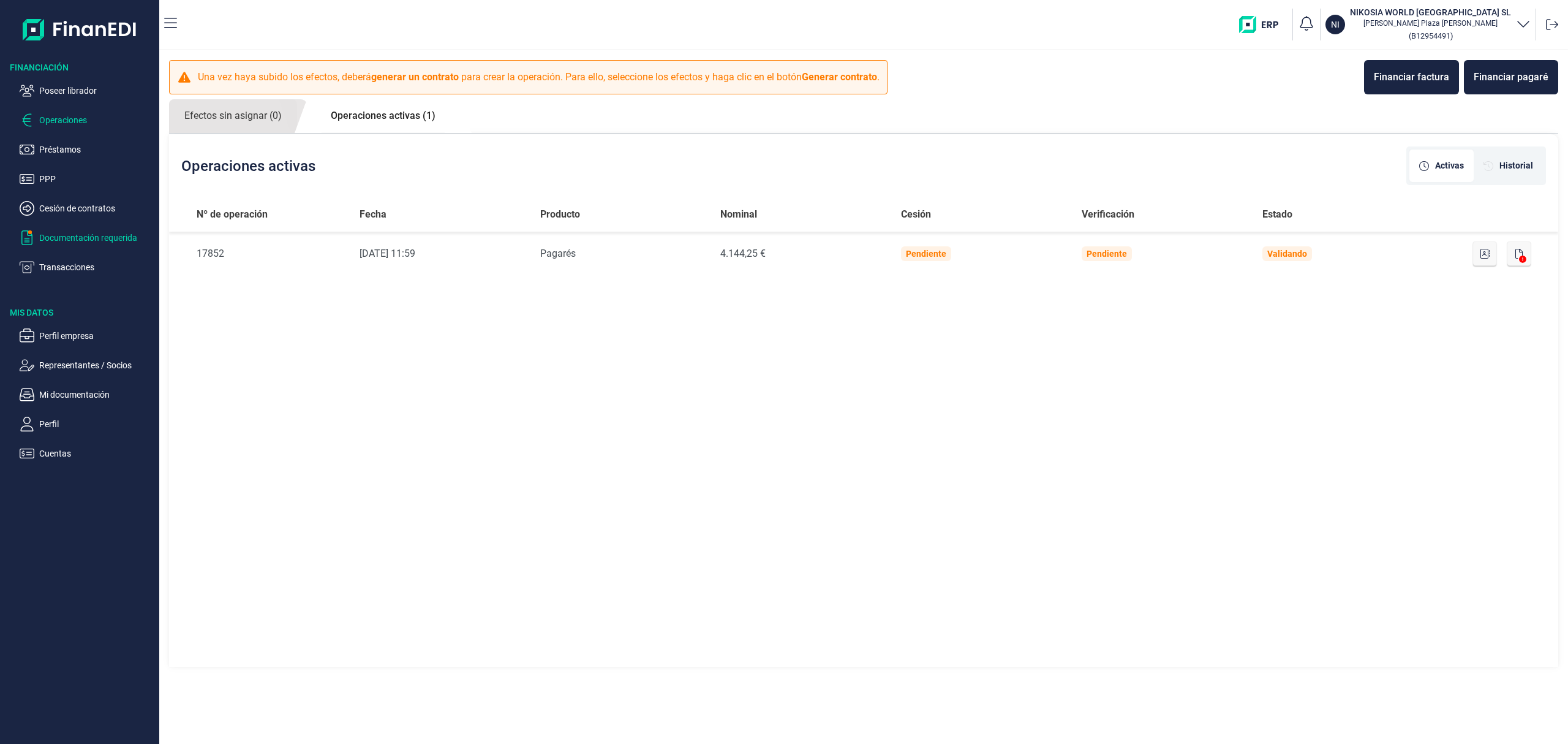
click at [137, 243] on p "Documentación requerida" at bounding box center [96, 238] width 115 height 15
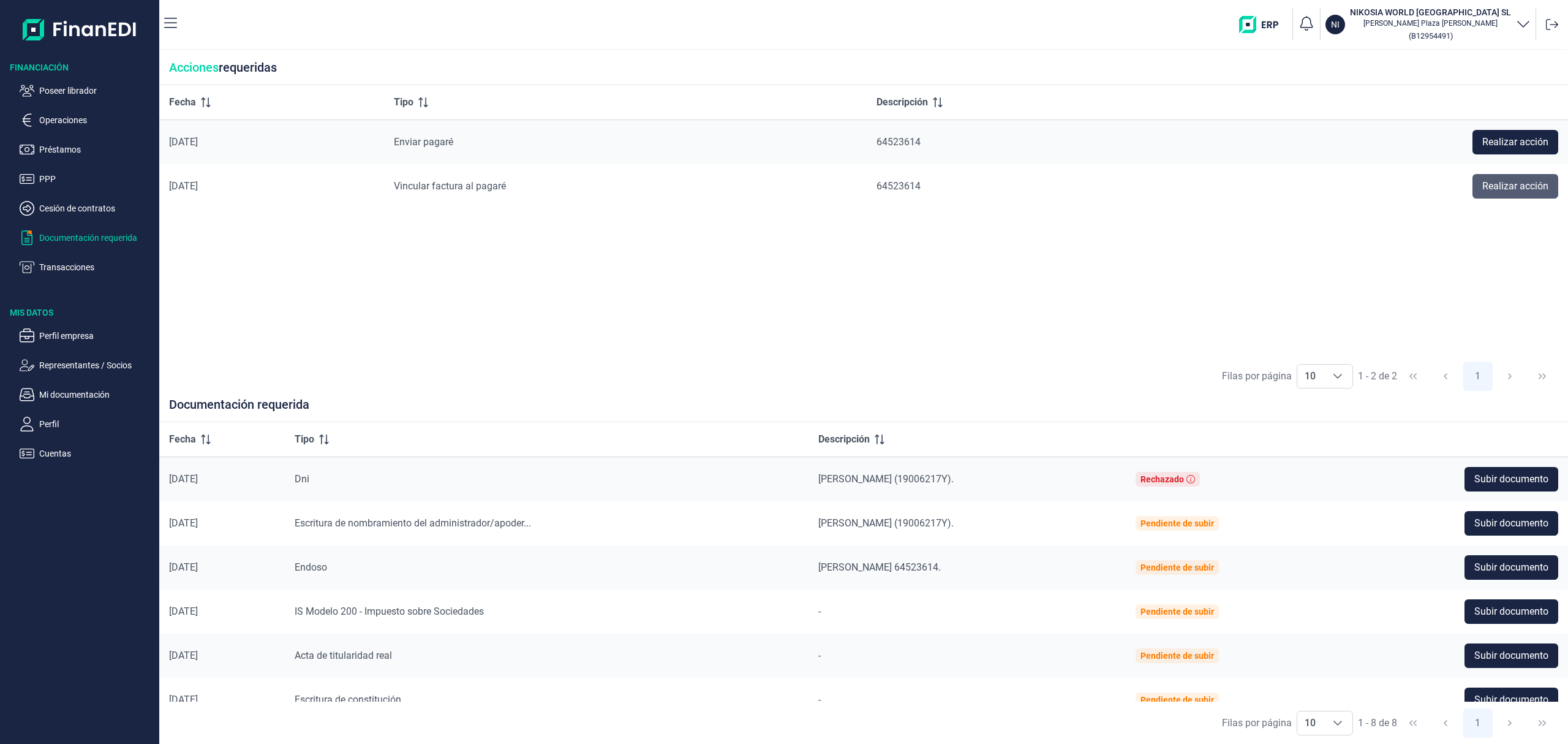
click at [1508, 181] on span "Realizar acción" at bounding box center [1515, 186] width 66 height 15
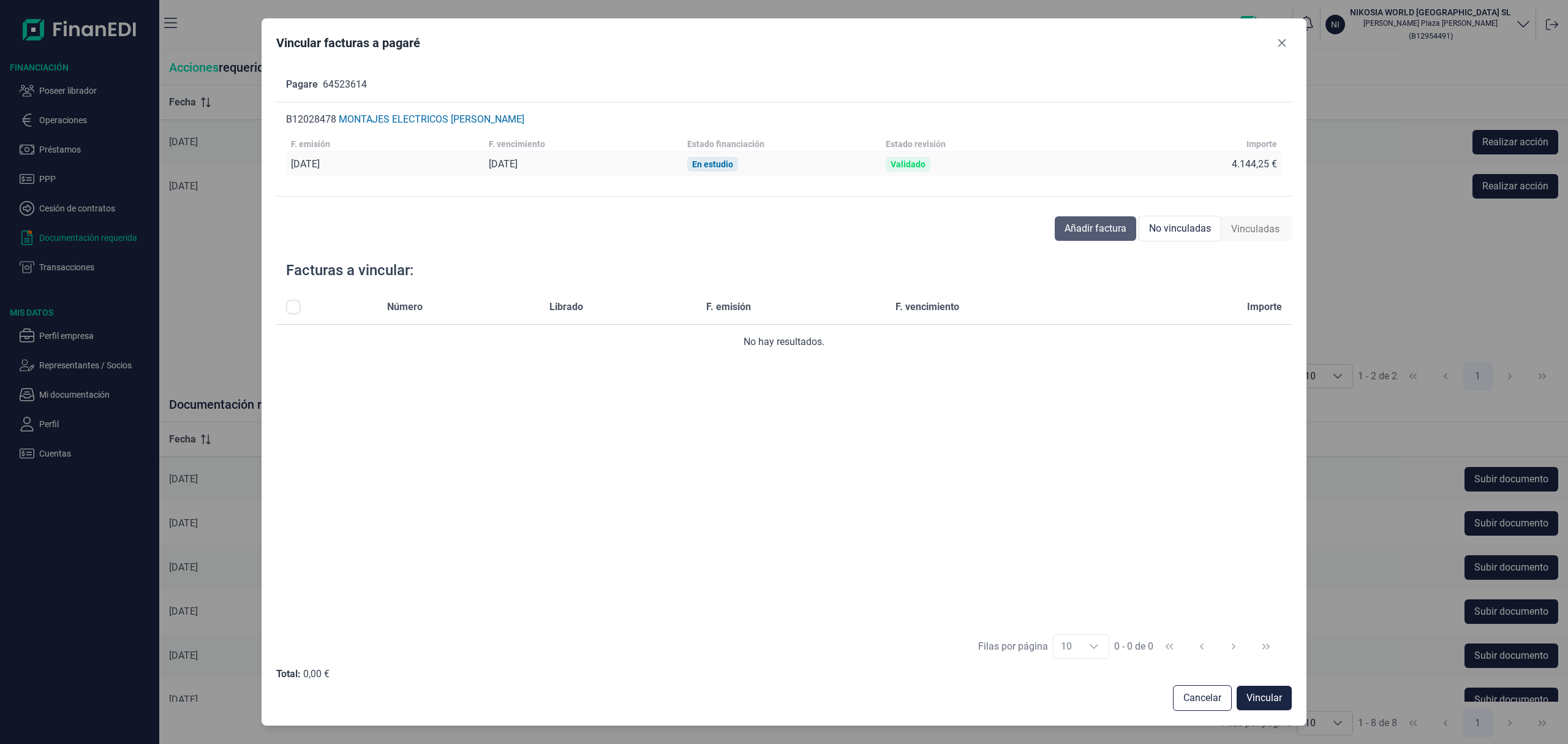
click at [1113, 223] on span "Añadir factura" at bounding box center [1095, 228] width 62 height 15
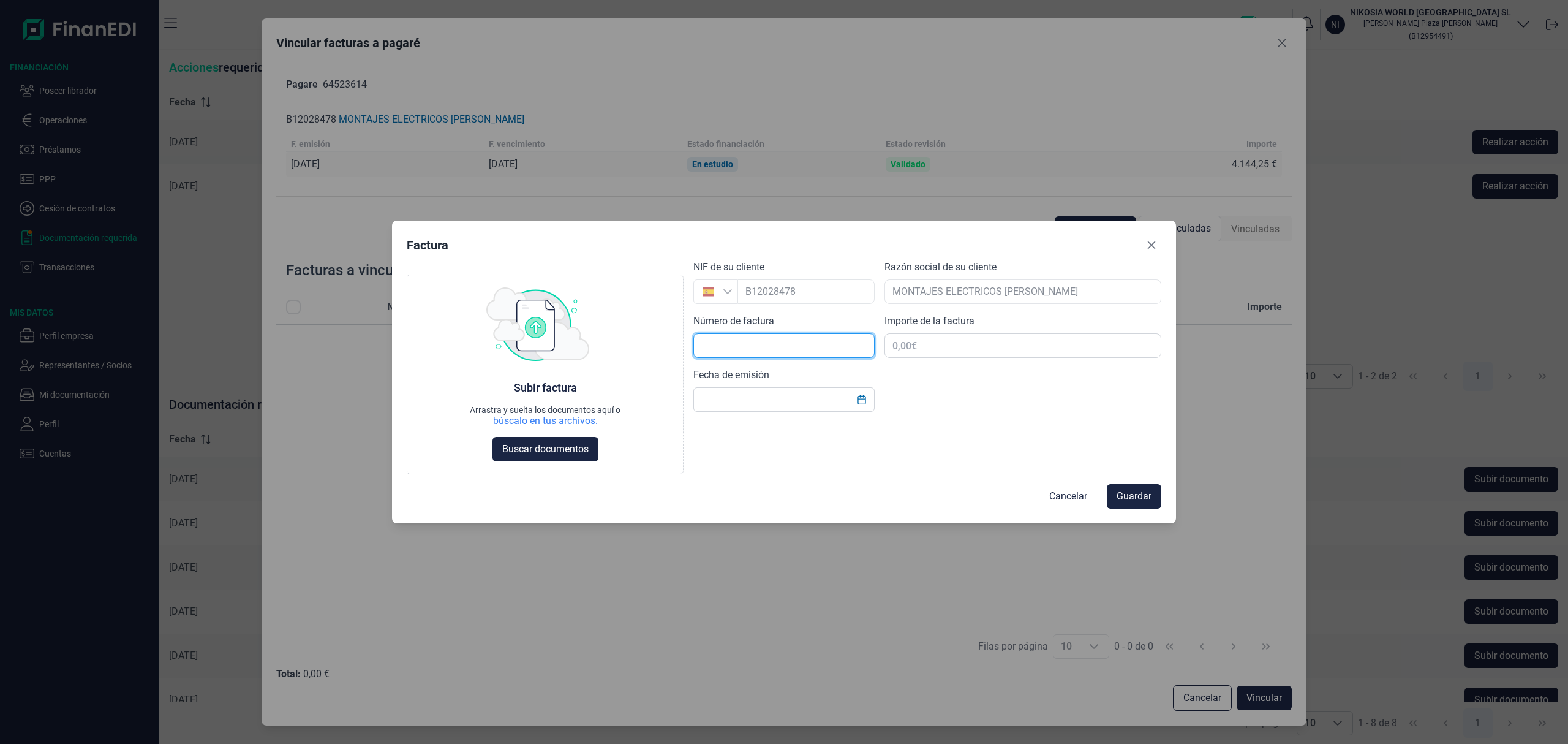
click at [735, 341] on input "text" at bounding box center [784, 346] width 181 height 24
type input "M00045"
click at [947, 351] on input "text" at bounding box center [1023, 346] width 277 height 24
type input "4.144,25 €"
click at [747, 398] on input "text" at bounding box center [784, 399] width 181 height 24
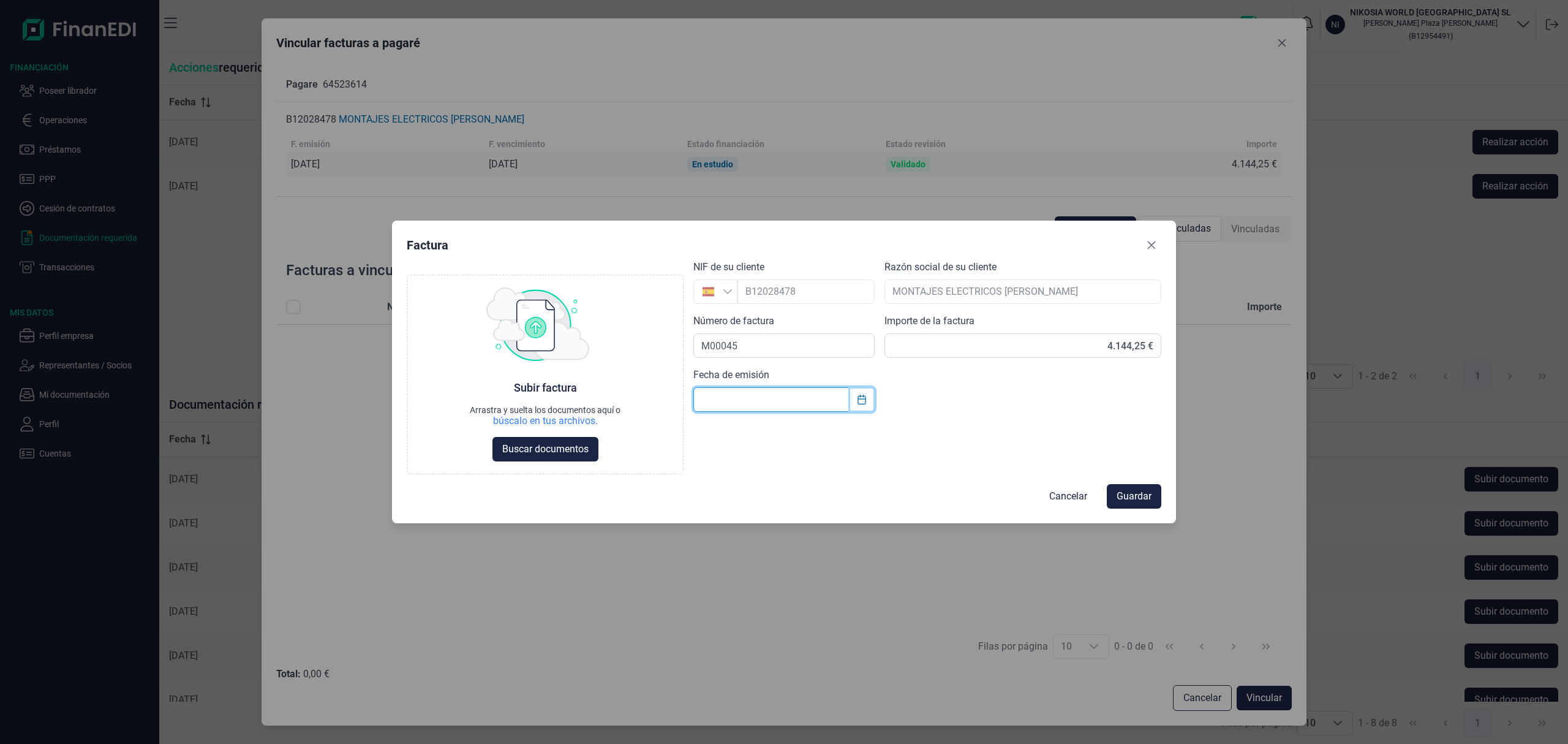
click at [863, 397] on icon "Choose Date" at bounding box center [861, 400] width 8 height 10
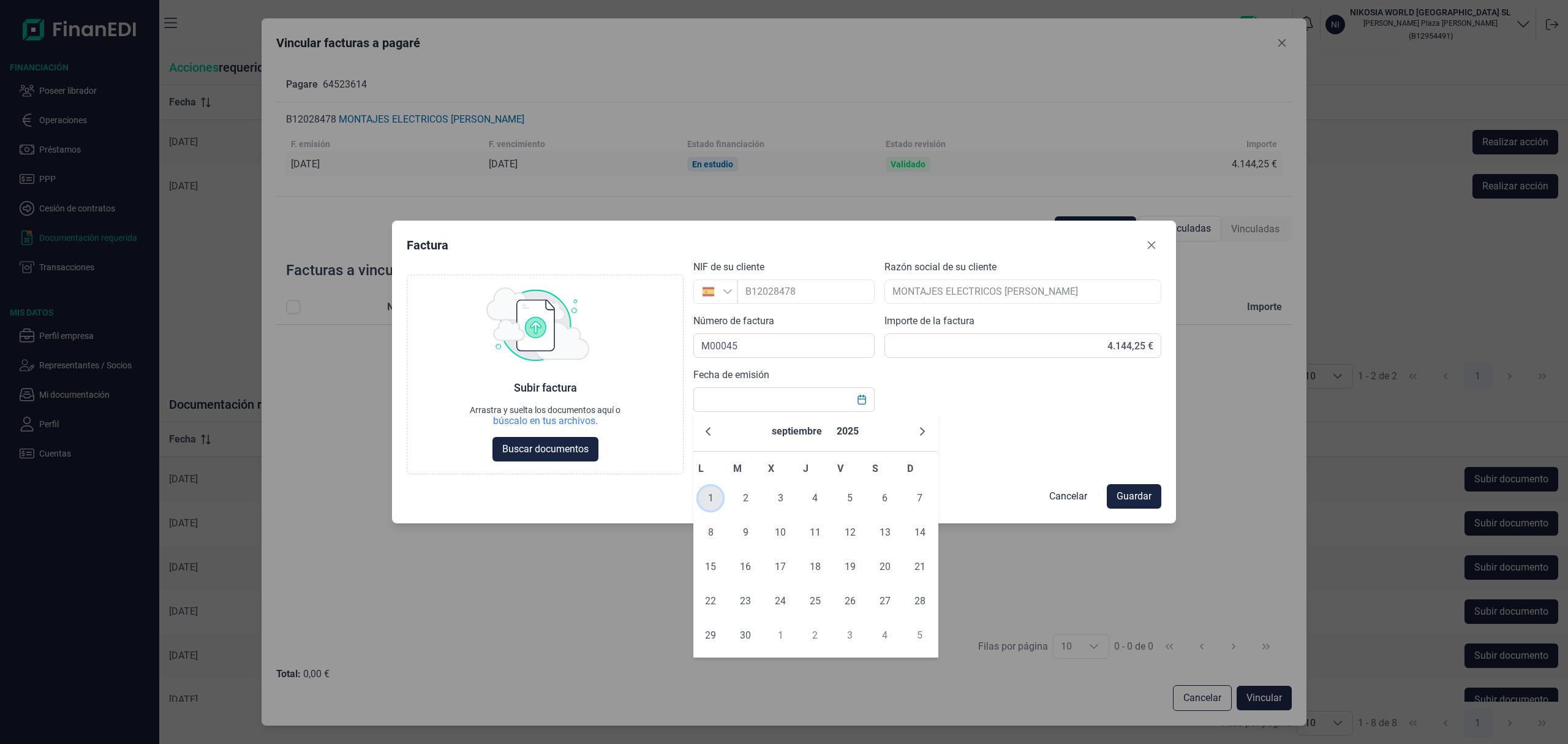
click at [709, 499] on span "1" at bounding box center [710, 498] width 24 height 24
type input "[DATE]"
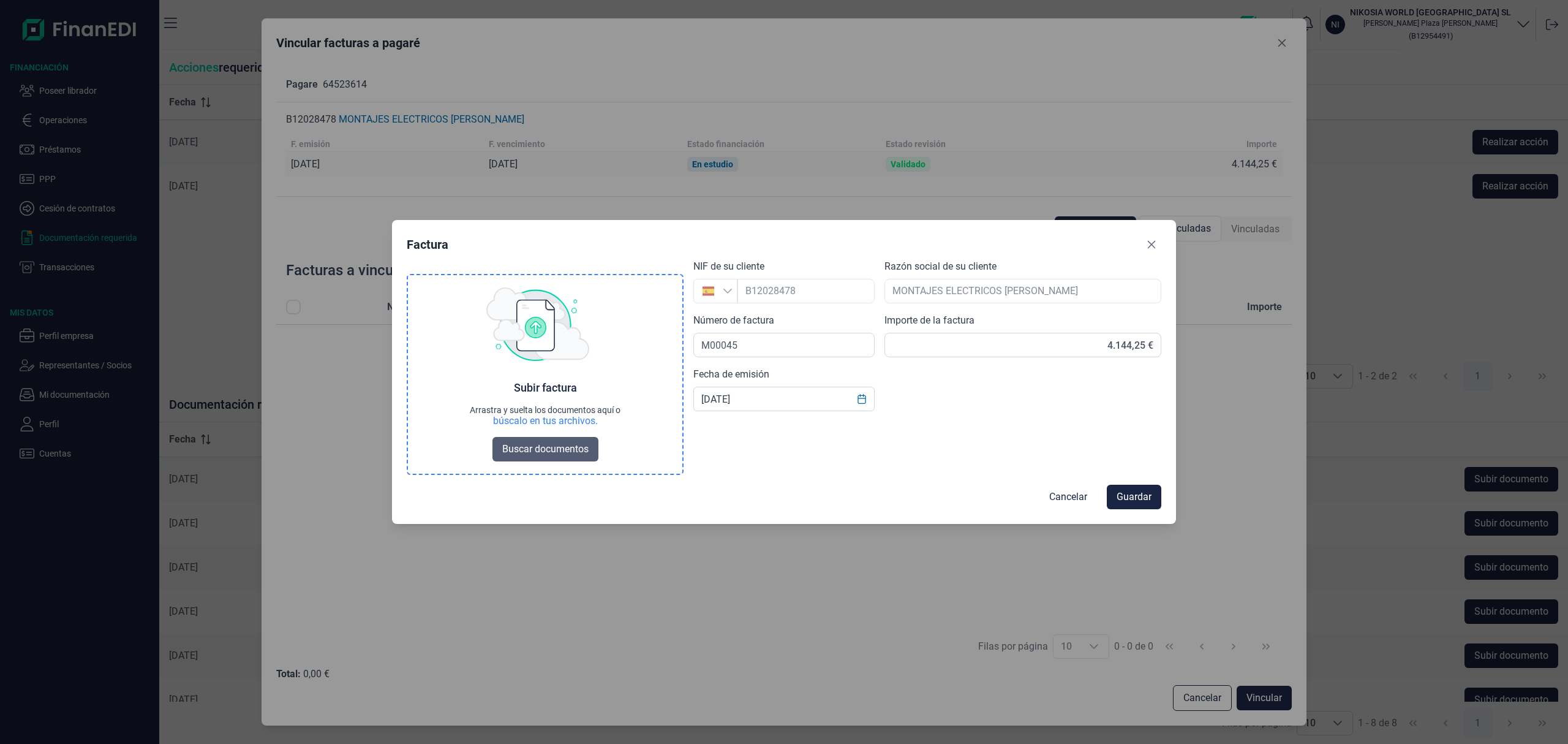
click at [552, 449] on span "Buscar documentos" at bounding box center [545, 449] width 86 height 15
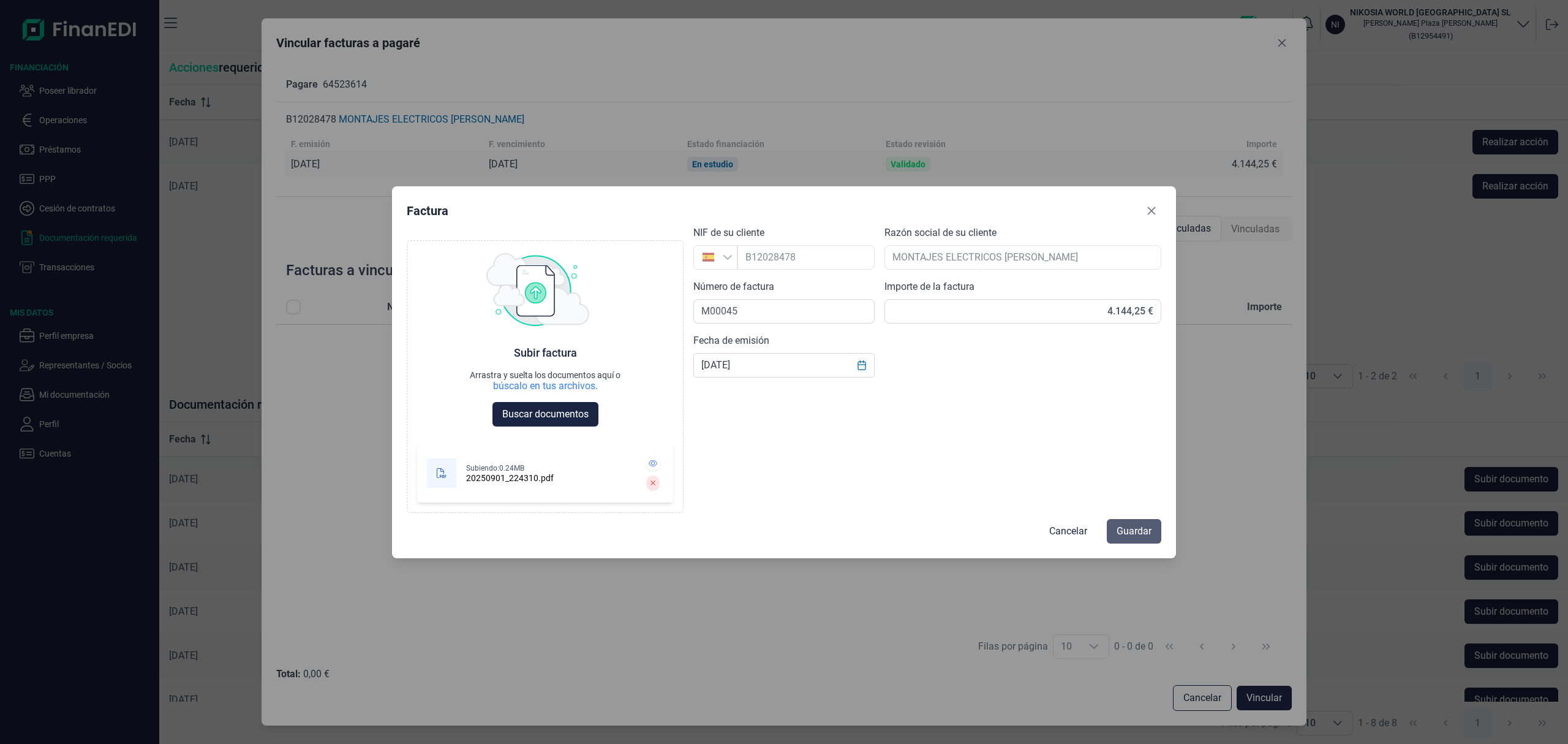
click at [1121, 530] on span "Guardar" at bounding box center [1133, 531] width 35 height 15
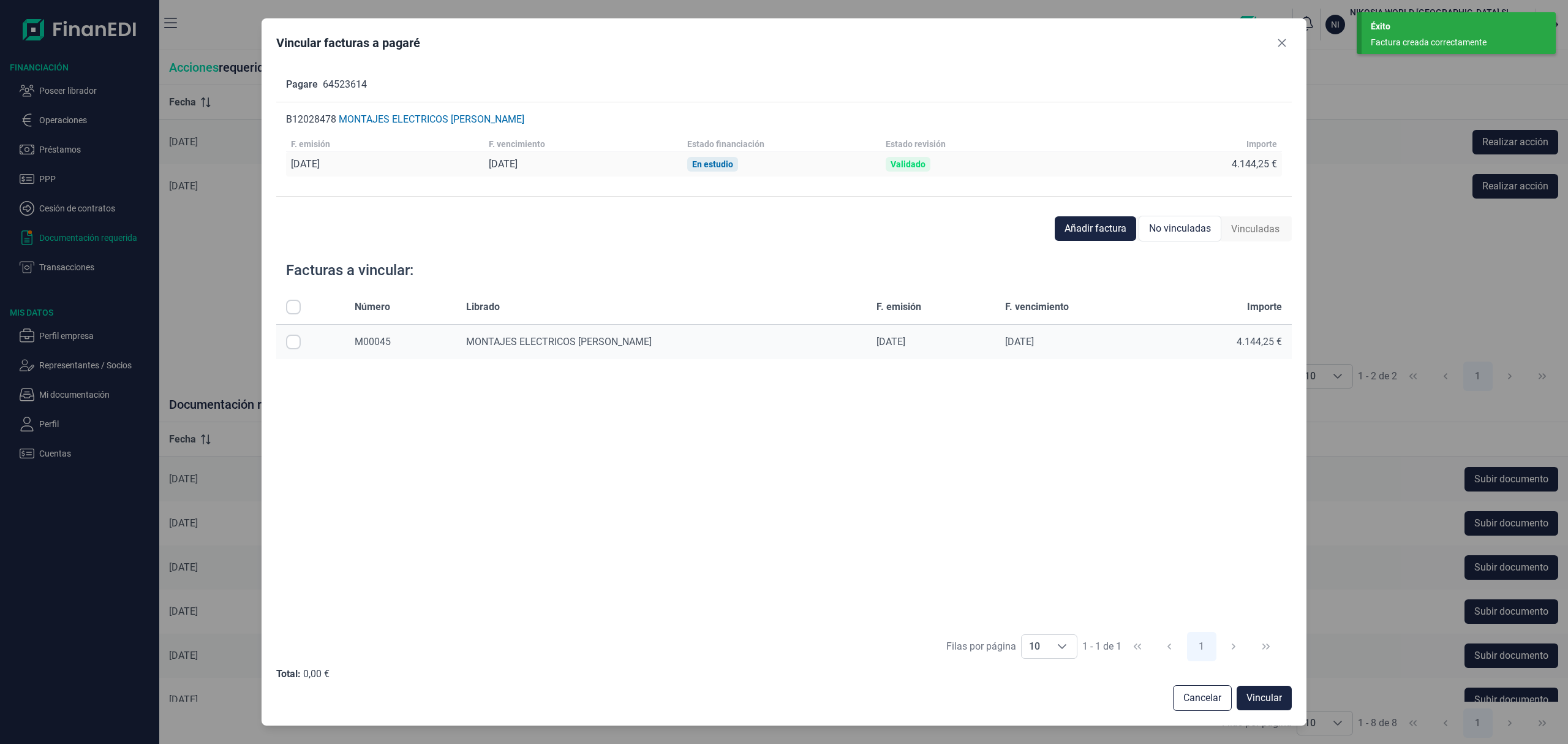
click at [292, 308] on input "All items unselected" at bounding box center [293, 307] width 15 height 15
checkbox input "true"
click at [1253, 692] on span "Vincular" at bounding box center [1264, 698] width 36 height 15
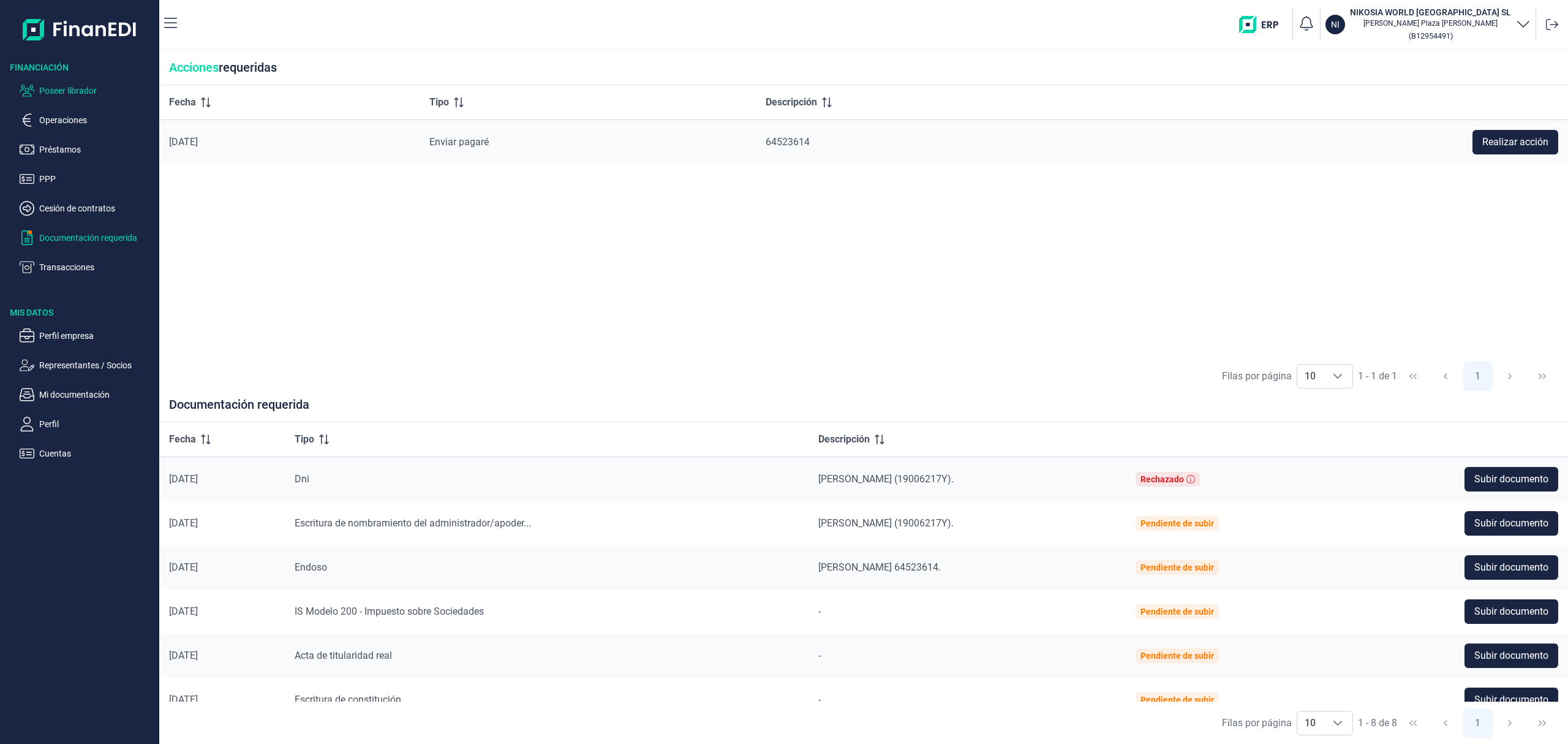
click at [84, 89] on p "Poseer librador" at bounding box center [96, 91] width 115 height 15
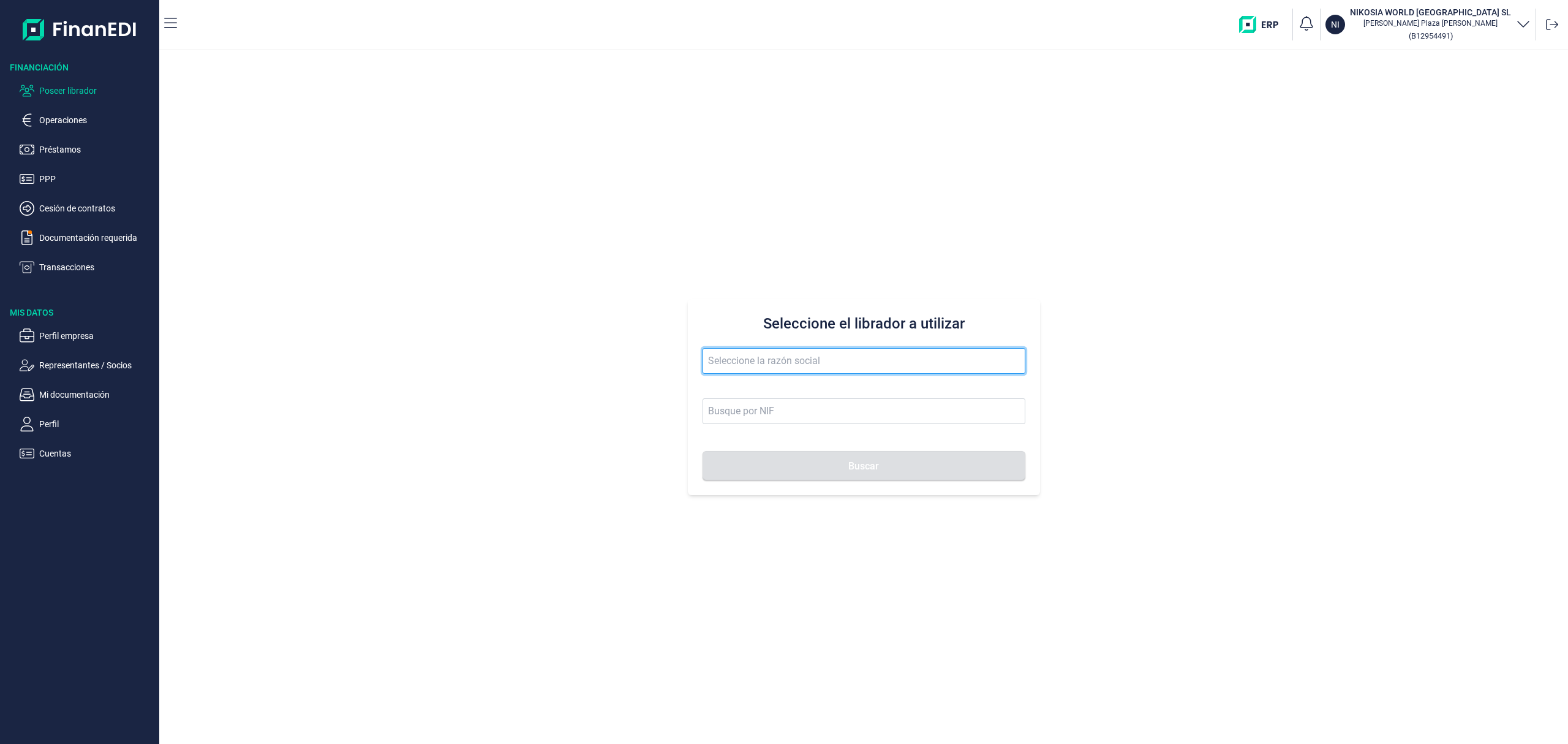
click at [765, 361] on input "text" at bounding box center [864, 361] width 323 height 26
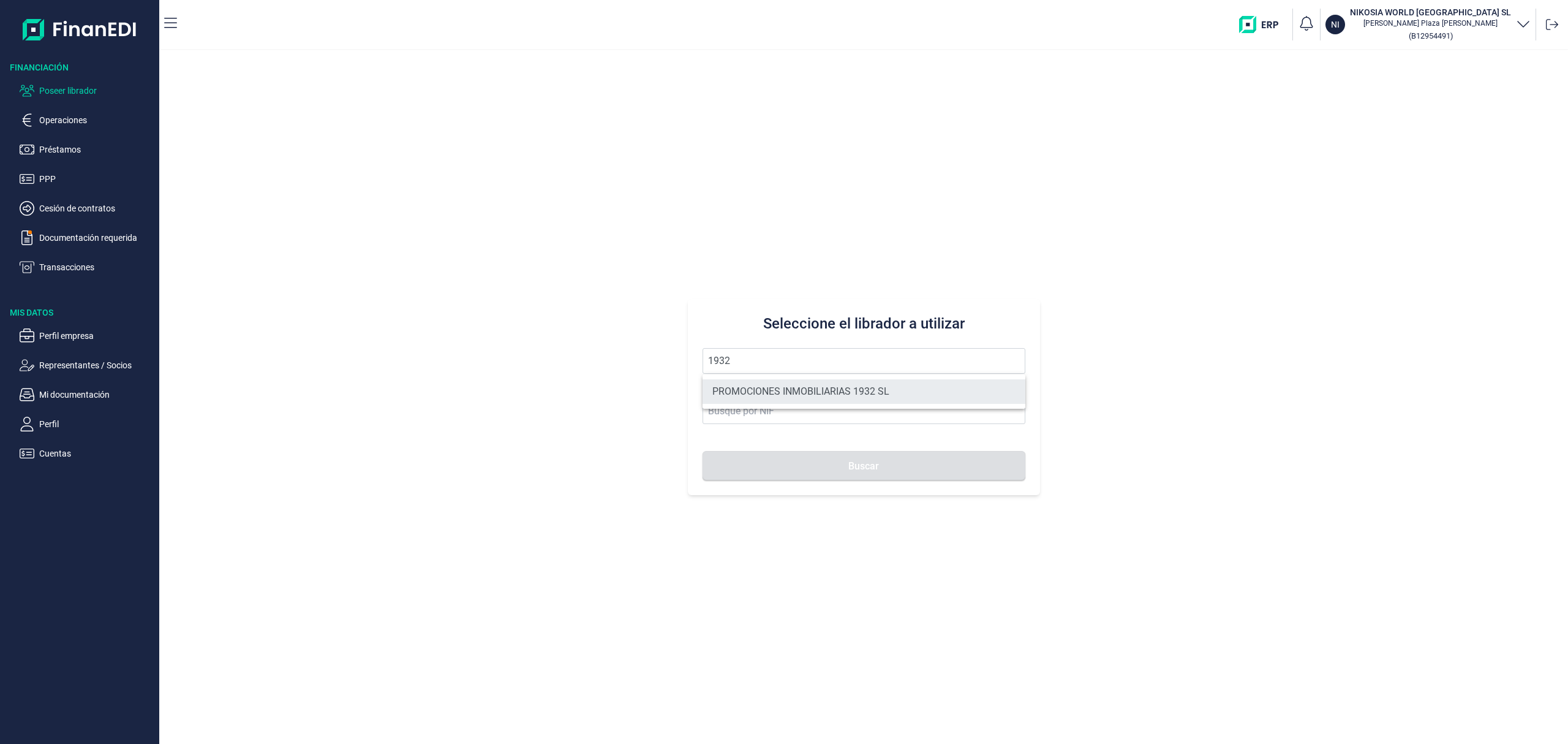
drag, startPoint x: 785, startPoint y: 381, endPoint x: 790, endPoint y: 390, distance: 10.3
click at [784, 381] on li "PROMOCIONES INMOBILIARIAS 1932 SL" at bounding box center [864, 391] width 323 height 24
type input "PROMOCIONES INMOBILIARIAS 1932 SL"
type input "B06857874"
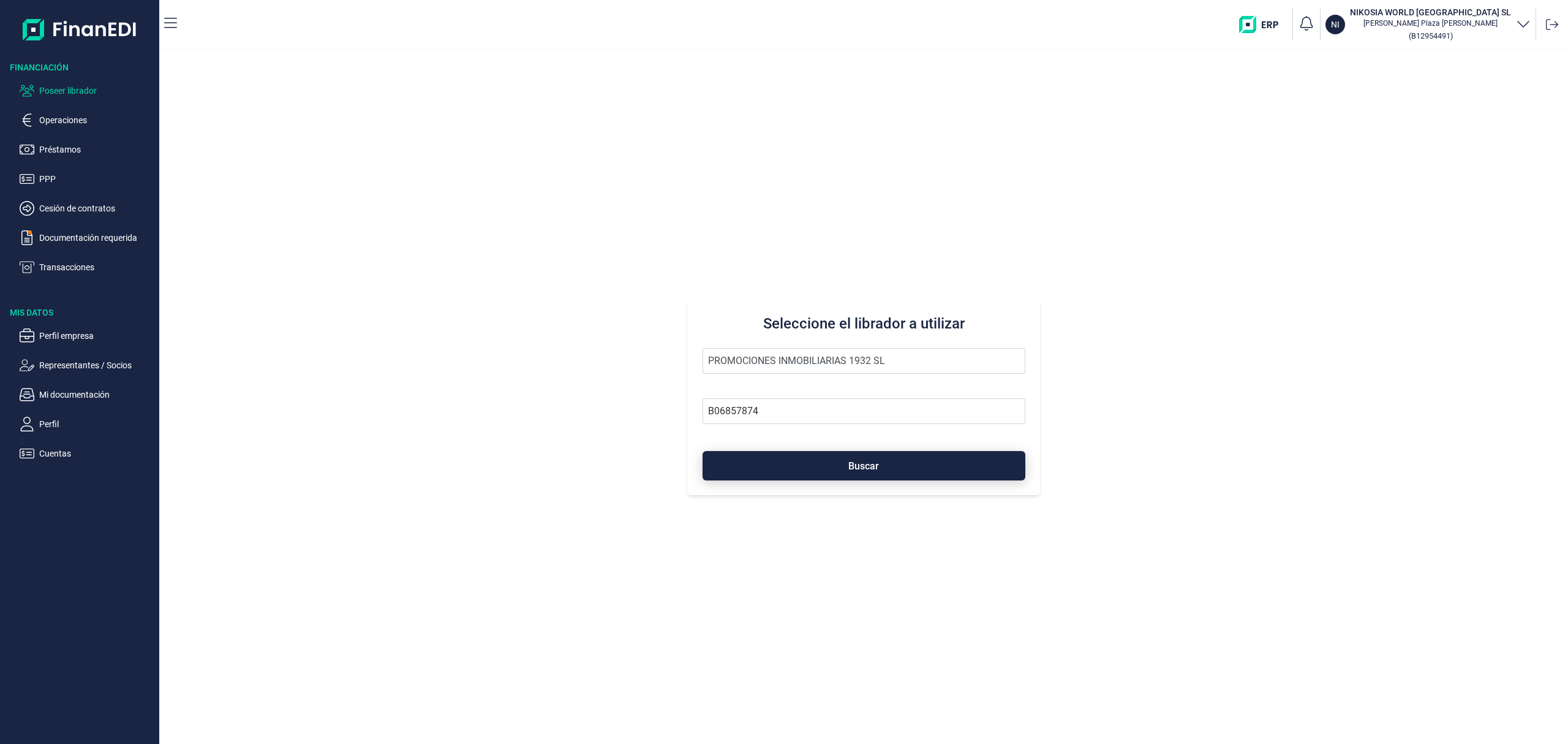
click at [836, 473] on button "Buscar" at bounding box center [864, 466] width 323 height 29
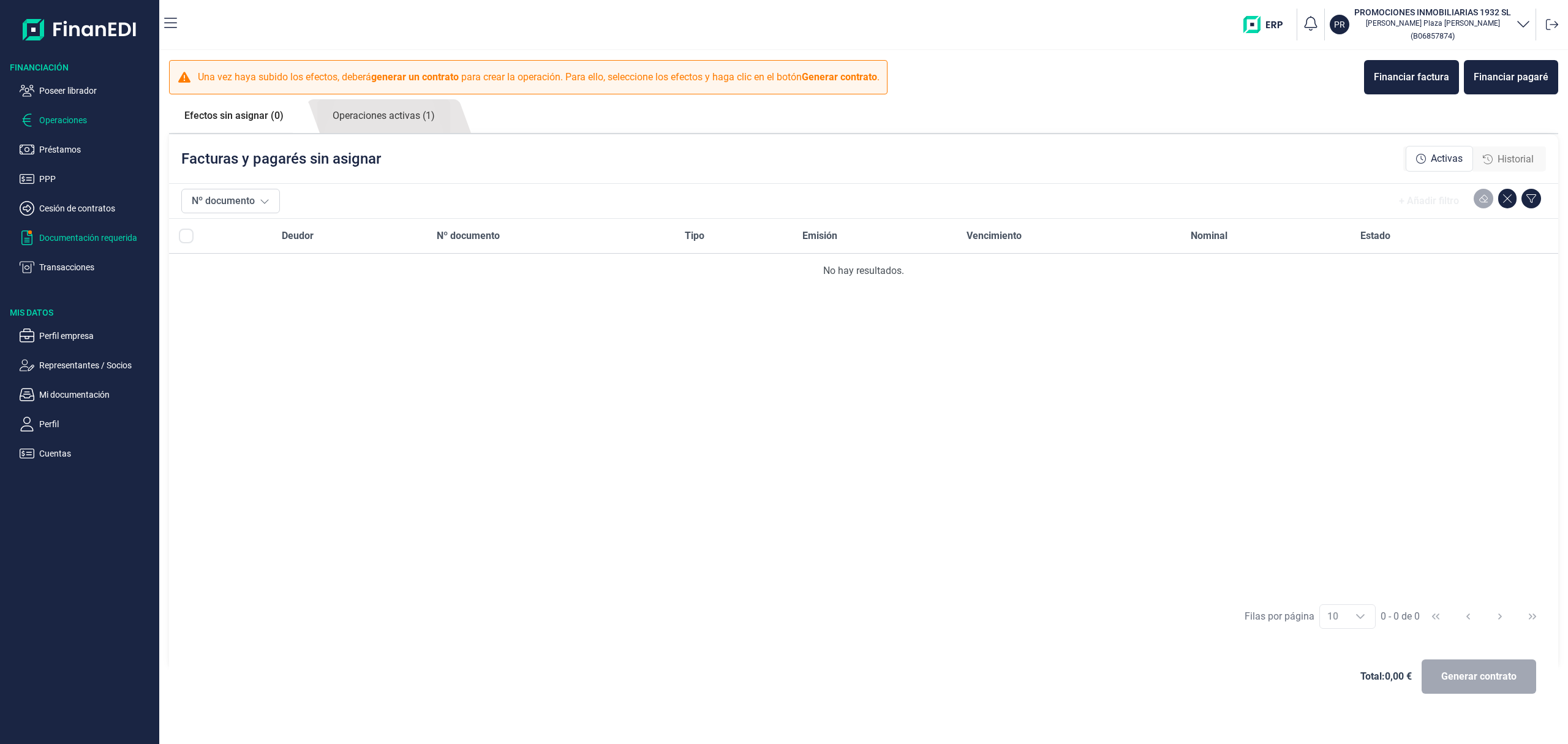
click at [118, 238] on p "Documentación requerida" at bounding box center [96, 238] width 115 height 15
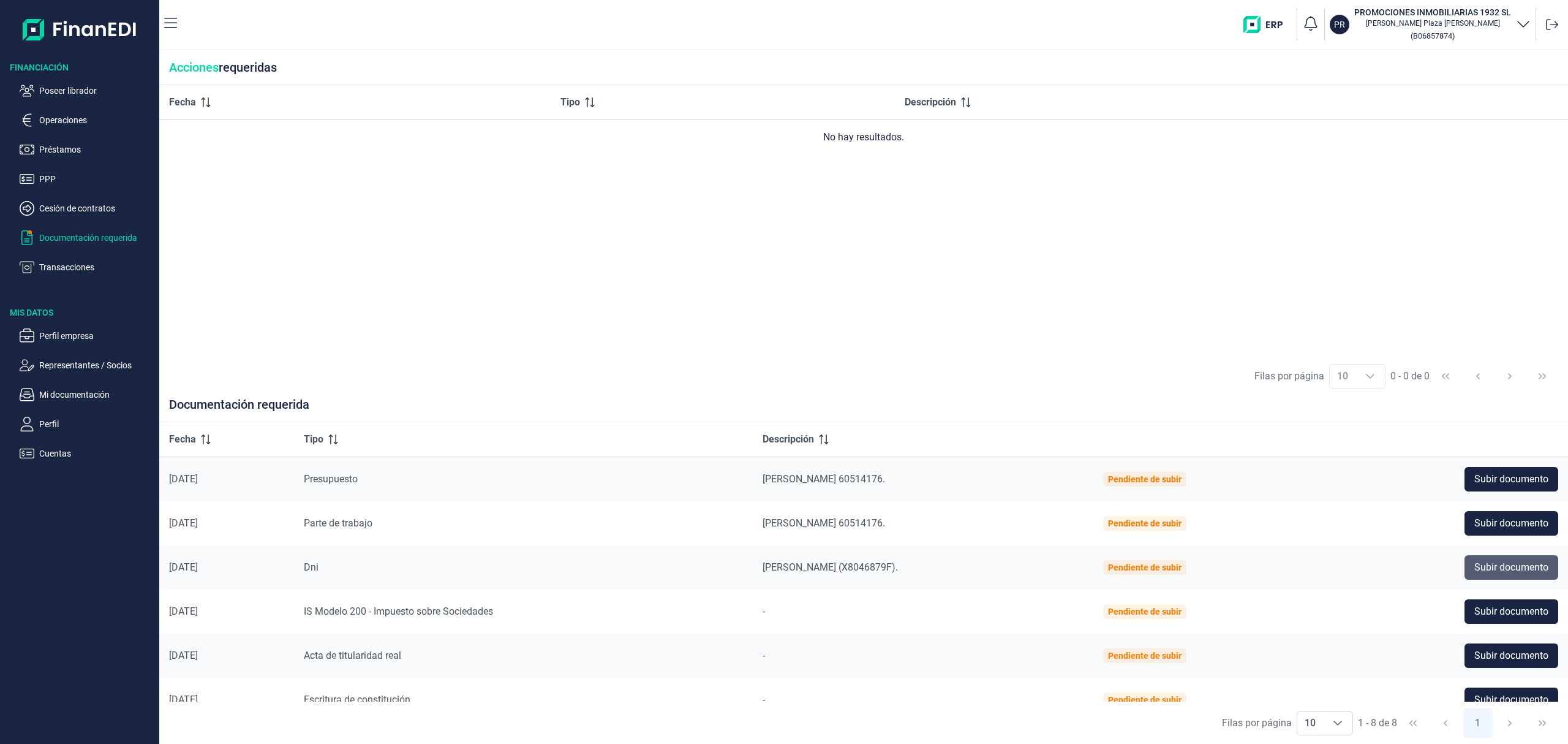
click at [1483, 563] on span "Subir documento" at bounding box center [1512, 567] width 74 height 15
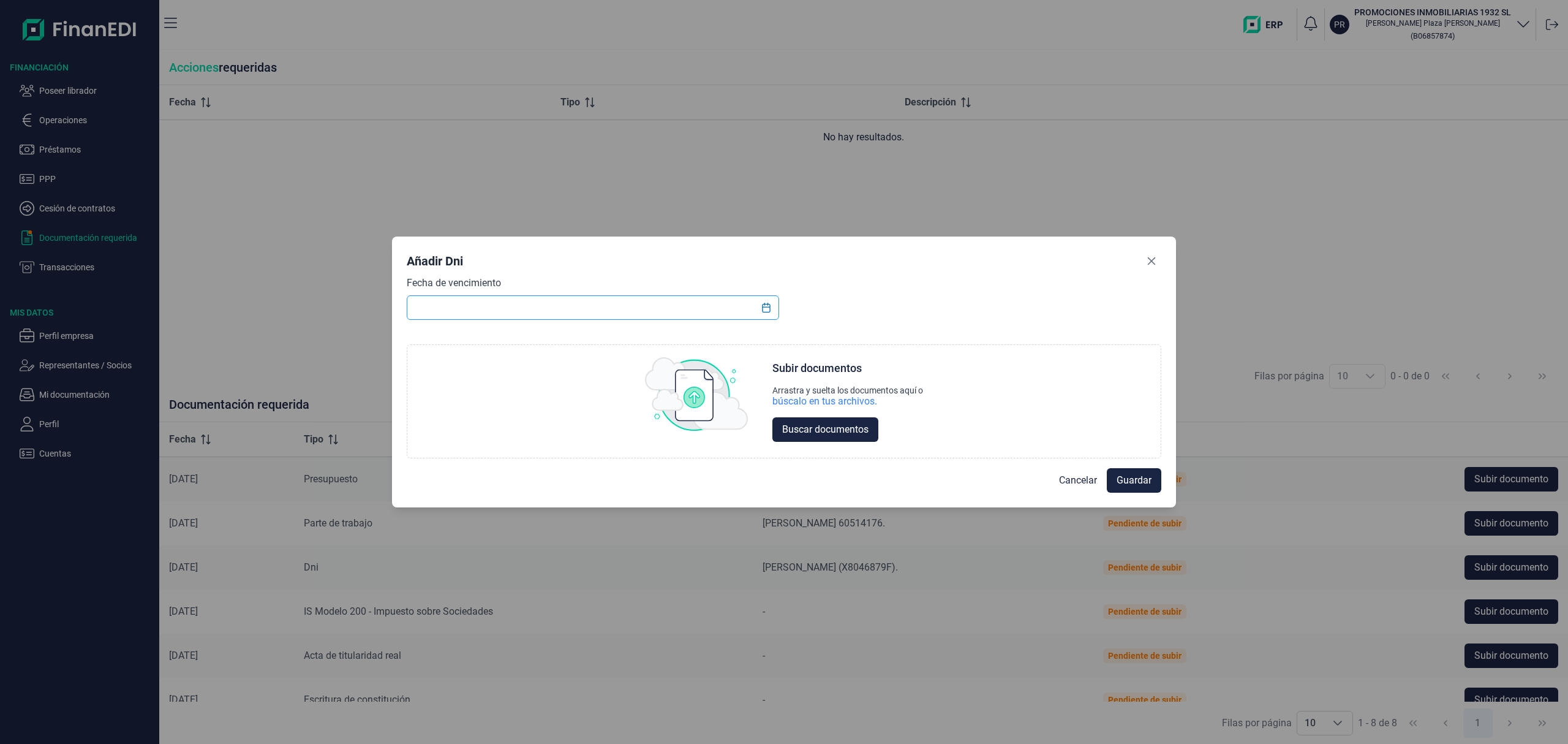
click at [654, 297] on input "text" at bounding box center [593, 308] width 373 height 24
type input "[DATE]"
click at [799, 438] on button "Buscar documentos" at bounding box center [825, 429] width 106 height 24
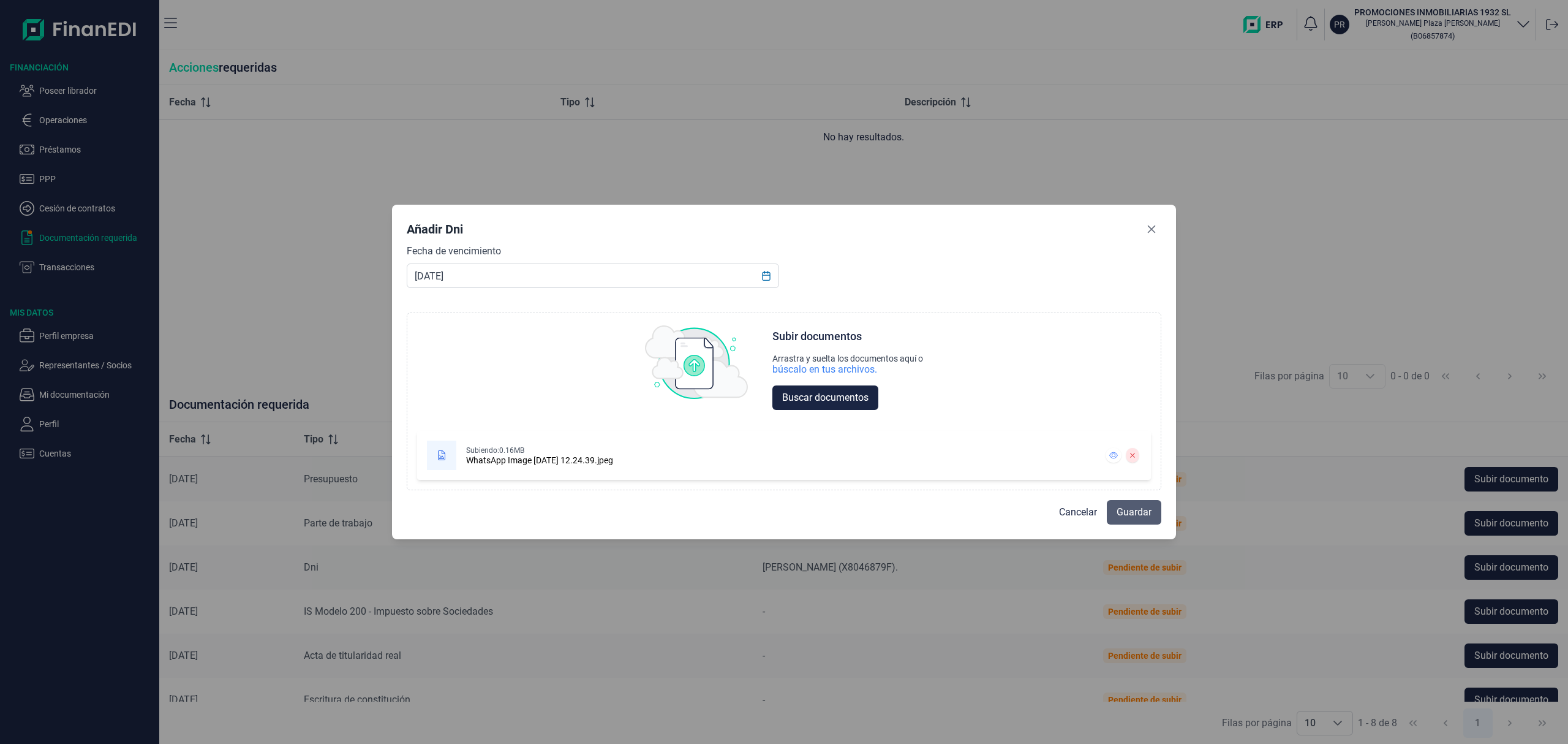
click at [1129, 510] on span "Guardar" at bounding box center [1133, 512] width 35 height 15
